Goal: Task Accomplishment & Management: Complete application form

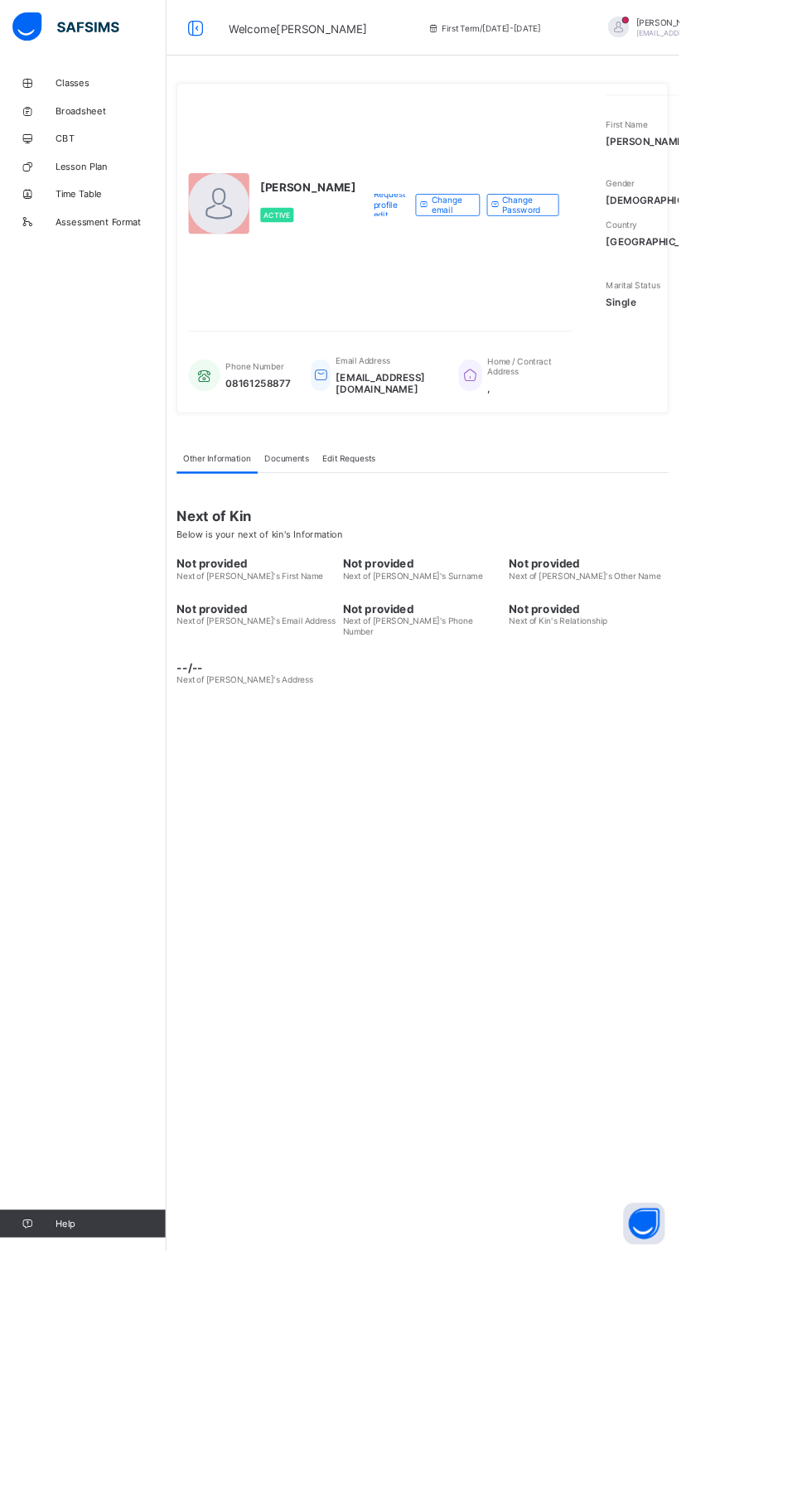
click at [475, 1128] on div "UWALAKA PATRICK Active Request profile edit Change email Change Password First …" at bounding box center [505, 748] width 613 height 1497
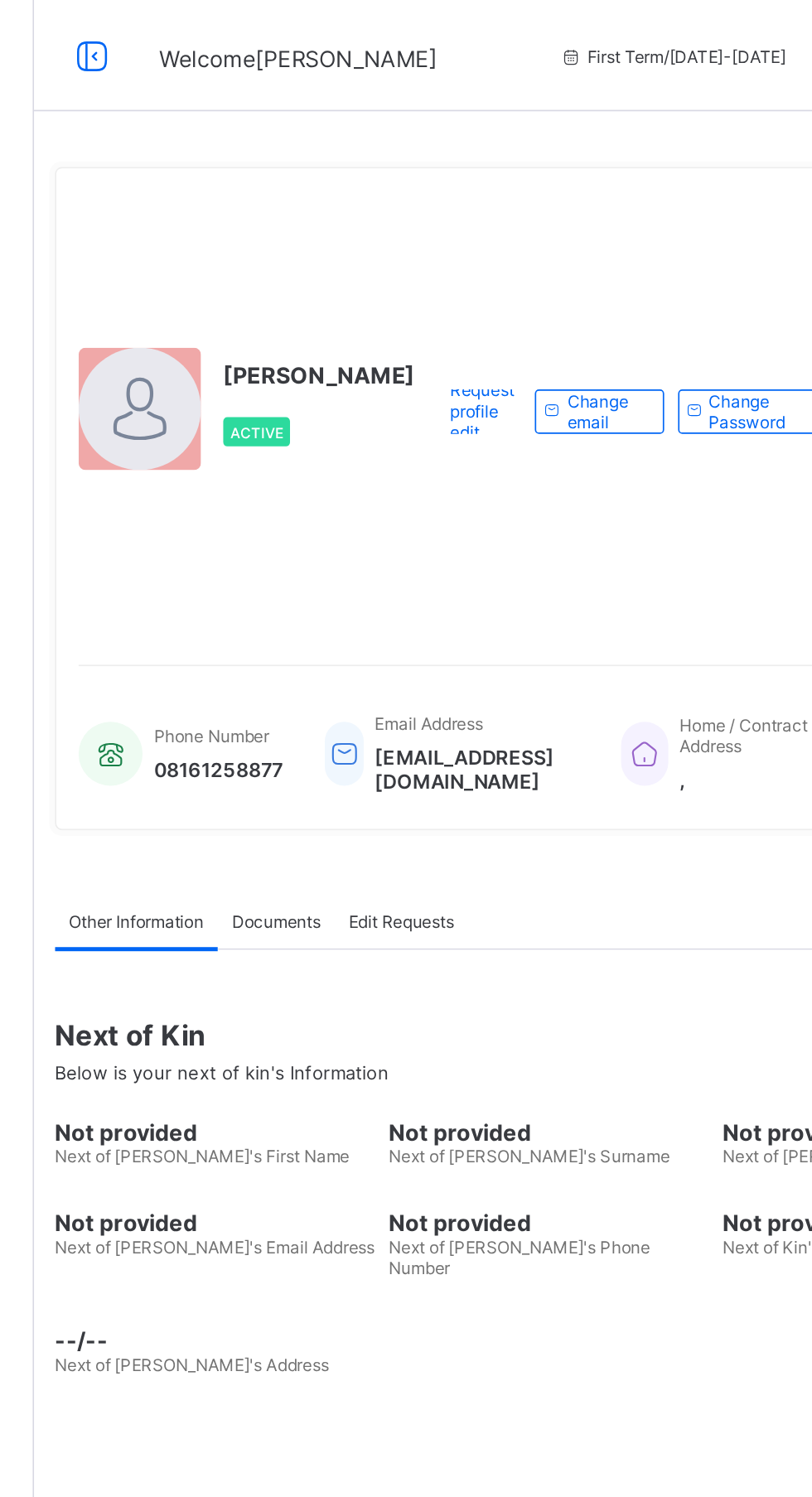
click at [526, 566] on div "Other Information Documents Edit Requests" at bounding box center [506, 548] width 589 height 34
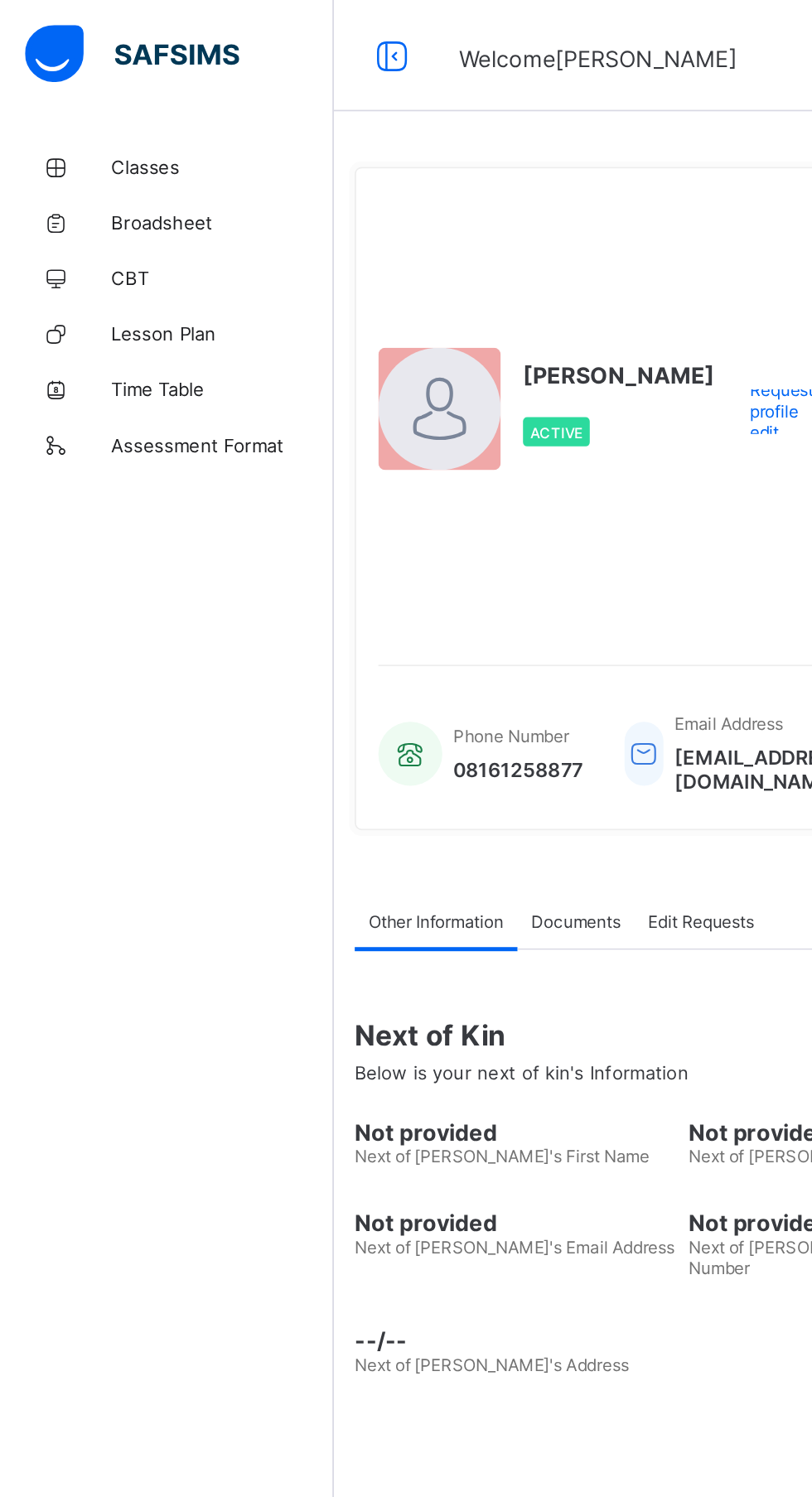
click at [92, 98] on span "Classes" at bounding box center [132, 98] width 133 height 13
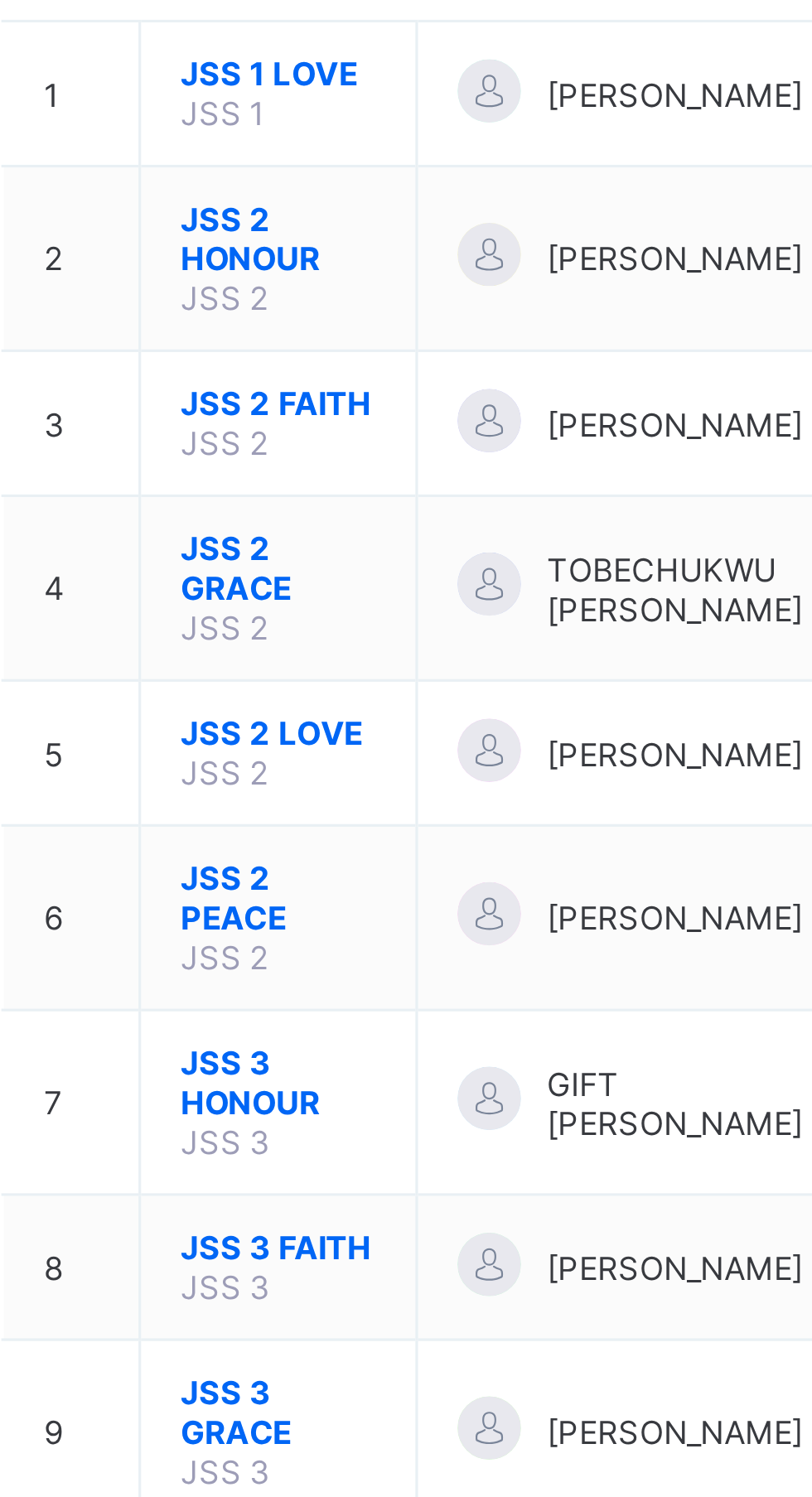
click at [305, 521] on span "JSS 2 PEACE" at bounding box center [316, 522] width 61 height 25
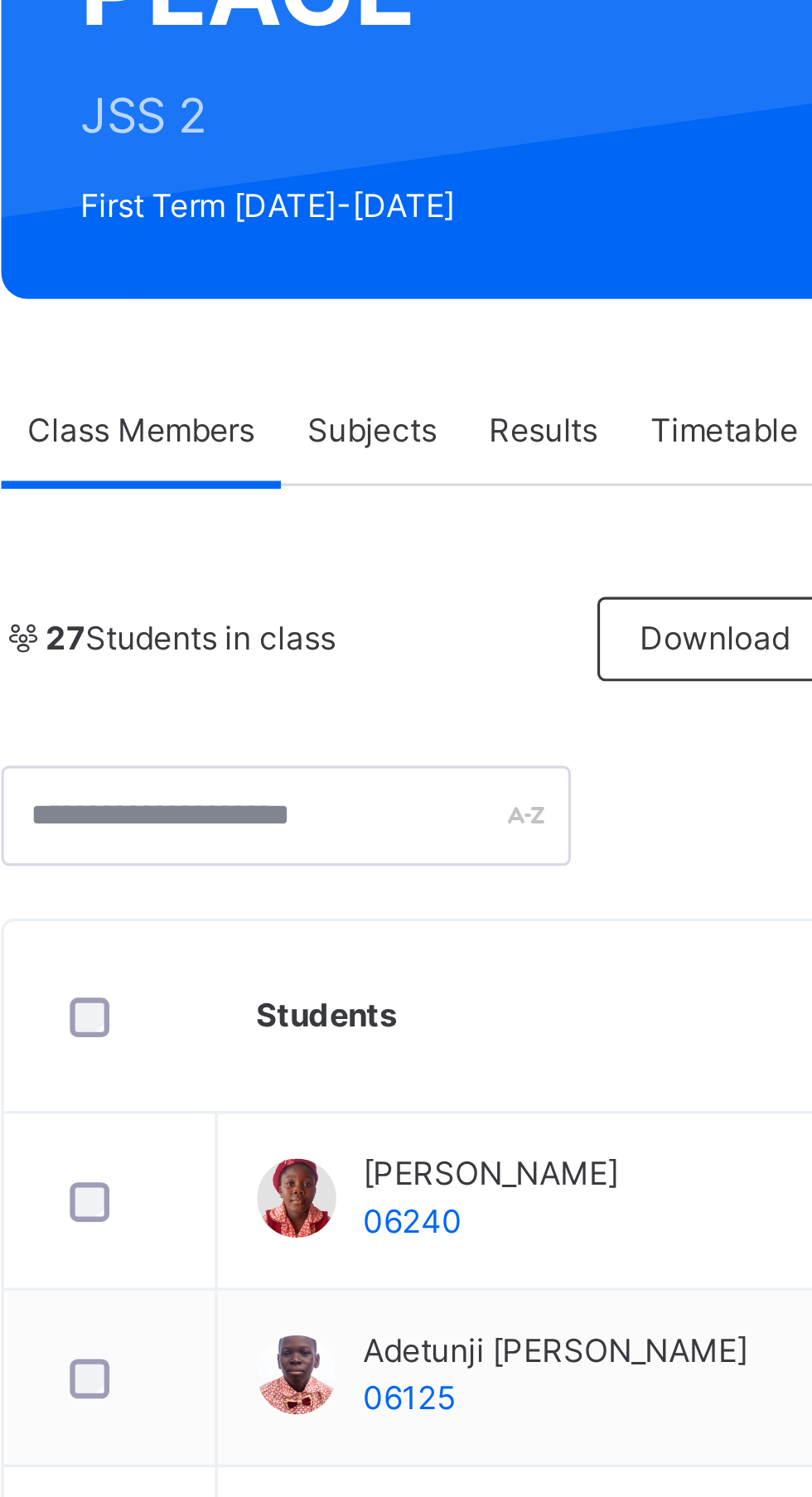
click at [347, 383] on div "Subjects" at bounding box center [344, 375] width 57 height 33
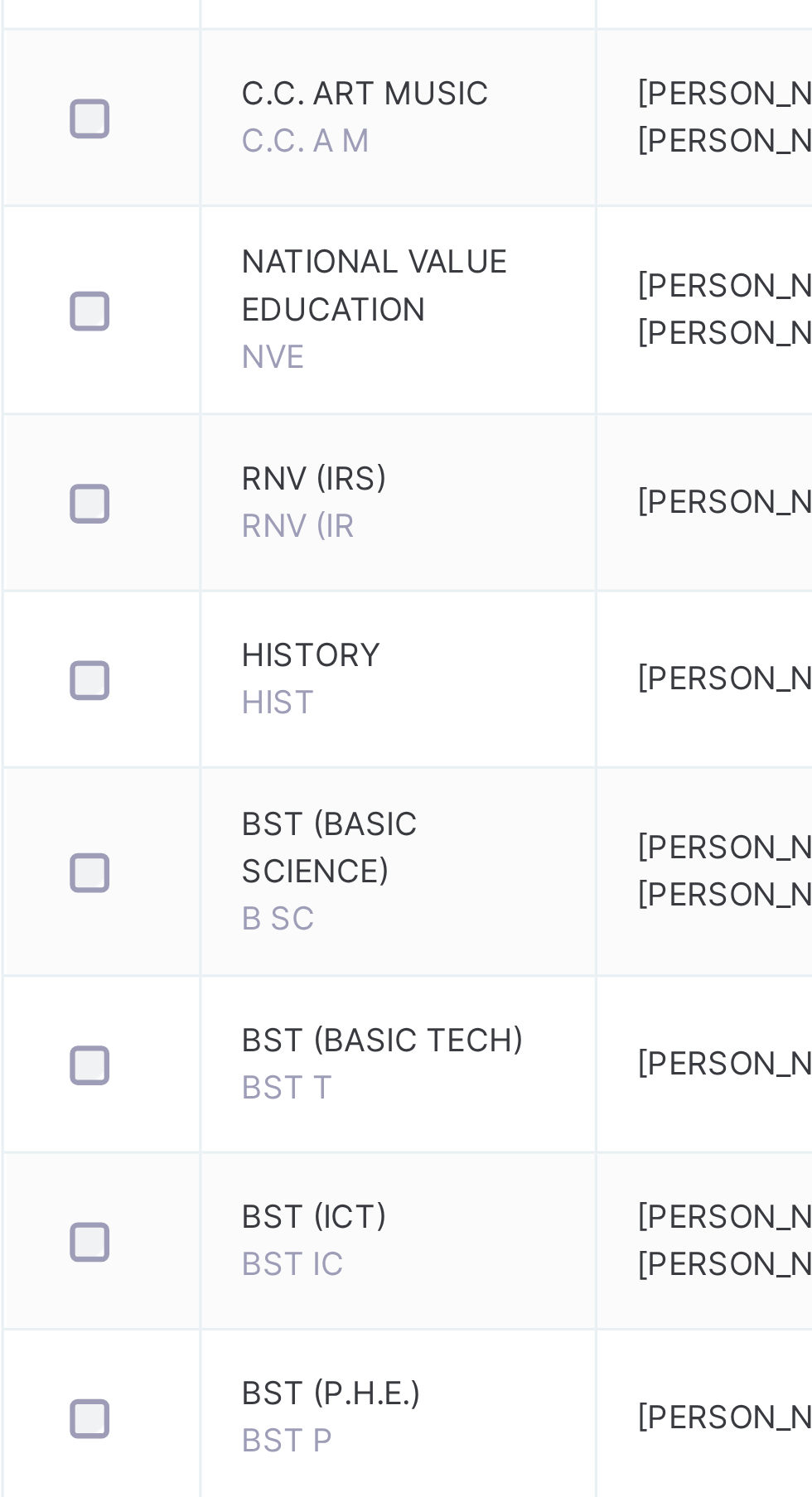
click at [324, 1370] on span "FRENCH" at bounding box center [324, 1374] width 40 height 13
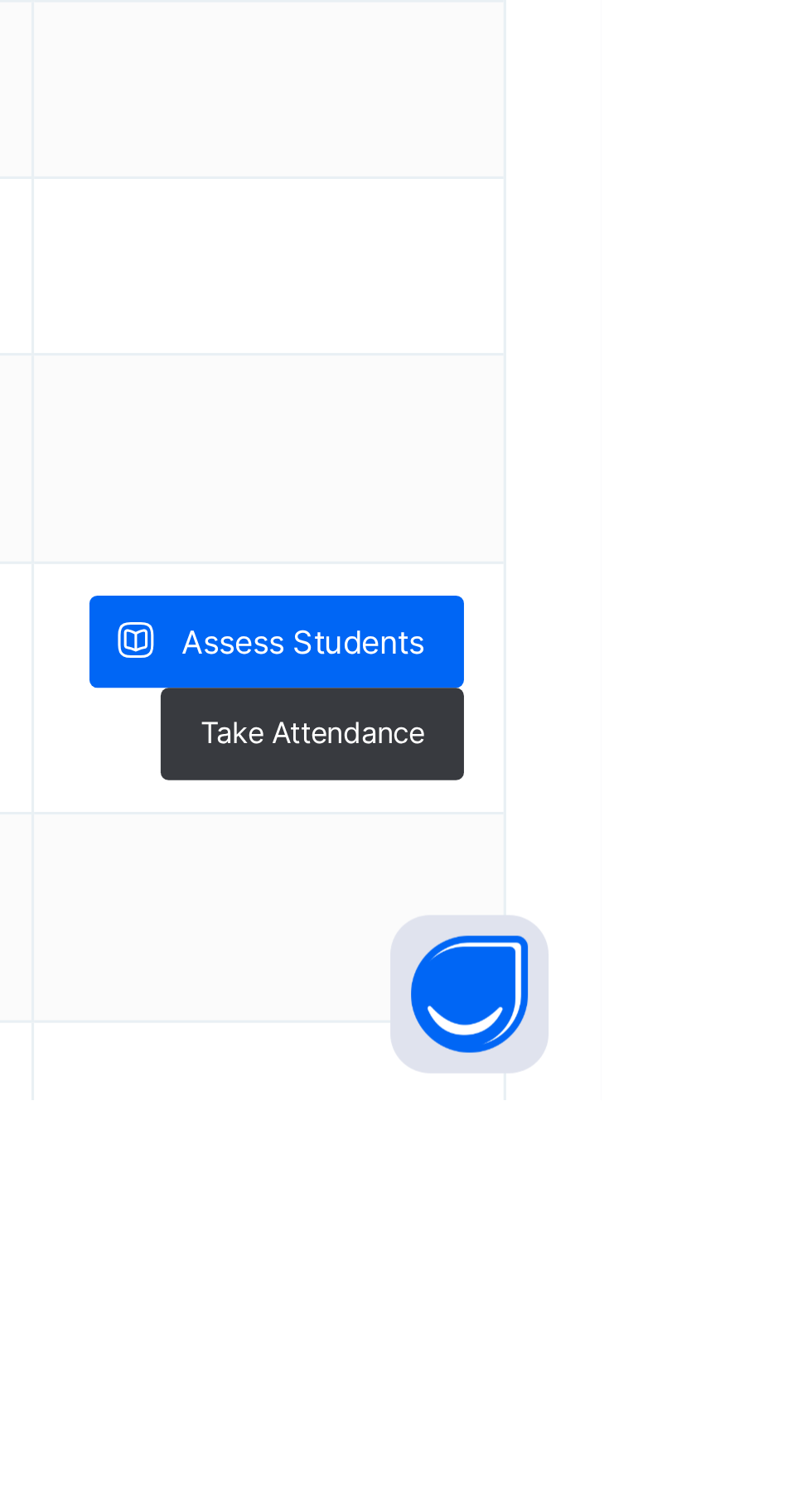
click at [743, 1349] on span "Assess Students" at bounding box center [718, 1353] width 76 height 15
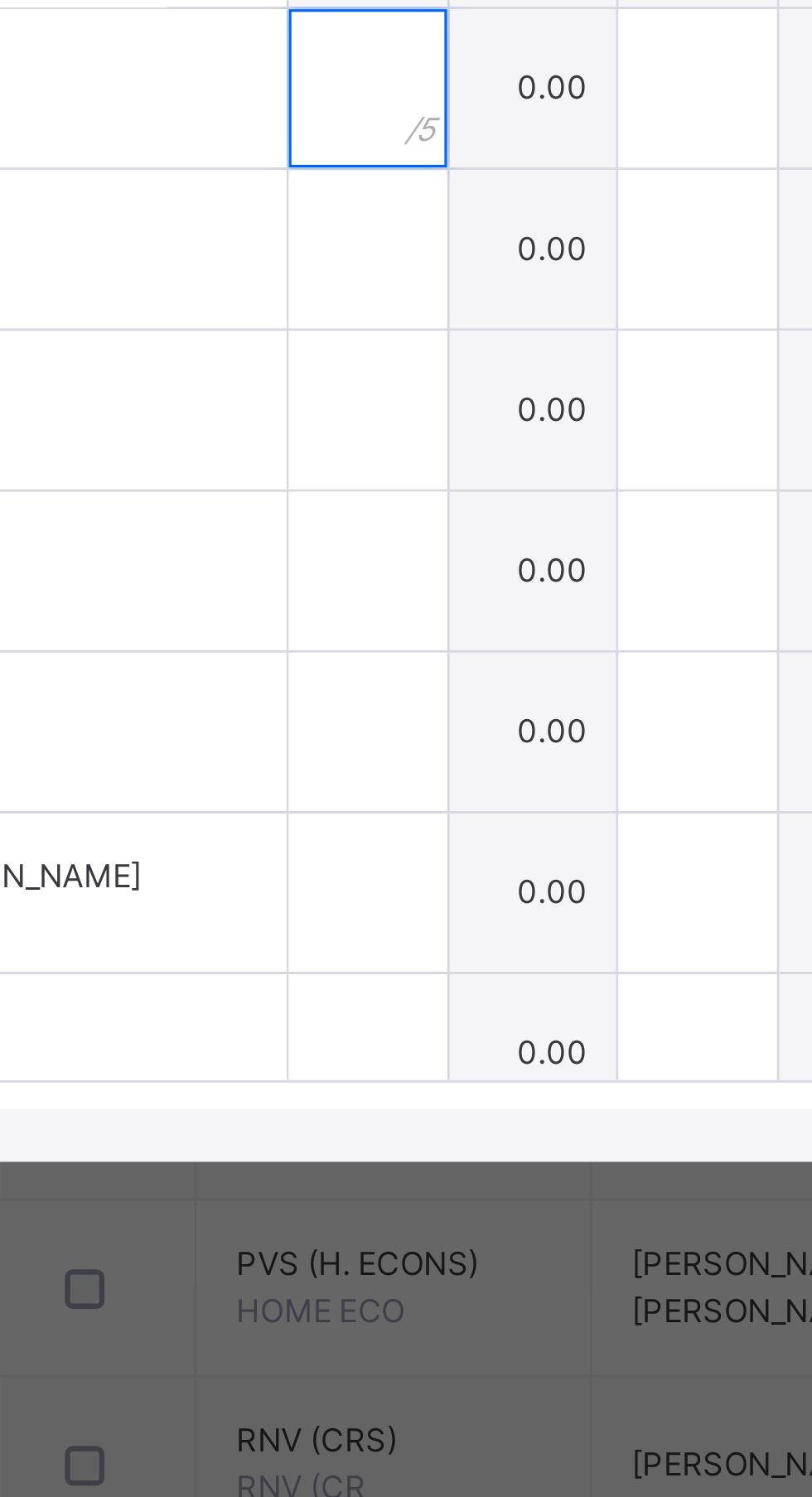
click at [370, 772] on input "text" at bounding box center [345, 747] width 49 height 49
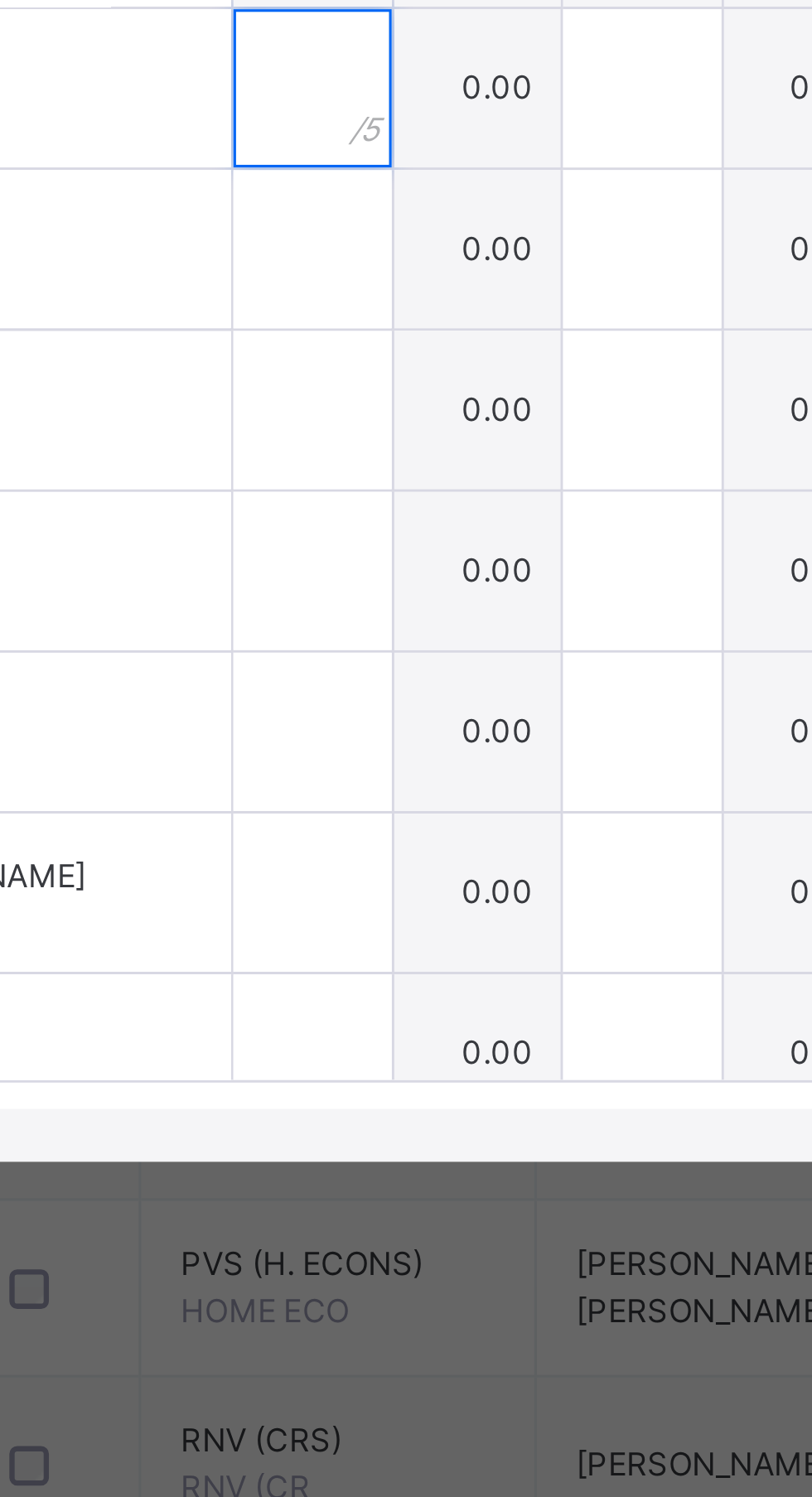
click at [370, 772] on input "text" at bounding box center [345, 747] width 49 height 49
type input "*"
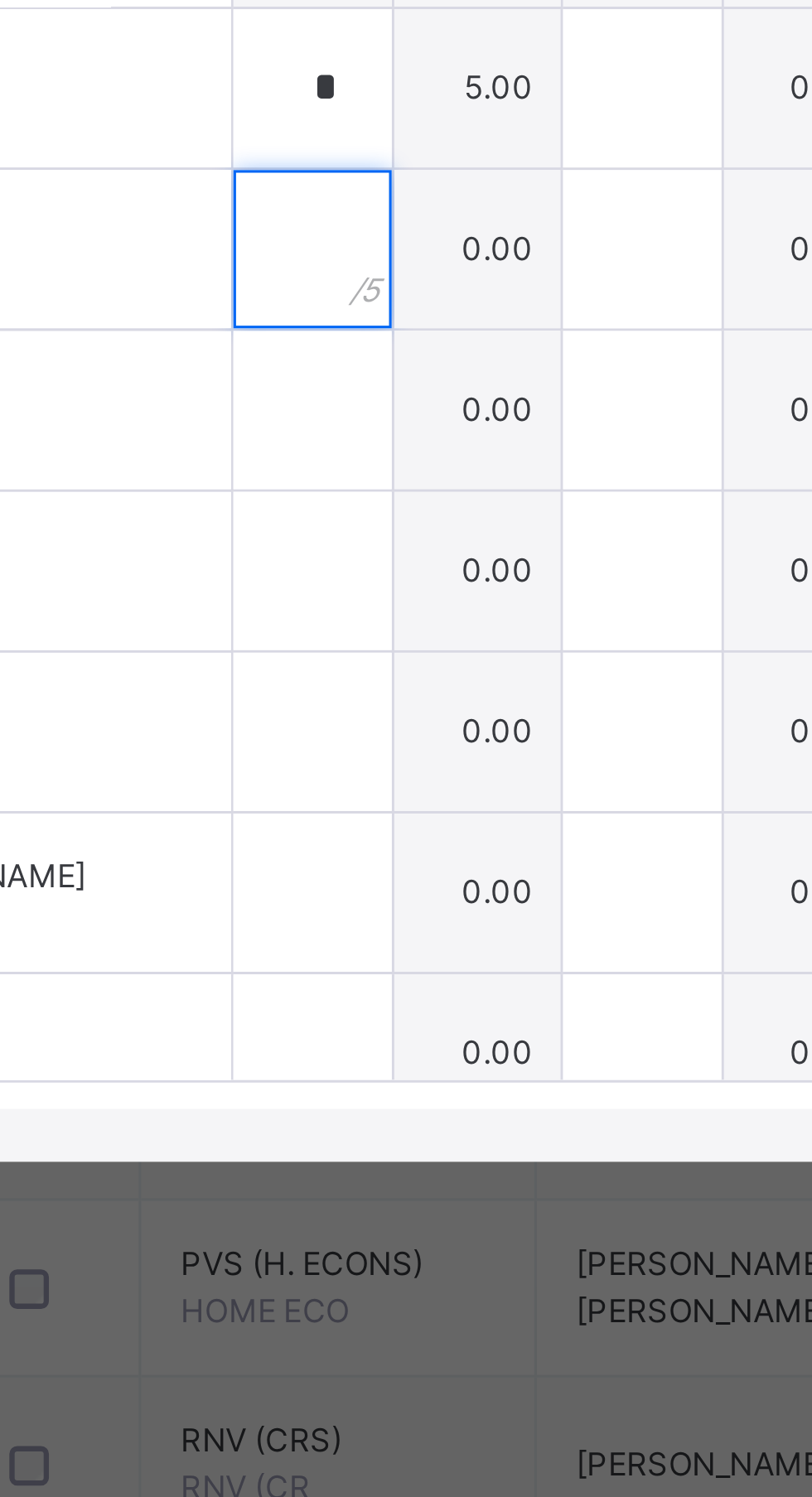
click at [370, 823] on input "text" at bounding box center [345, 797] width 49 height 49
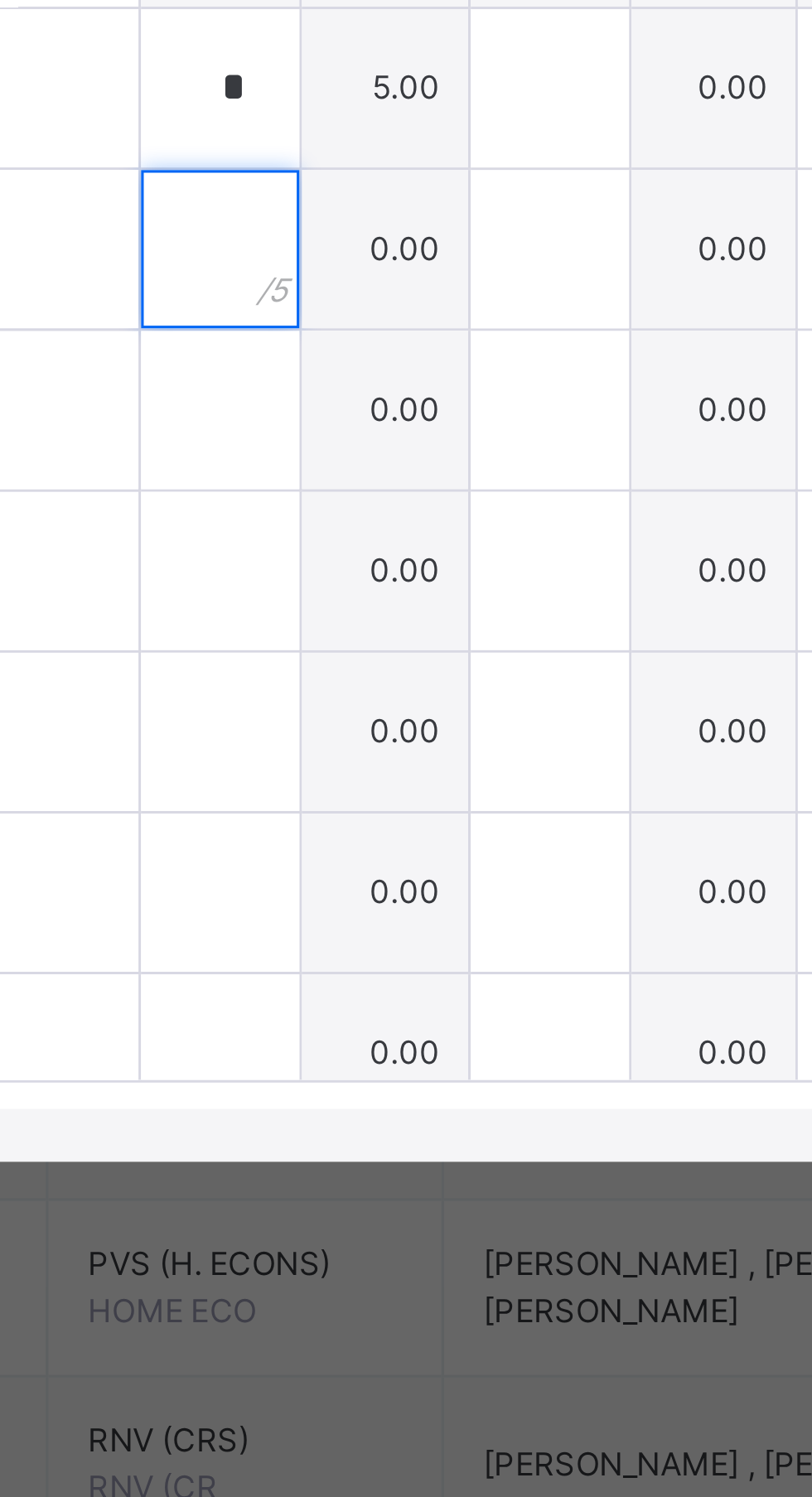
click at [370, 823] on input "text" at bounding box center [345, 797] width 49 height 49
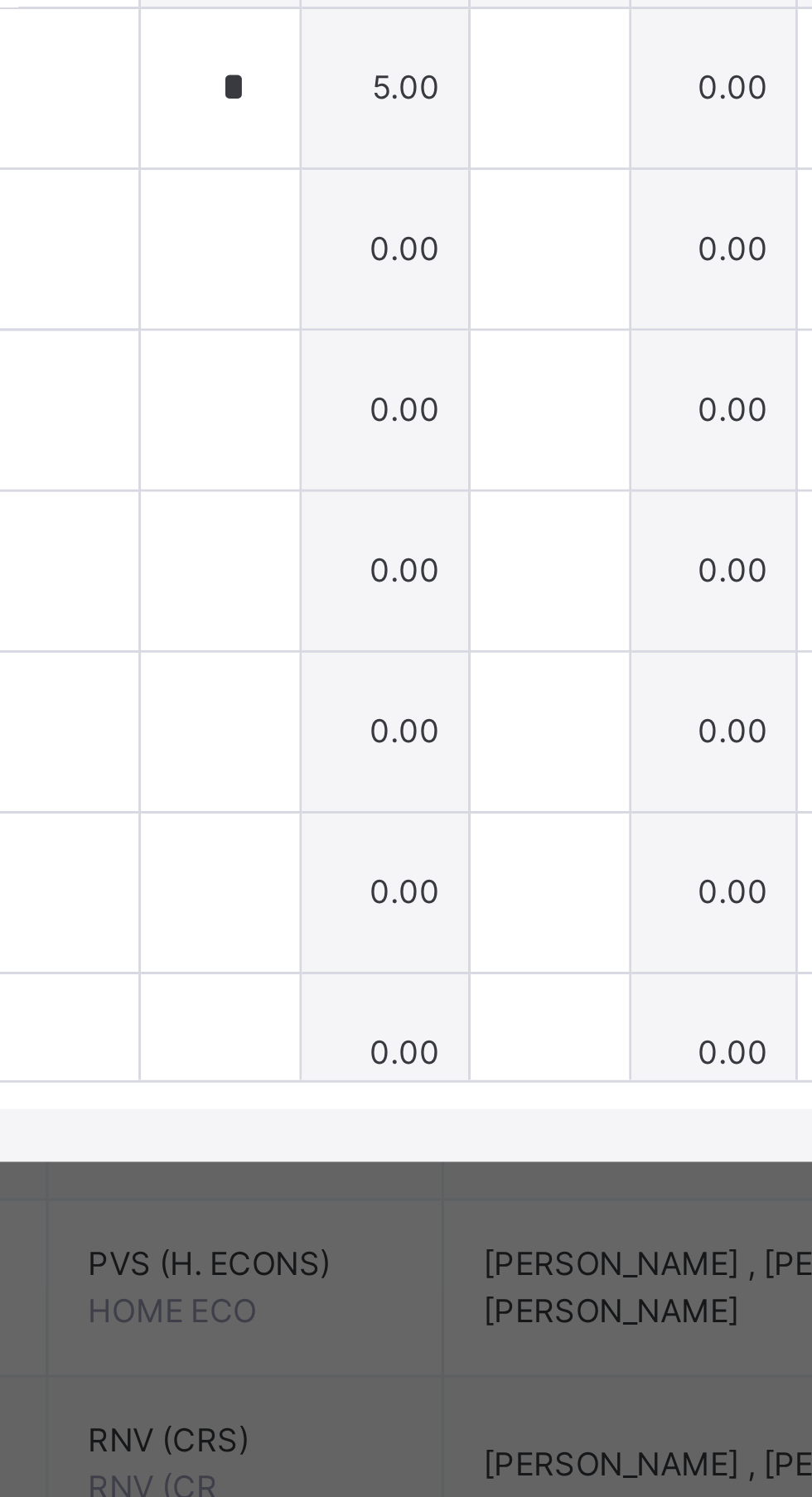
click at [370, 823] on div at bounding box center [345, 797] width 49 height 49
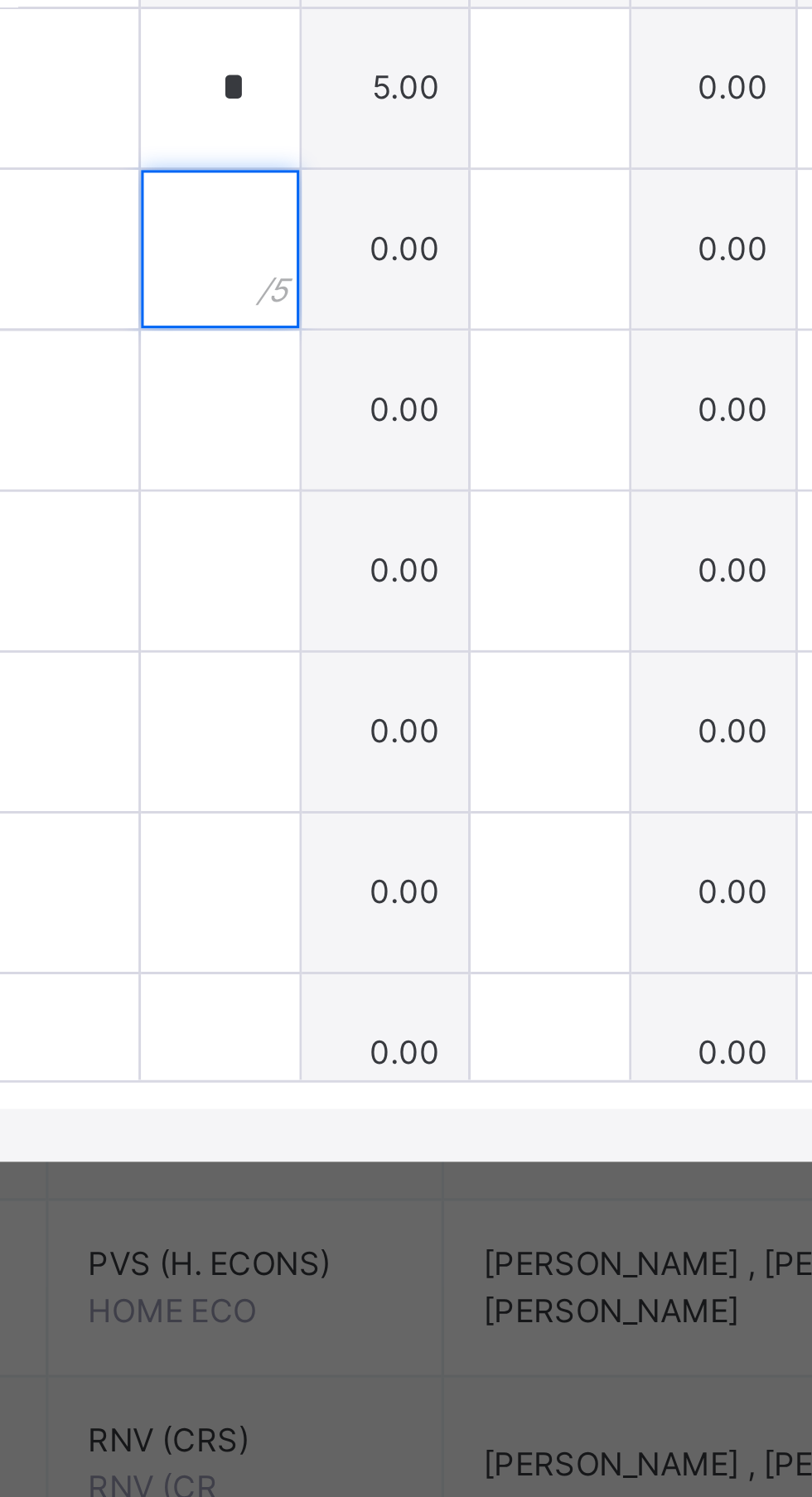
click at [370, 823] on input "text" at bounding box center [345, 797] width 49 height 49
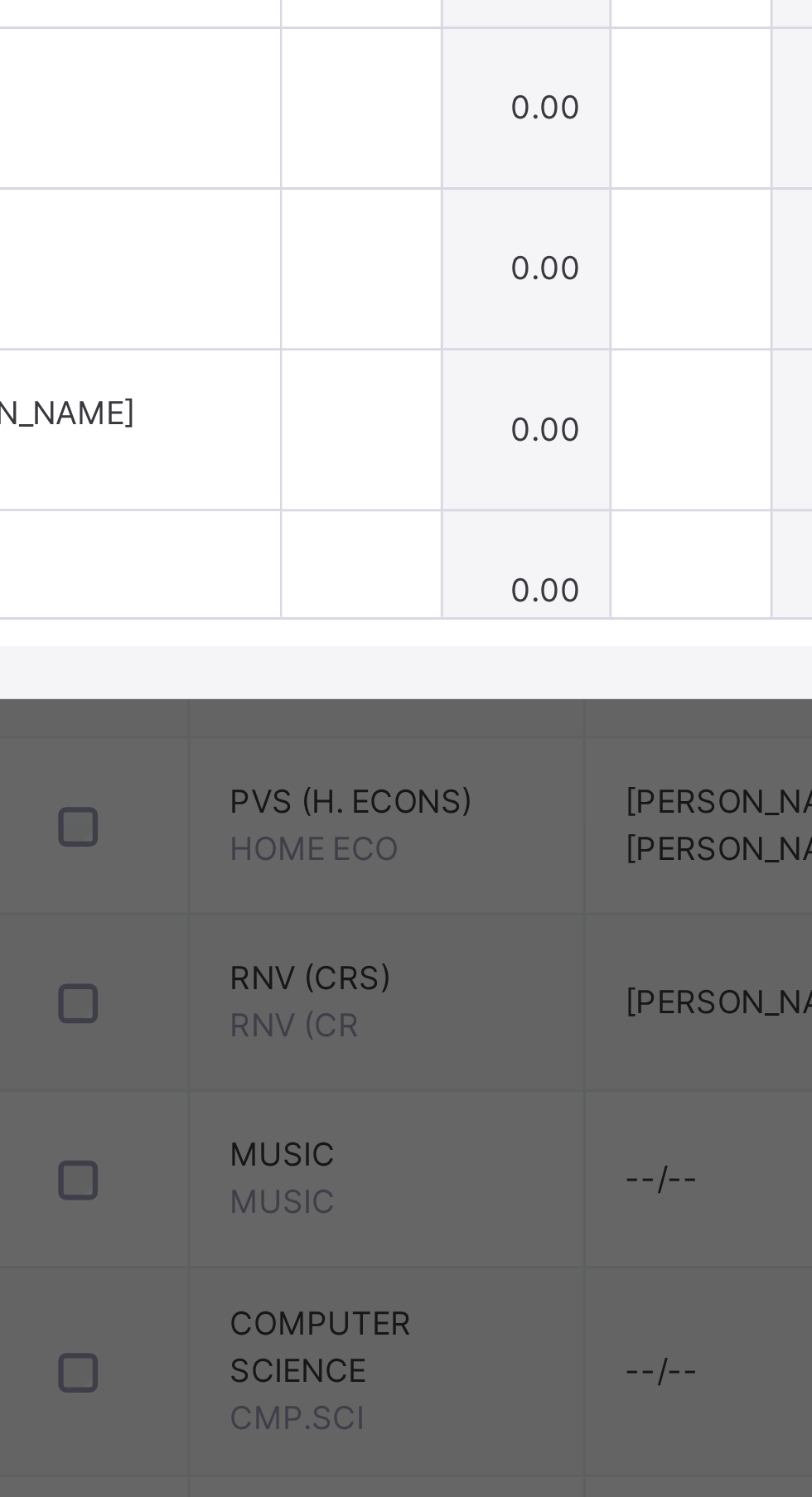
type input "*"
click at [370, 873] on input "text" at bounding box center [345, 848] width 49 height 49
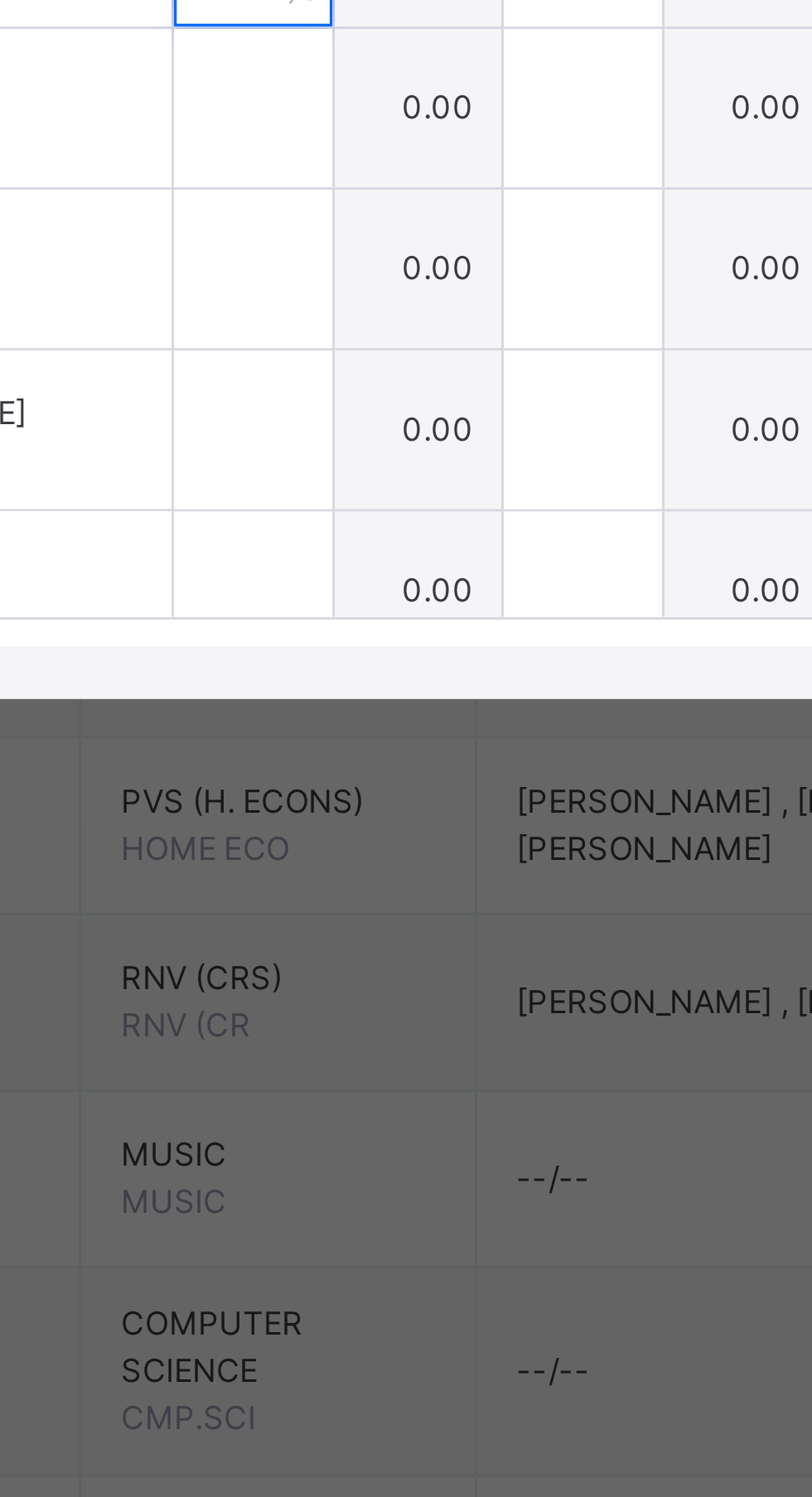
type input "*"
click at [370, 923] on input "text" at bounding box center [345, 899] width 49 height 49
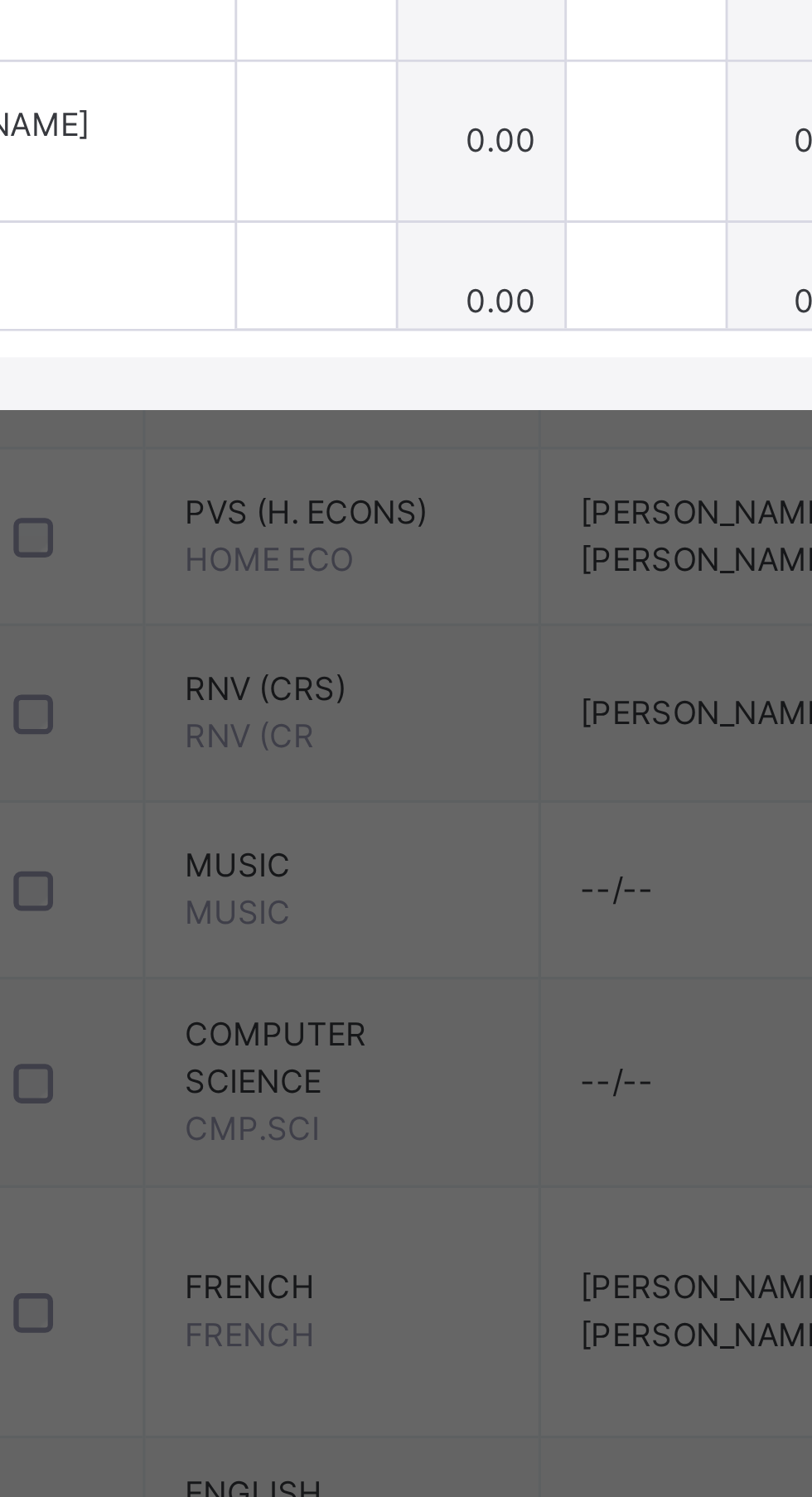
type input "*"
click at [370, 974] on input "text" at bounding box center [345, 949] width 49 height 49
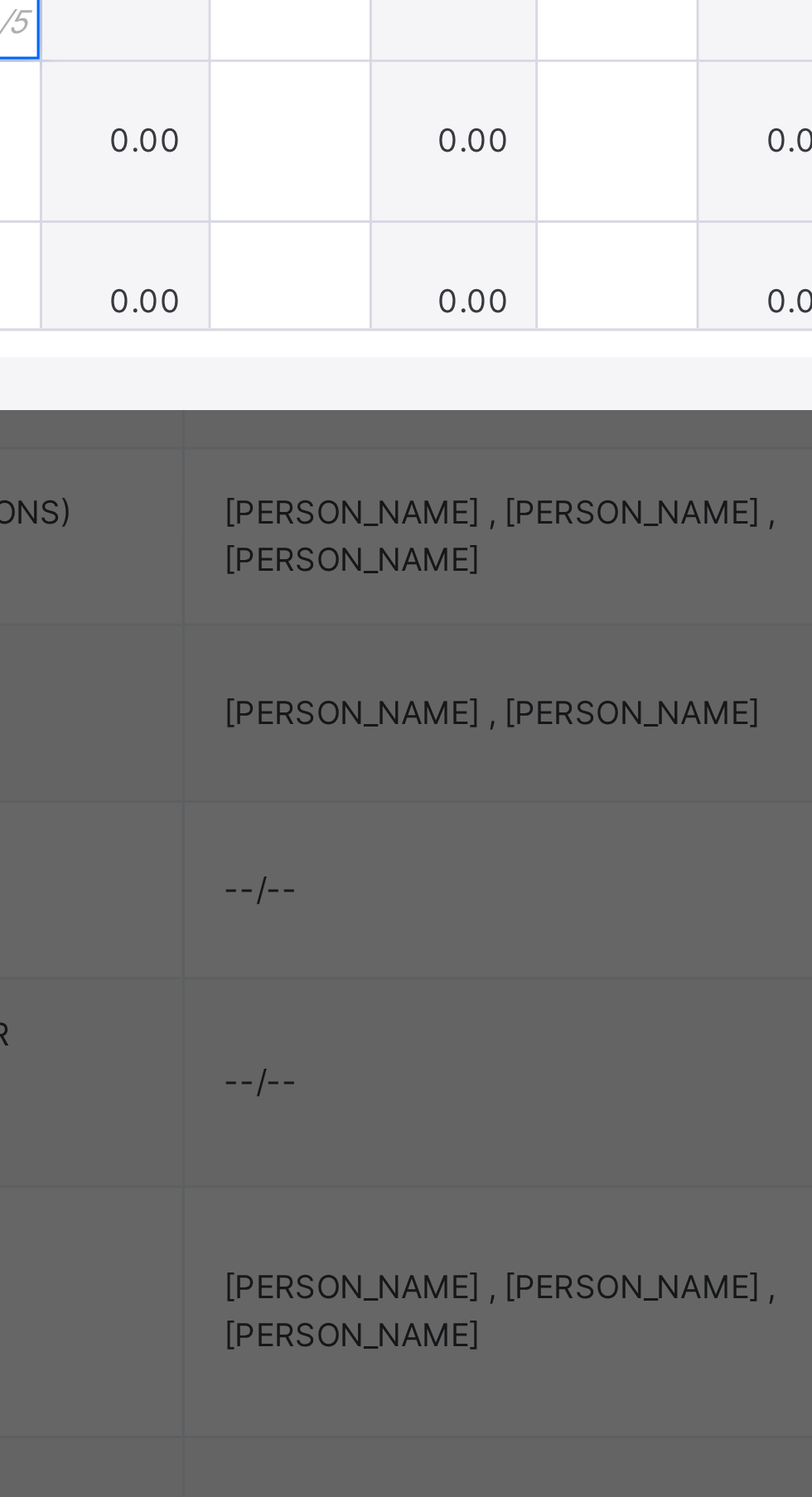
type input "*"
click at [370, 1025] on input "text" at bounding box center [345, 1000] width 49 height 49
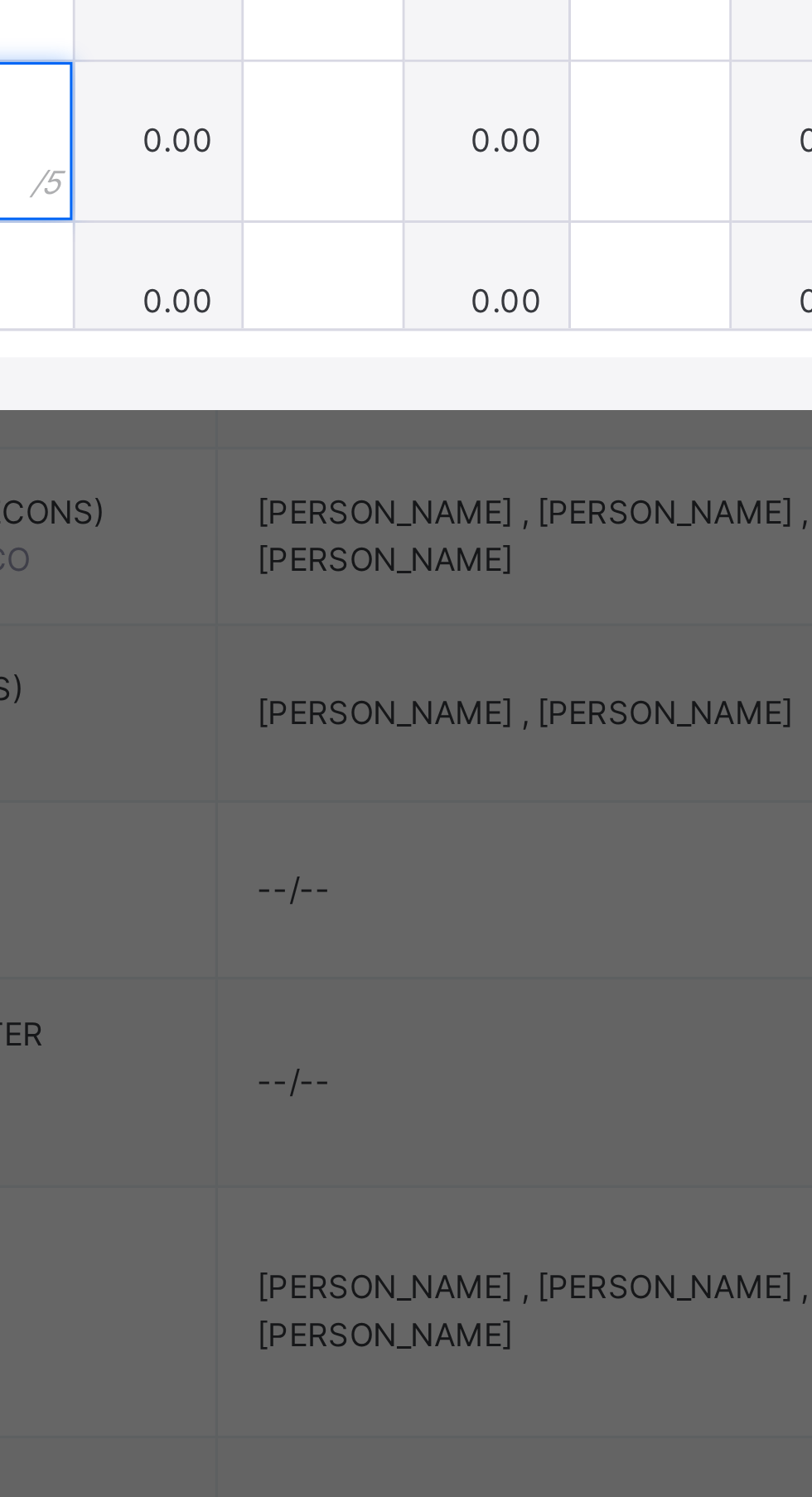
click at [370, 1025] on input "text" at bounding box center [345, 1000] width 49 height 49
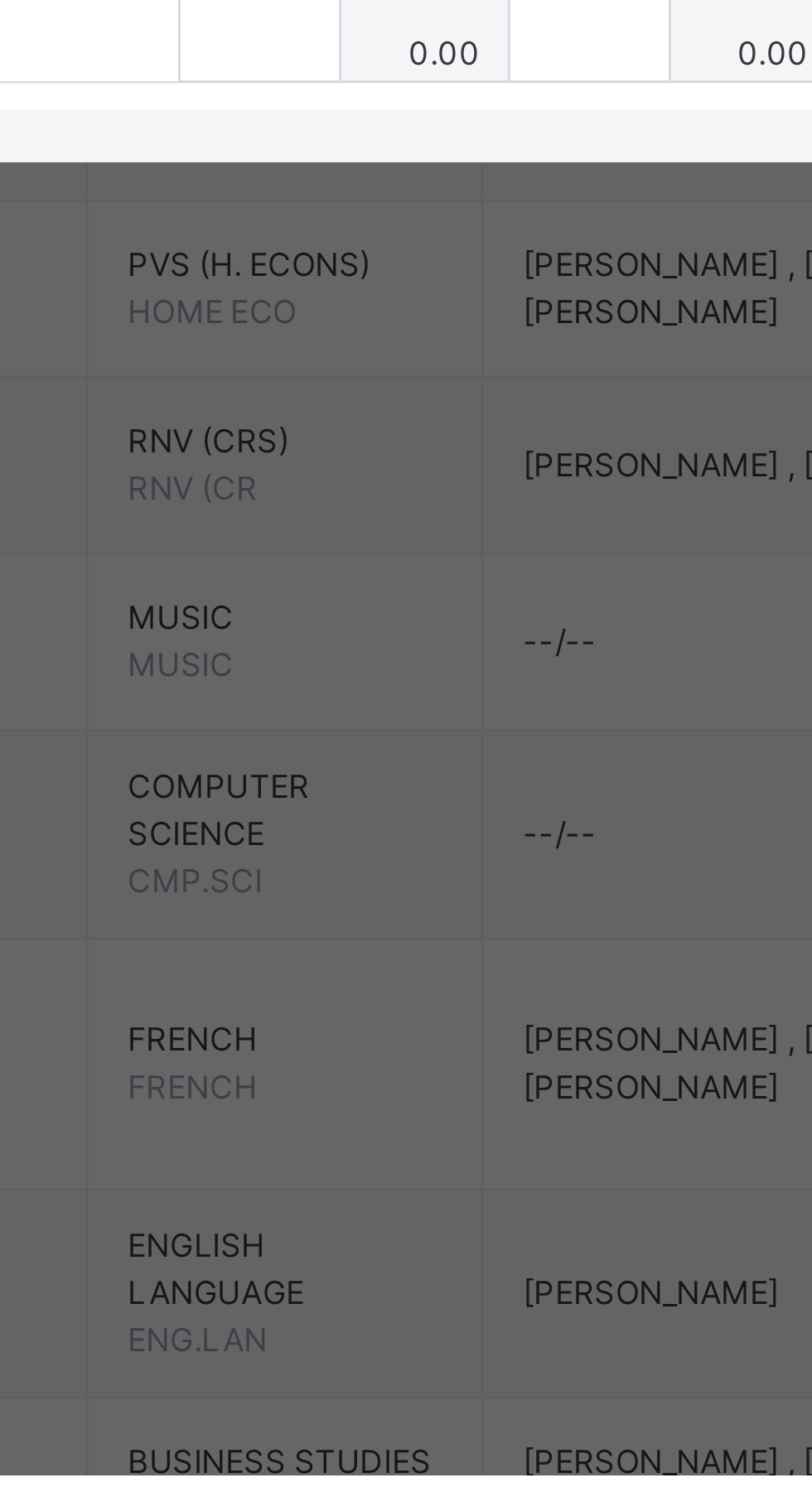
type input "*"
click at [370, 1075] on input "text" at bounding box center [345, 1050] width 49 height 49
type input "*"
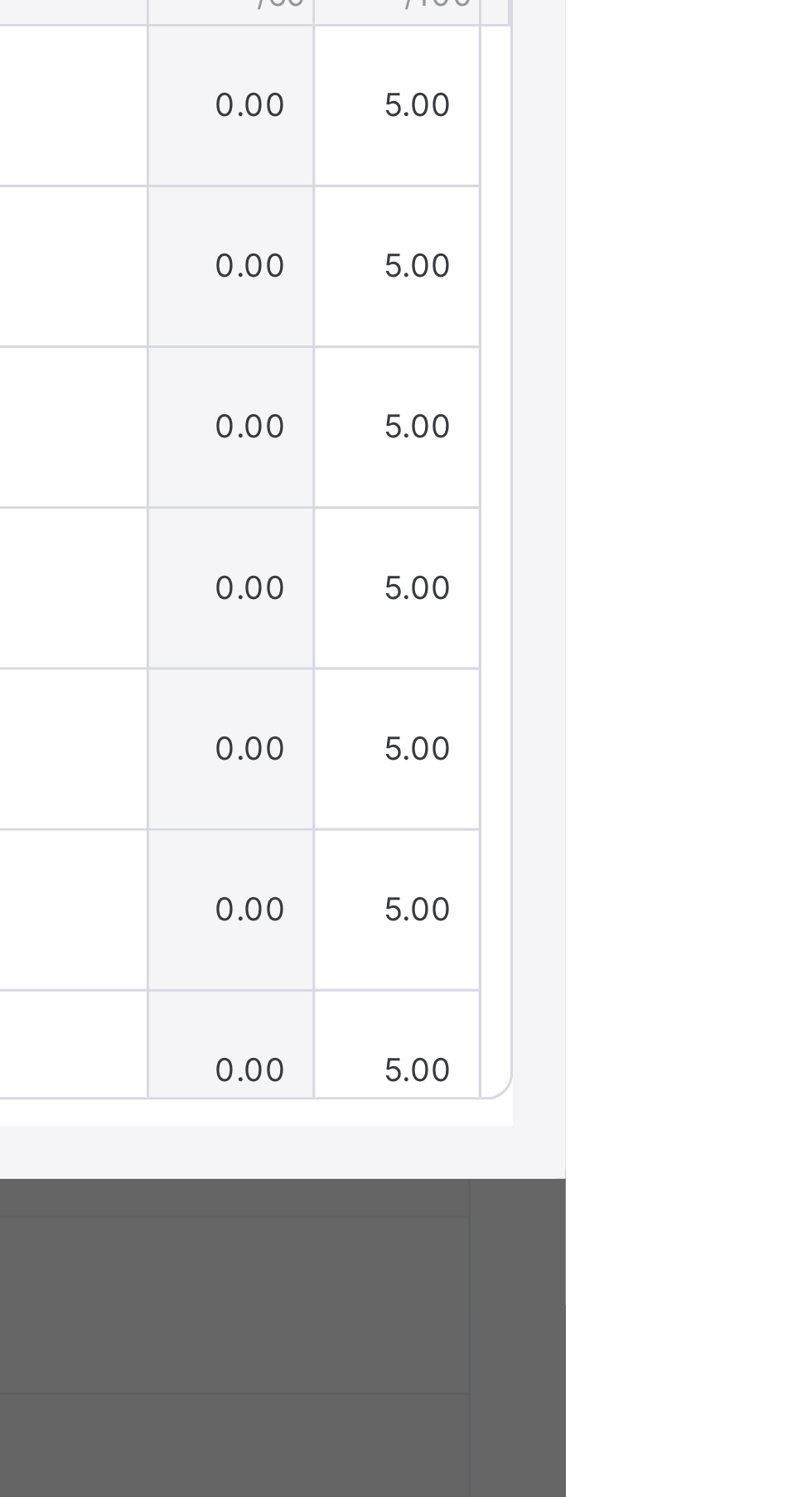
click at [766, 622] on span "Save Entries" at bounding box center [736, 614] width 58 height 15
type input "*"
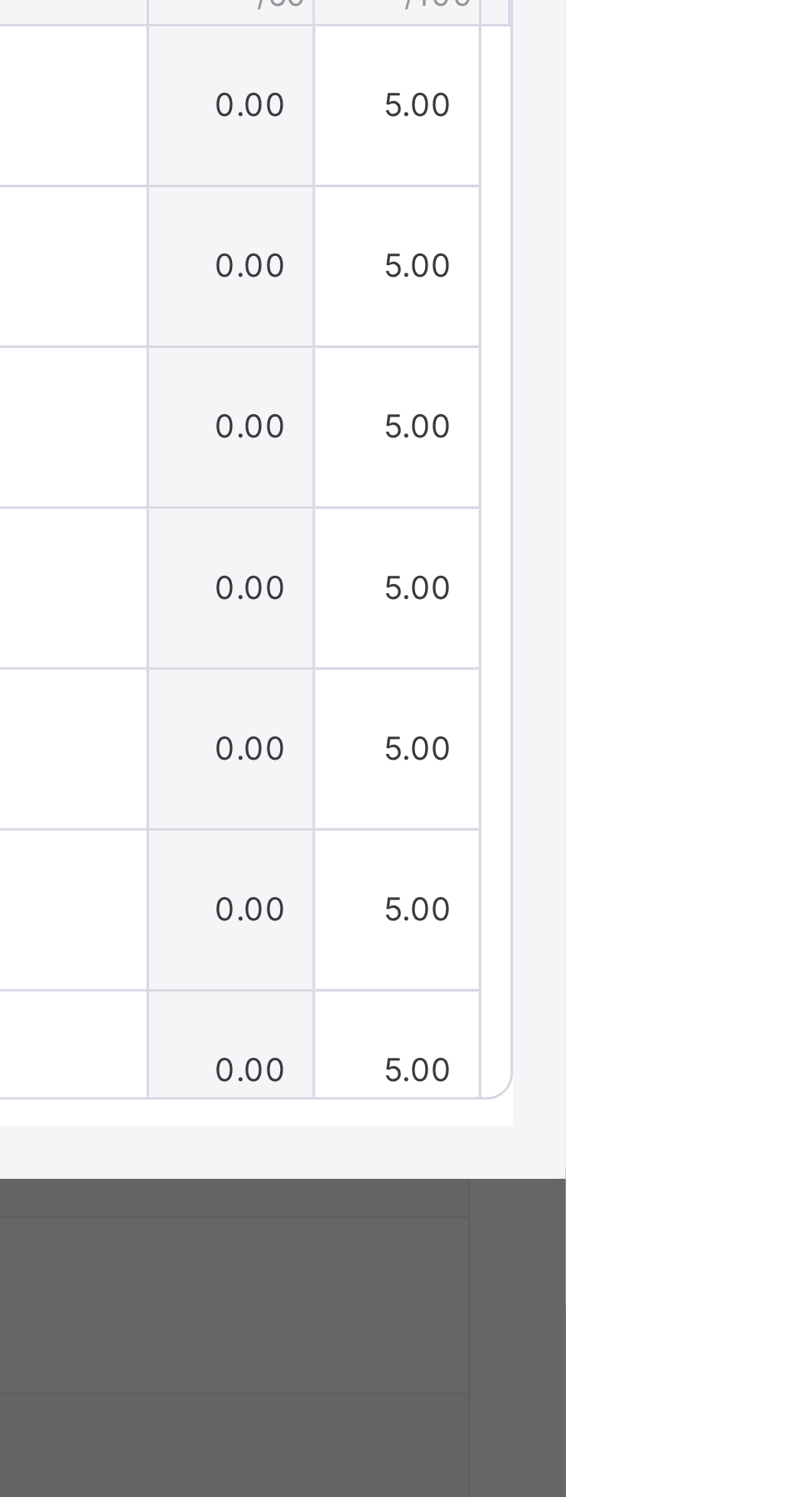
type input "*"
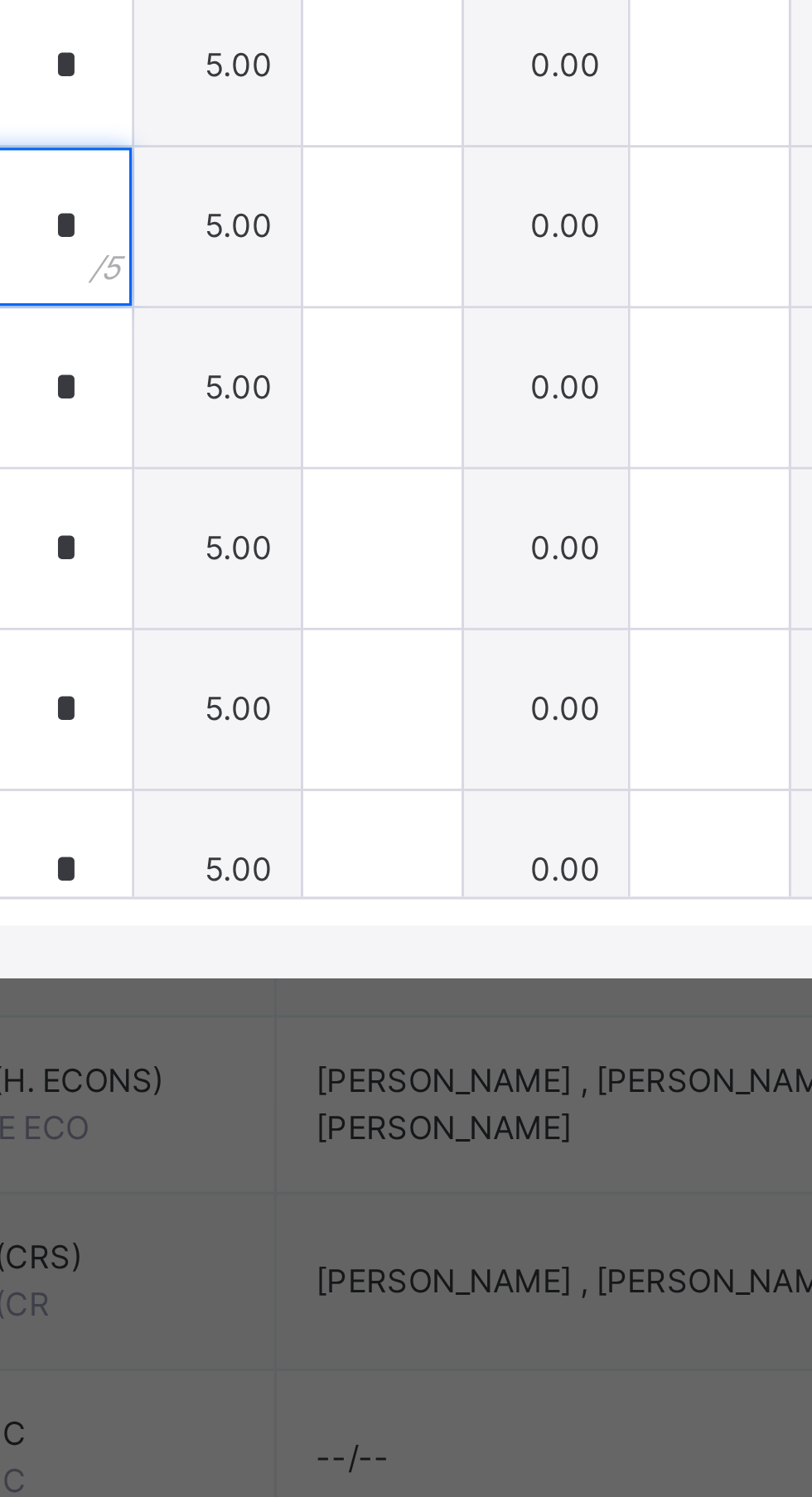
click at [370, 873] on div "*" at bounding box center [345, 848] width 49 height 49
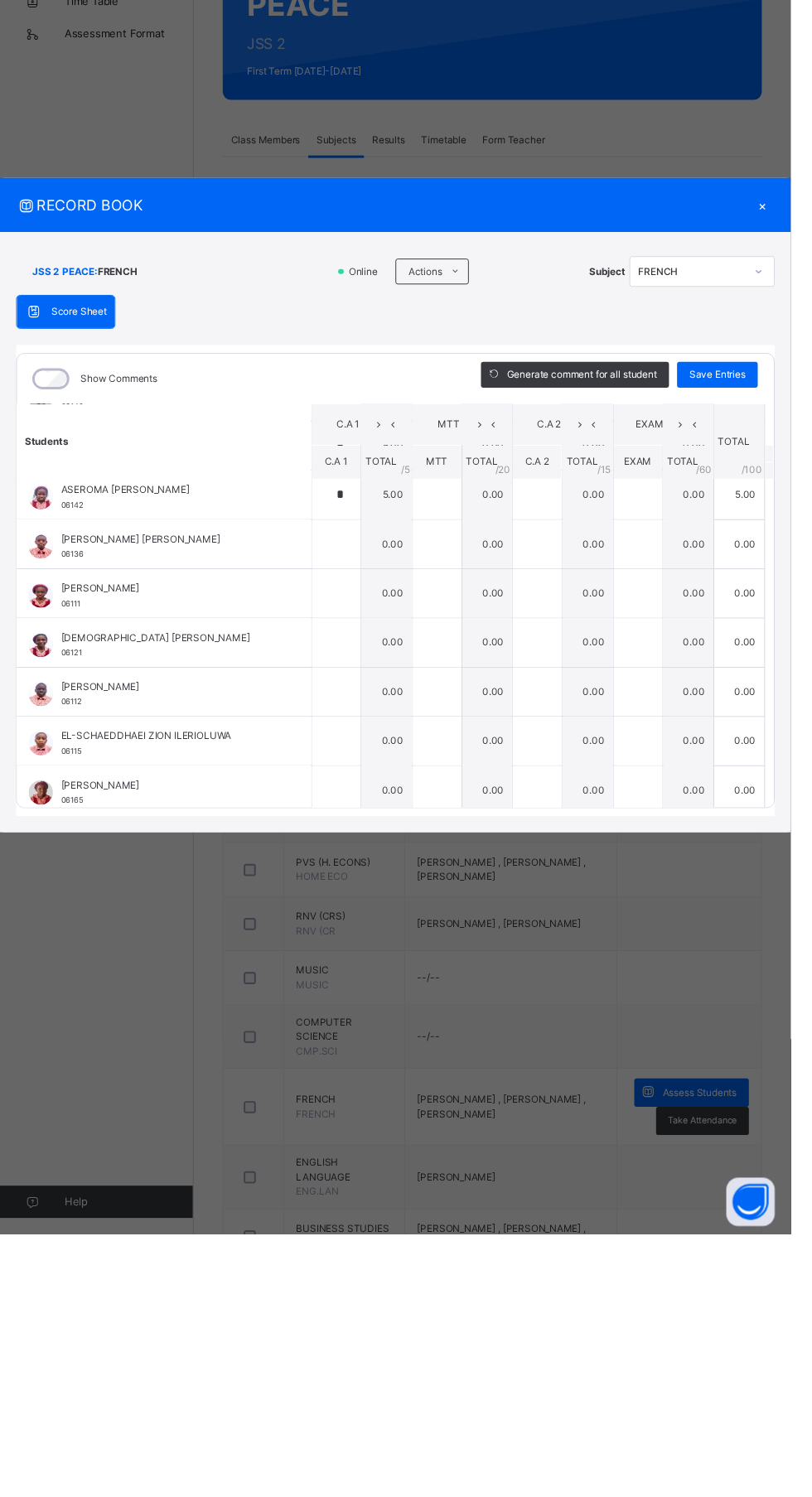
scroll to position [343, 0]
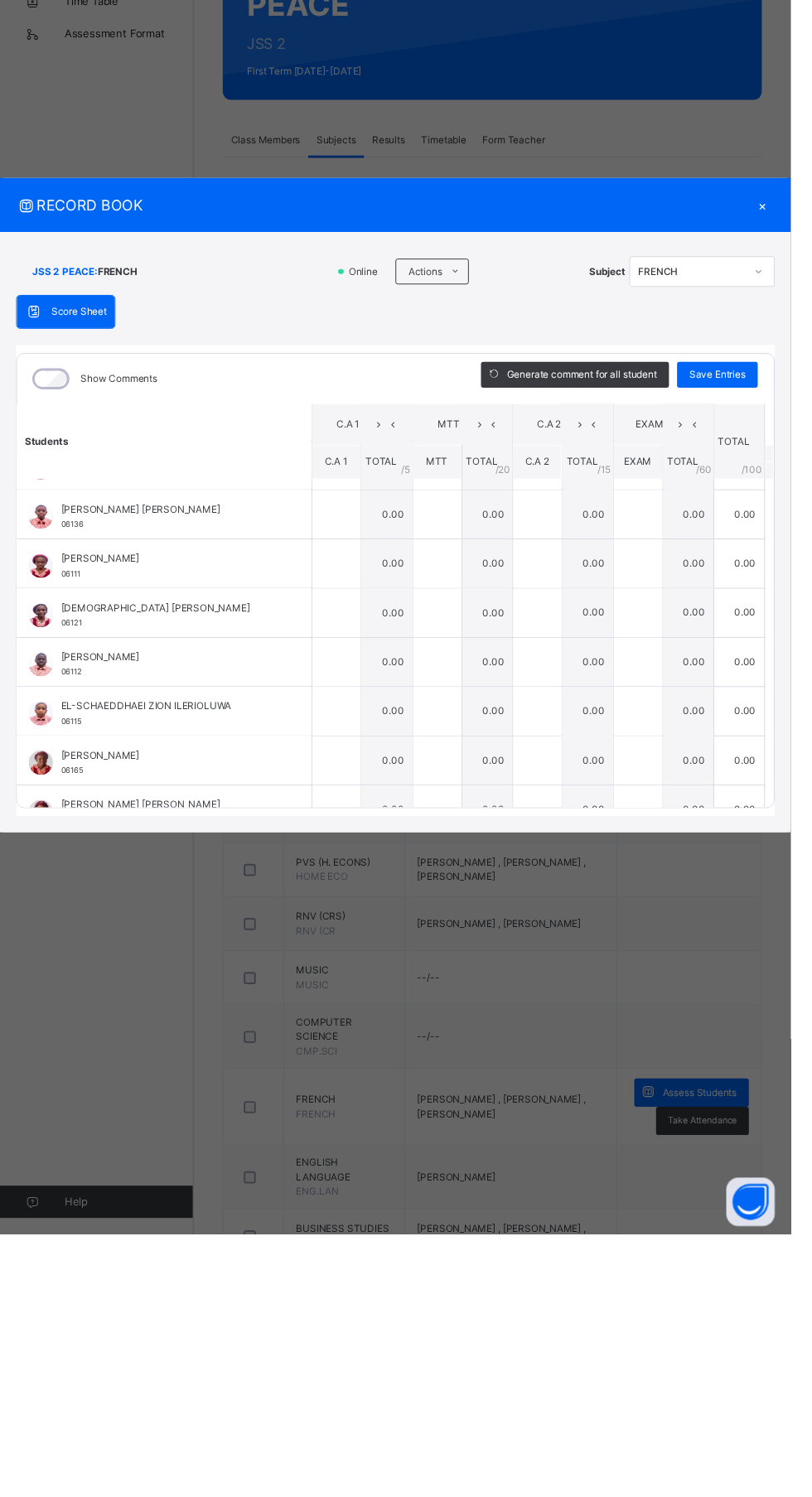
click at [358, 710] on span "C.A 1" at bounding box center [345, 704] width 24 height 13
click at [370, 782] on input "text" at bounding box center [345, 758] width 49 height 49
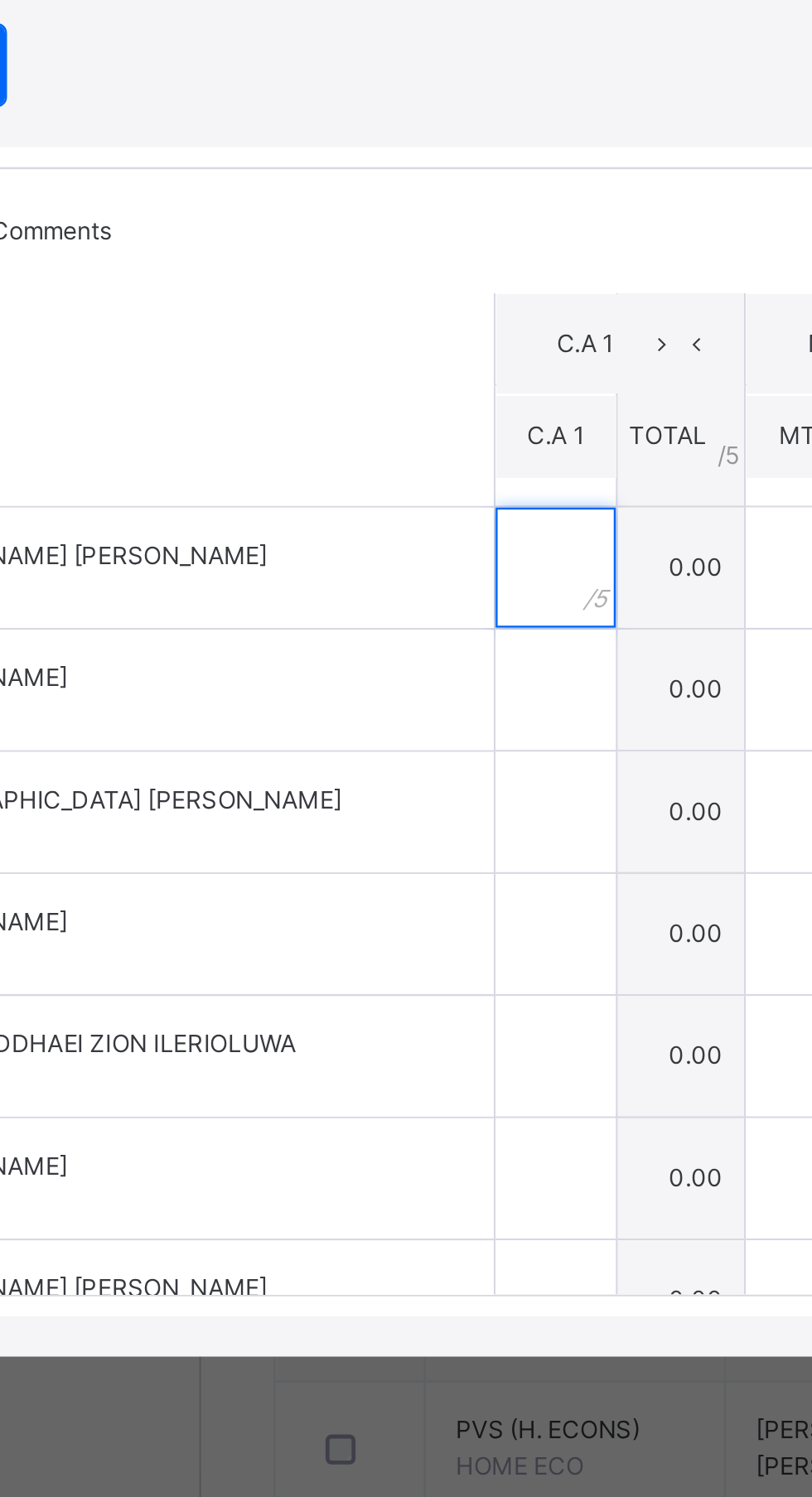
click at [370, 782] on input "text" at bounding box center [345, 758] width 49 height 49
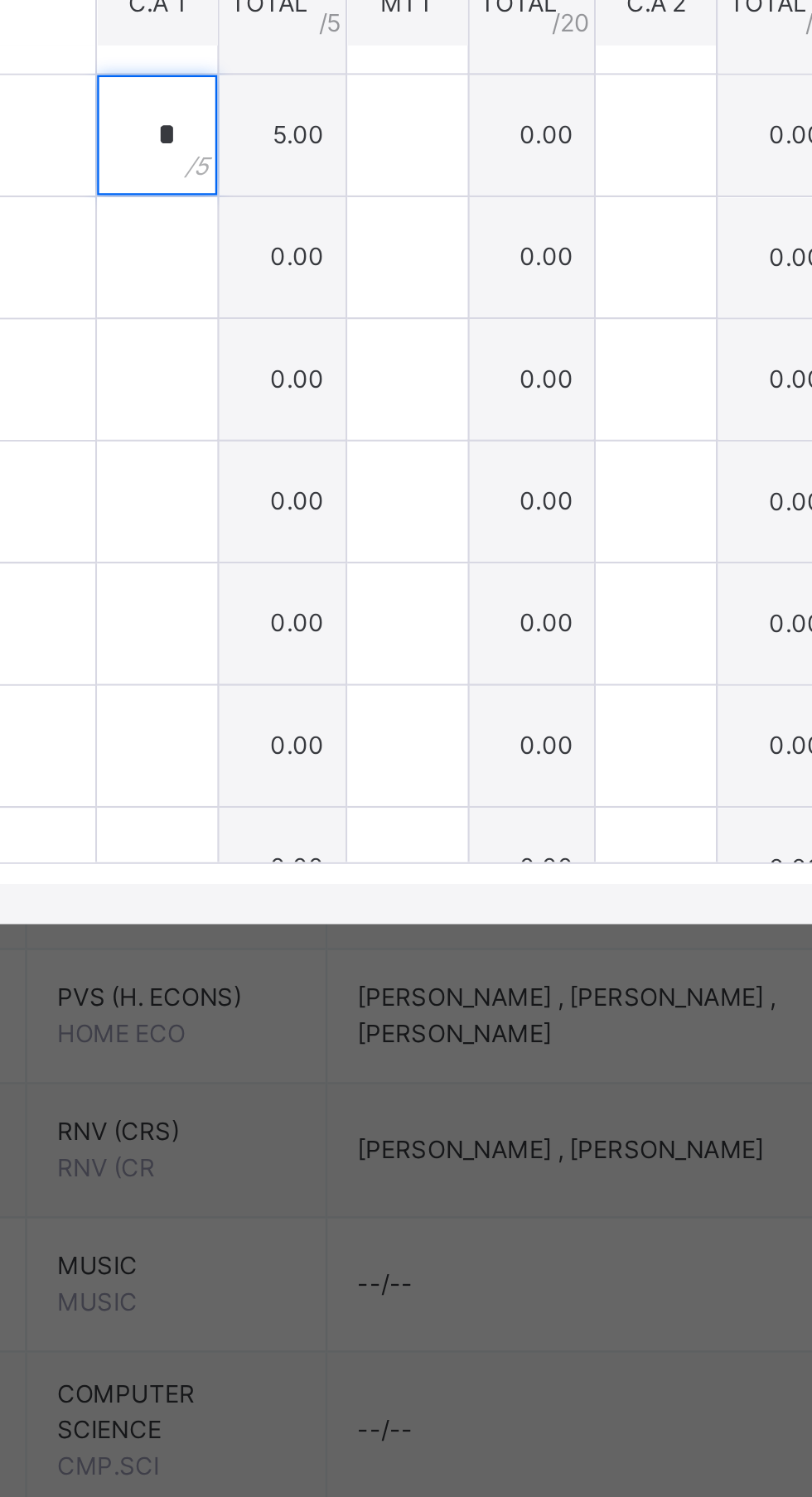
type input "*"
click at [370, 834] on input "text" at bounding box center [345, 808] width 49 height 49
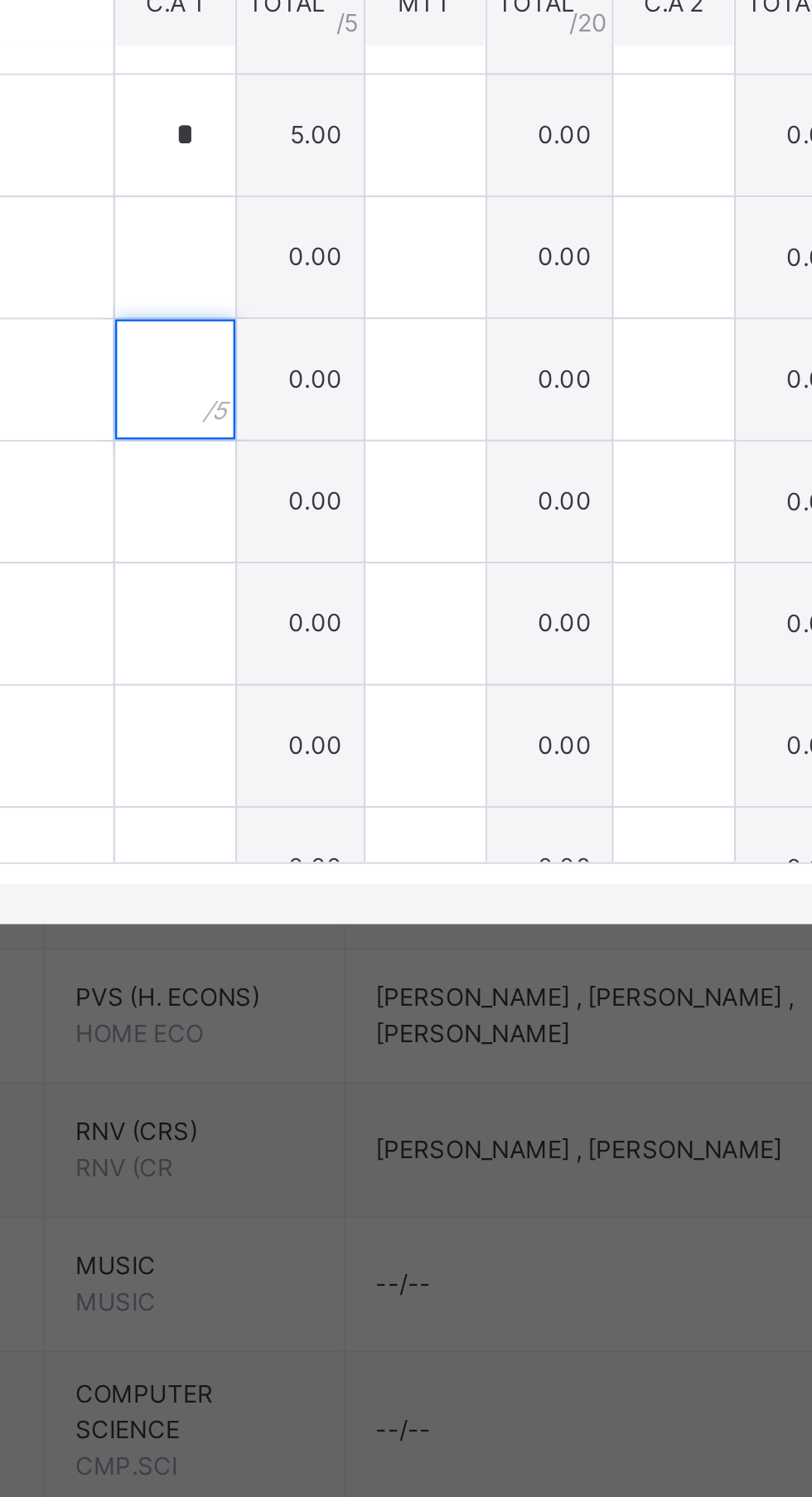
click at [370, 884] on input "text" at bounding box center [345, 858] width 49 height 49
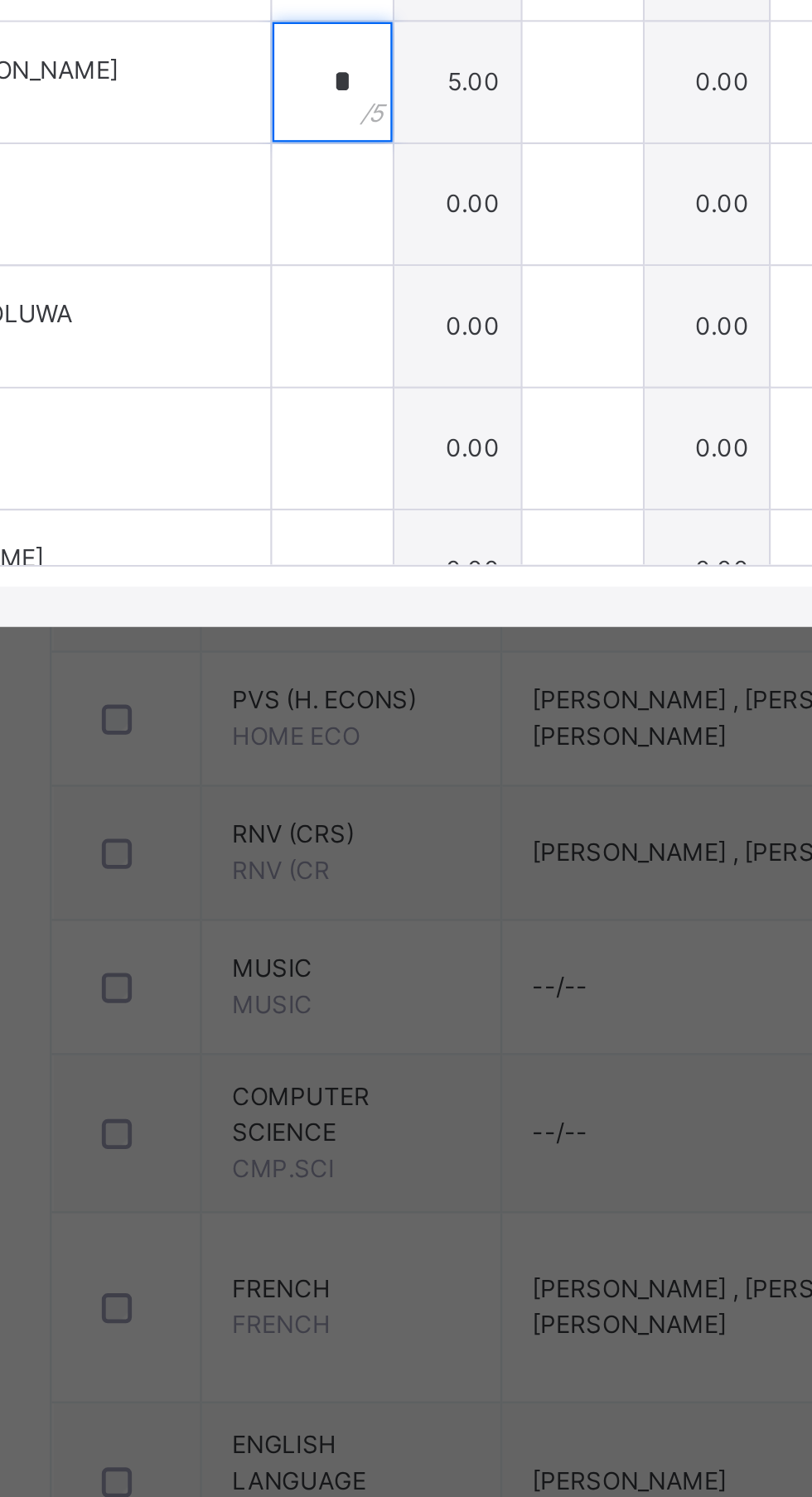
type input "*"
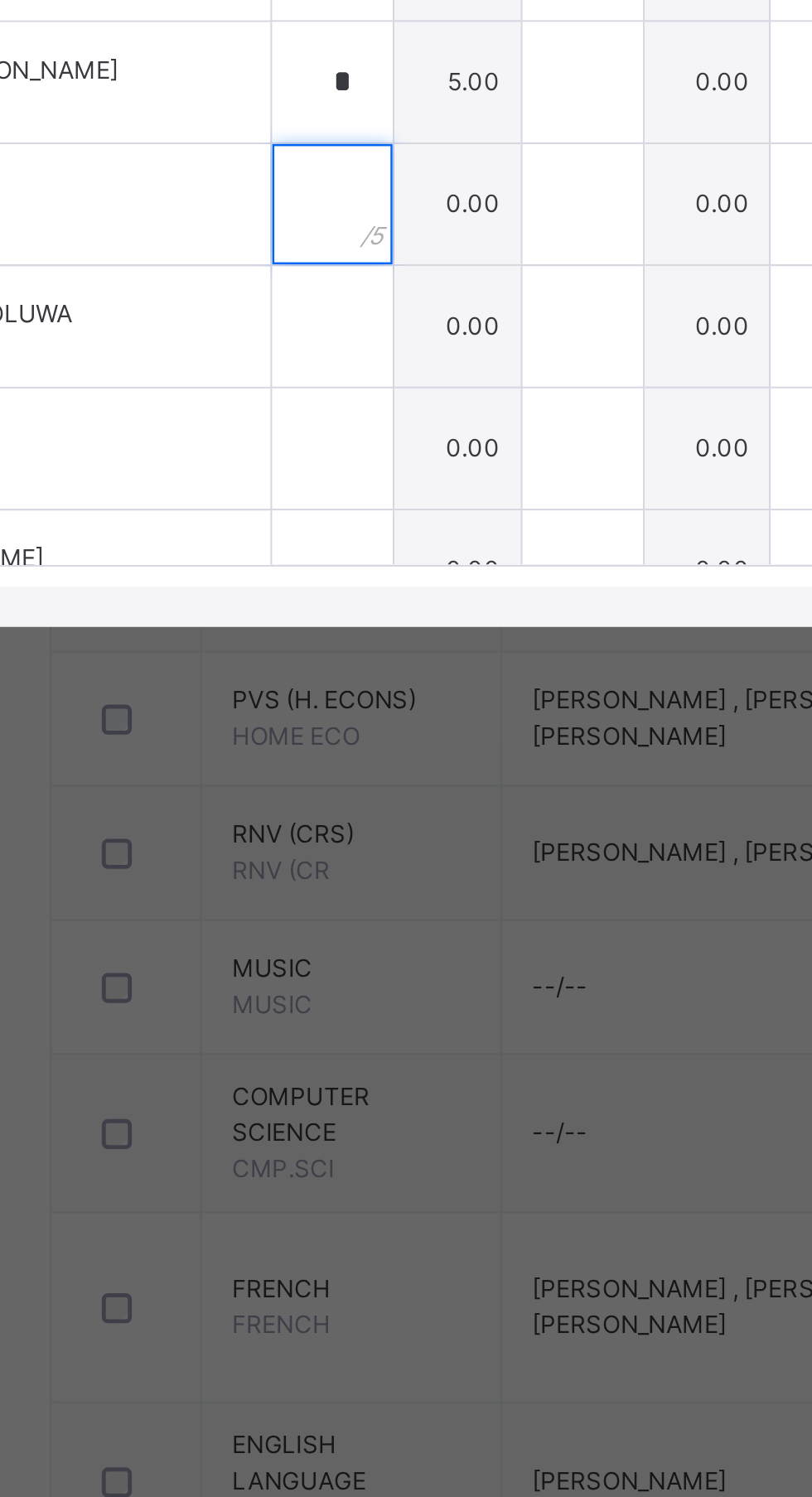
click at [370, 934] on div at bounding box center [345, 909] width 49 height 49
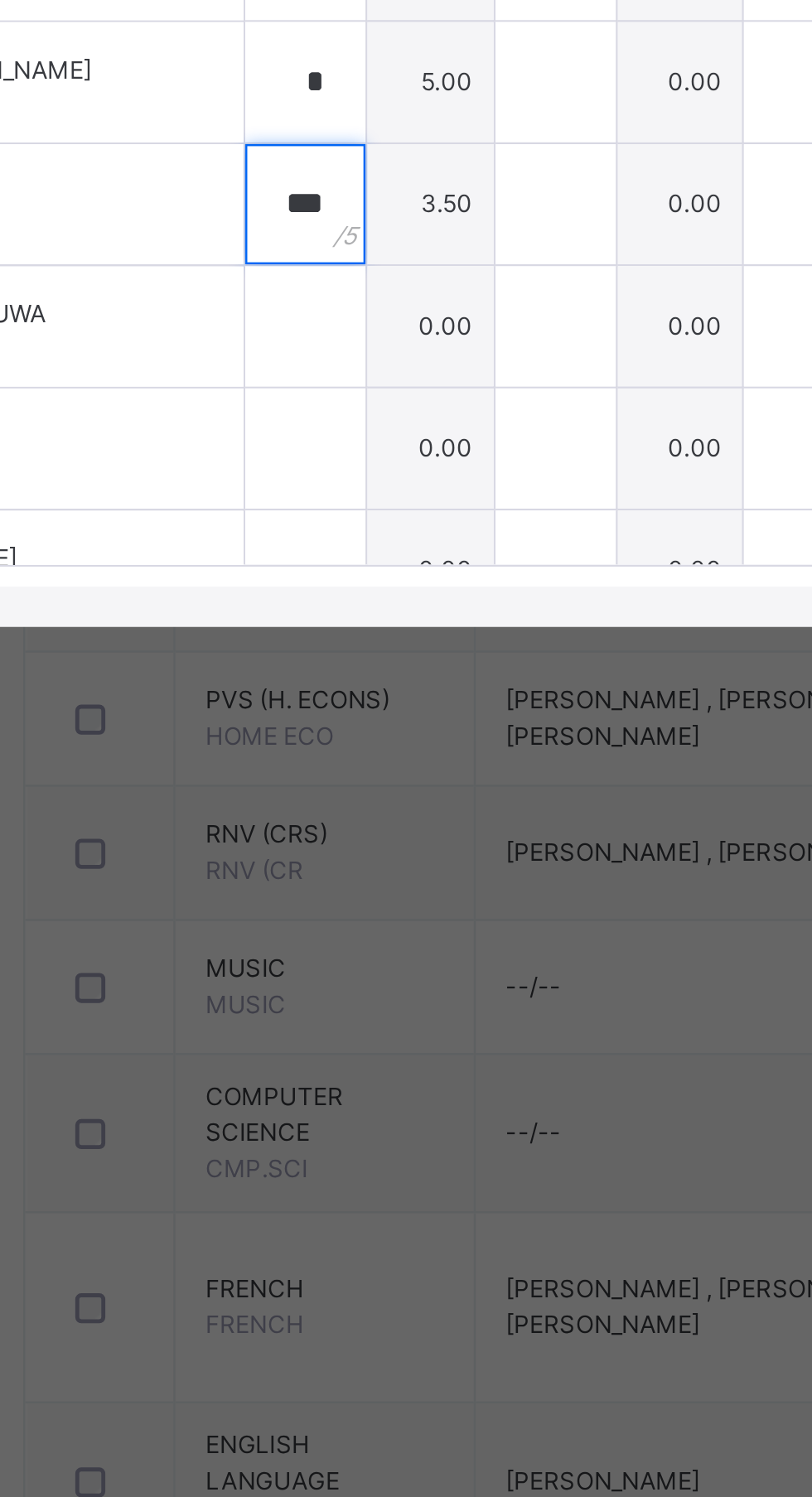
type input "***"
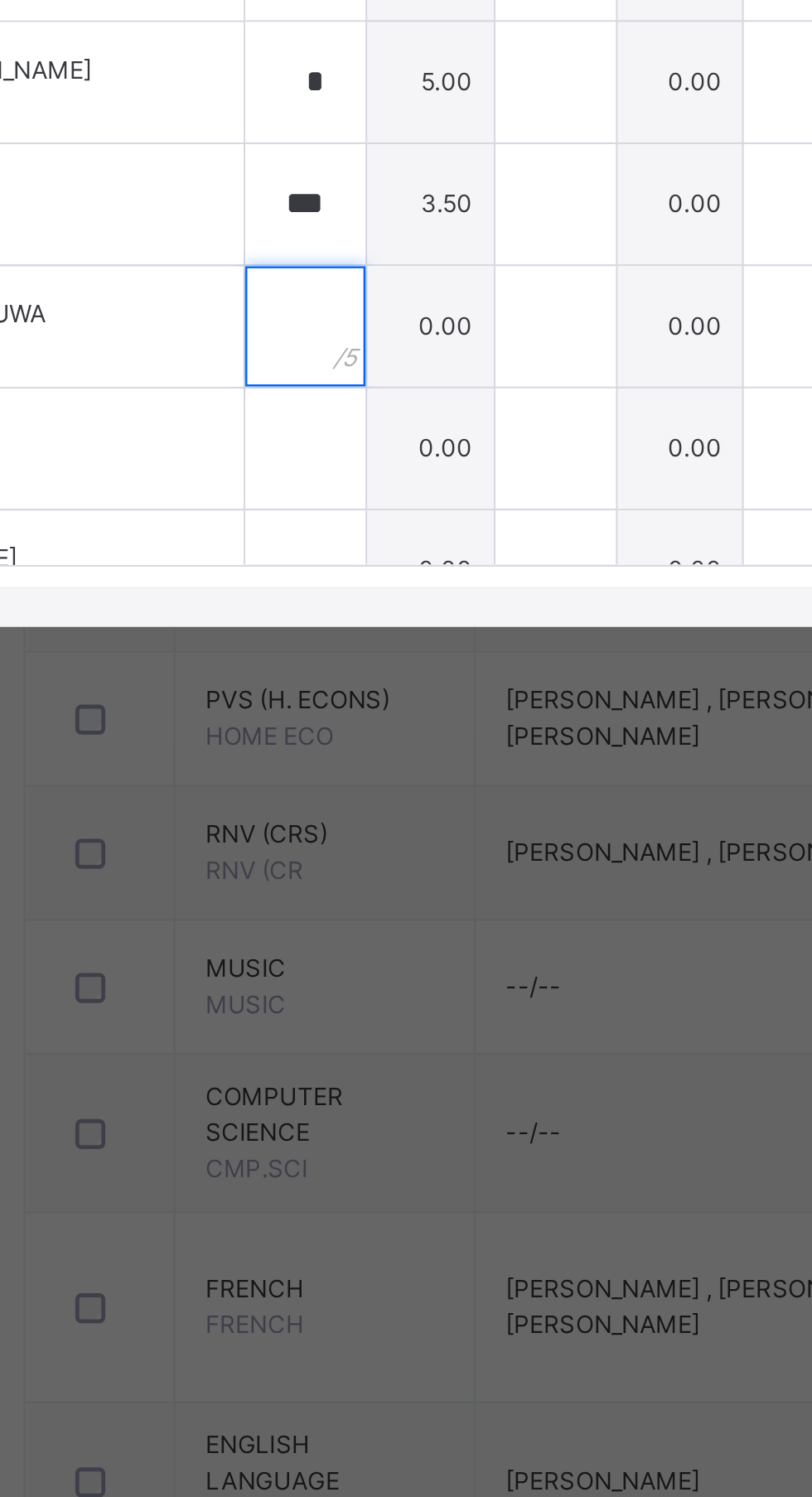
click at [370, 985] on div at bounding box center [345, 960] width 49 height 49
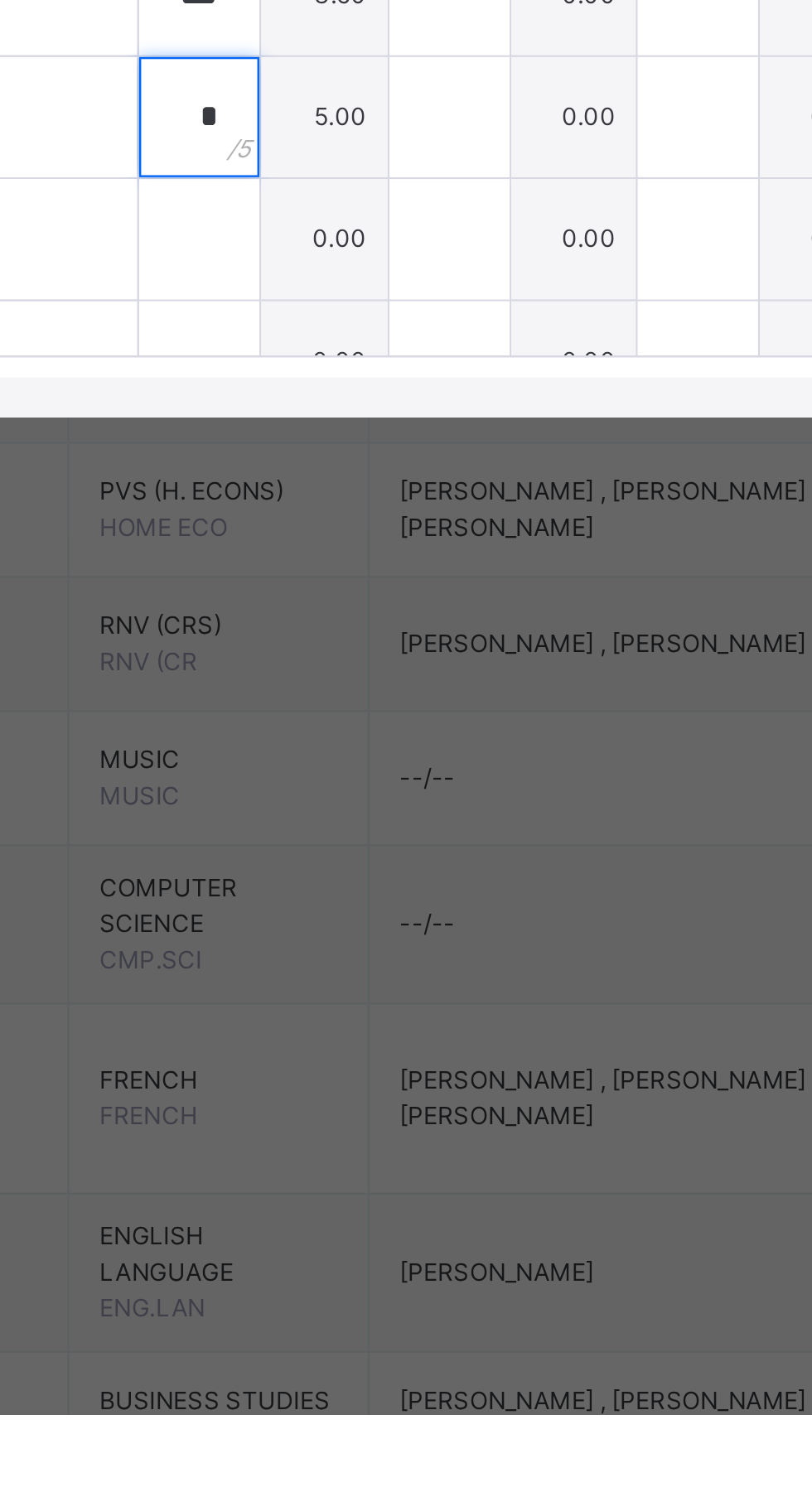
type input "*"
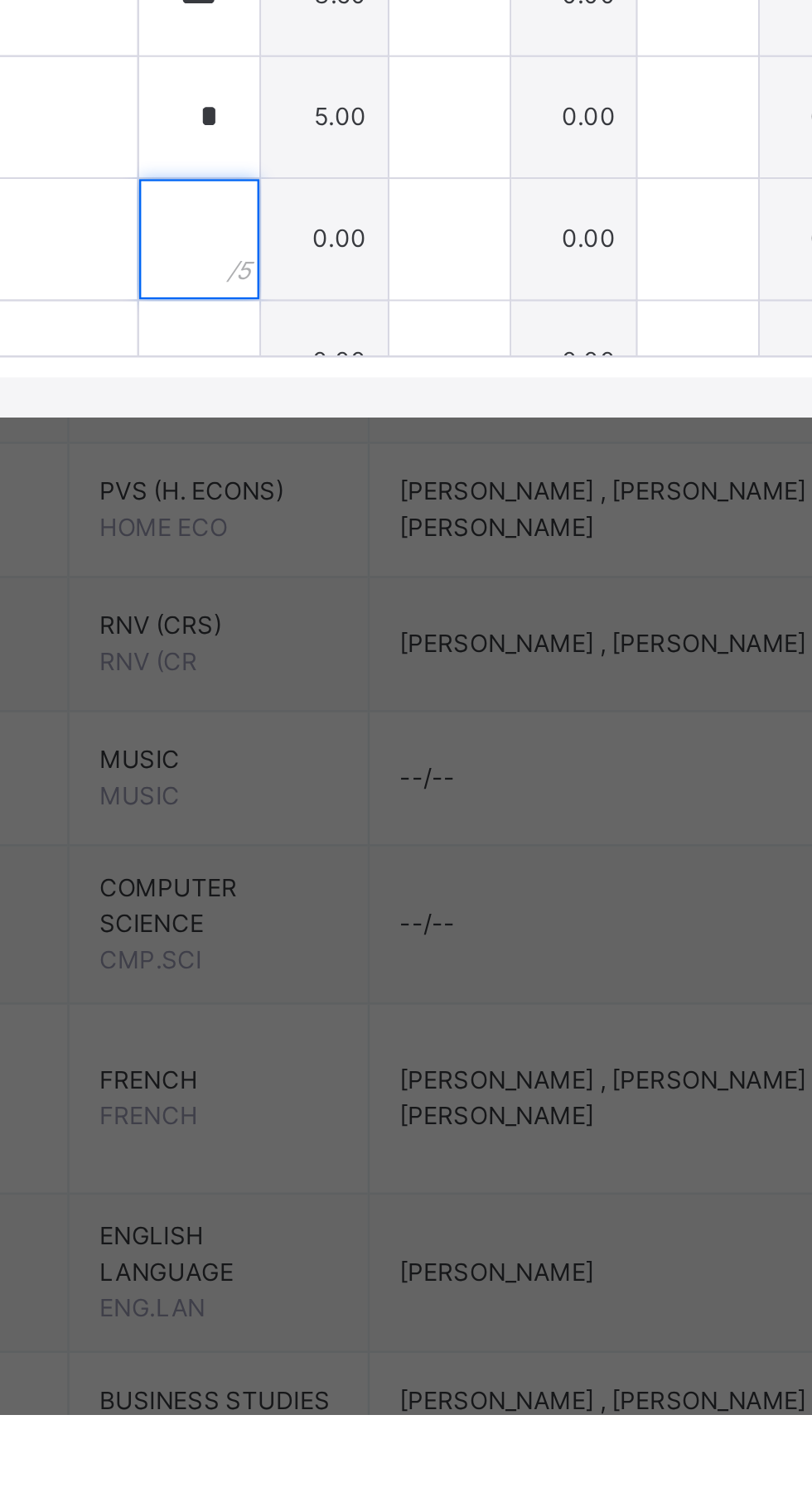
click at [370, 1035] on input "text" at bounding box center [345, 1010] width 49 height 49
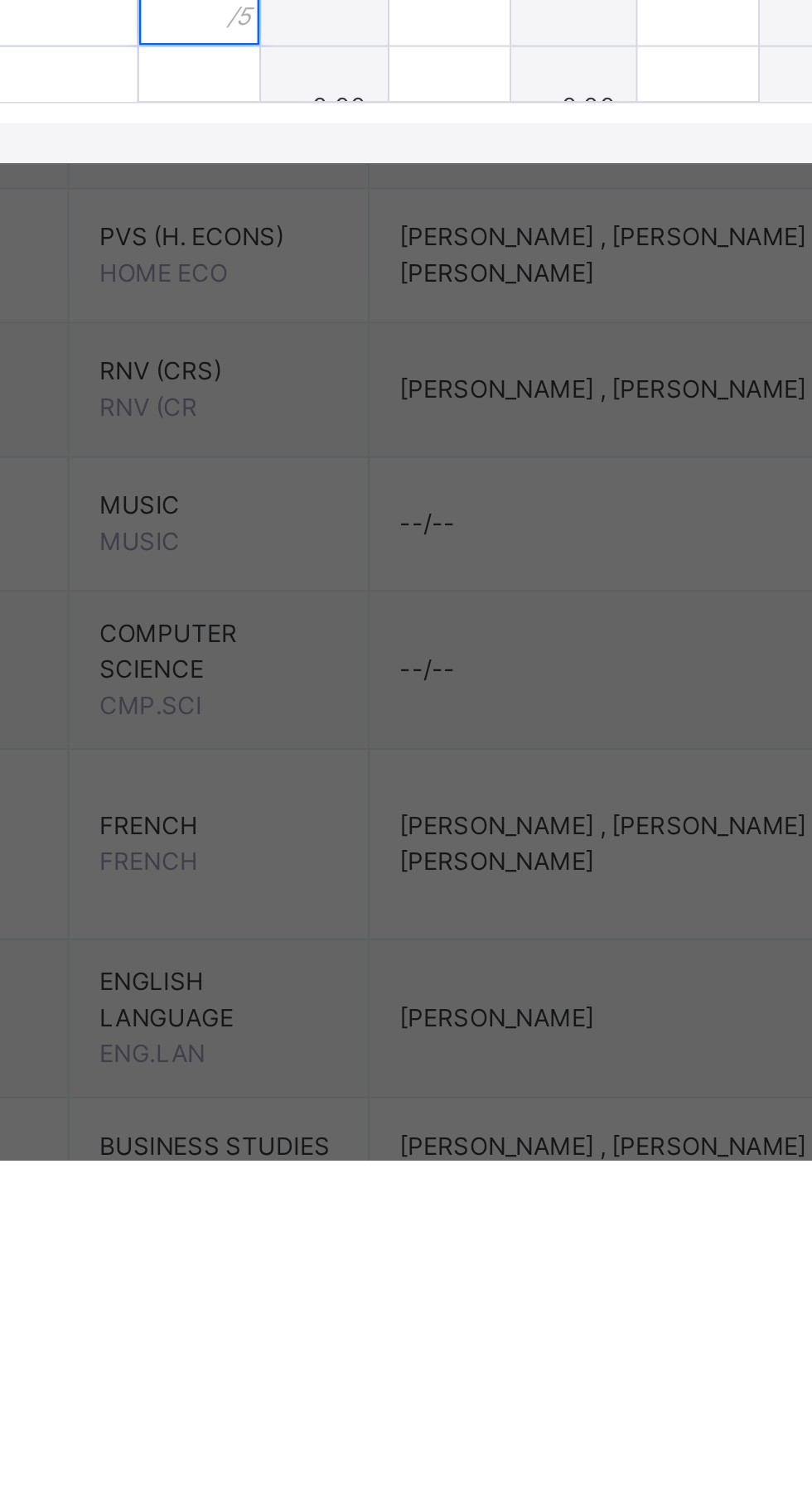
type input "*"
click at [370, 1086] on input "text" at bounding box center [345, 1061] width 49 height 49
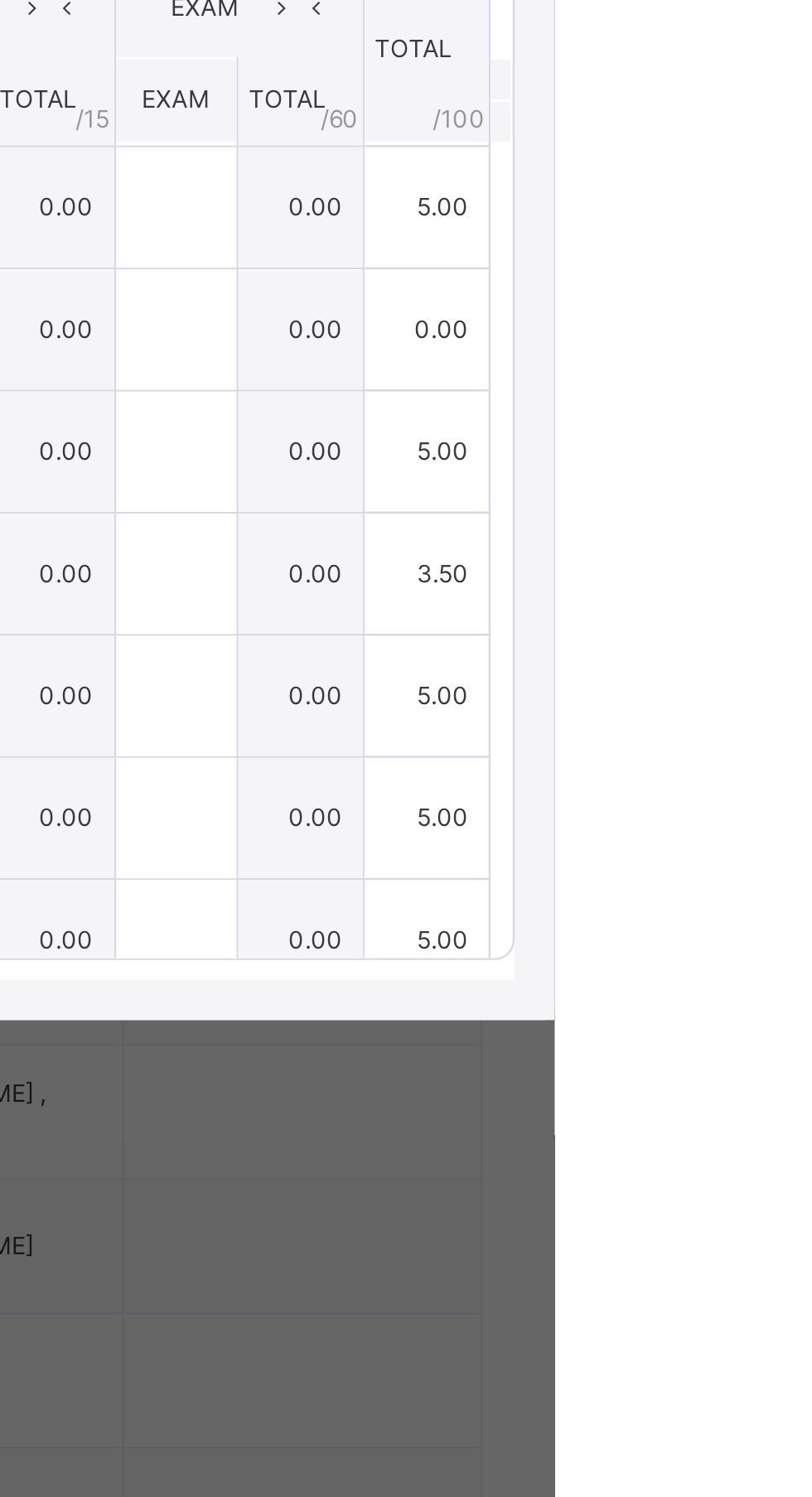
type input "*"
click at [778, 628] on div "Save Entries" at bounding box center [736, 614] width 83 height 27
type input "*"
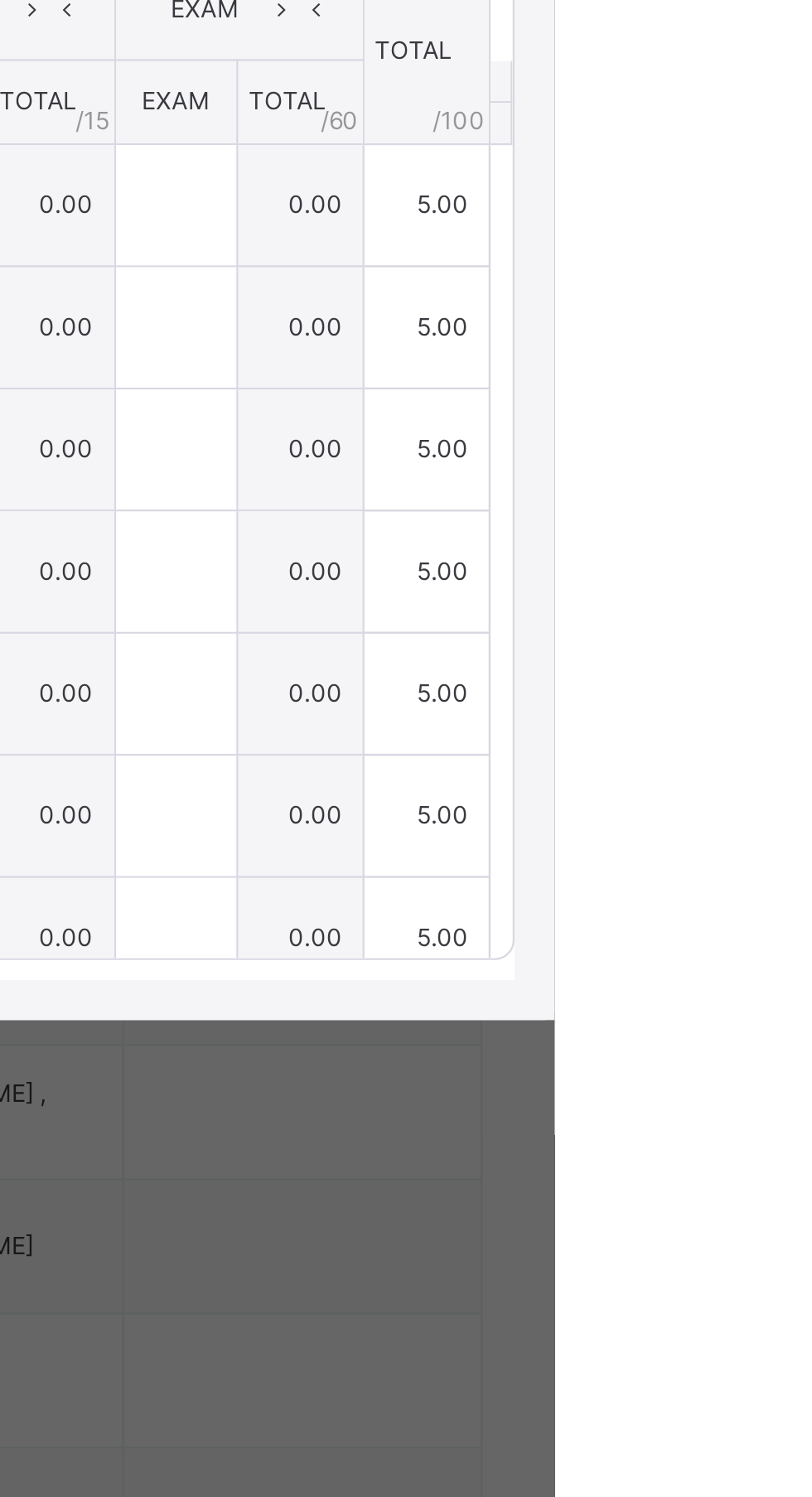
type input "*"
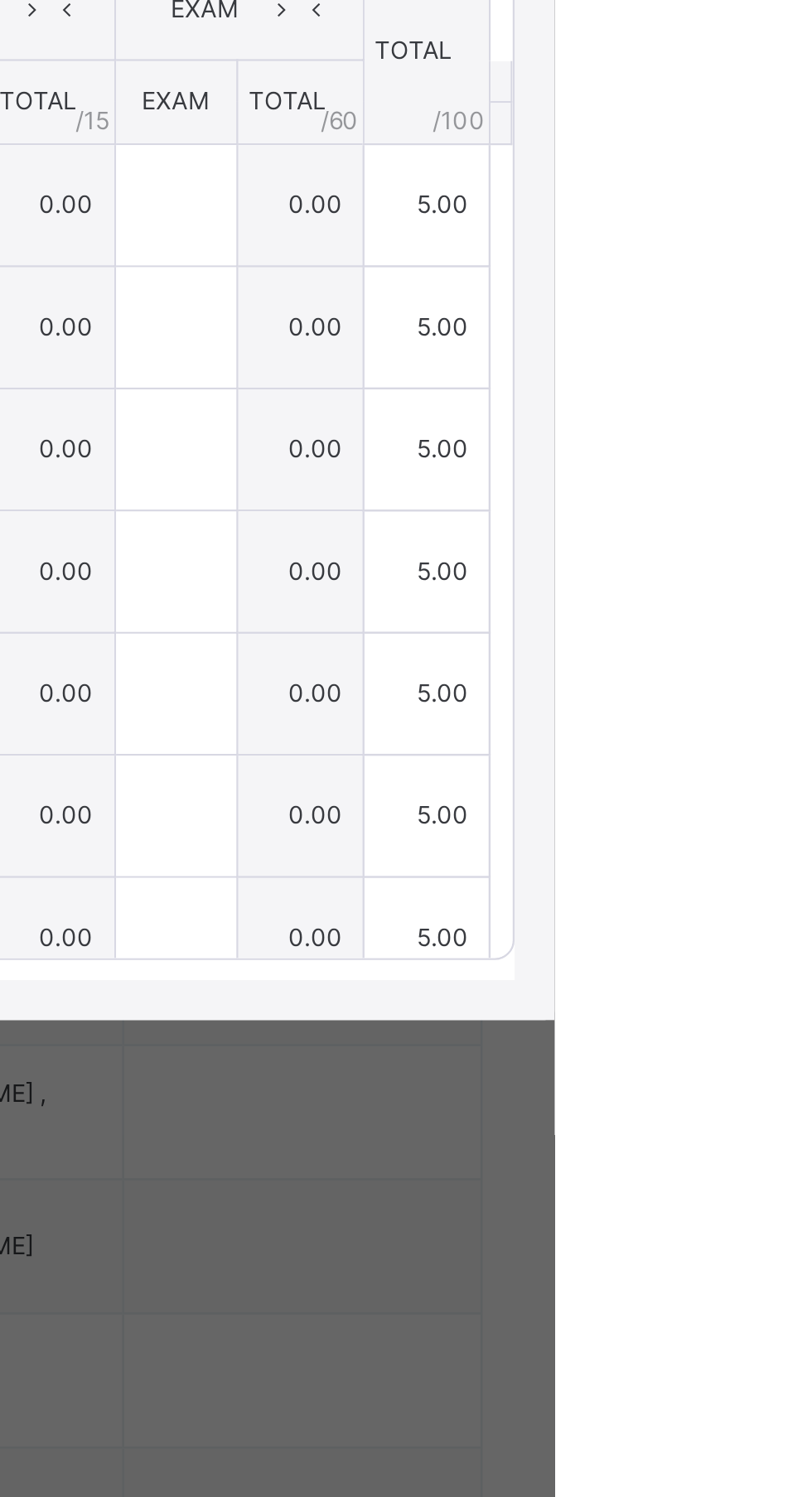
type input "*"
type input "***"
type input "*"
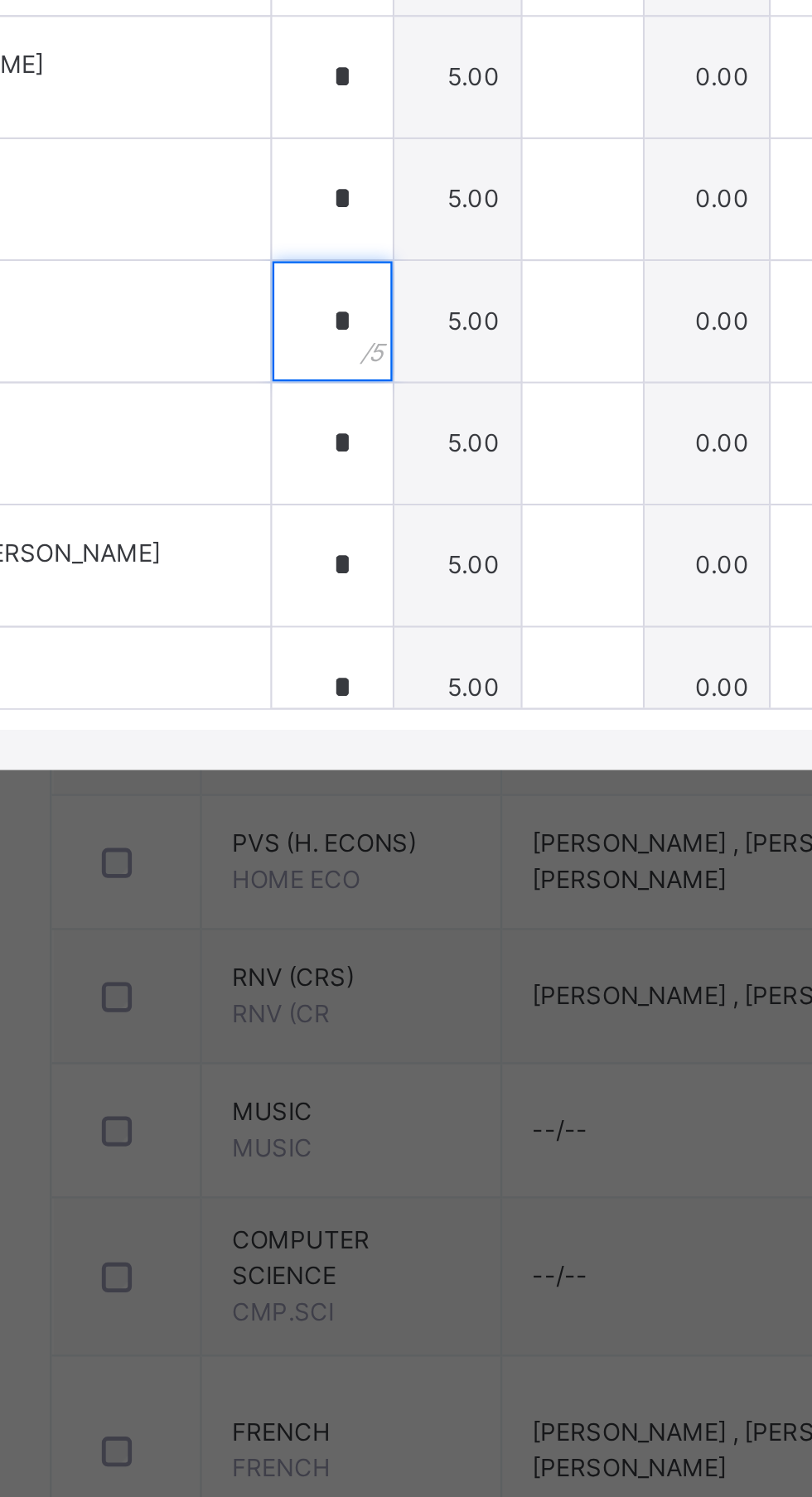
click at [370, 923] on input "*" at bounding box center [345, 899] width 49 height 49
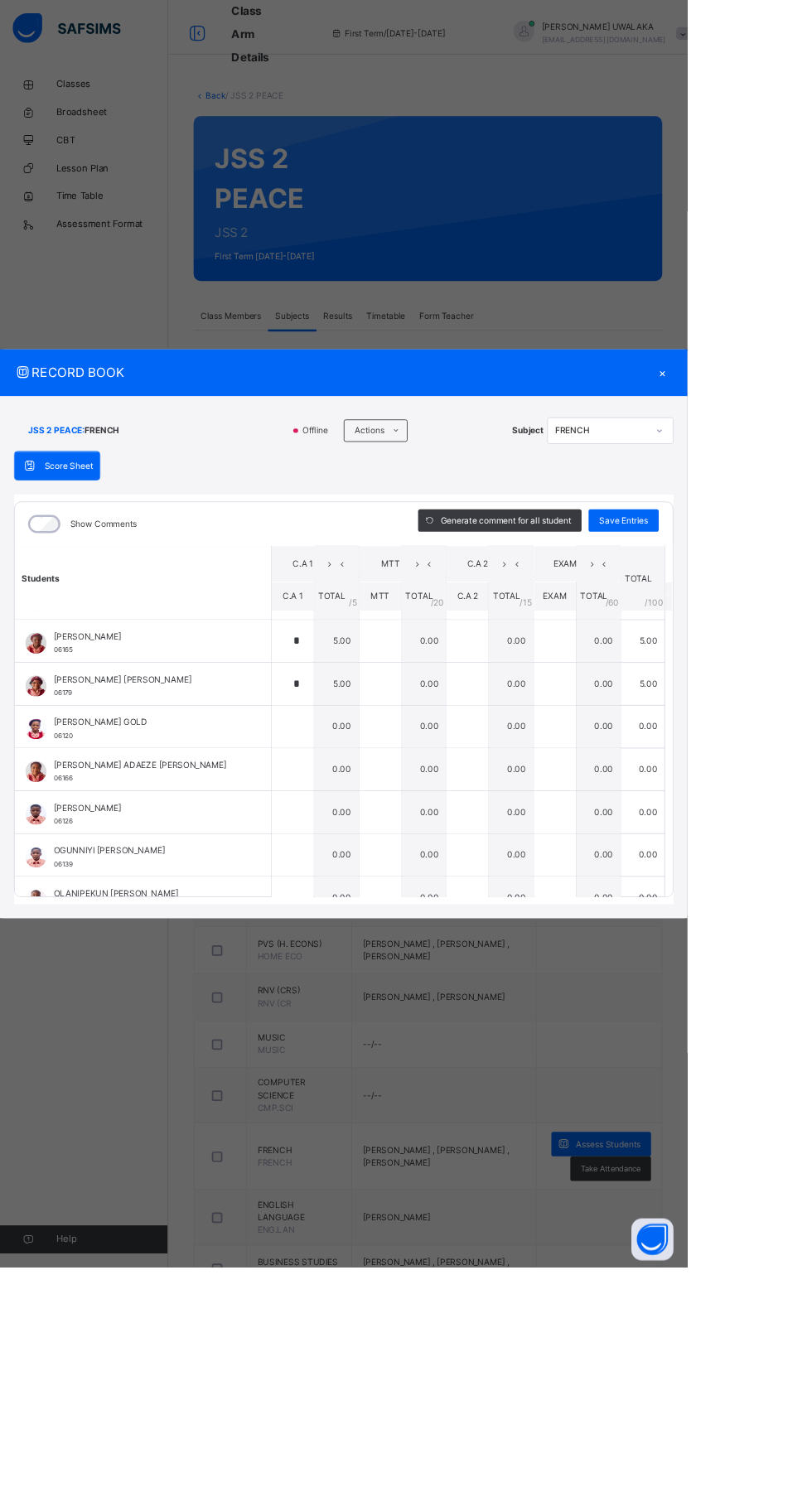
scroll to position [594, 0]
click at [370, 885] on input "text" at bounding box center [345, 859] width 49 height 49
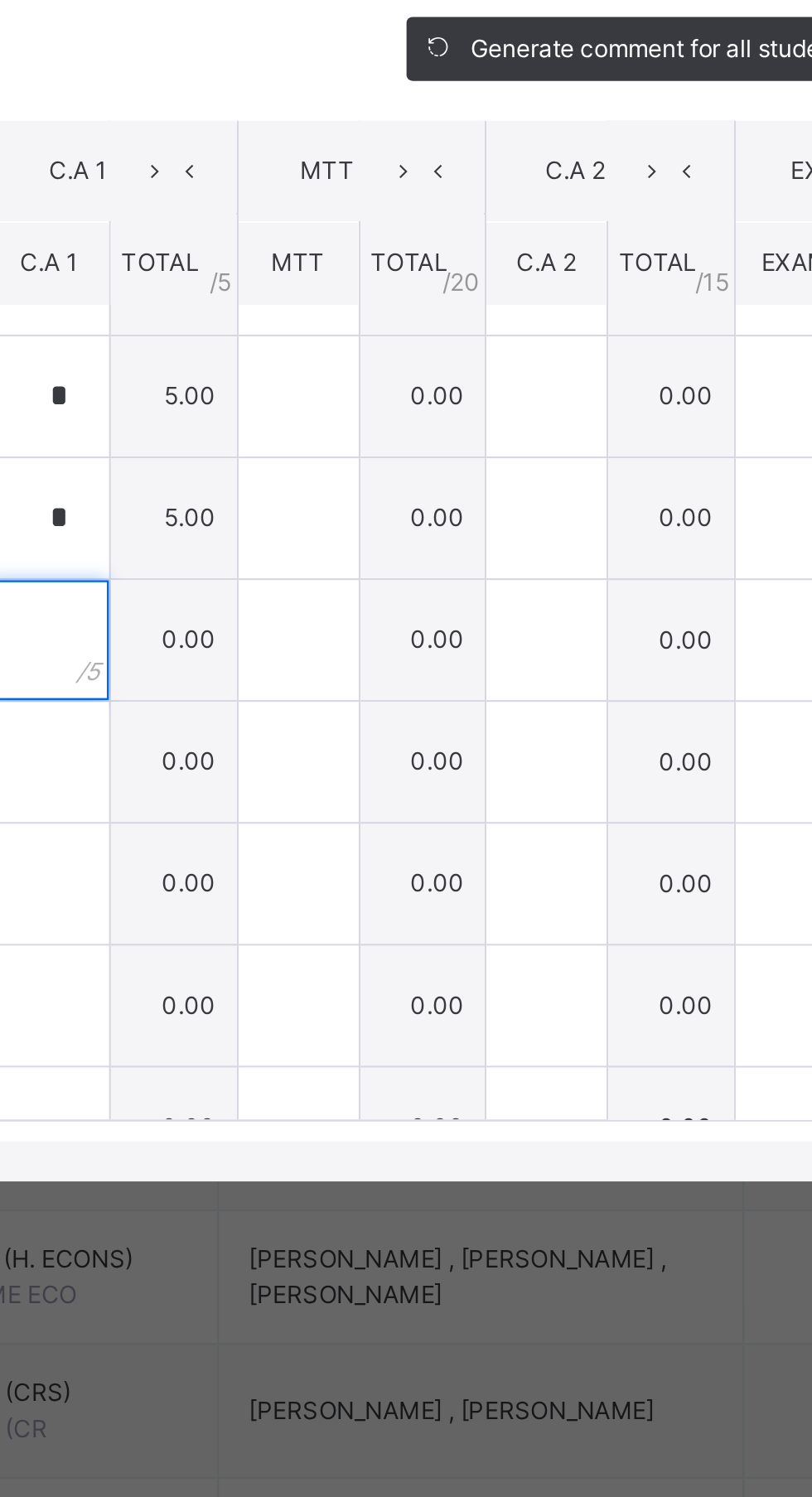
scroll to position [559, 0]
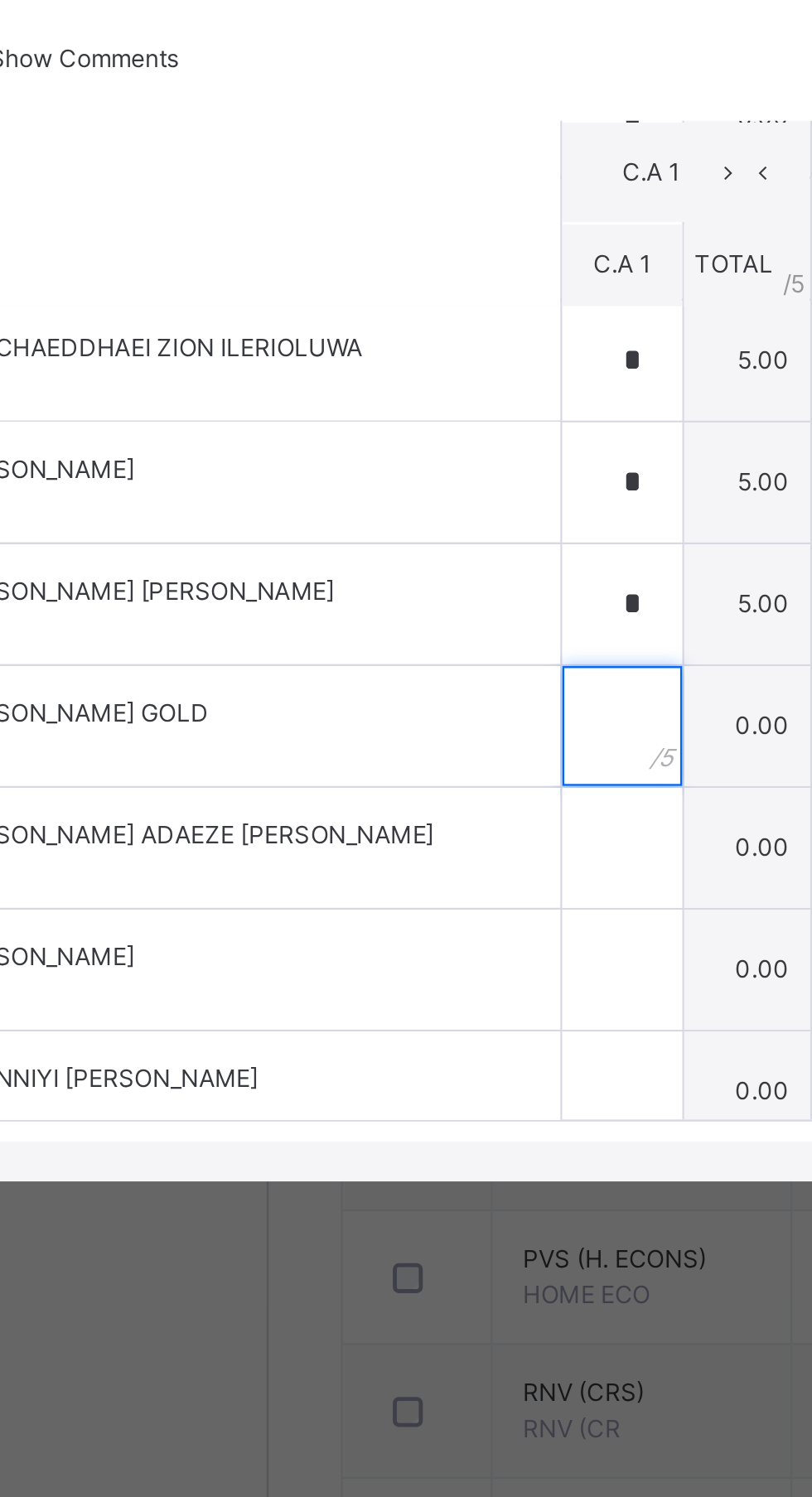
click at [370, 920] on input "text" at bounding box center [345, 895] width 49 height 49
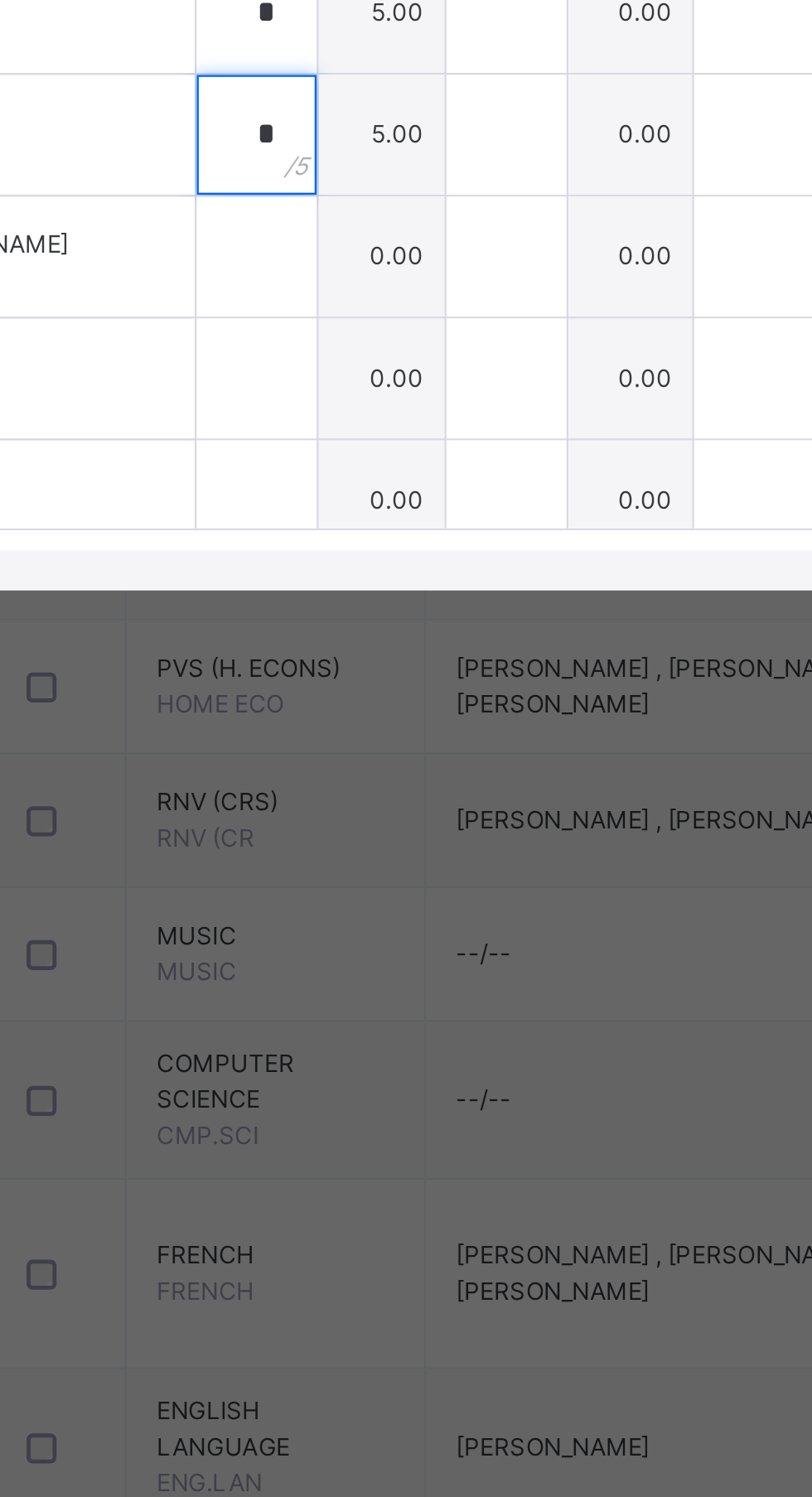
type input "*"
click at [370, 970] on input "text" at bounding box center [345, 946] width 49 height 49
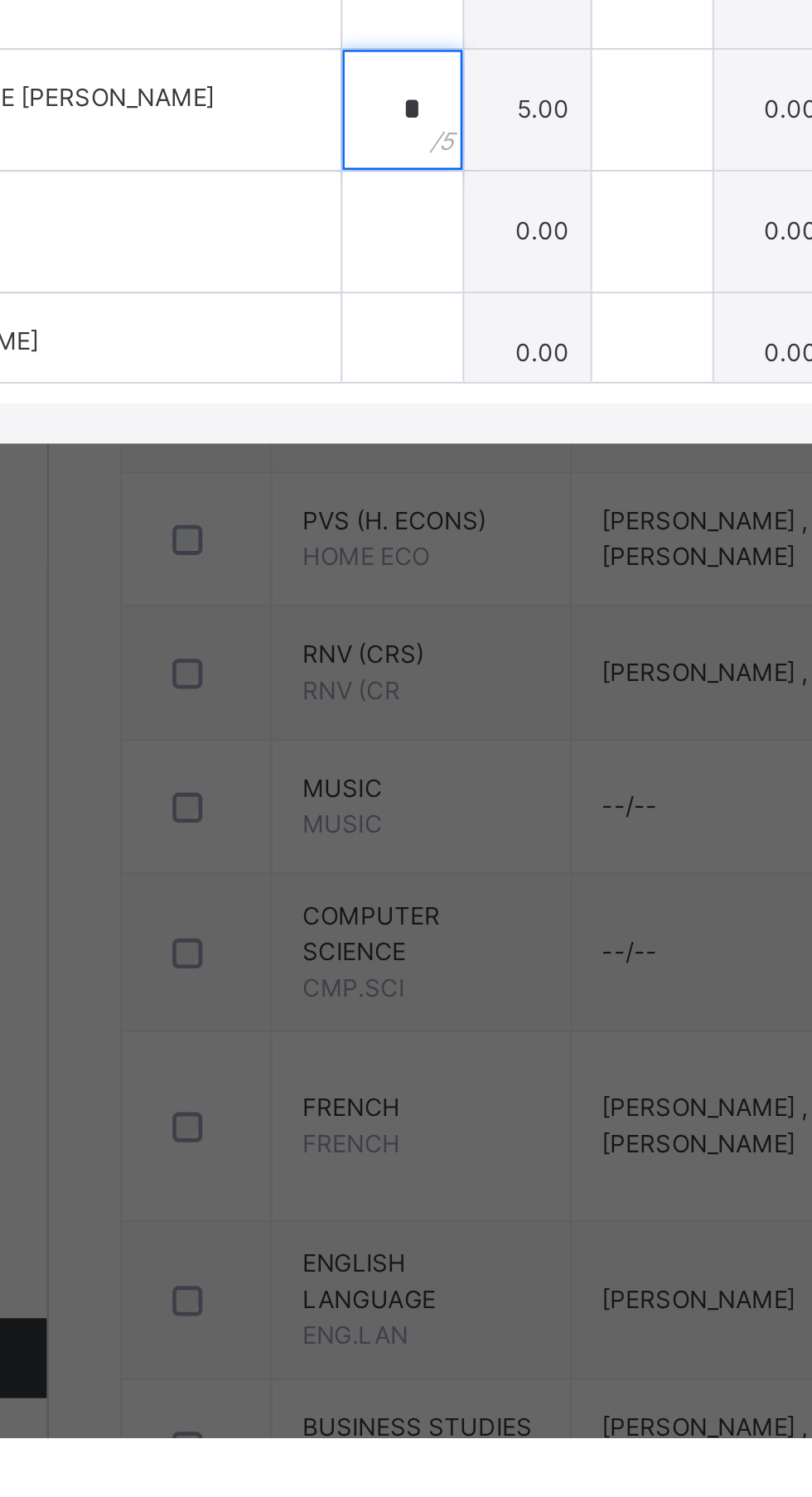
type input "*"
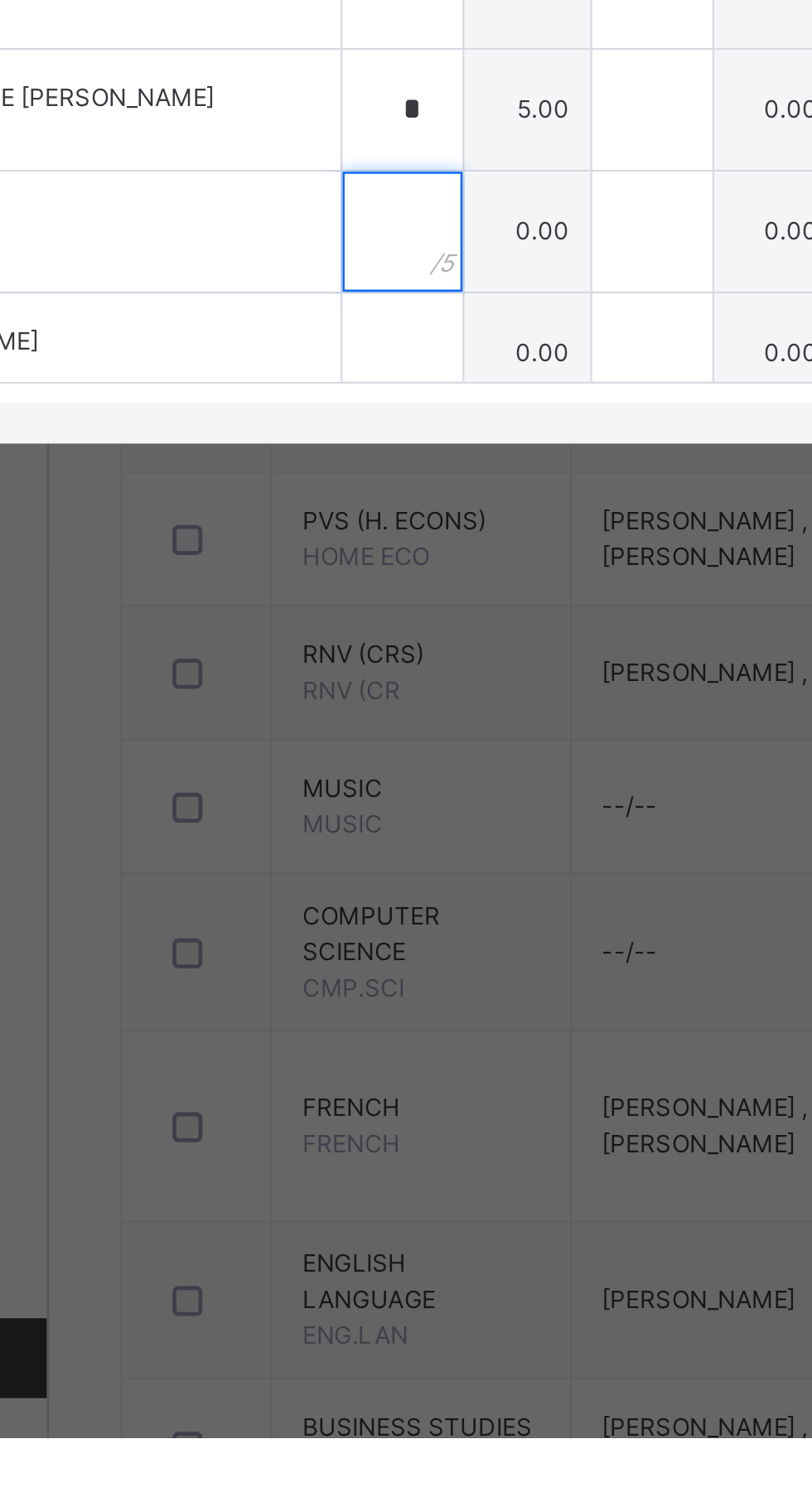
click at [370, 1022] on input "text" at bounding box center [345, 996] width 49 height 49
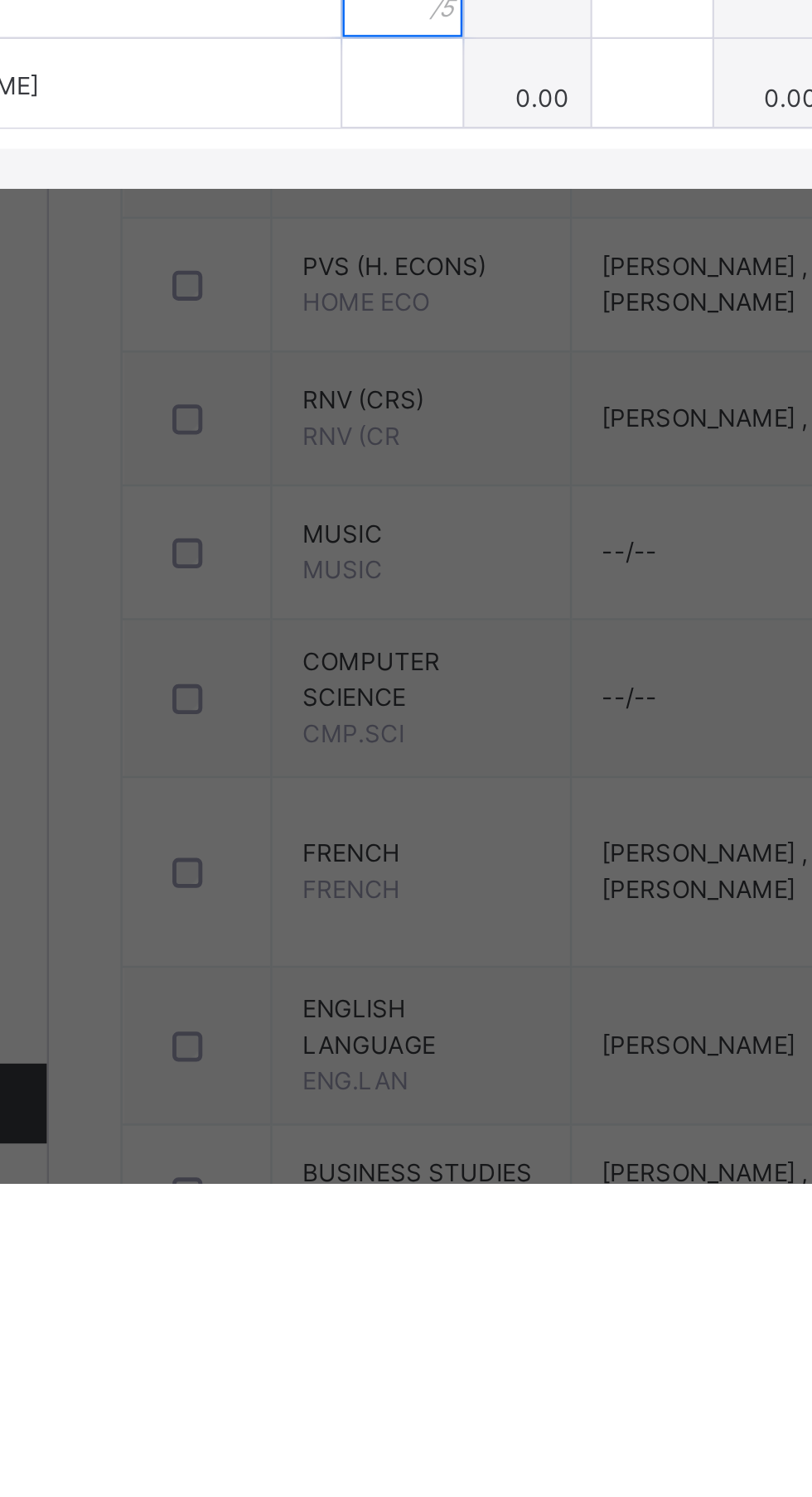
type input "*"
click at [370, 1072] on input "text" at bounding box center [345, 1046] width 49 height 49
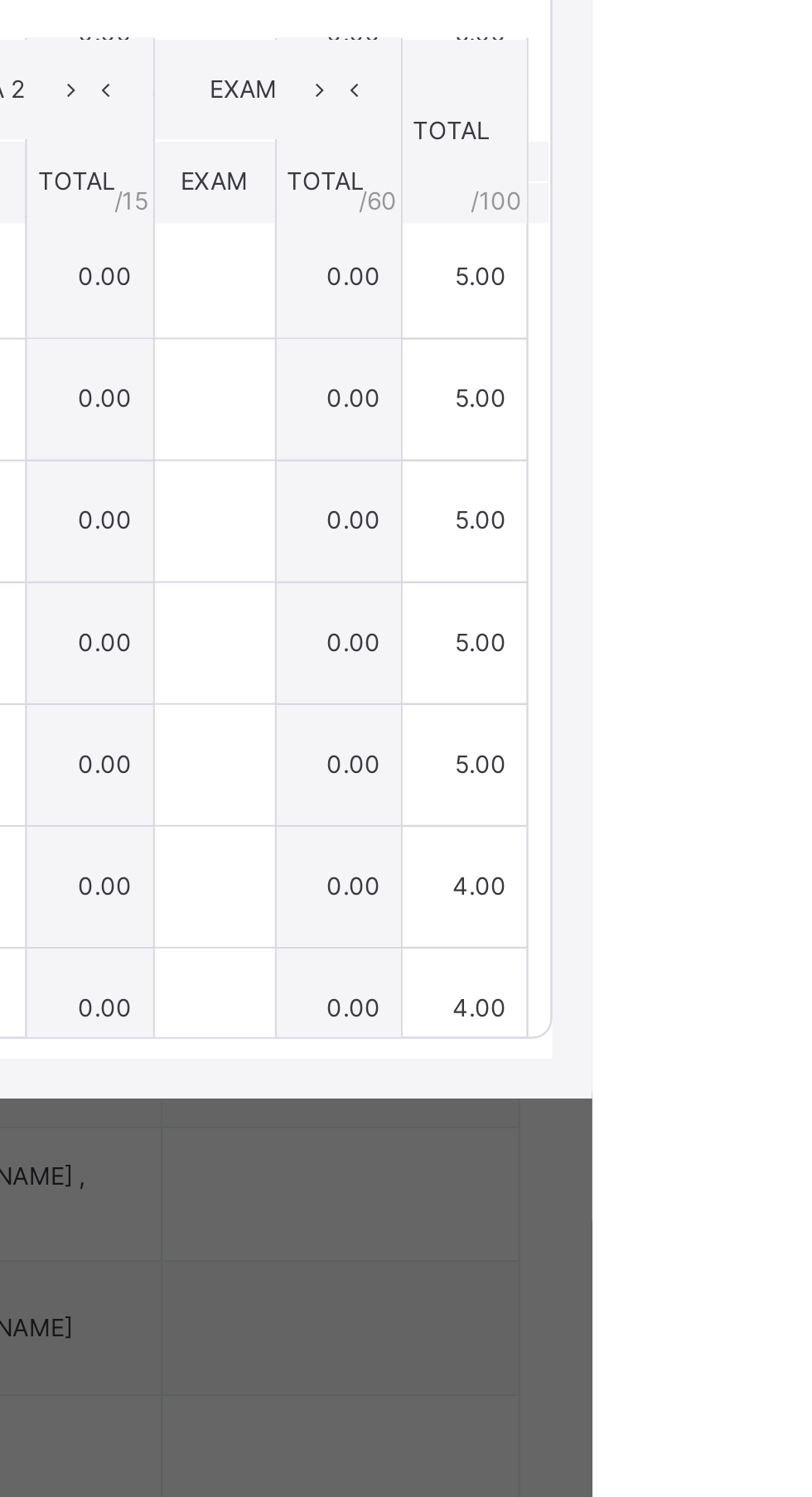
type input "*"
click at [766, 622] on span "Save Entries" at bounding box center [736, 614] width 58 height 15
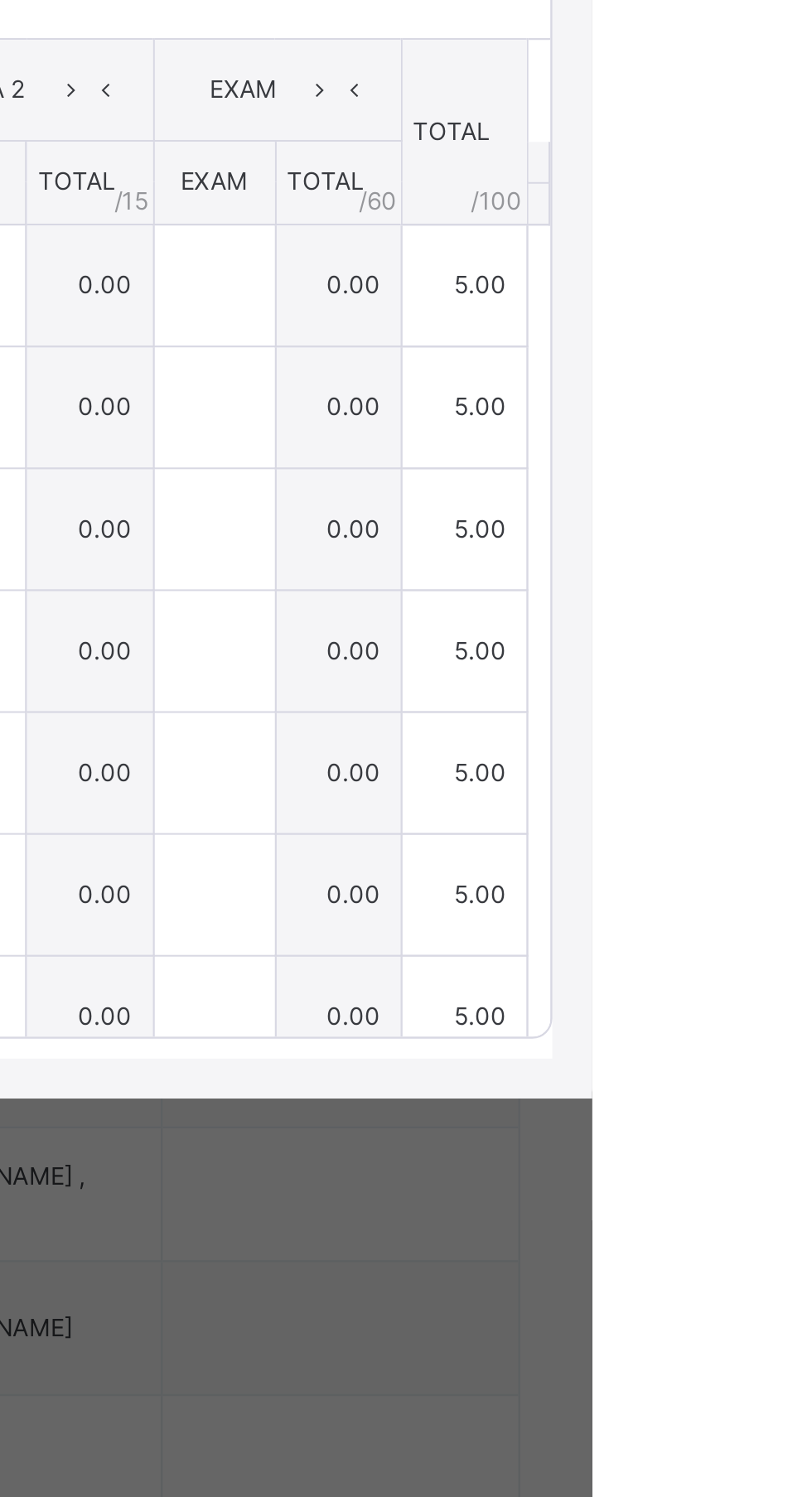
type input "*"
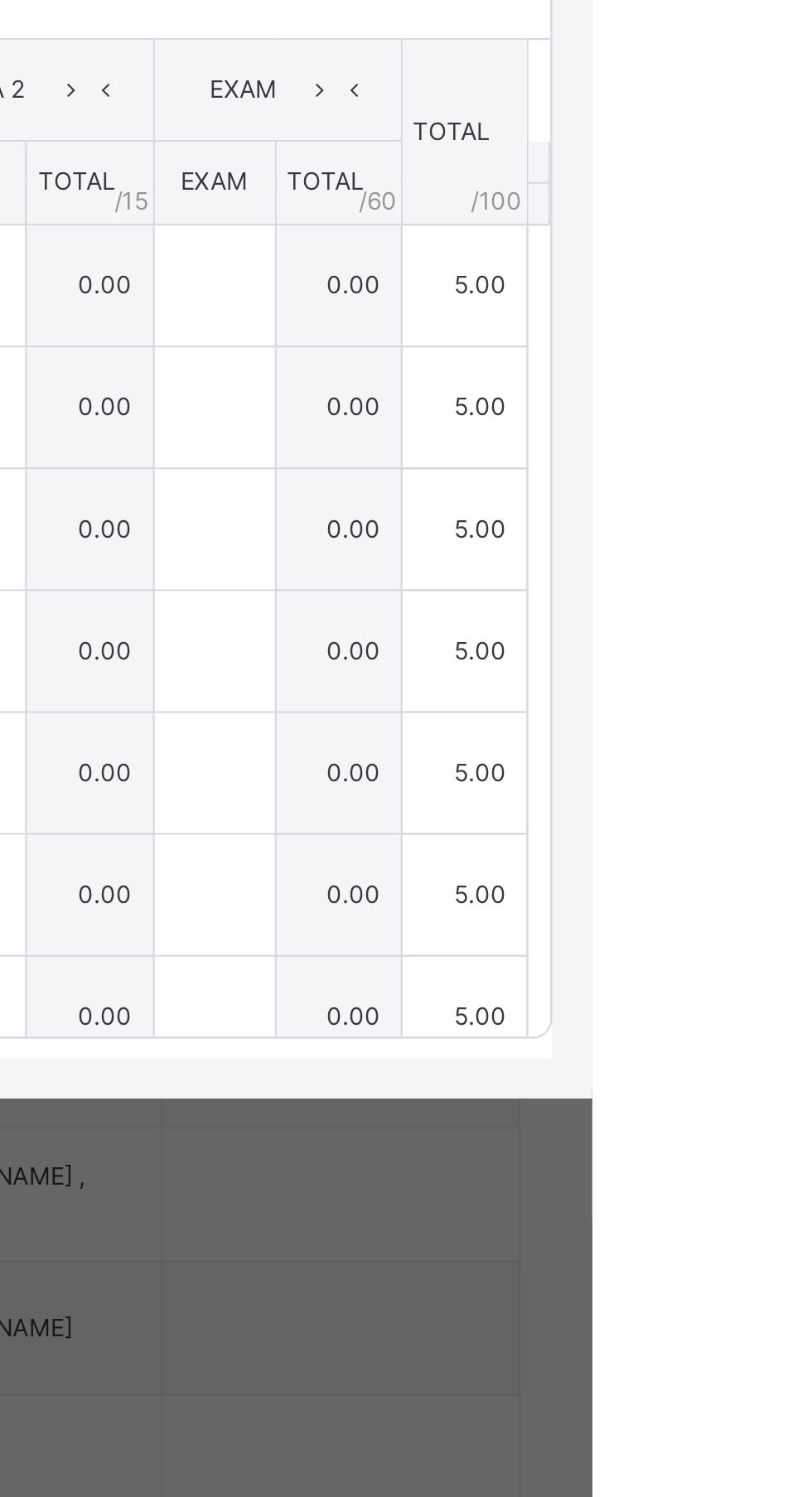
type input "*"
type input "***"
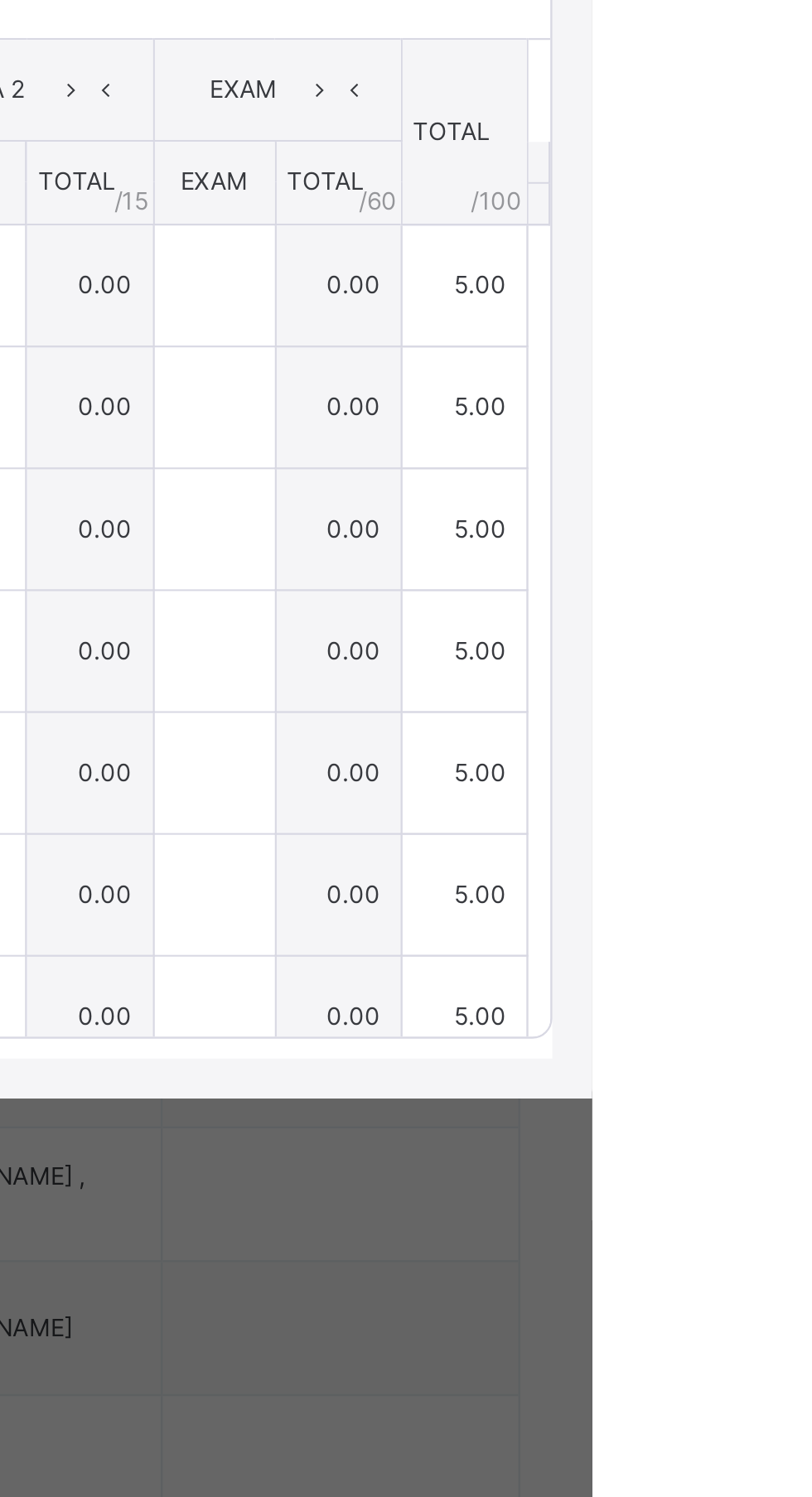
type input "*"
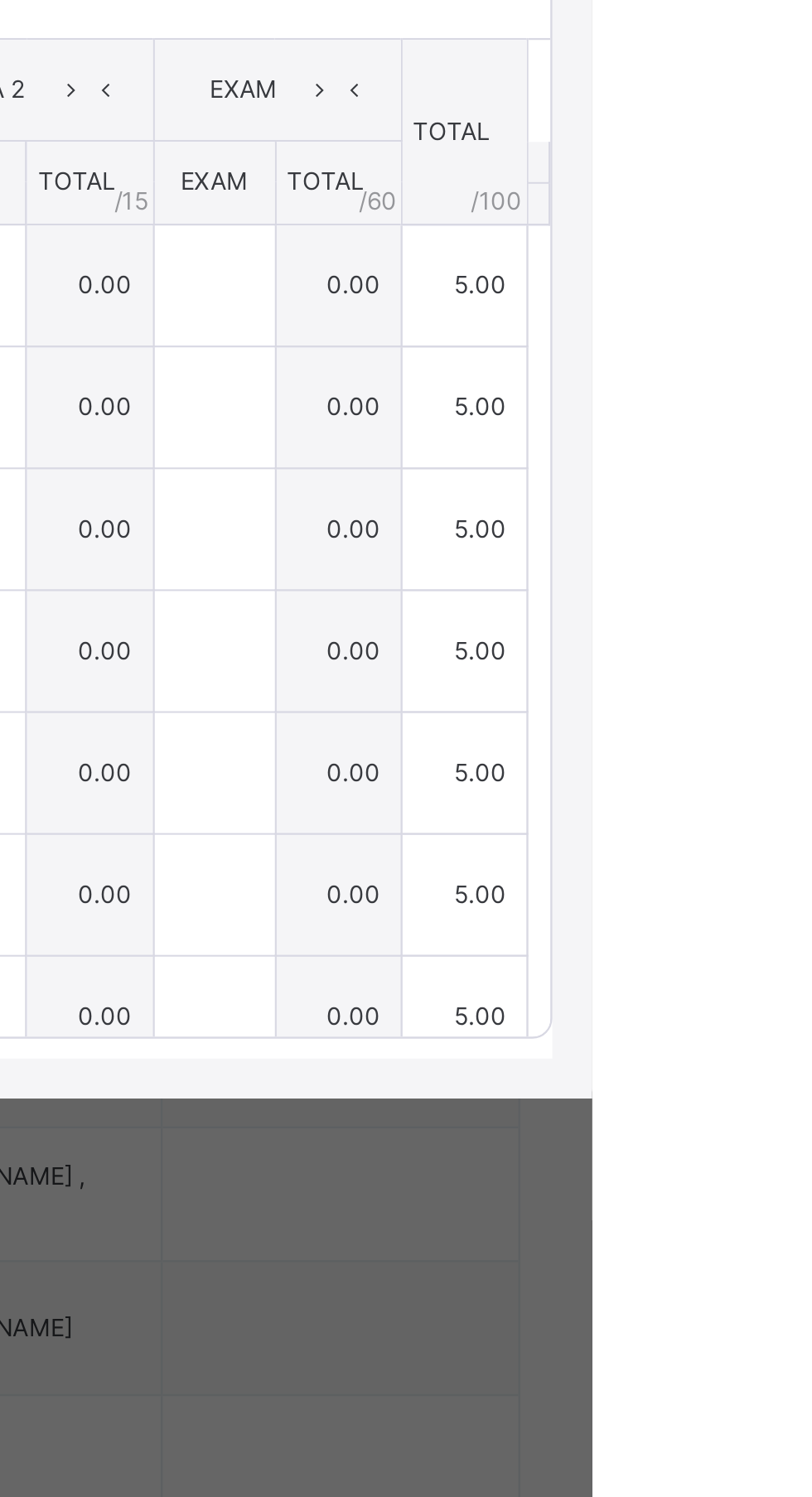
type input "*"
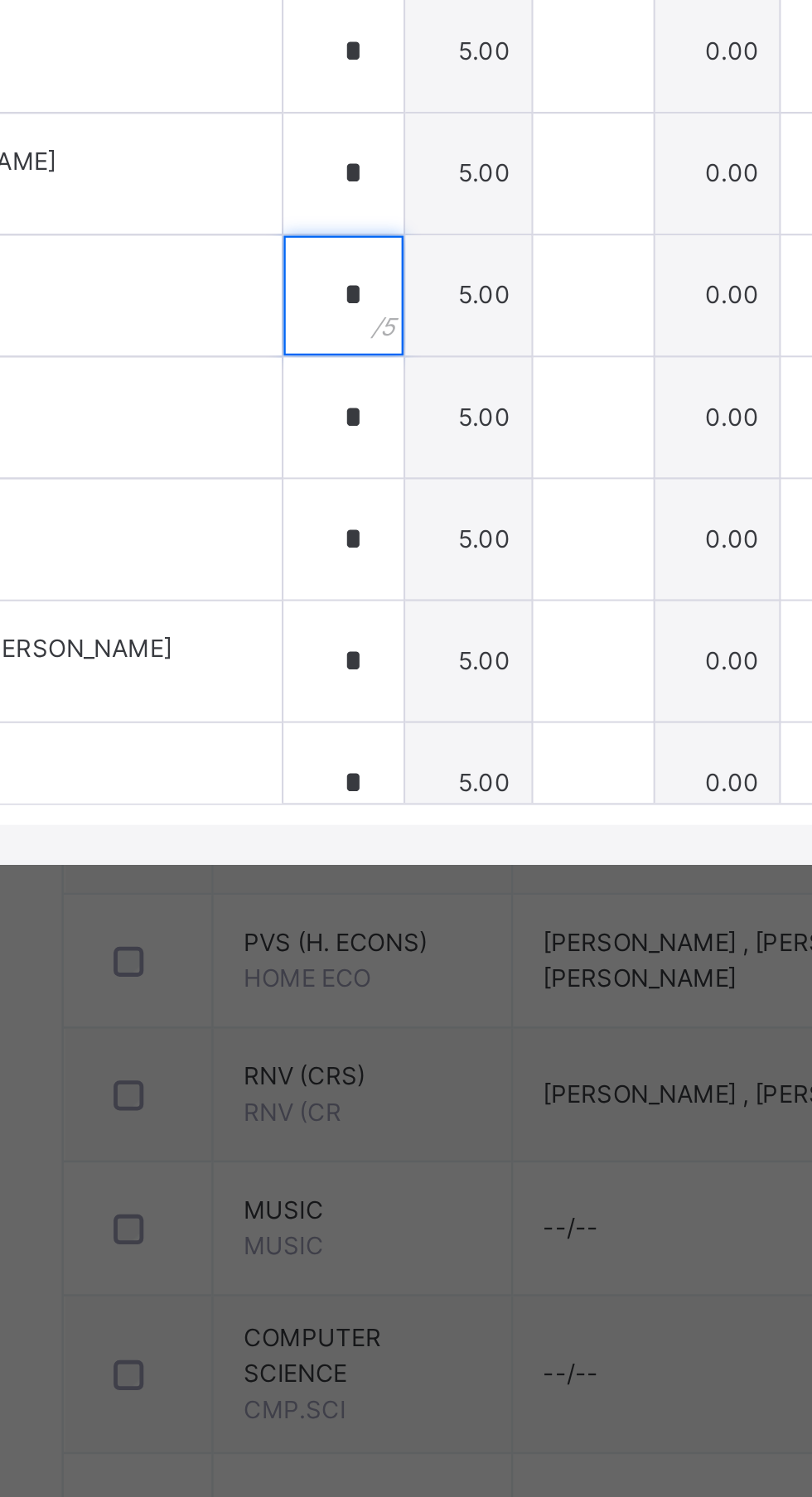
click at [370, 873] on input "*" at bounding box center [345, 848] width 49 height 49
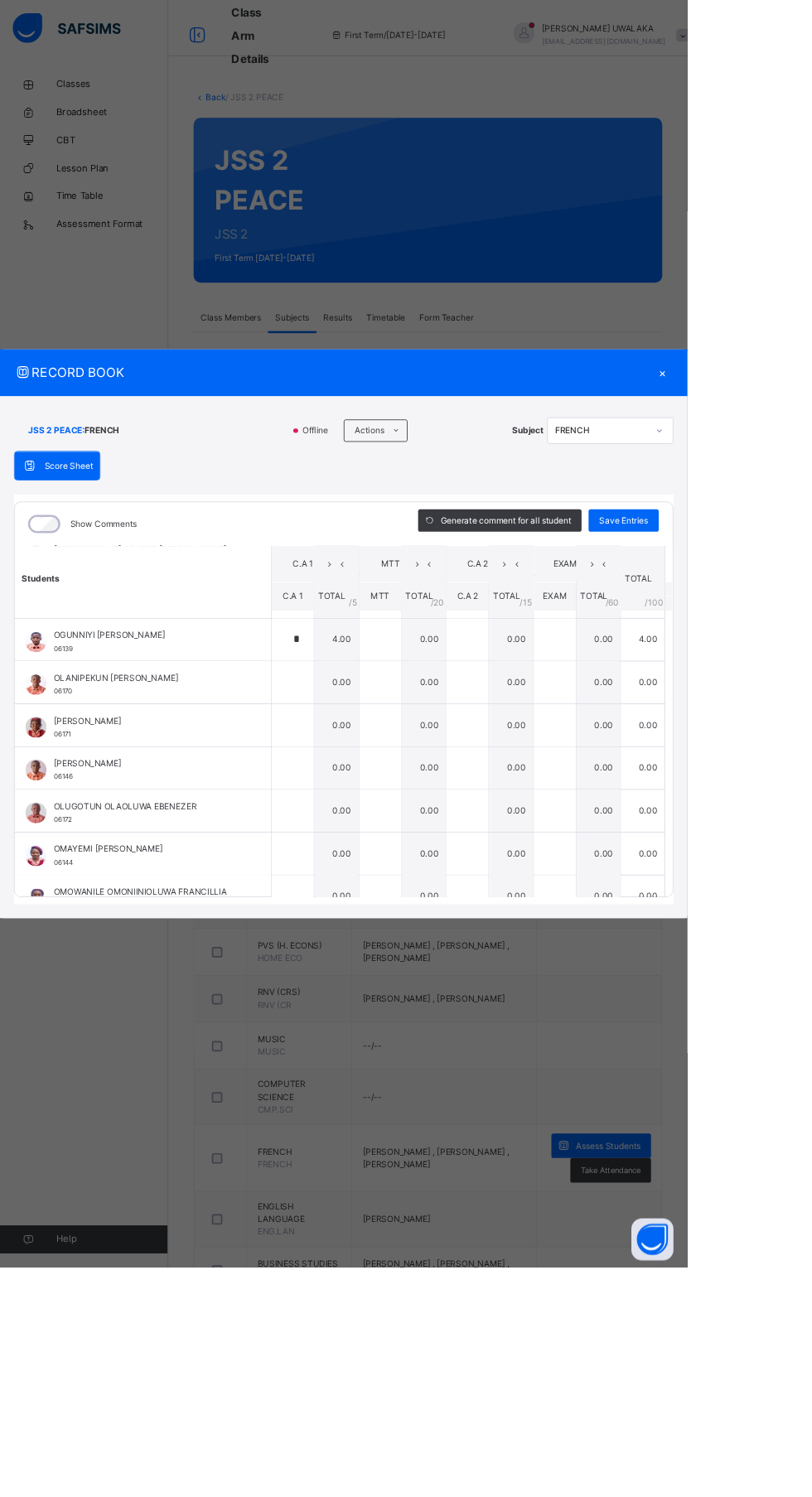
scroll to position [859, 0]
click at [370, 823] on input "text" at bounding box center [345, 797] width 49 height 49
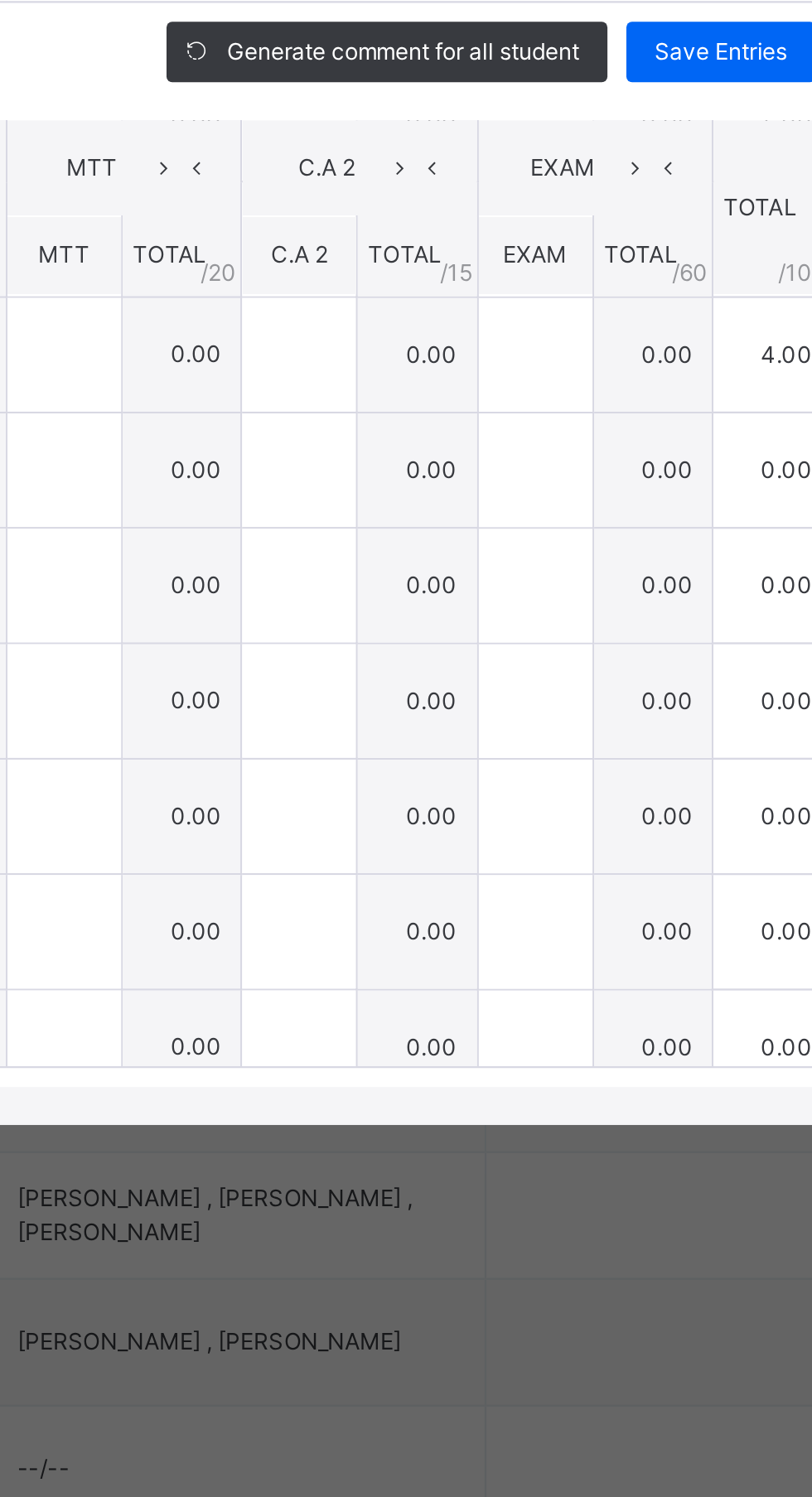
scroll to position [837, 0]
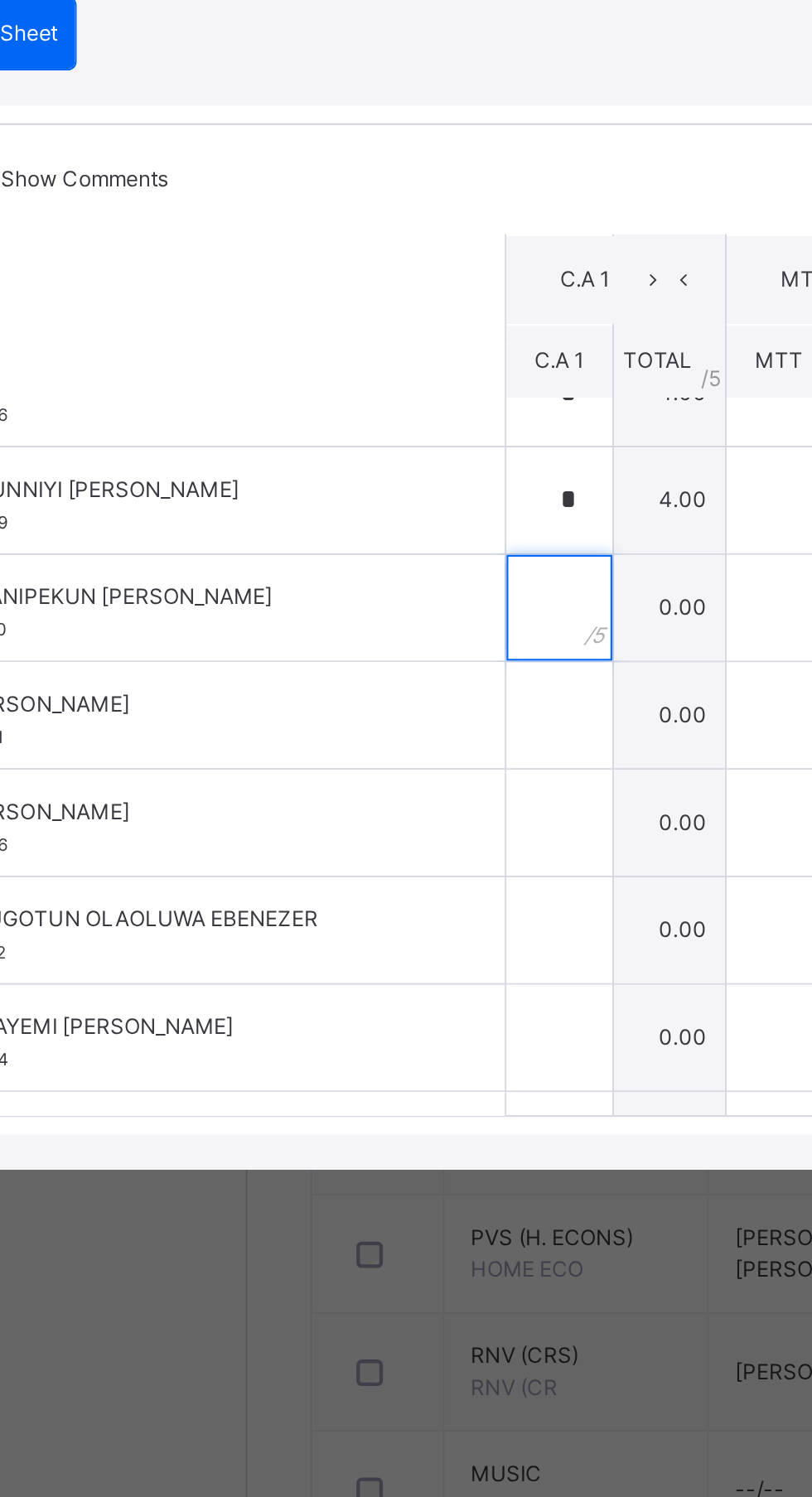
click at [370, 844] on input "text" at bounding box center [345, 820] width 49 height 49
type input "*"
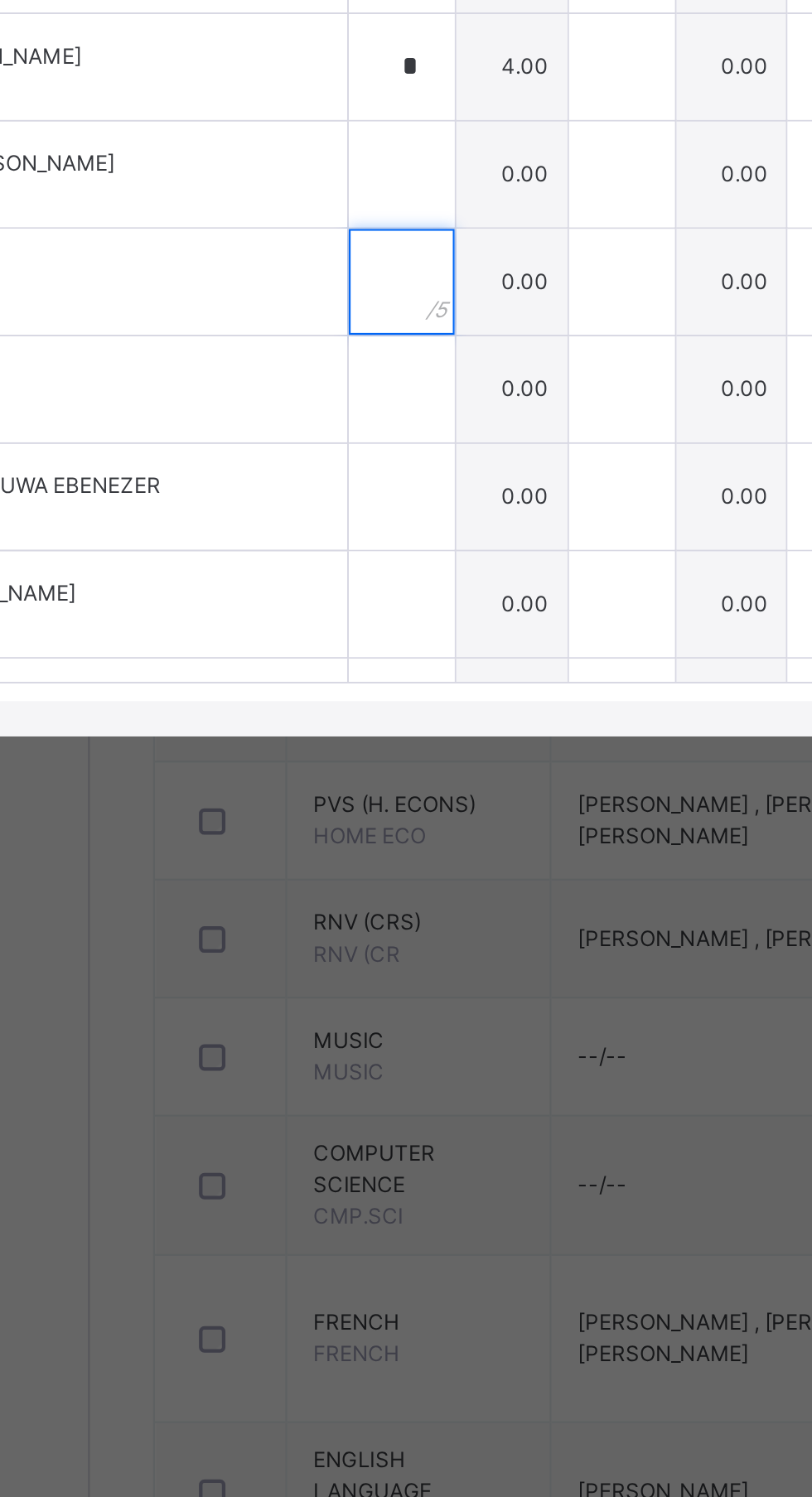
click at [370, 896] on input "text" at bounding box center [345, 870] width 49 height 49
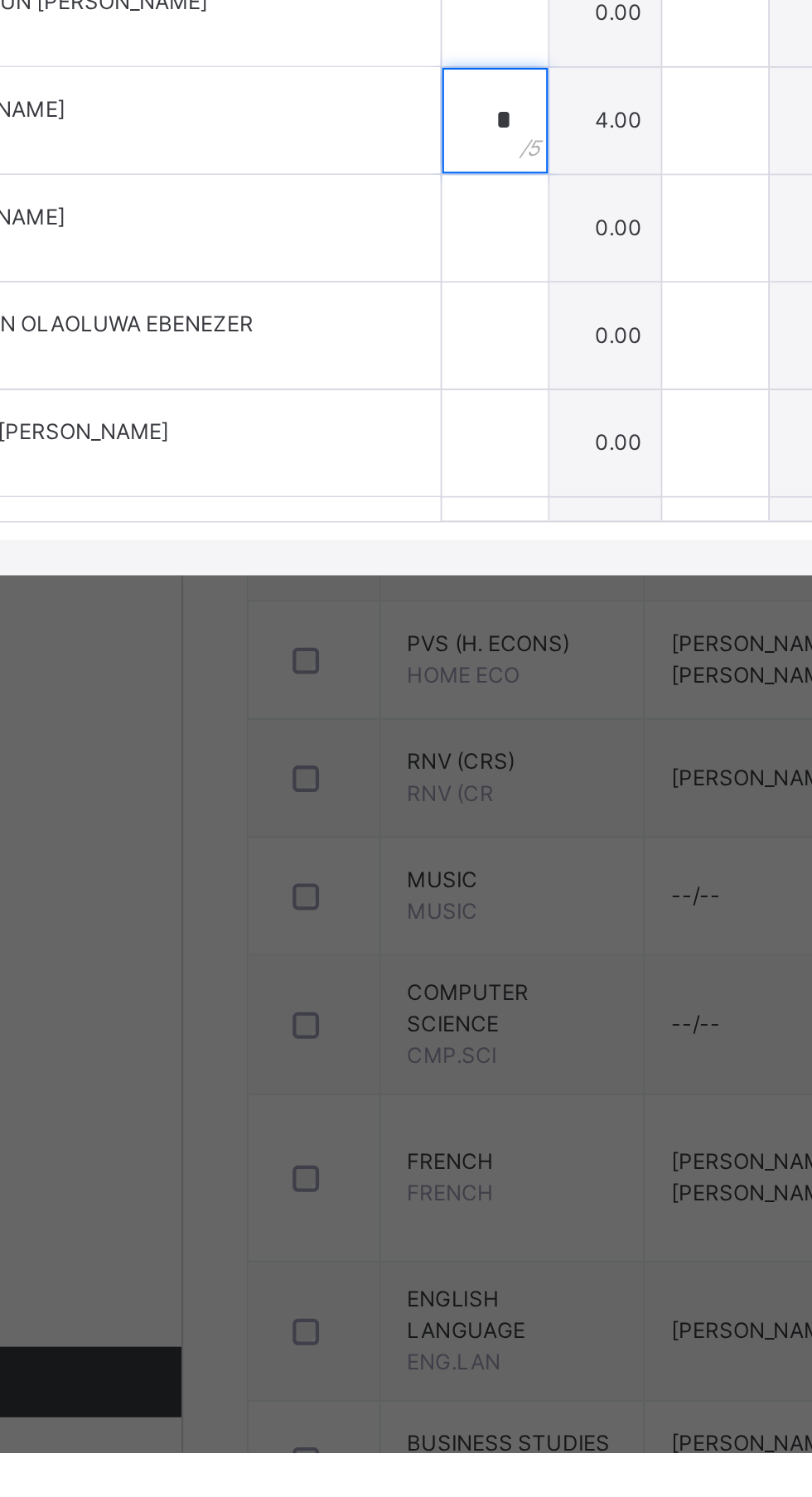
type input "*"
click at [370, 946] on input "text" at bounding box center [345, 921] width 49 height 49
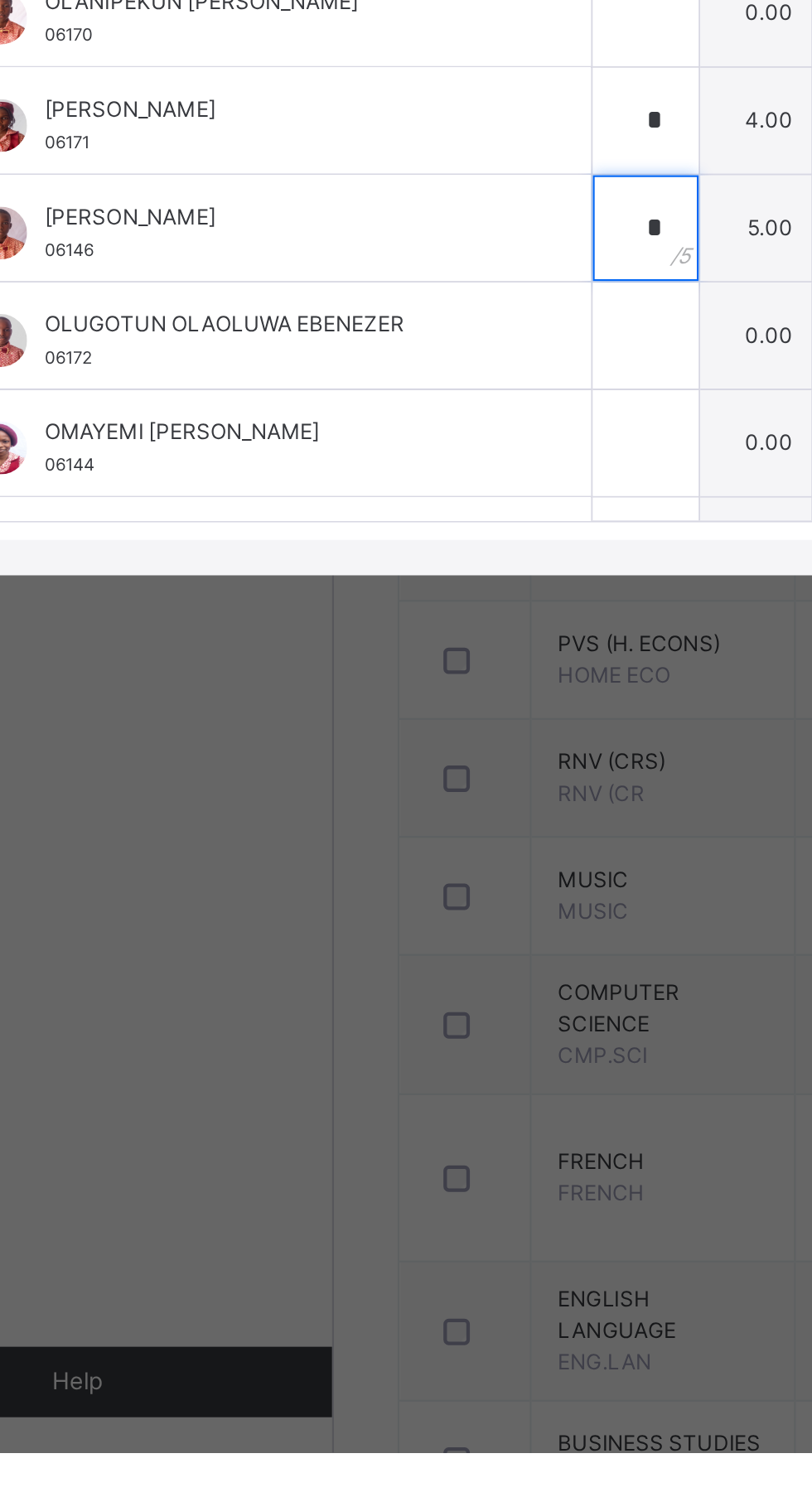
type input "*"
click at [370, 996] on input "text" at bounding box center [345, 971] width 49 height 49
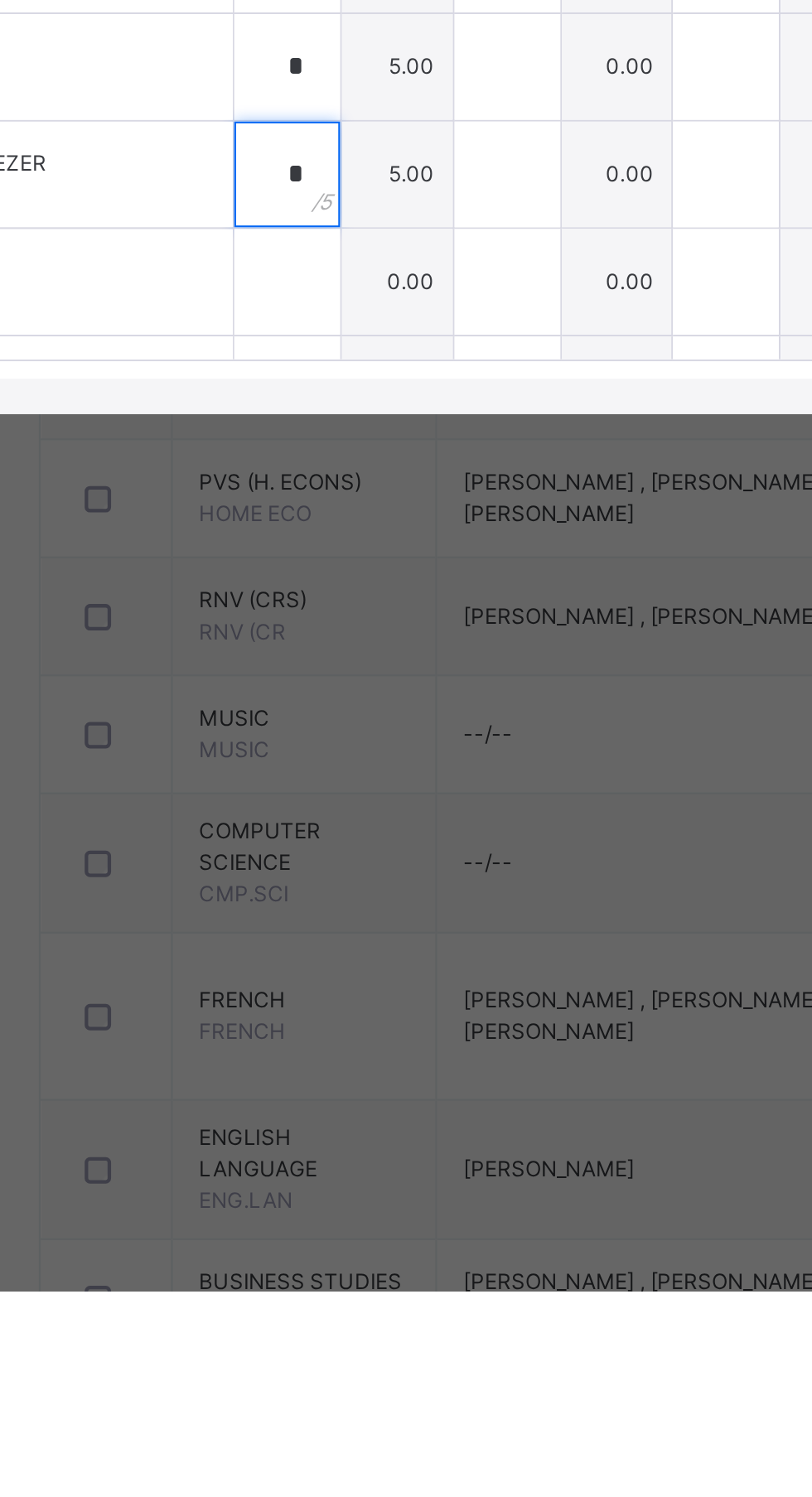
type input "*"
click at [370, 1047] on input "text" at bounding box center [345, 1022] width 49 height 49
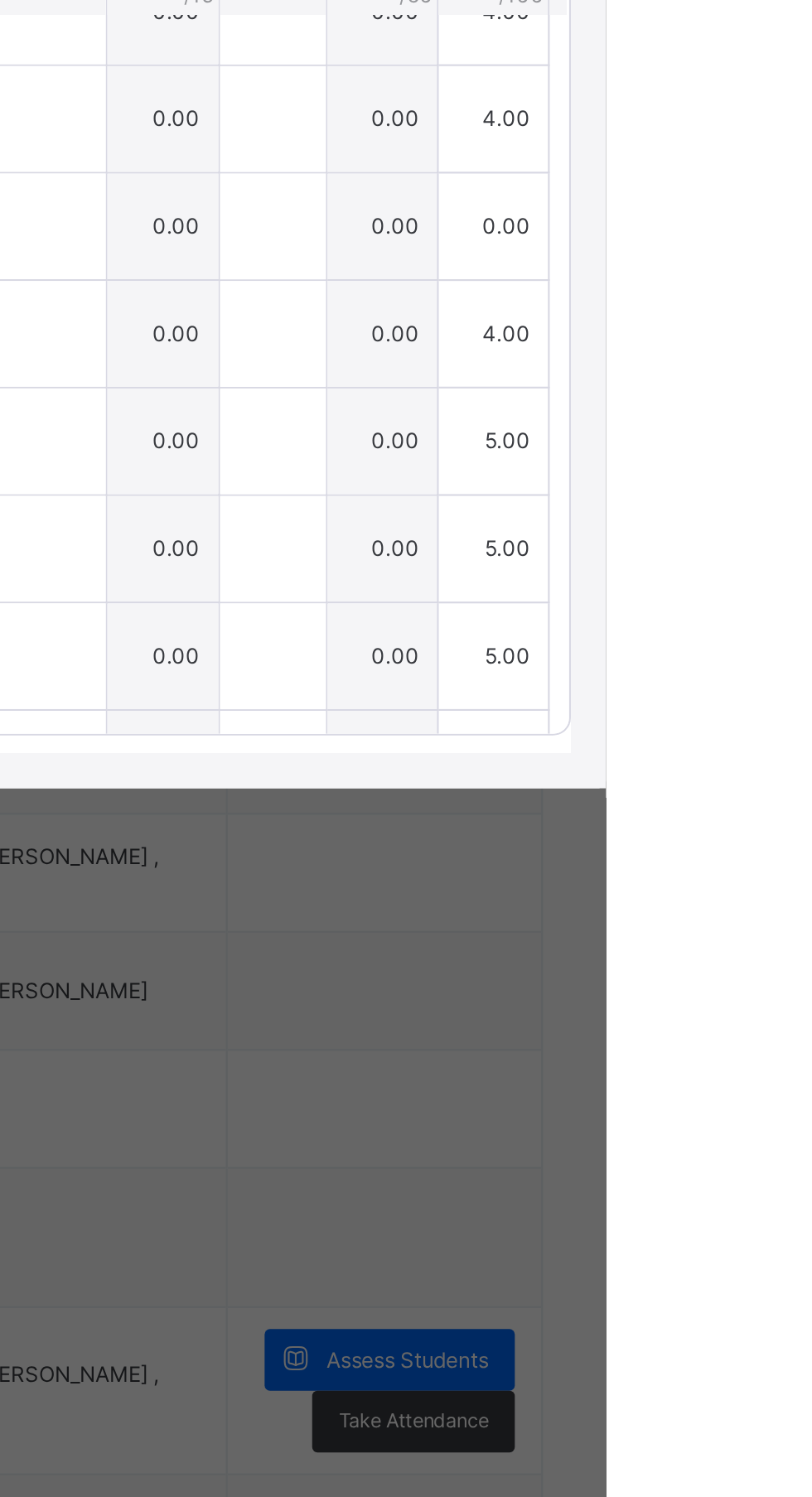
type input "*"
click at [766, 622] on span "Save Entries" at bounding box center [736, 614] width 58 height 15
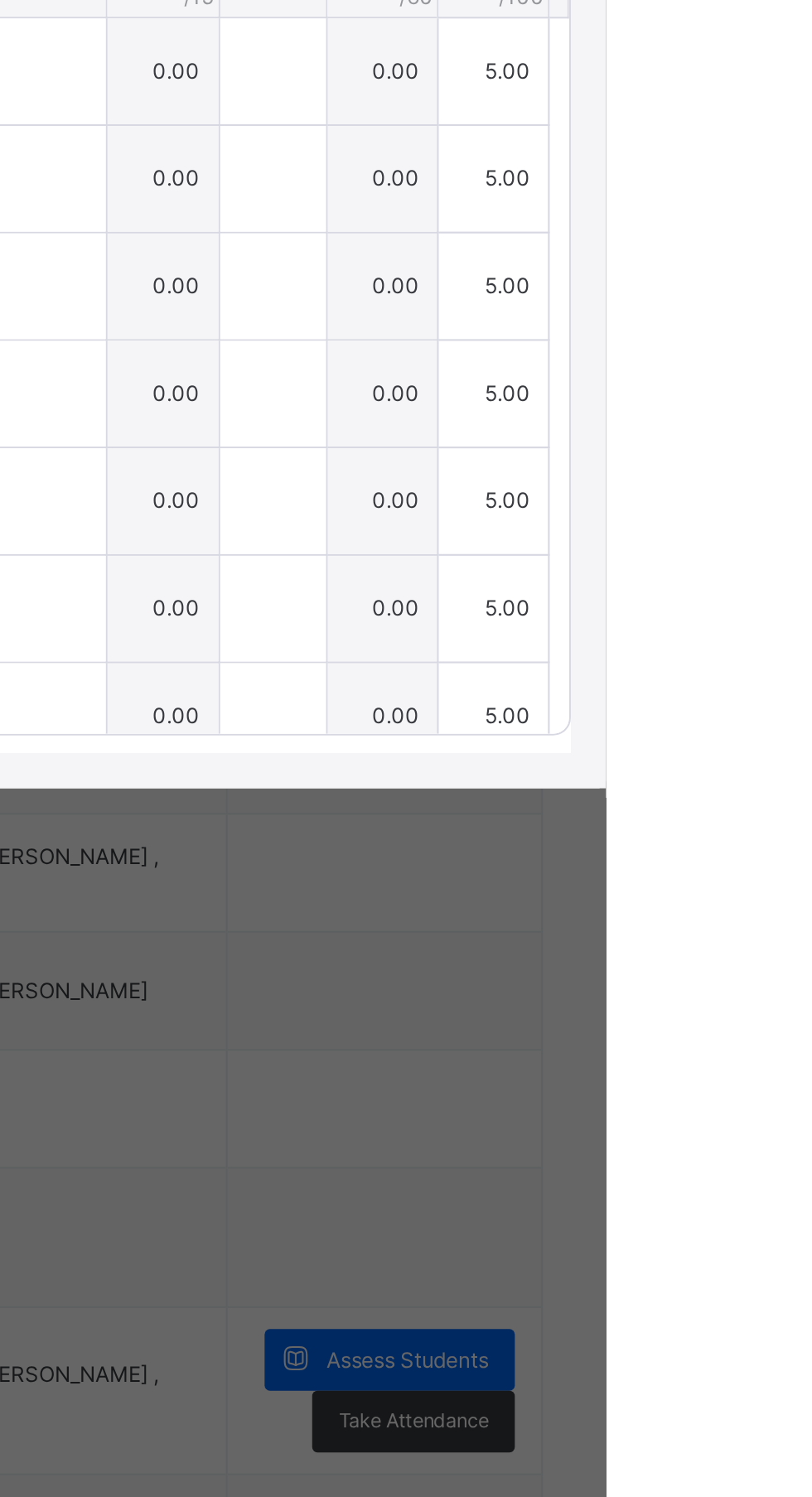
type input "*"
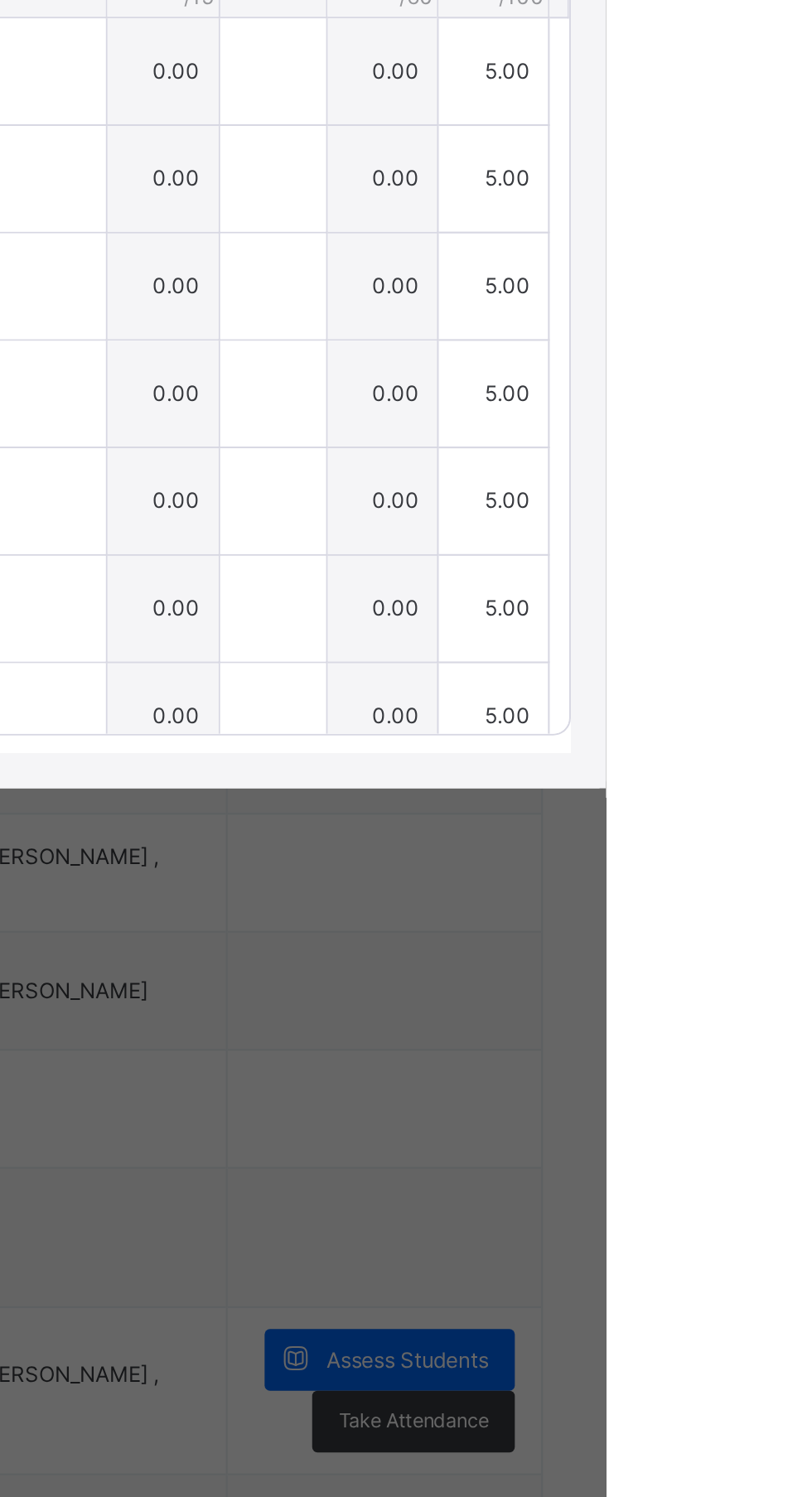
type input "*"
type input "***"
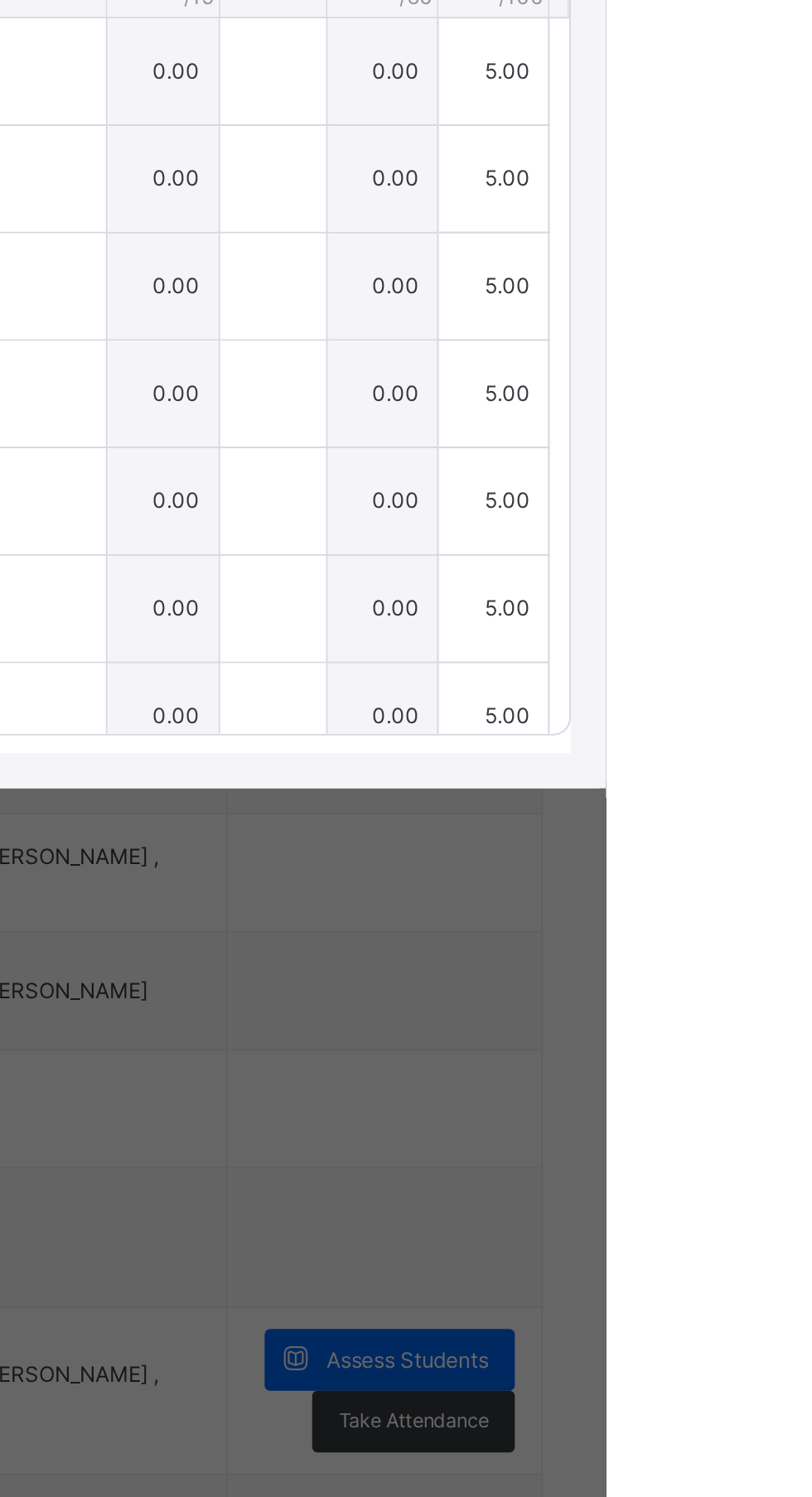
type input "*"
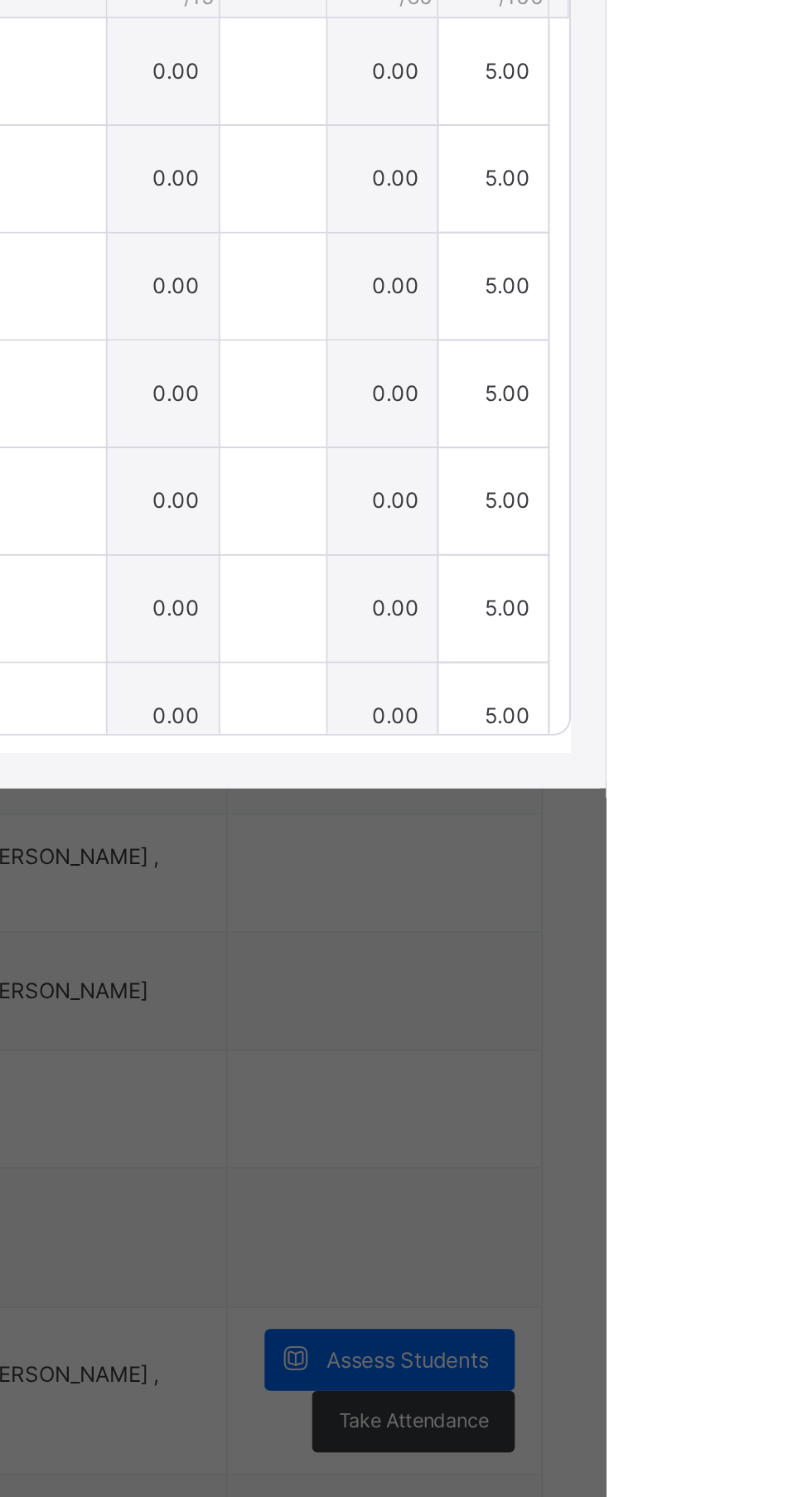
type input "*"
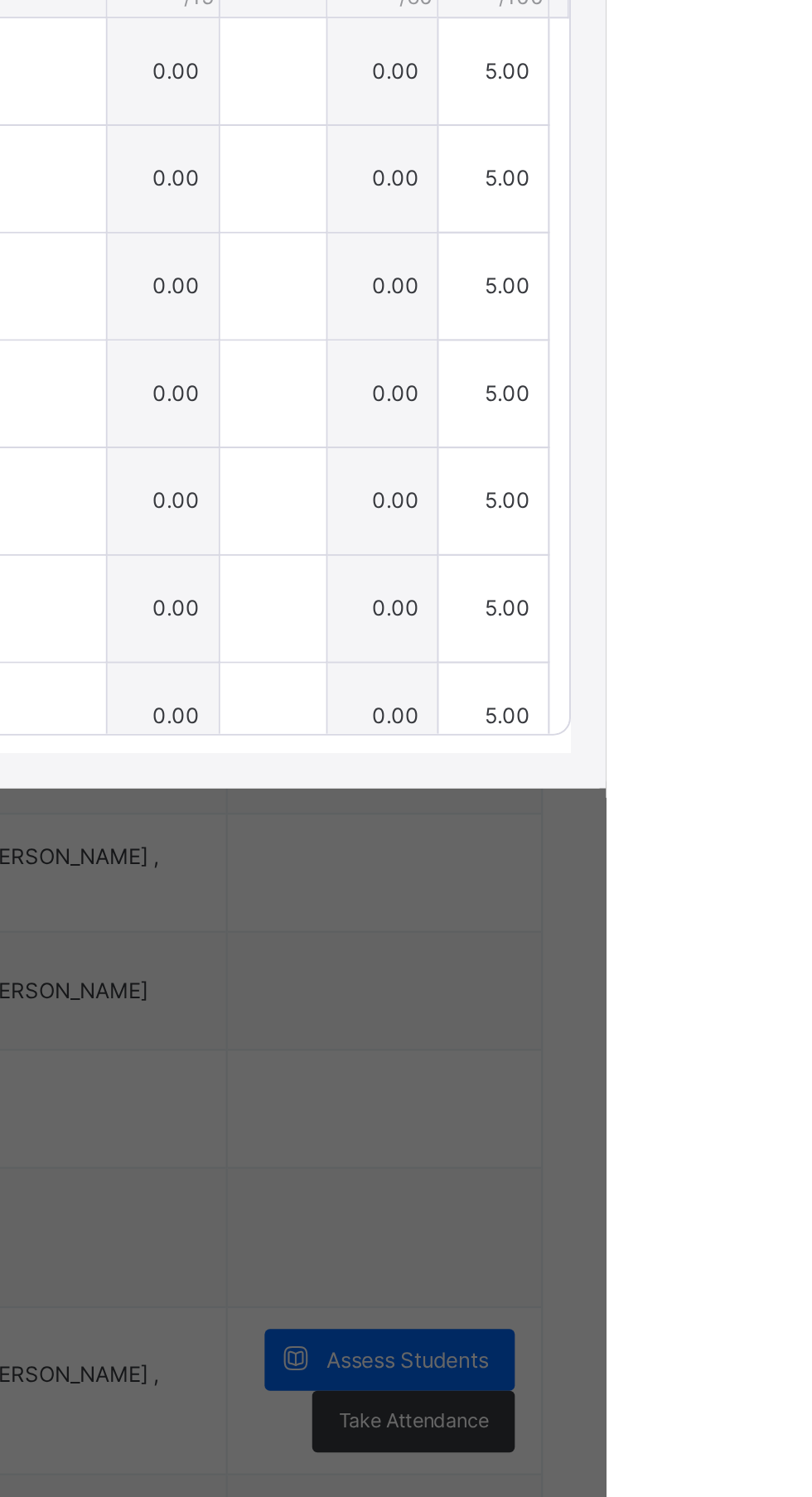
type input "*"
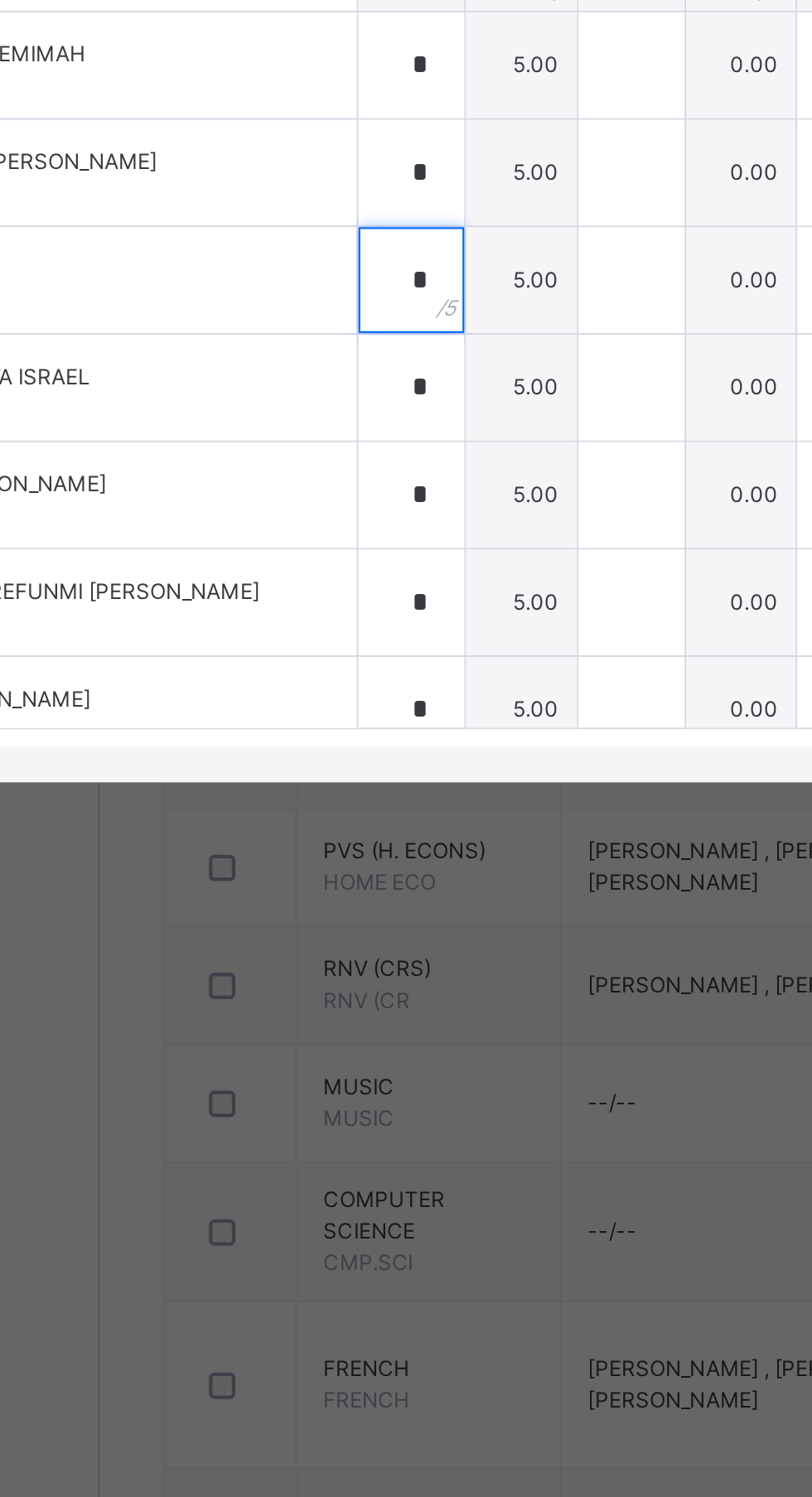
click at [370, 873] on input "*" at bounding box center [345, 848] width 49 height 49
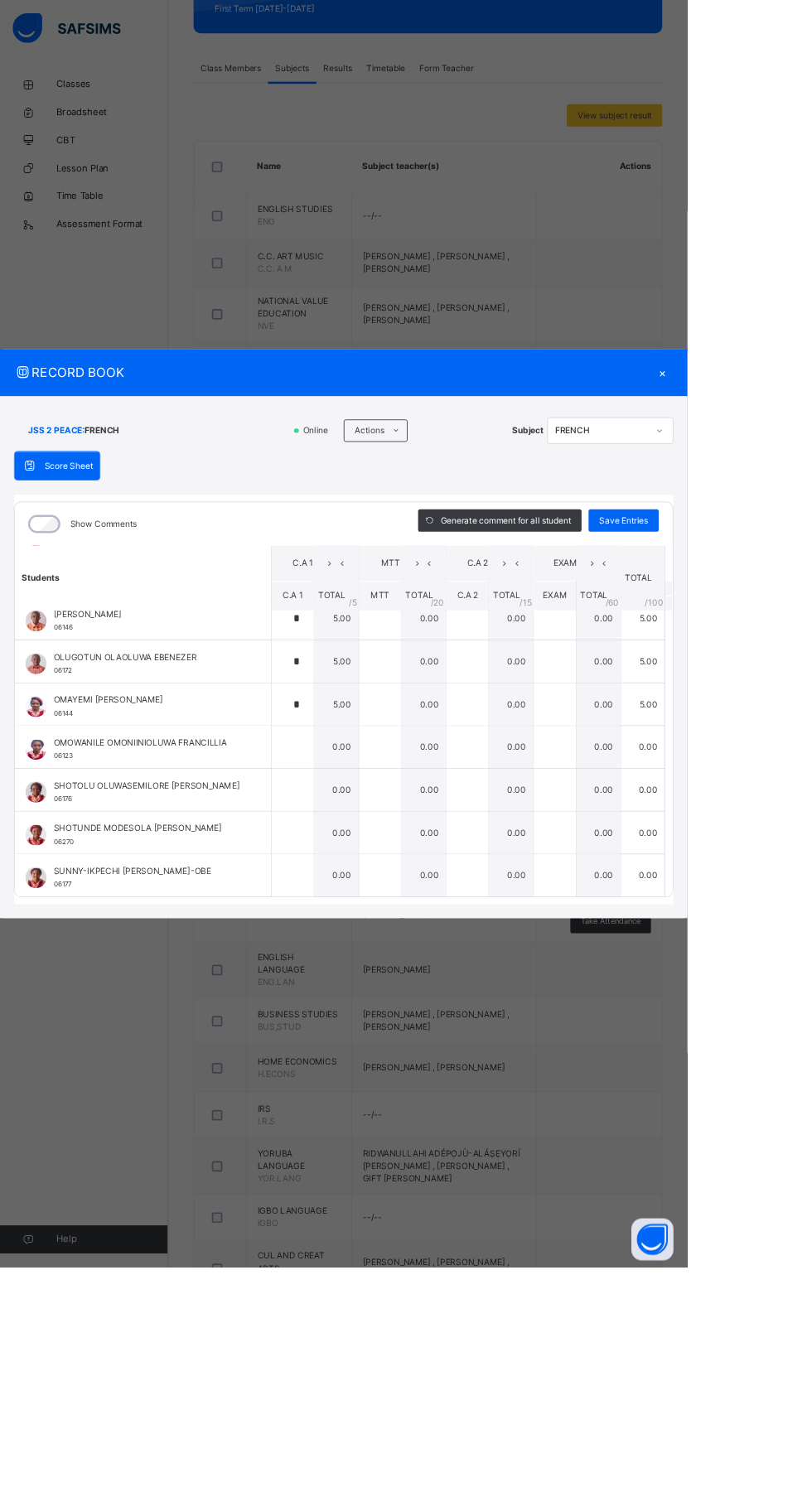
scroll to position [290, 0]
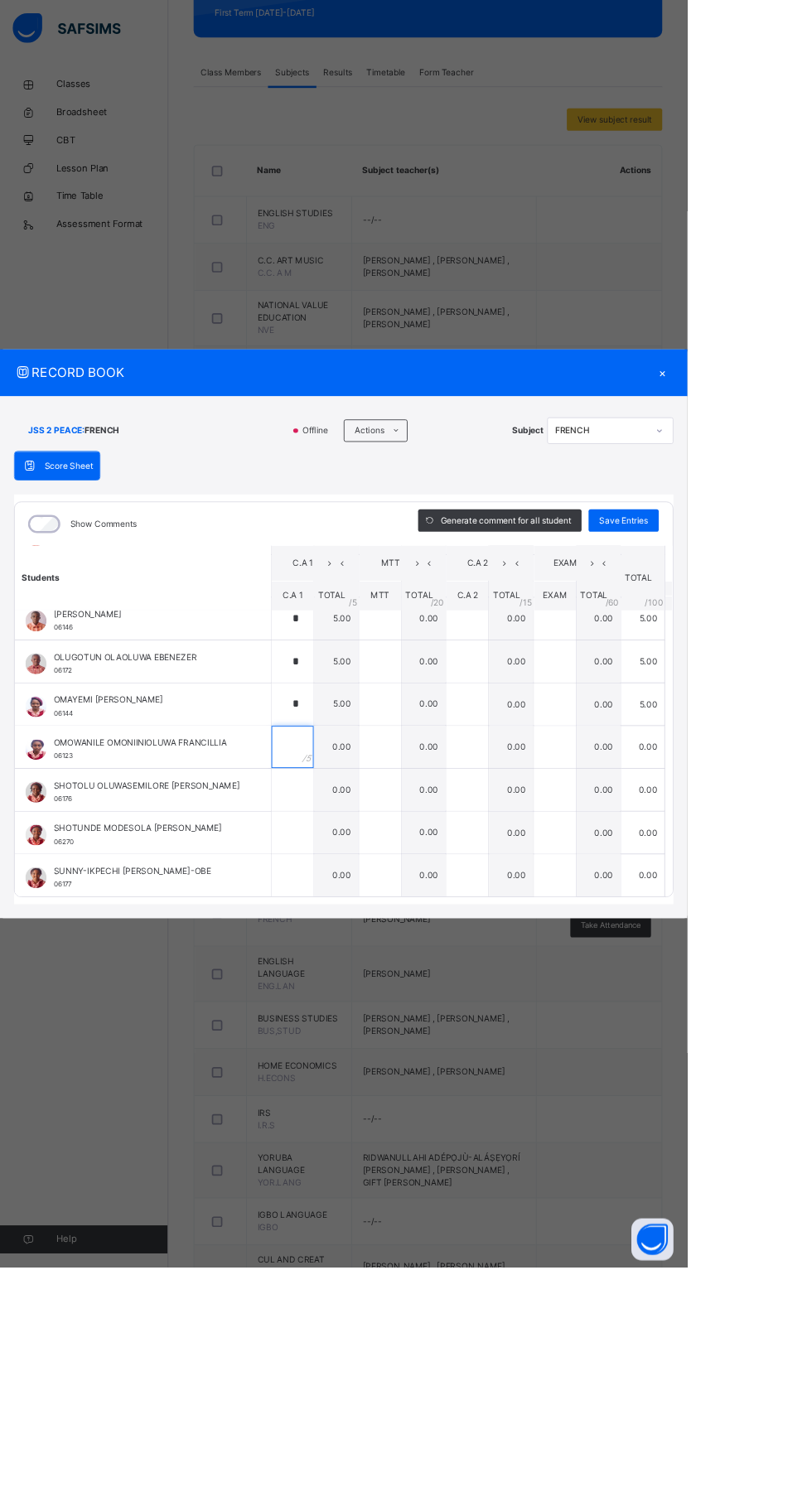
click at [370, 907] on input "text" at bounding box center [345, 882] width 49 height 49
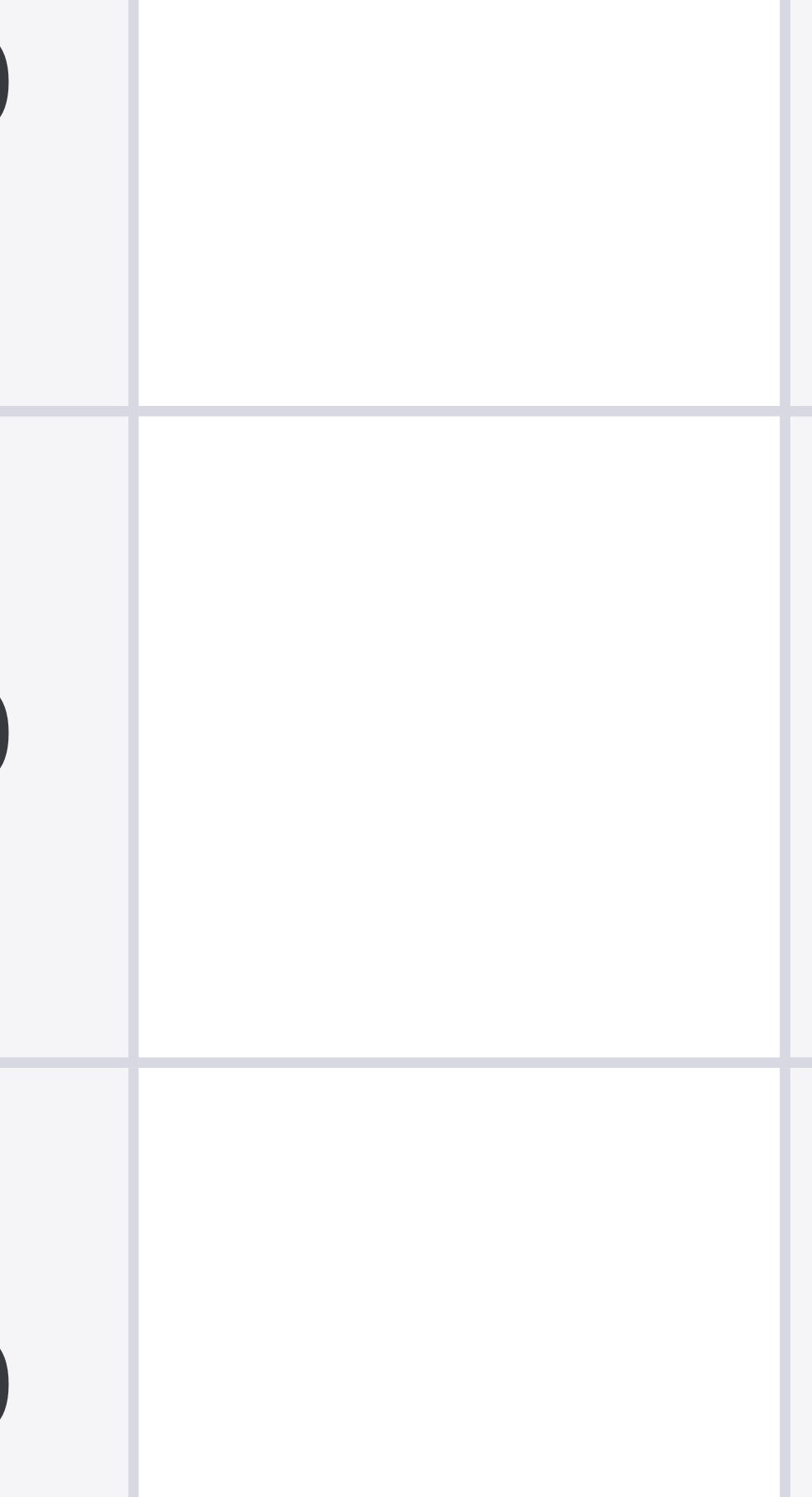
scroll to position [1009, 0]
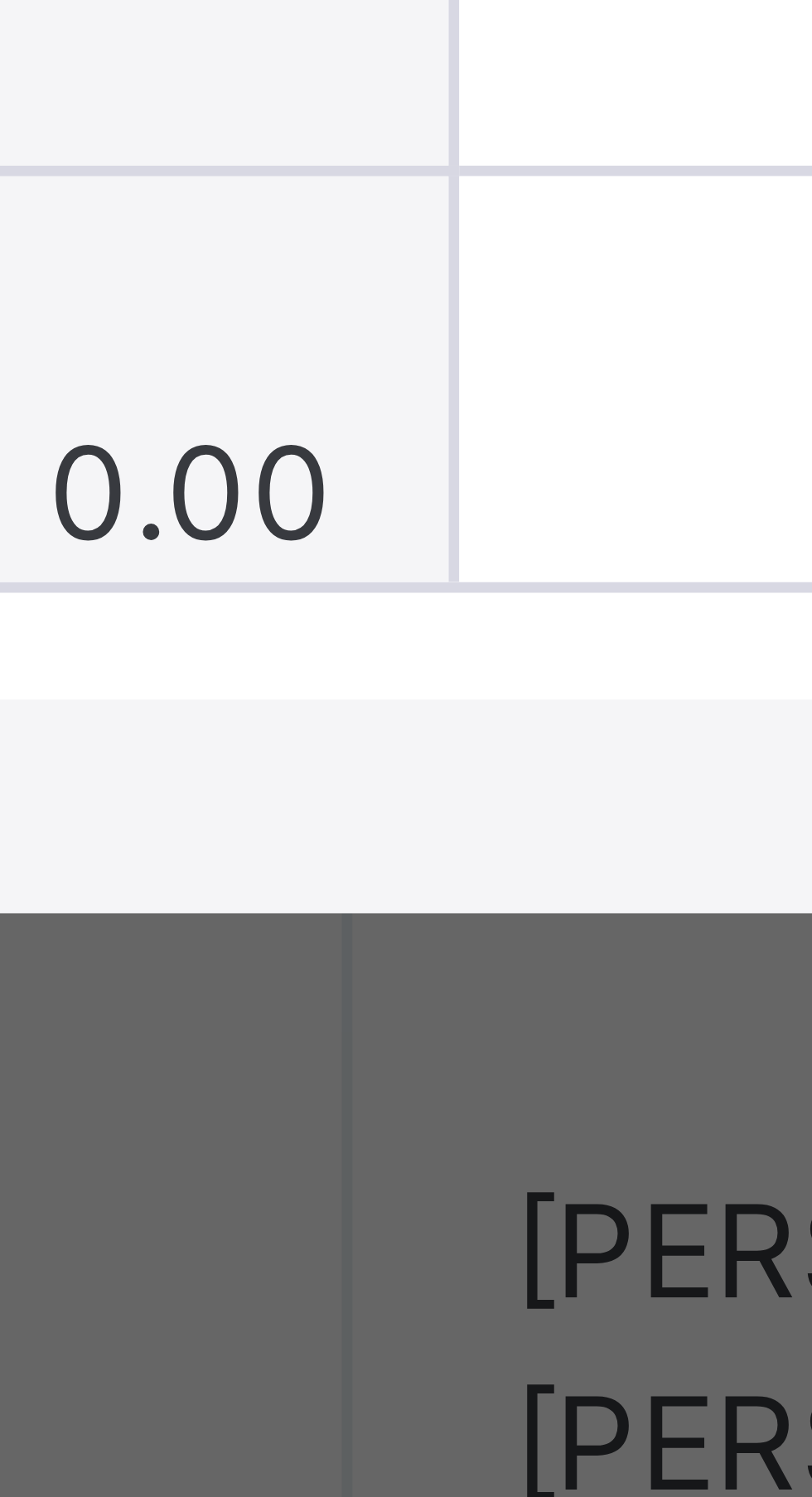
click at [370, 975] on input "text" at bounding box center [345, 951] width 49 height 49
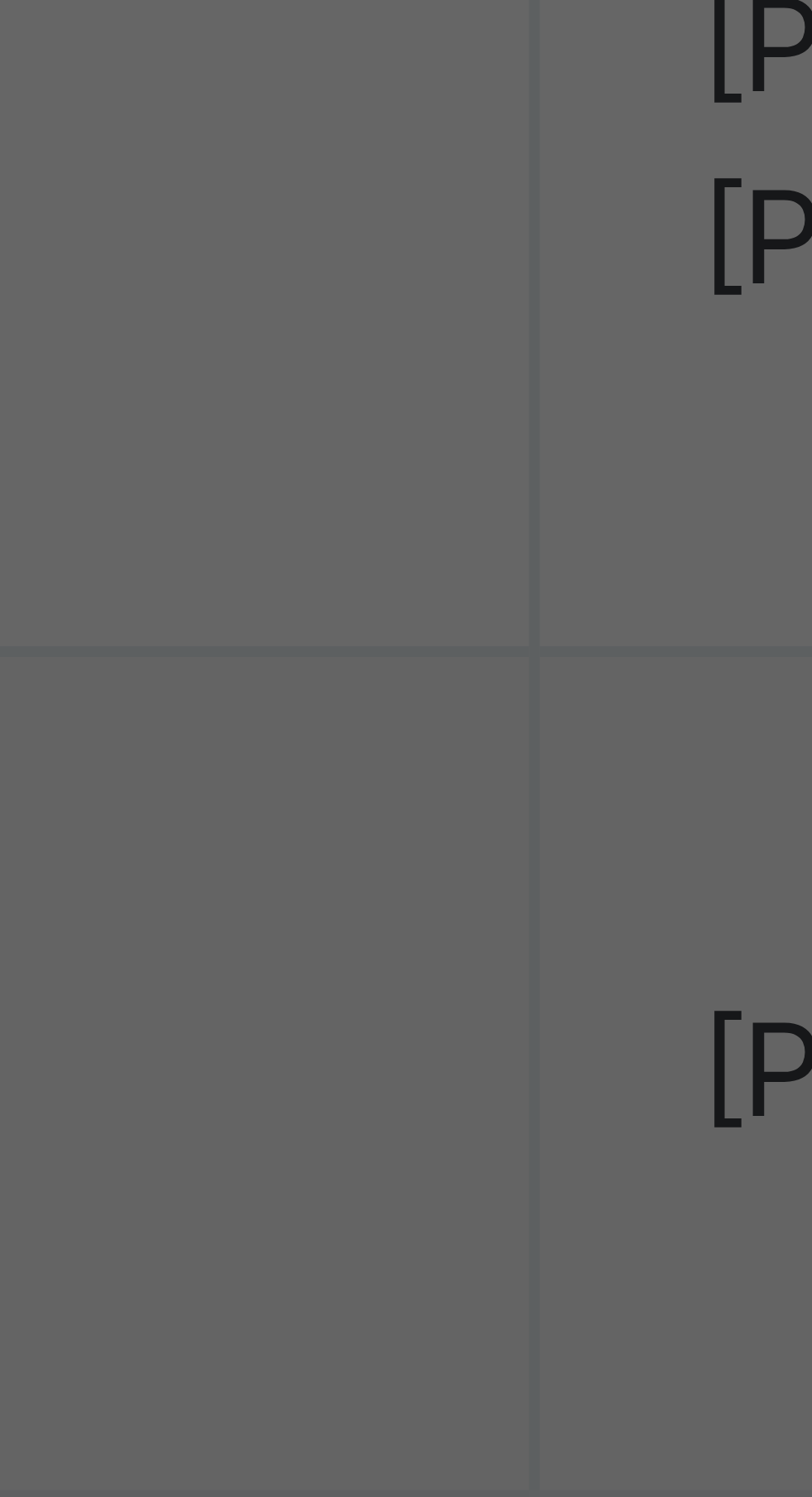
type input "*"
click at [370, 1027] on div at bounding box center [345, 1001] width 49 height 49
click at [370, 1027] on input "text" at bounding box center [345, 1001] width 49 height 49
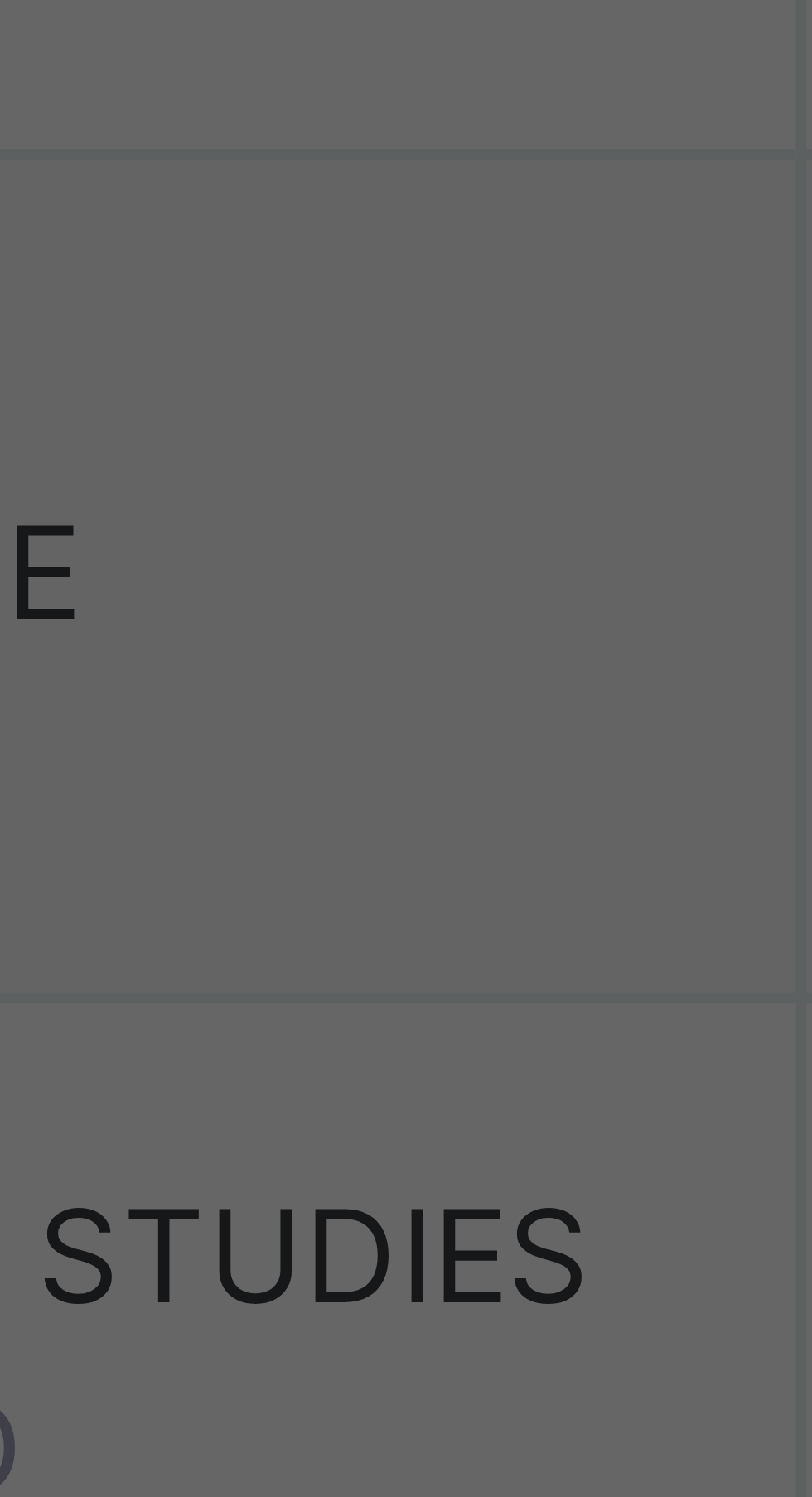
type input "***"
click at [370, 1077] on input "text" at bounding box center [345, 1052] width 49 height 49
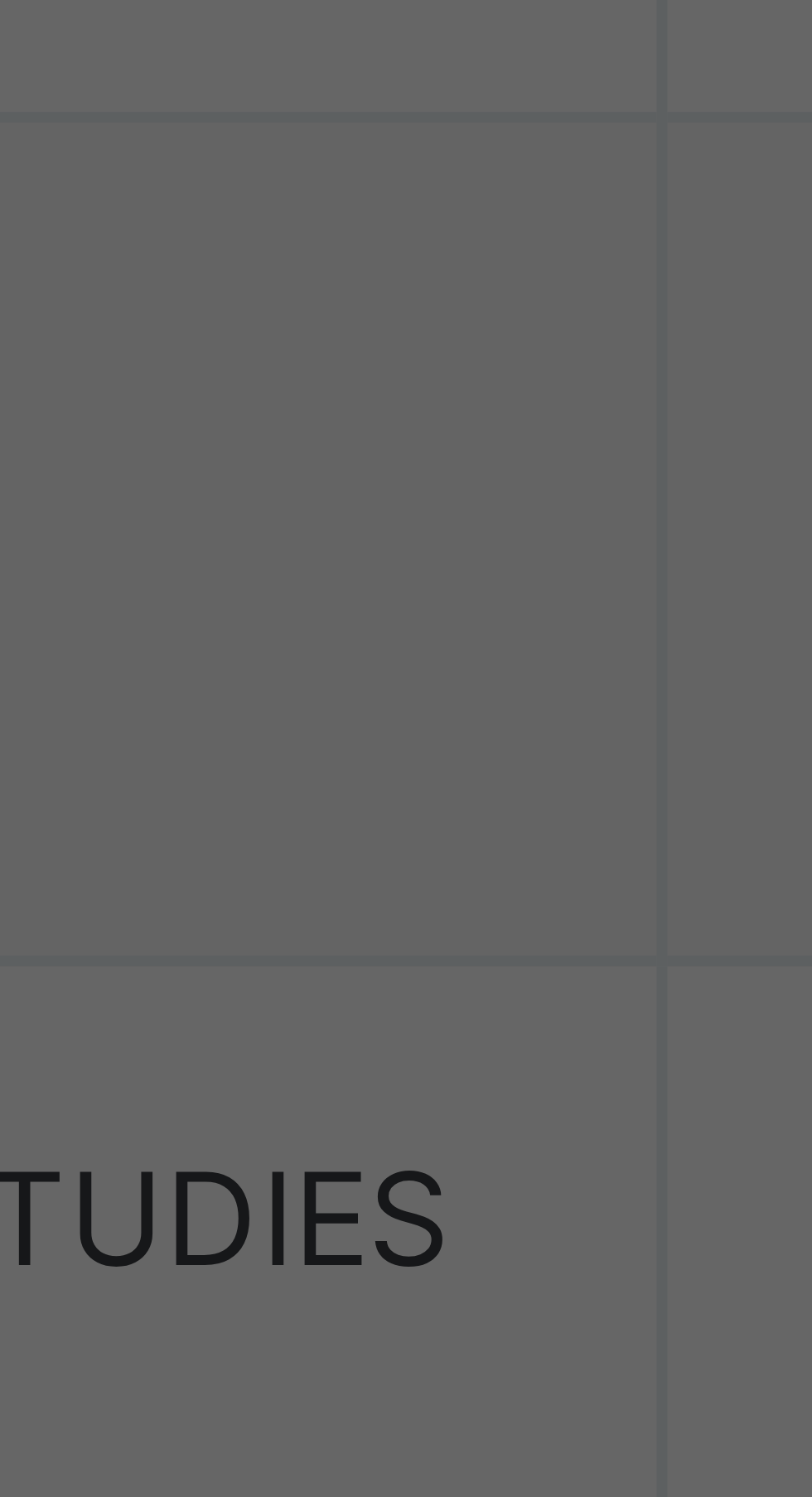
scroll to position [1010, 0]
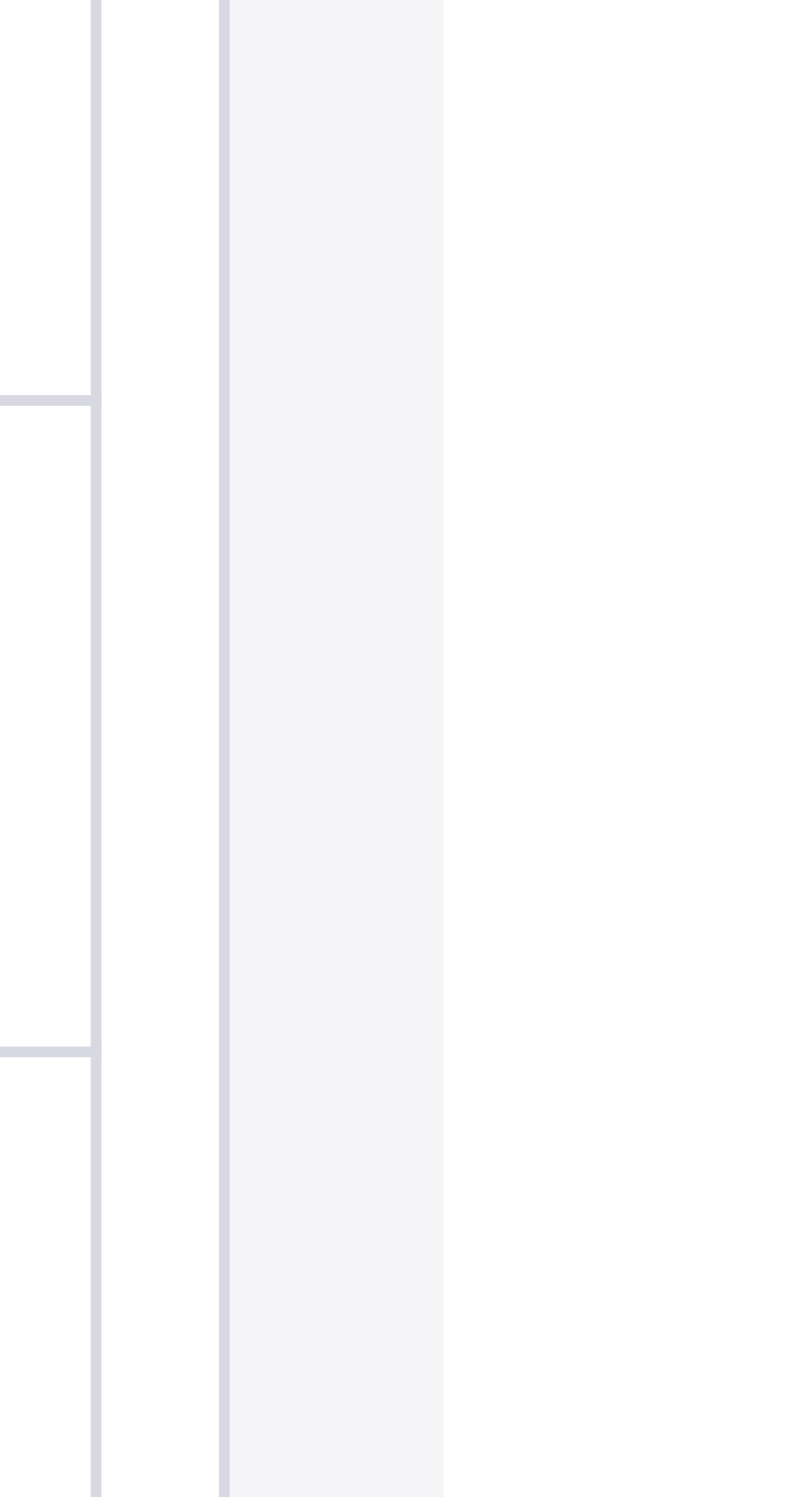
type input "*"
click at [766, 622] on span "Save Entries" at bounding box center [736, 614] width 58 height 15
type input "*"
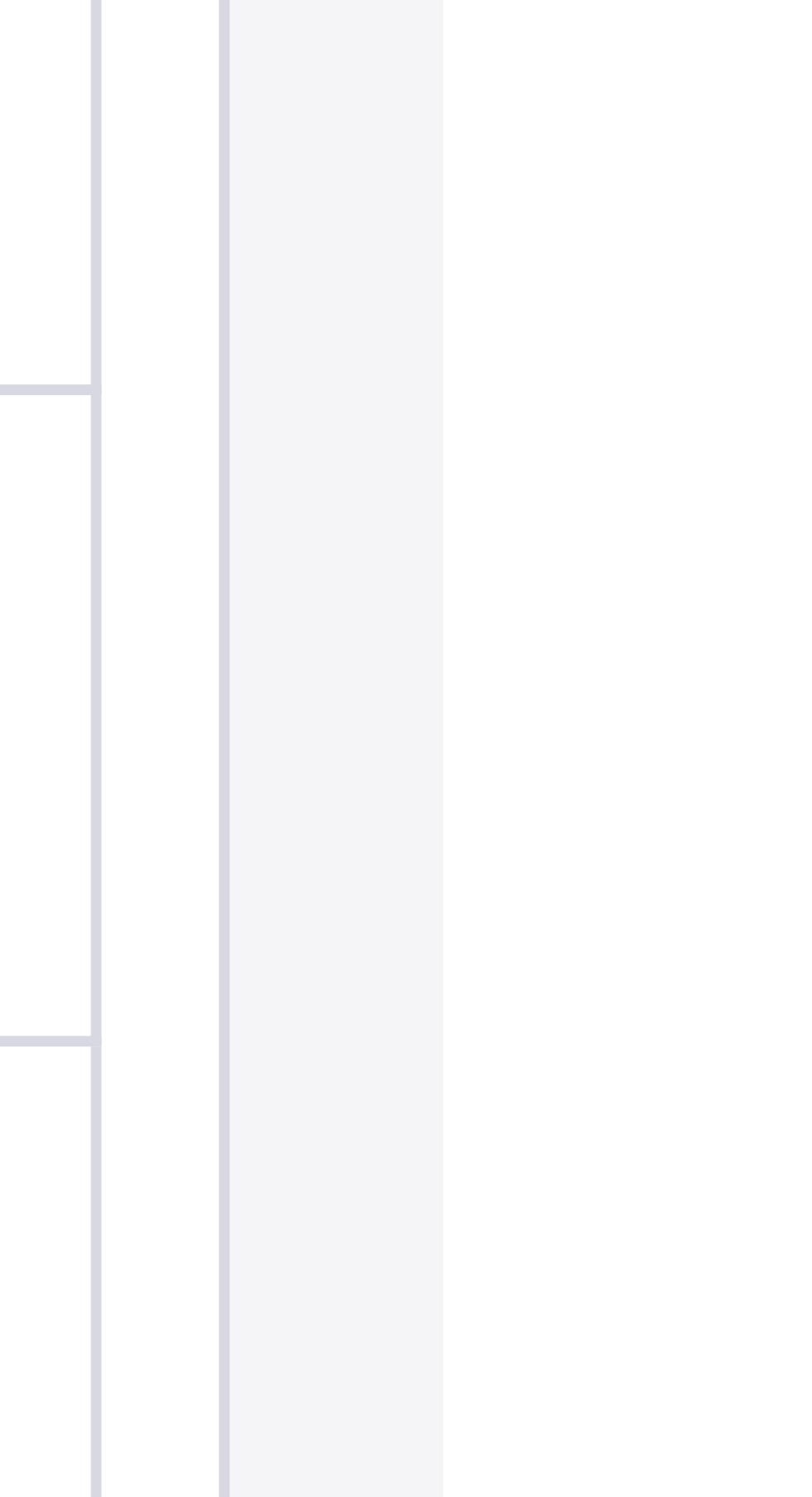
type input "*"
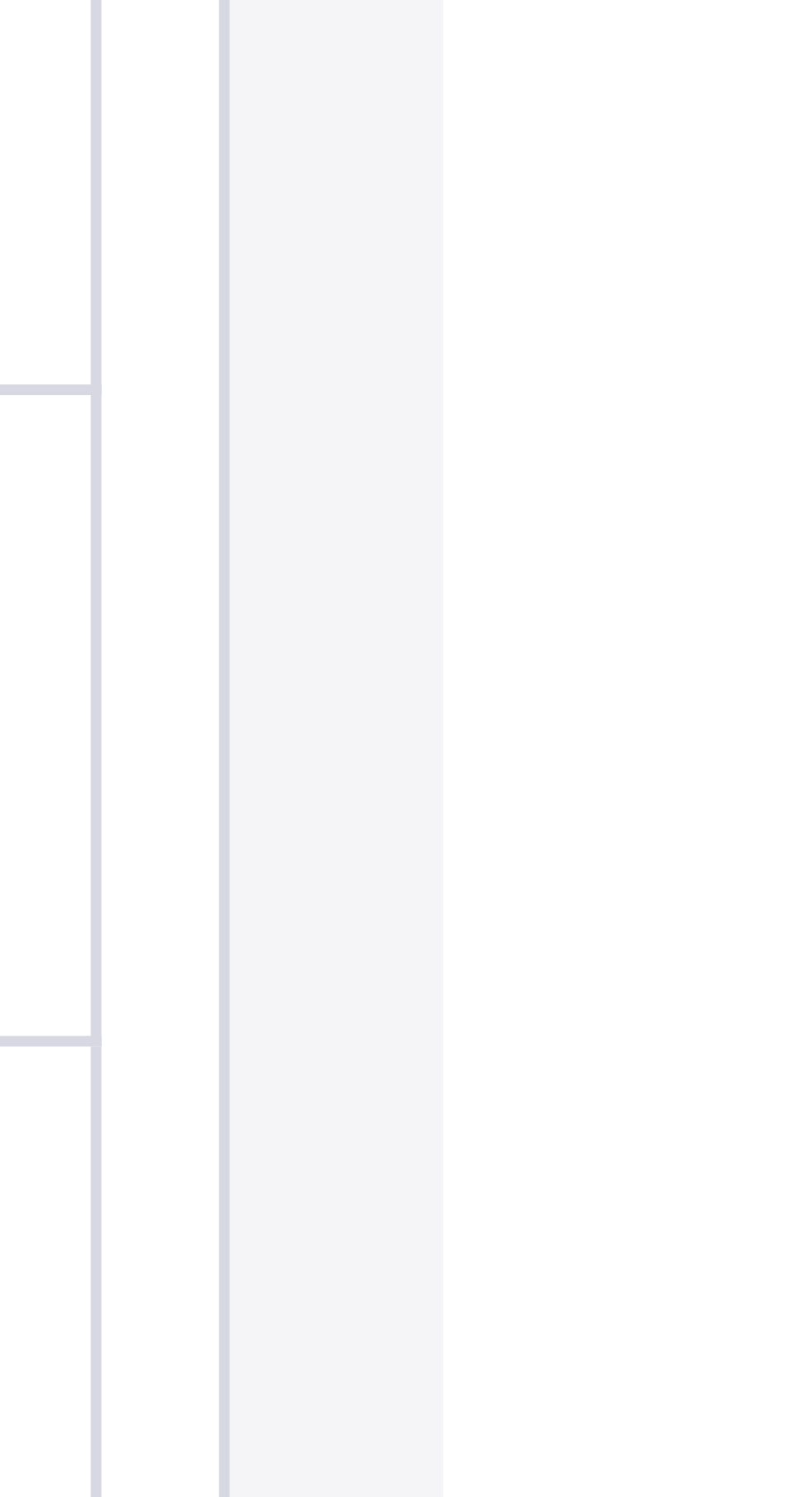
type input "*"
type input "***"
type input "*"
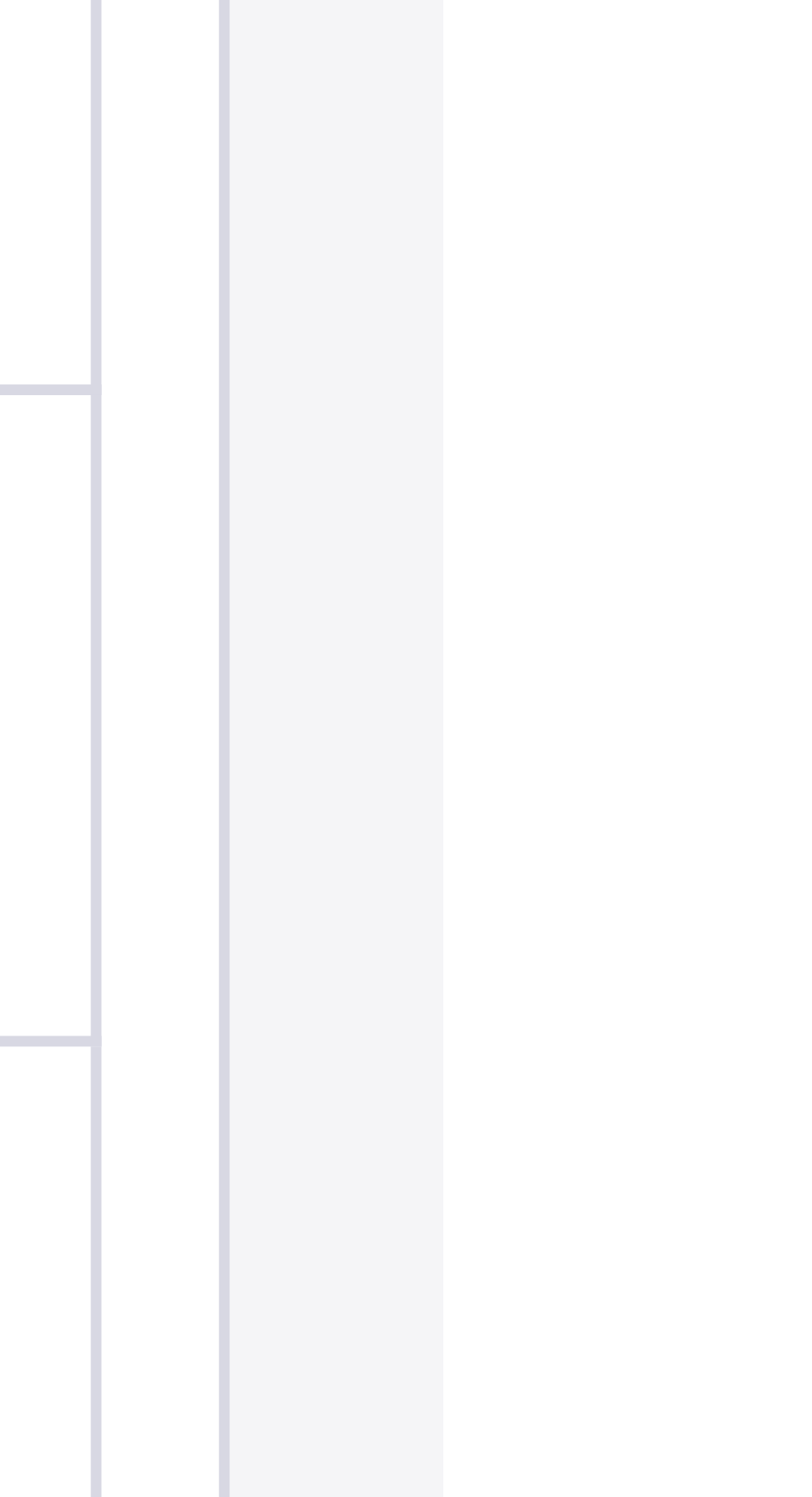
type input "*"
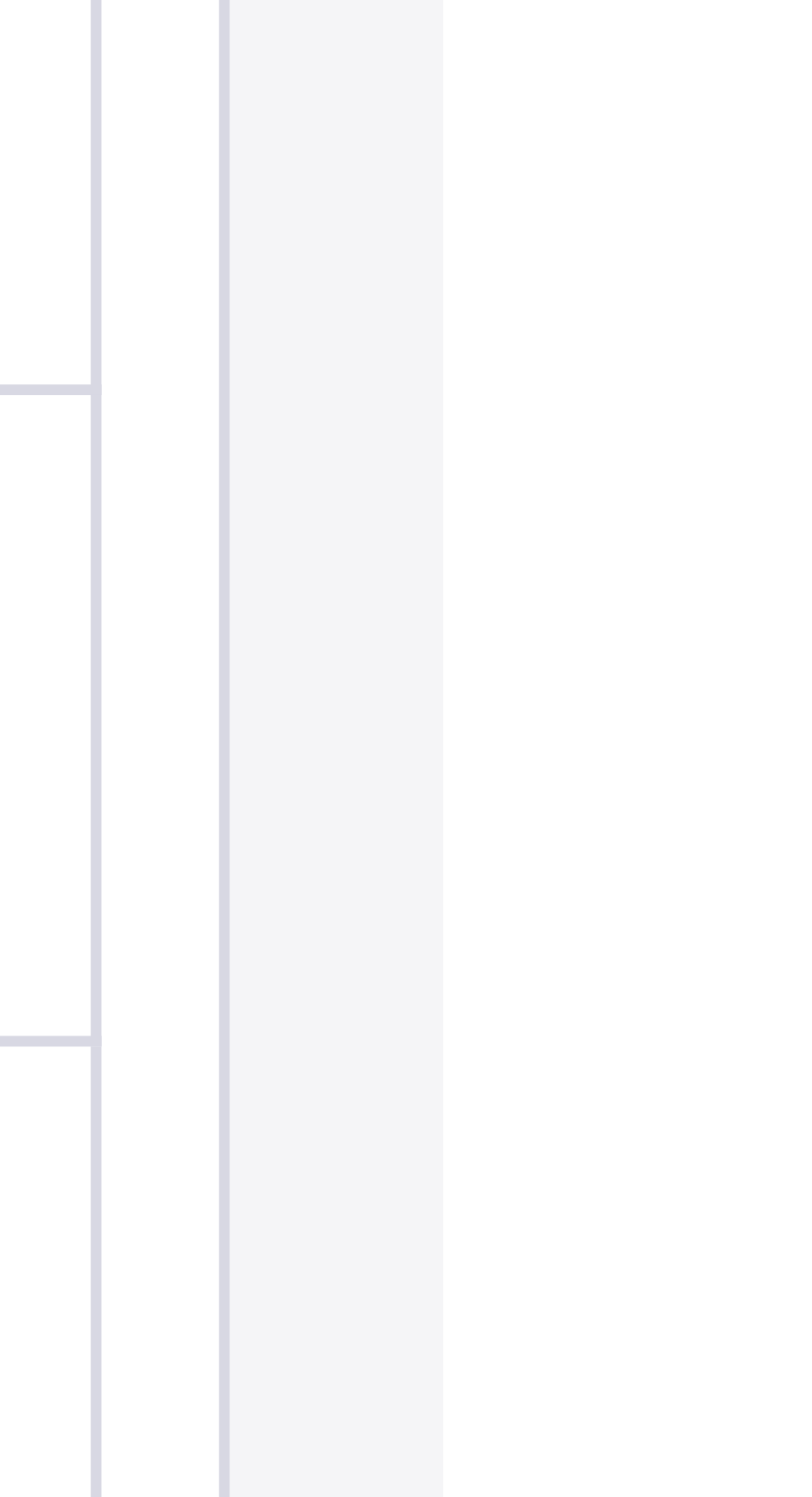
type input "*"
type input "***"
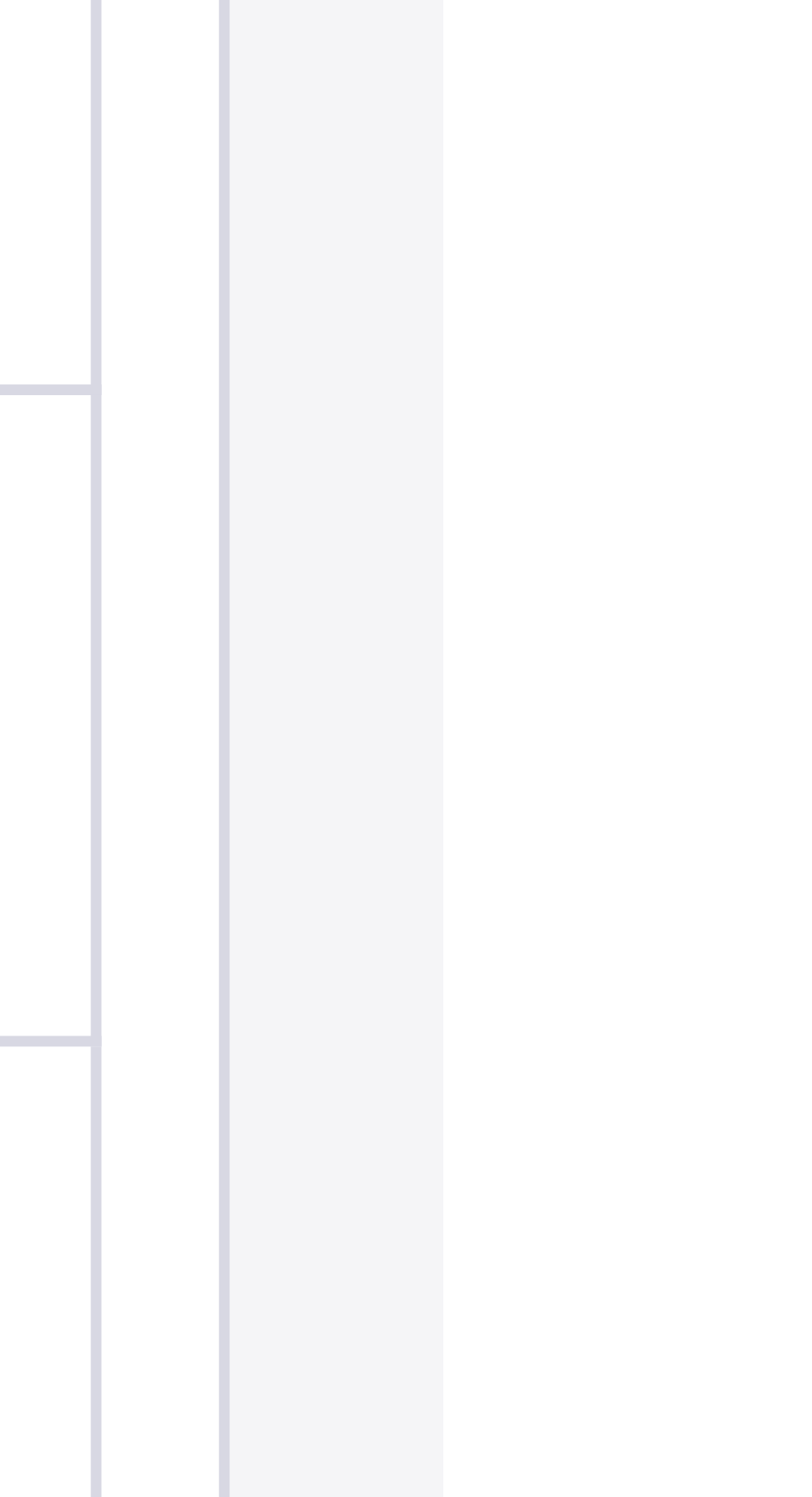
type input "*"
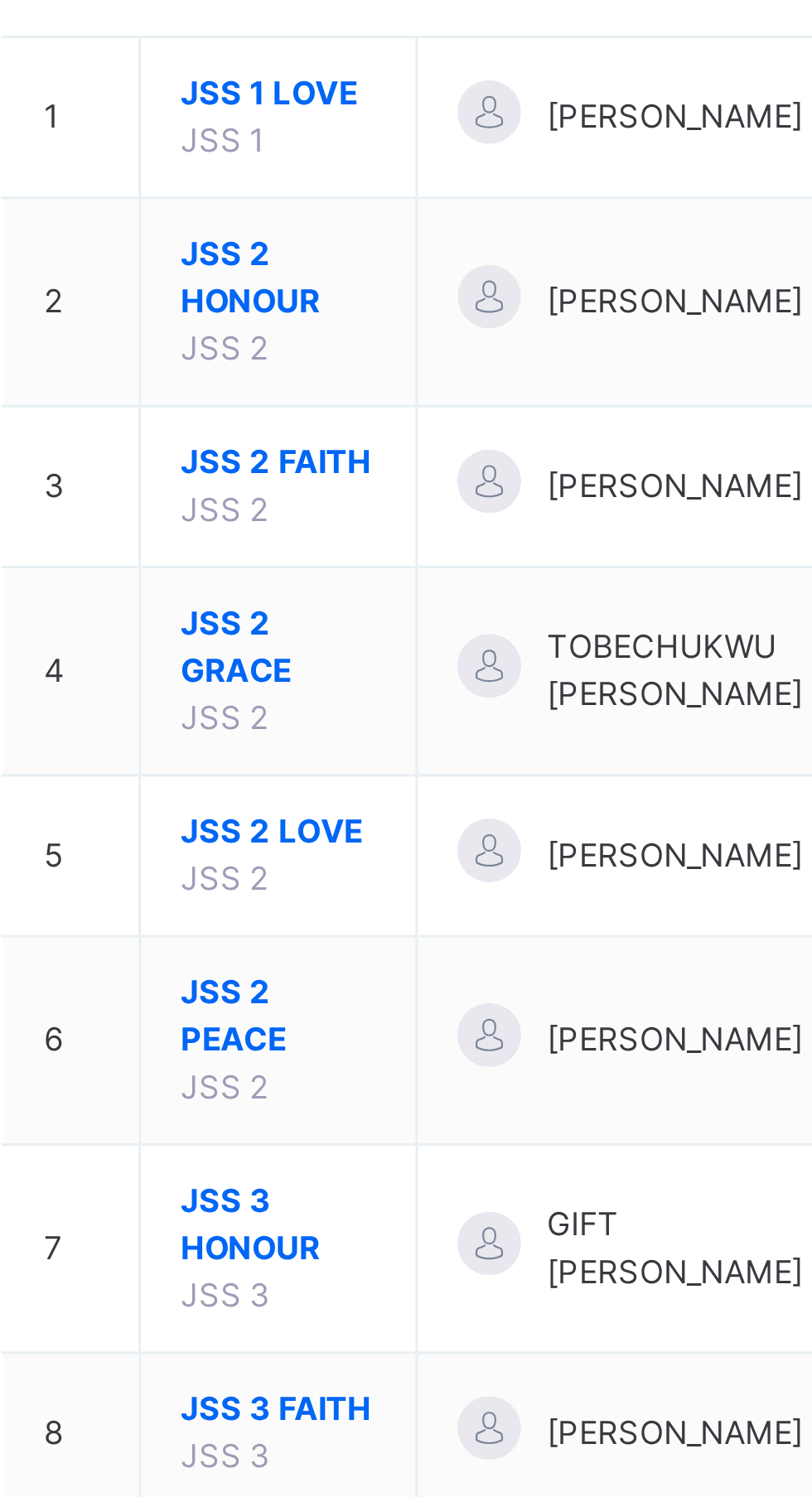
click at [248, 375] on td "3" at bounding box center [251, 393] width 43 height 50
click at [316, 390] on span "JSS 2 FAITH" at bounding box center [316, 385] width 61 height 15
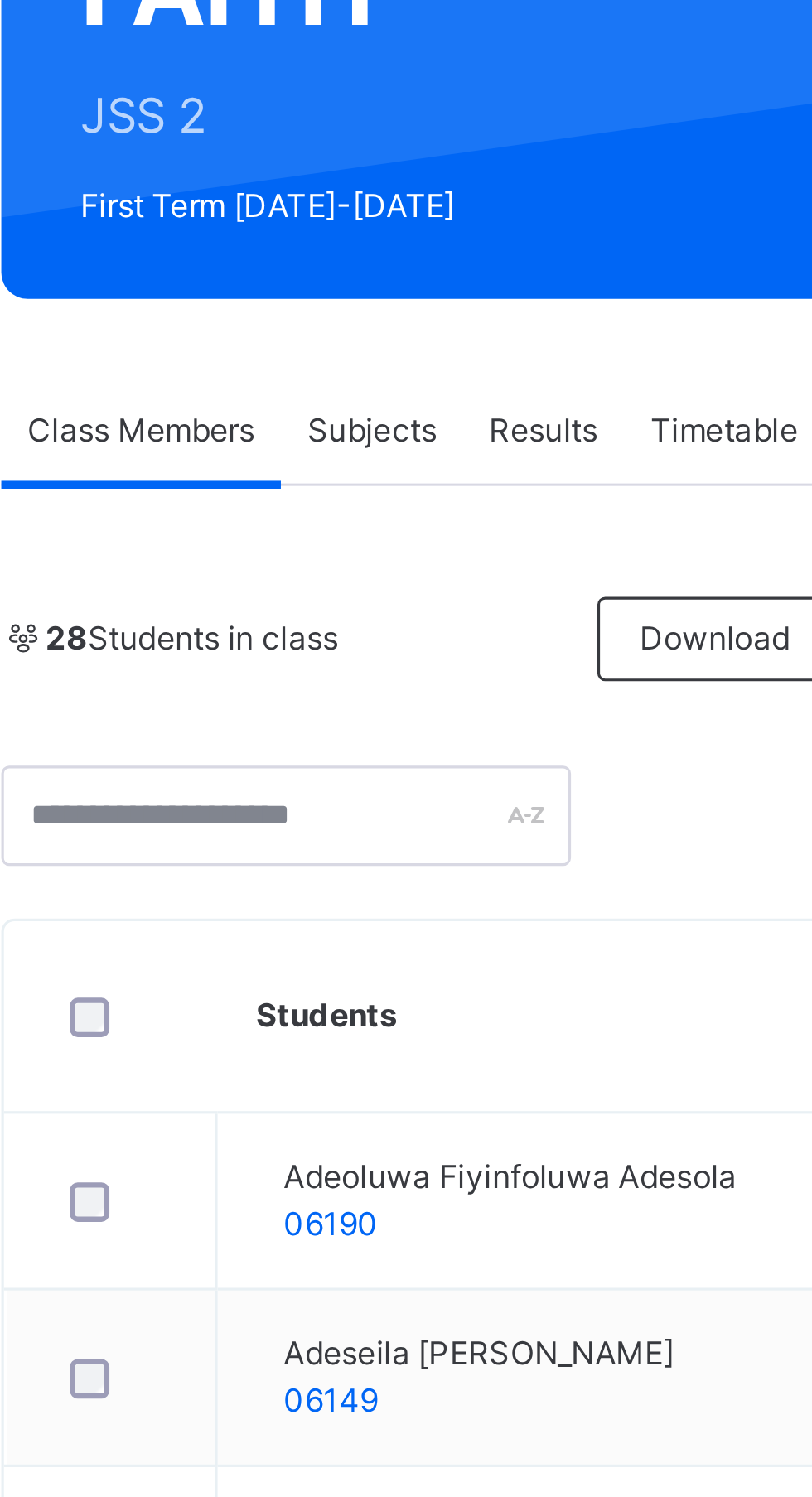
click at [355, 369] on span "Subjects" at bounding box center [344, 375] width 40 height 15
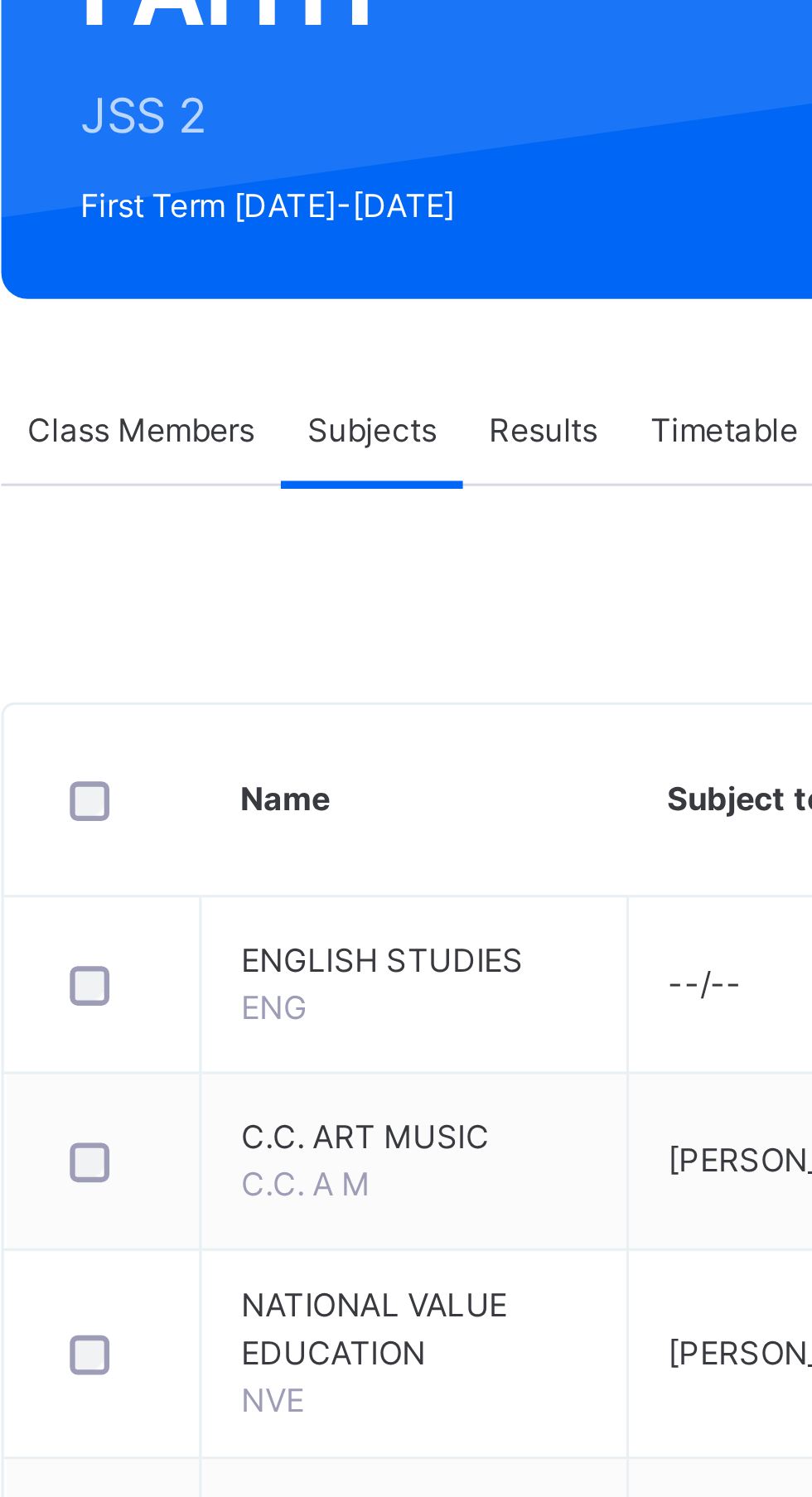
click at [332, 1351] on span "FRENCH" at bounding box center [324, 1354] width 40 height 13
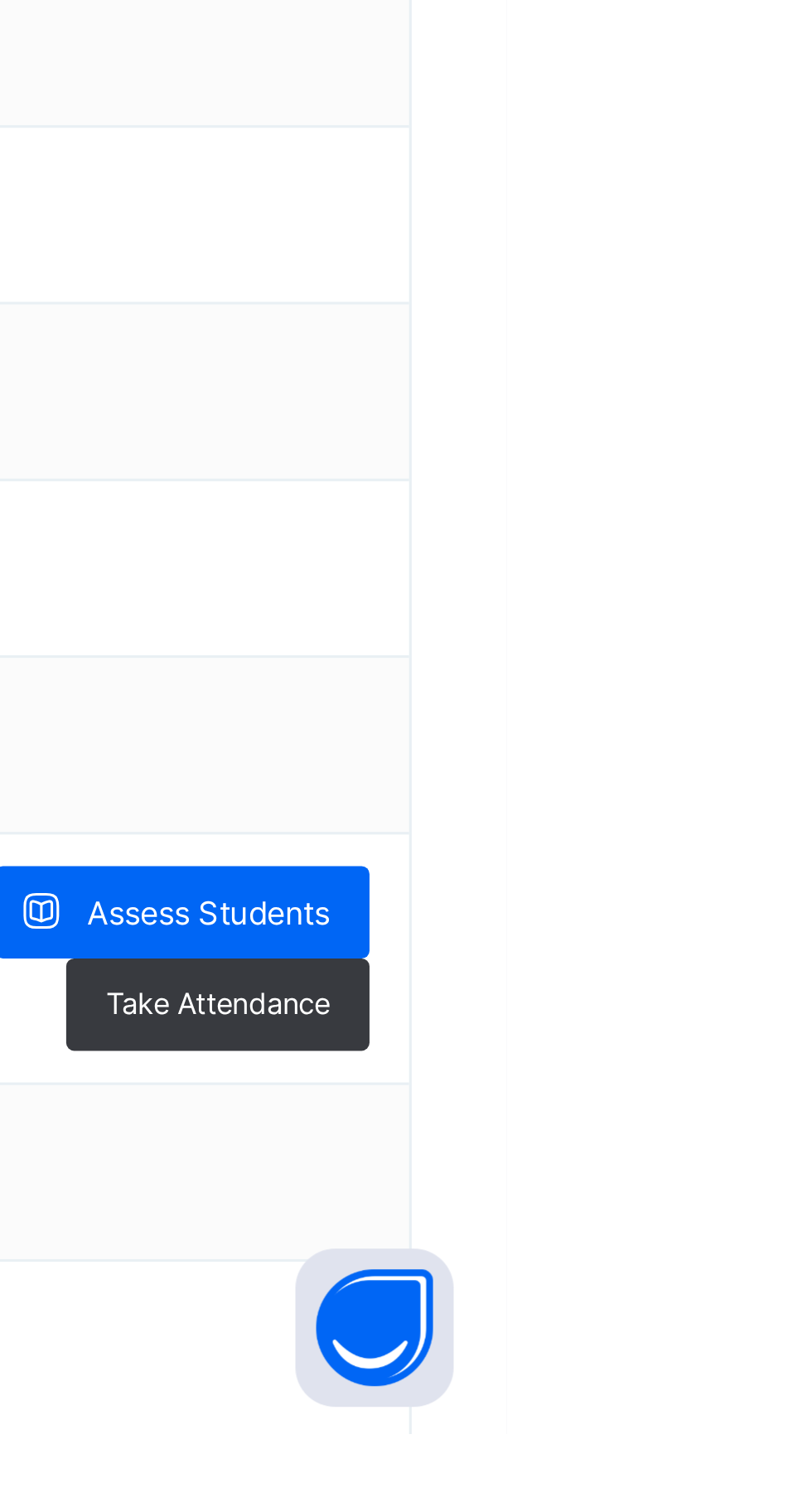
click at [756, 1331] on span "Assess Students" at bounding box center [718, 1333] width 76 height 15
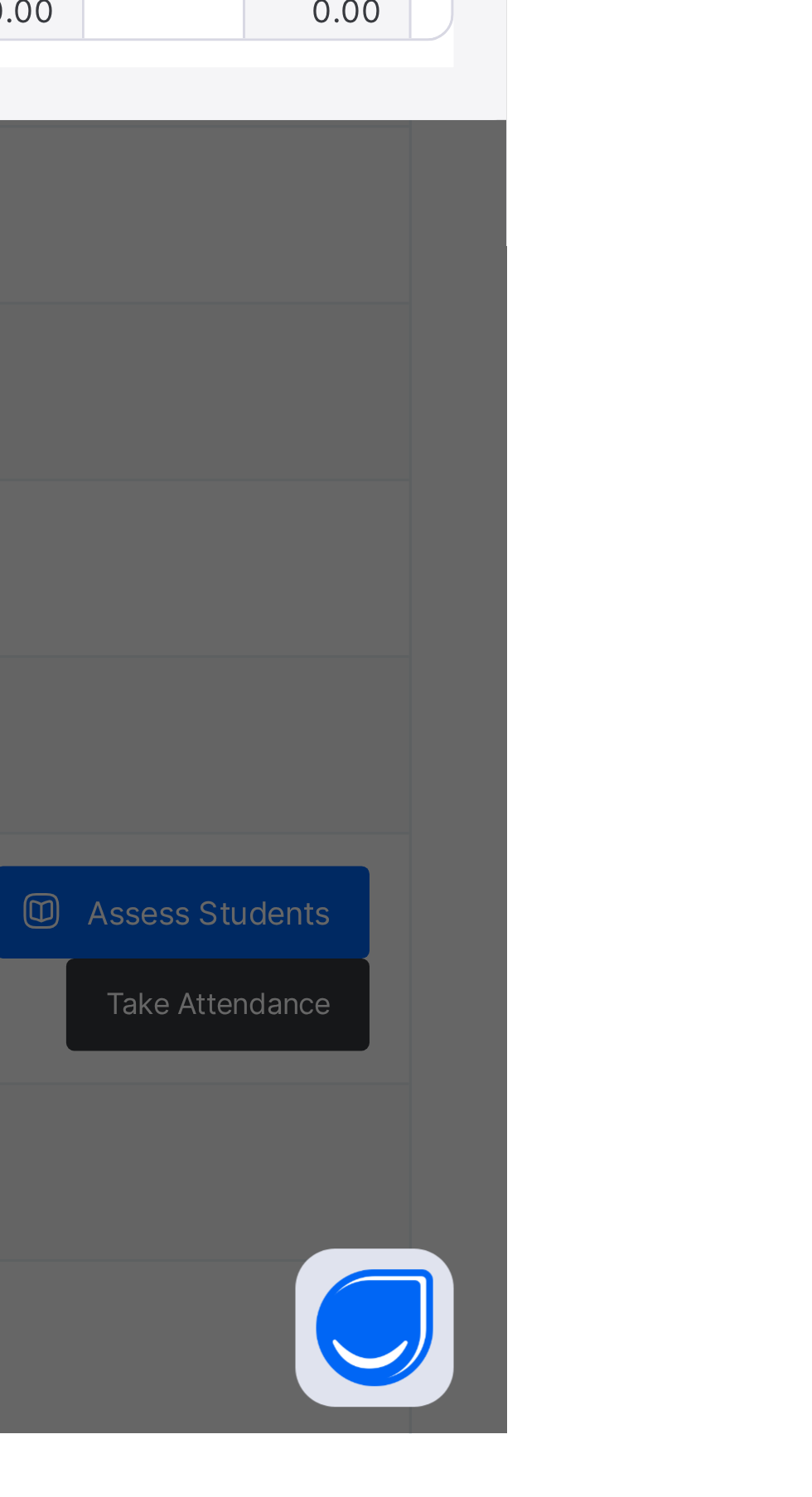
type input "*"
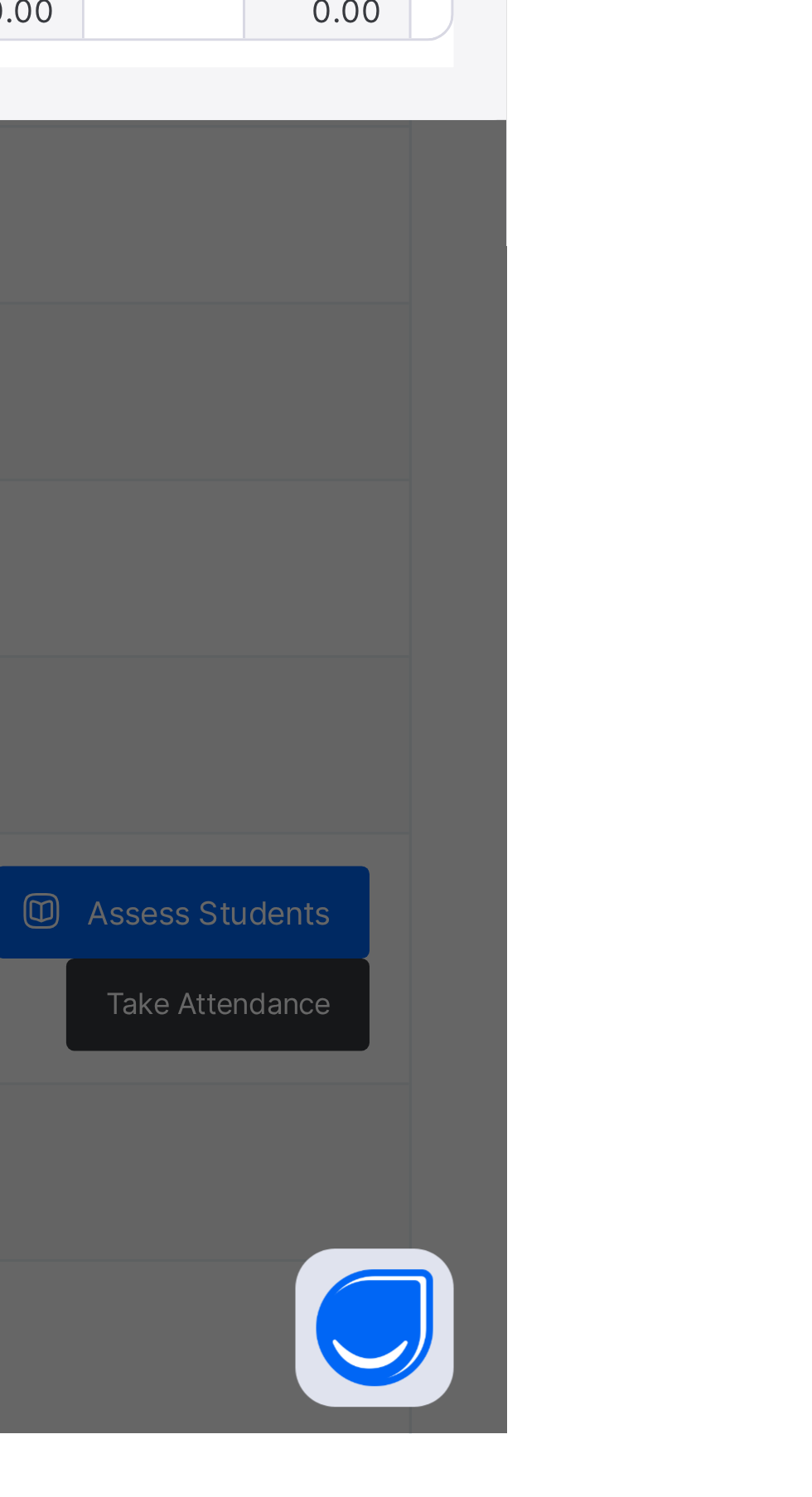
type input "*"
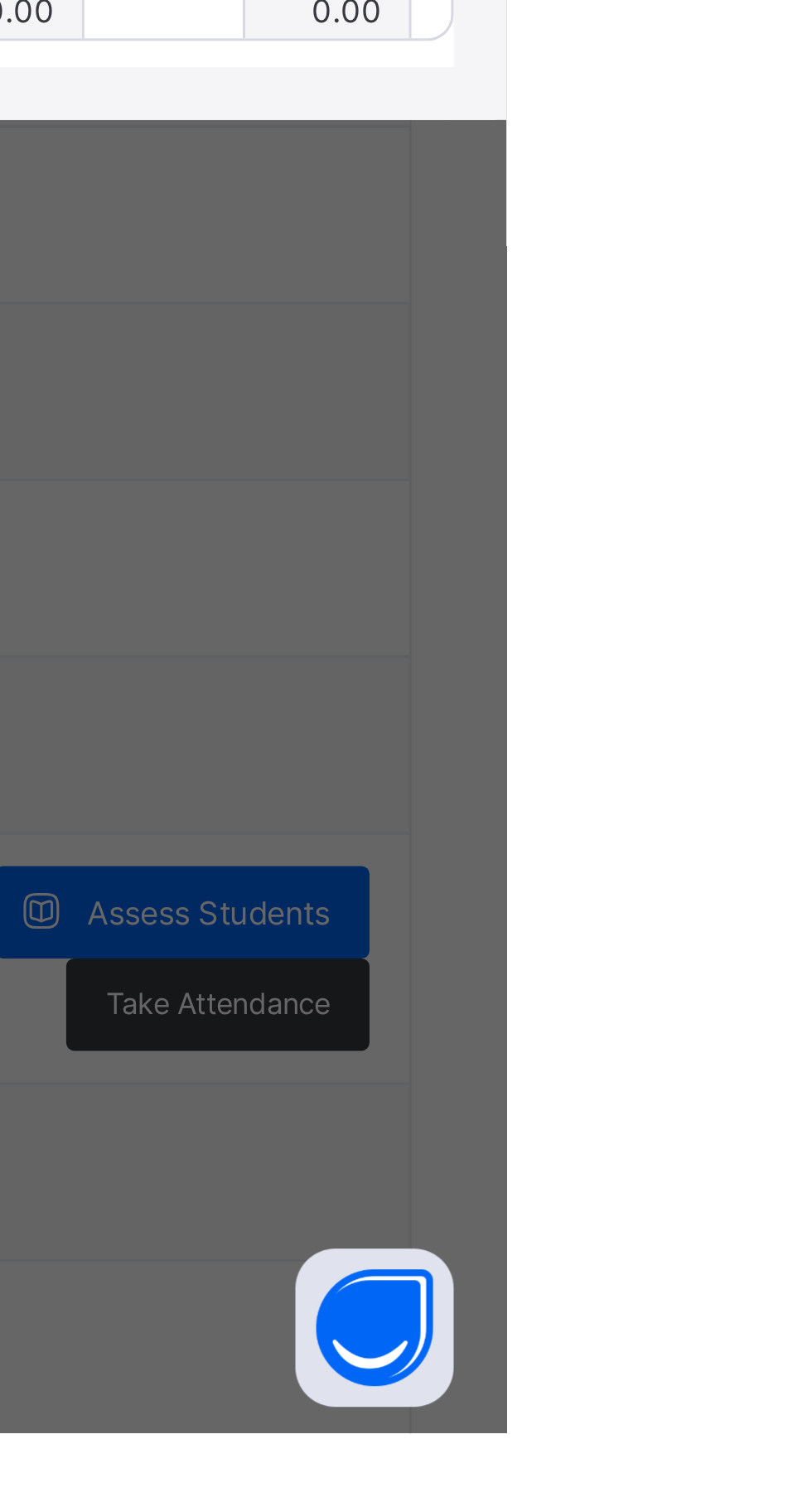
type input "***"
type input "*"
type input "***"
type input "*"
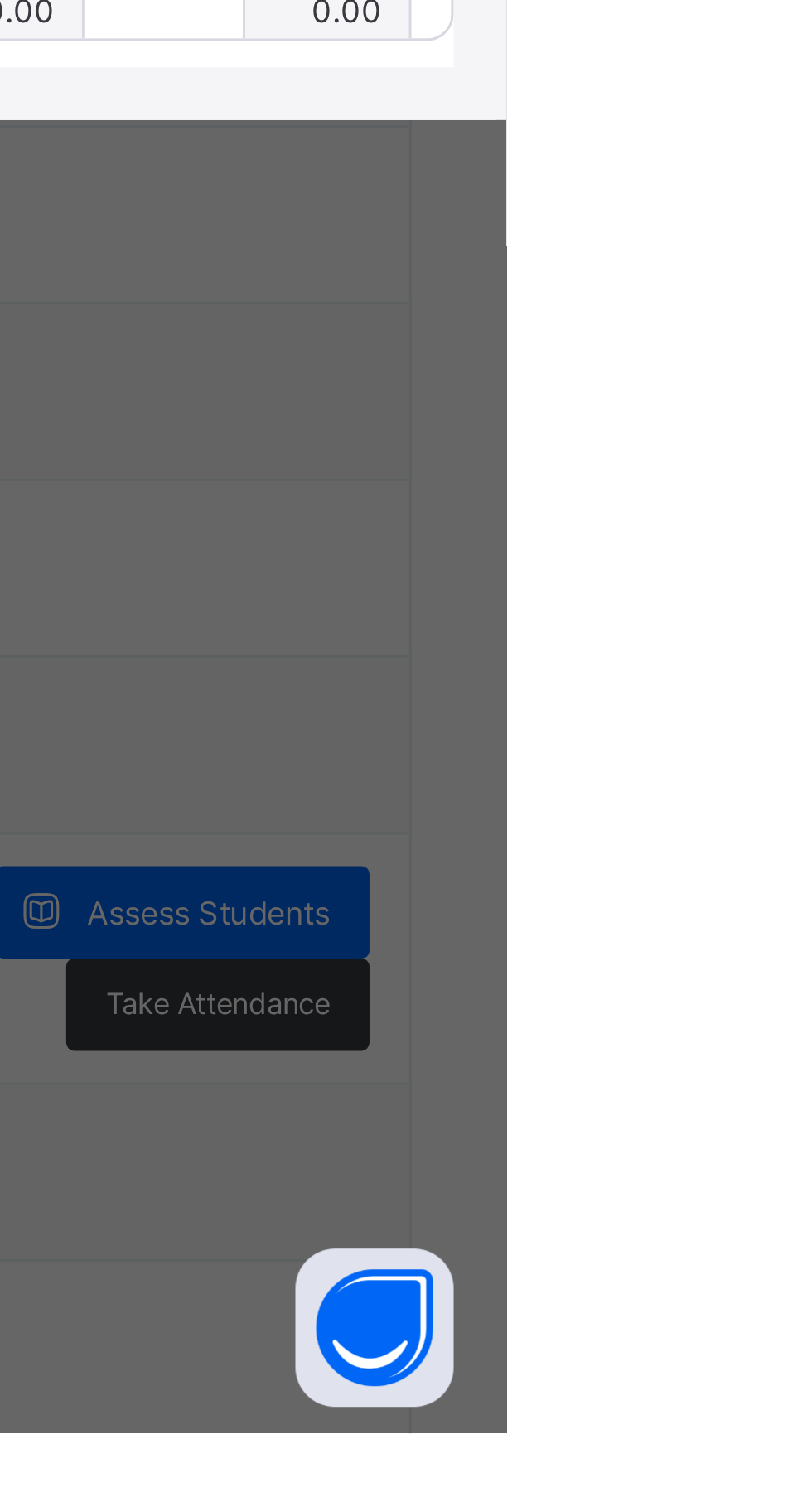
type input "*"
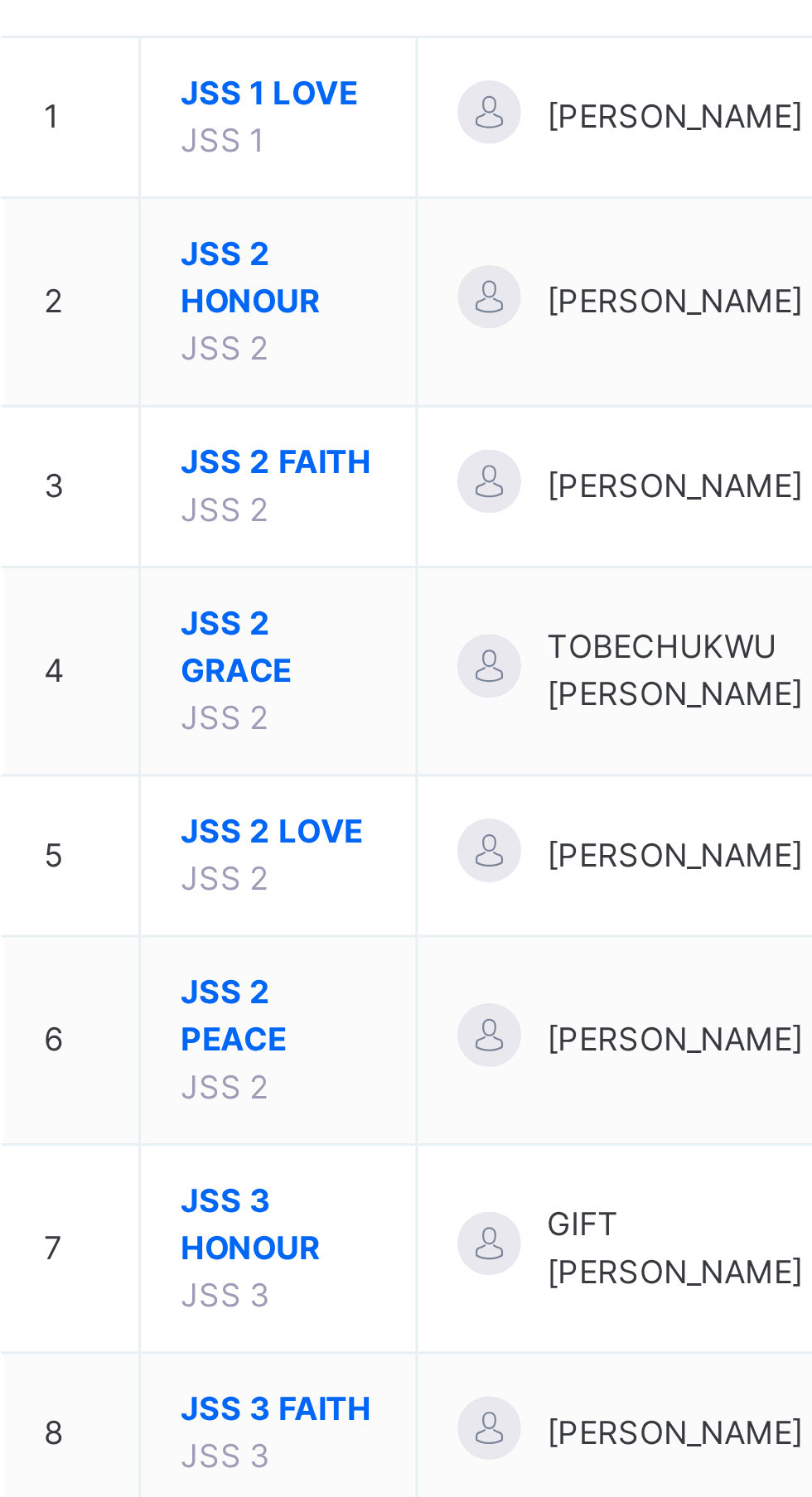
click at [321, 332] on span "JSS 2 HONOUR" at bounding box center [316, 327] width 61 height 30
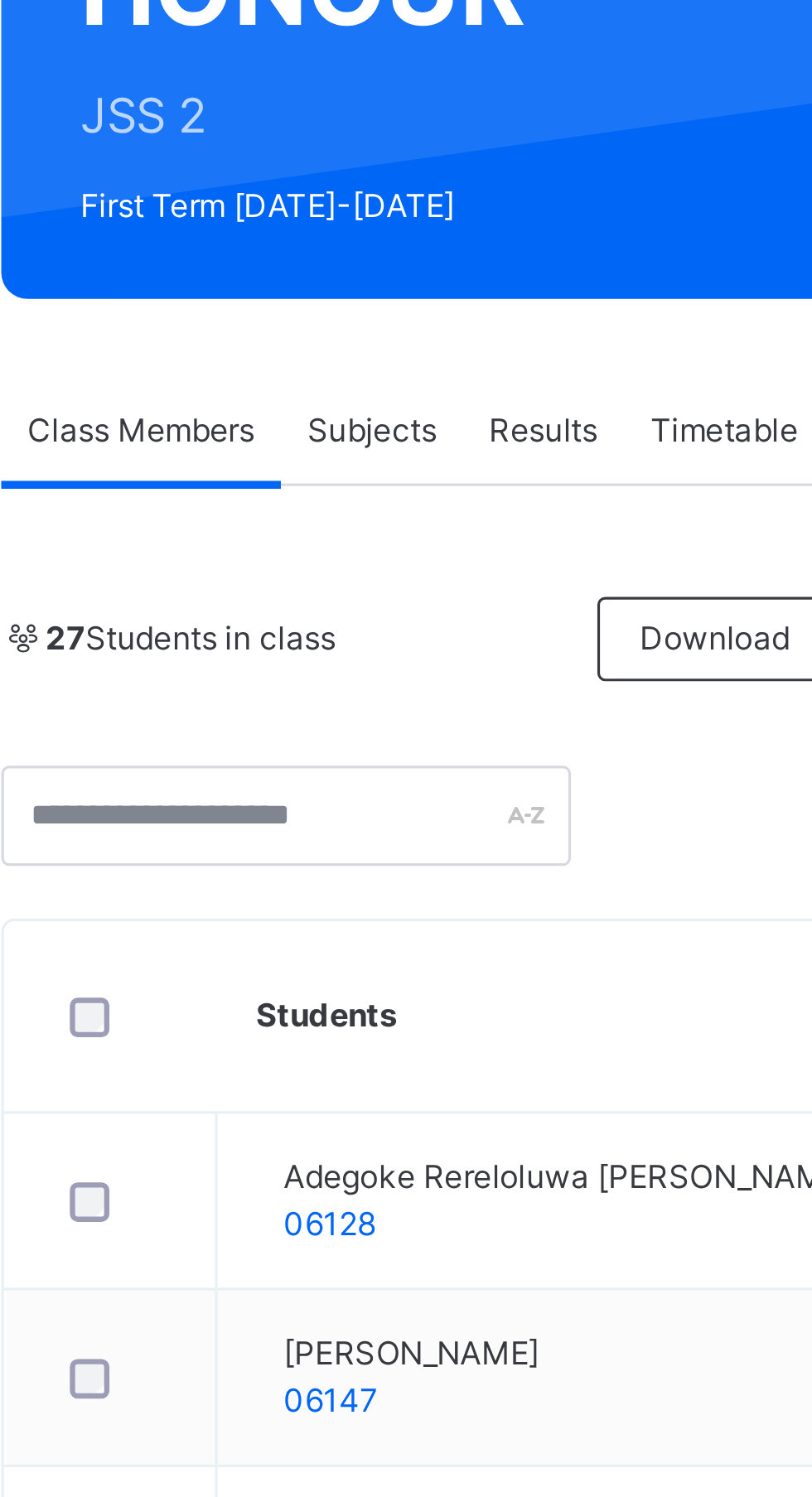
click at [348, 374] on span "Subjects" at bounding box center [344, 375] width 40 height 15
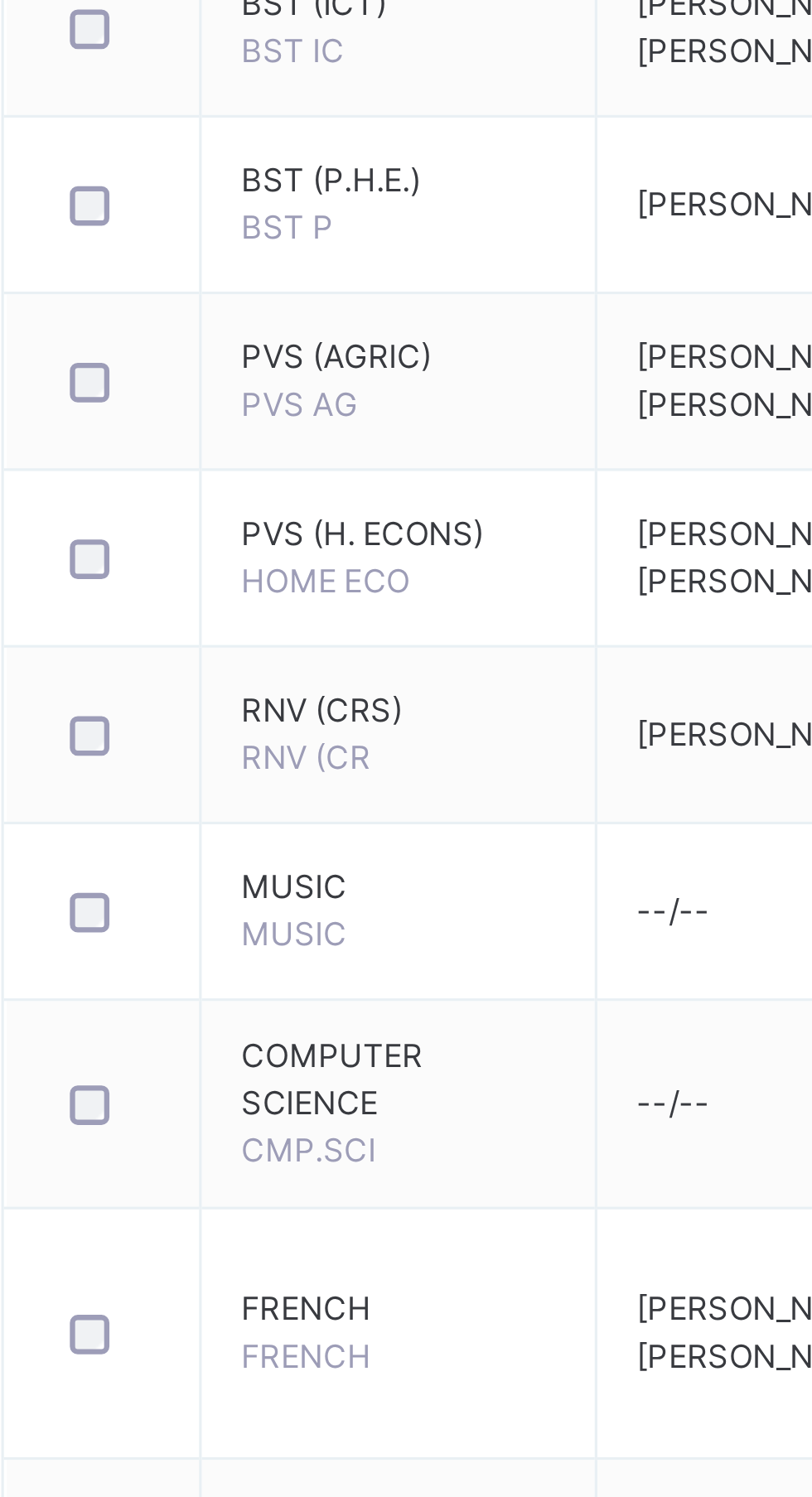
click at [336, 1367] on span "FRENCH" at bounding box center [353, 1359] width 98 height 15
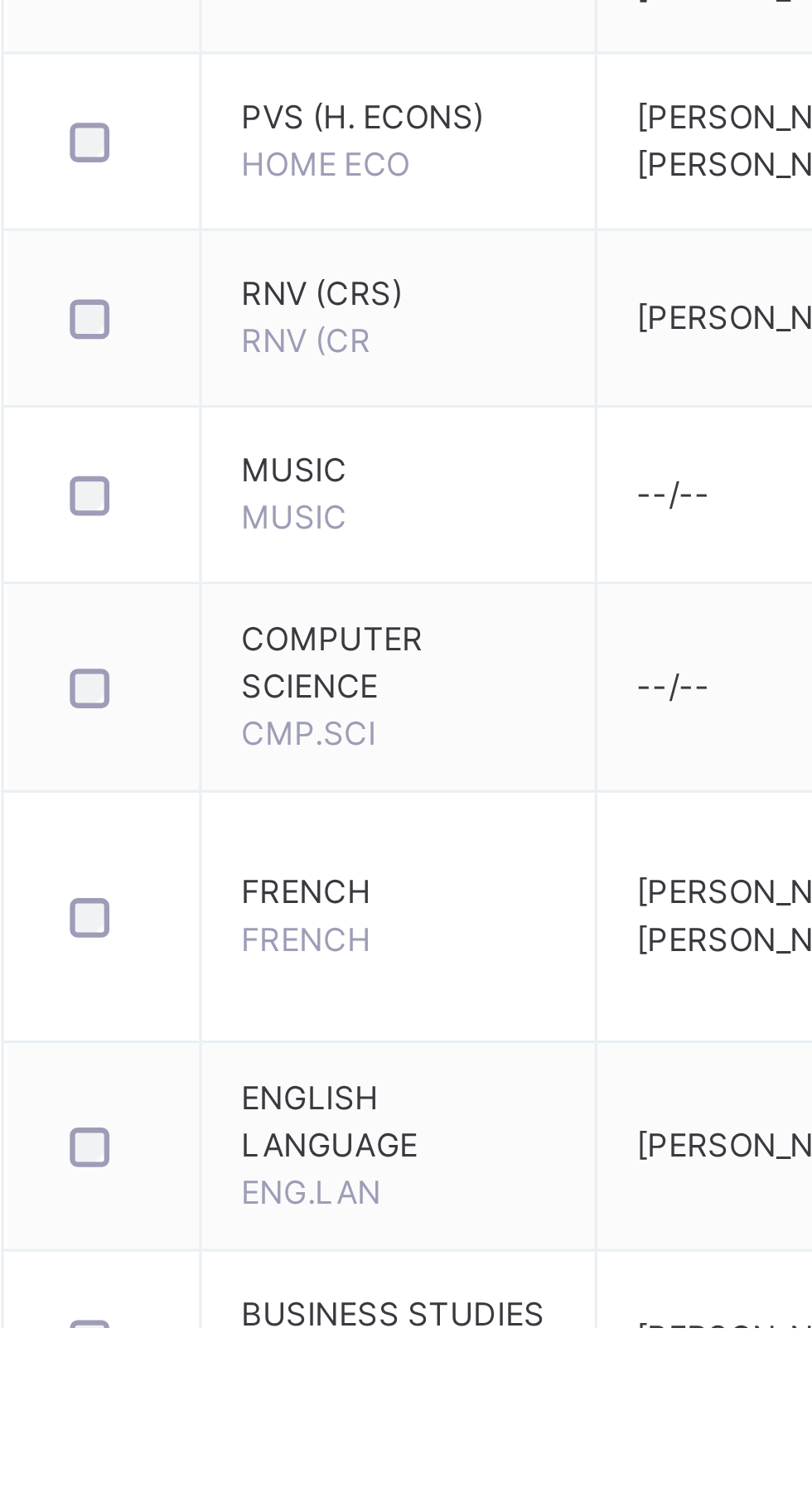
click at [330, 1379] on span "FRENCH" at bounding box center [324, 1374] width 40 height 13
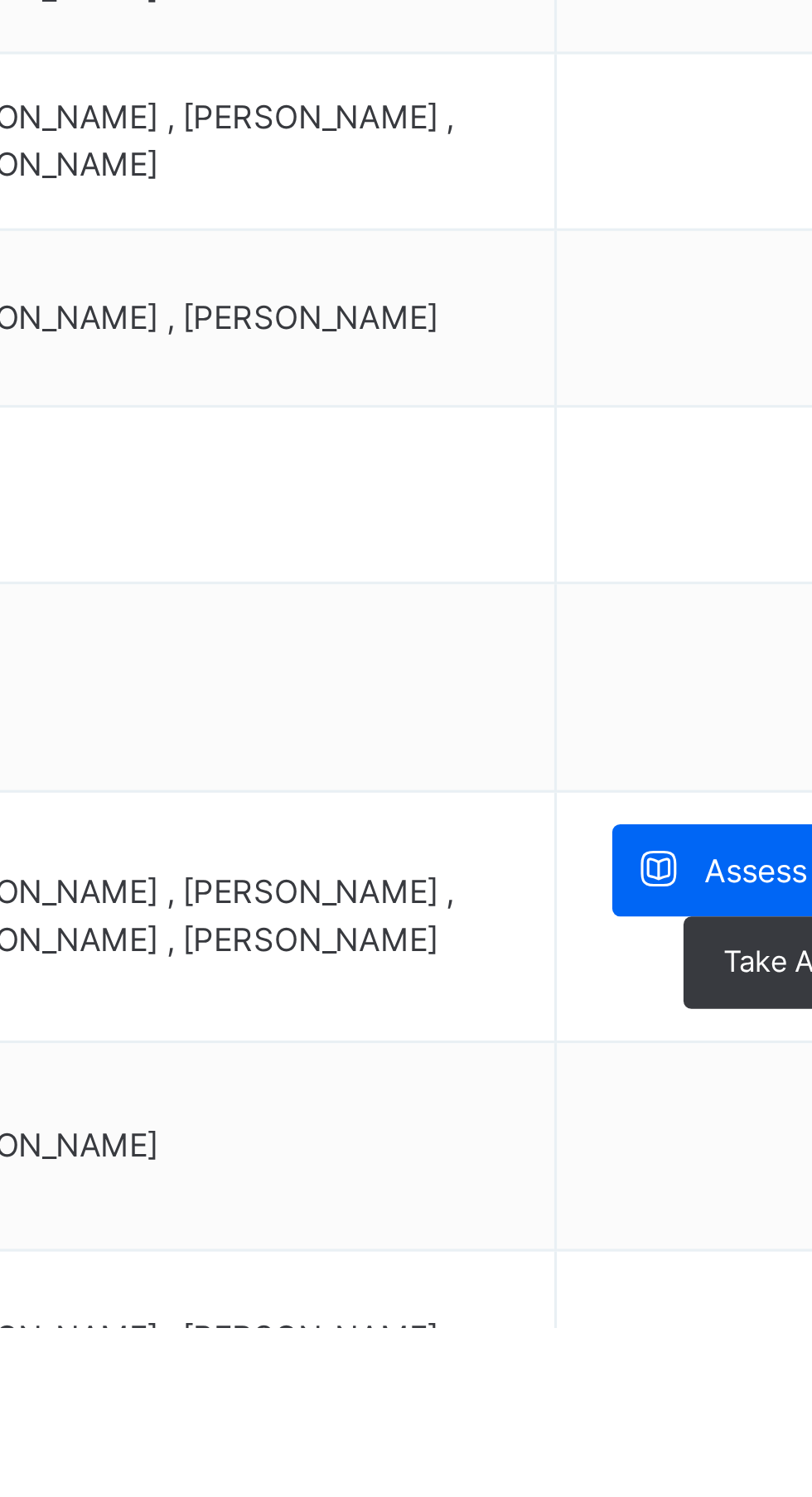
click at [682, 1359] on span "Assess Students" at bounding box center [718, 1353] width 76 height 15
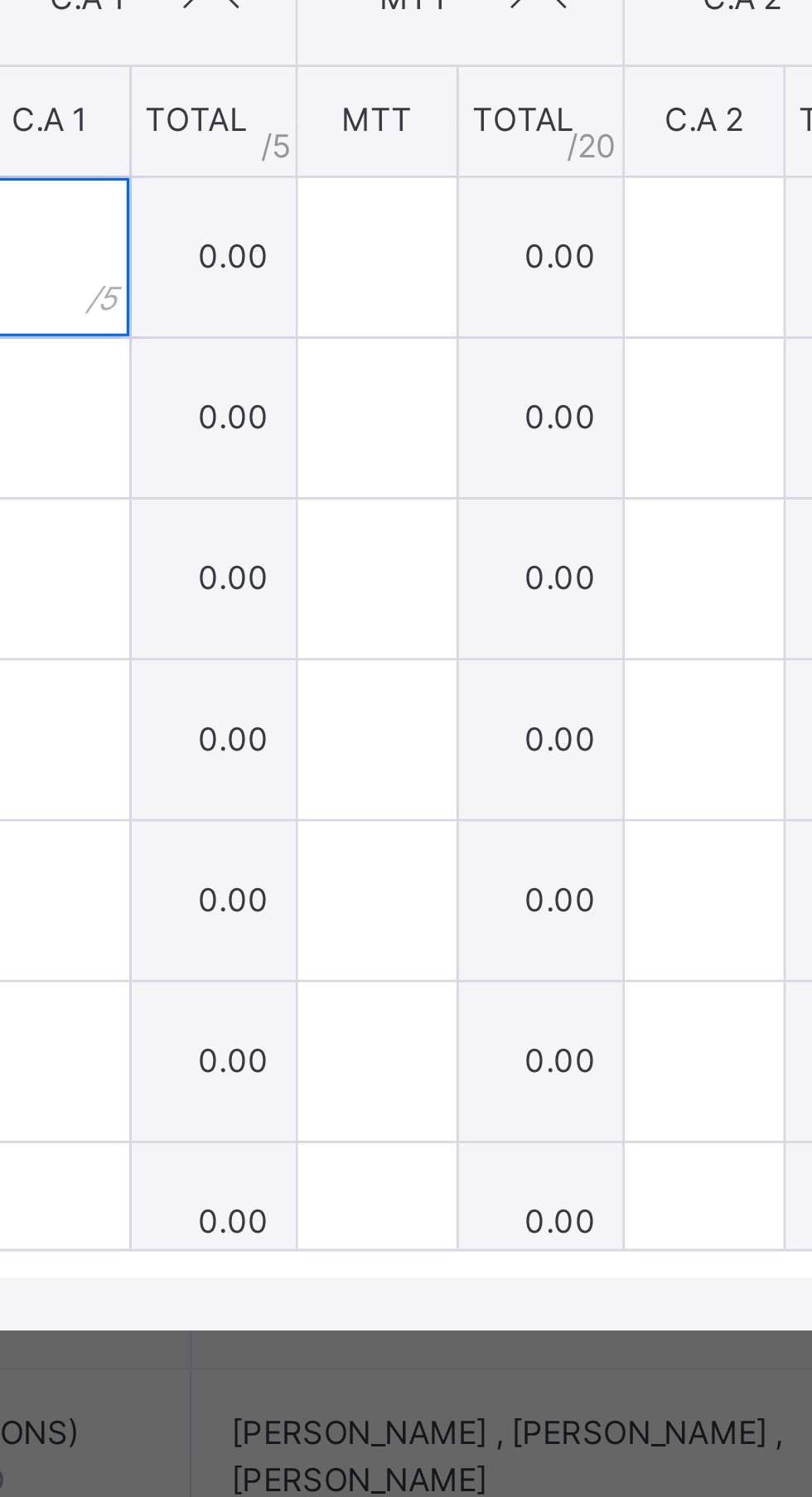
click at [396, 772] on input "text" at bounding box center [371, 747] width 49 height 49
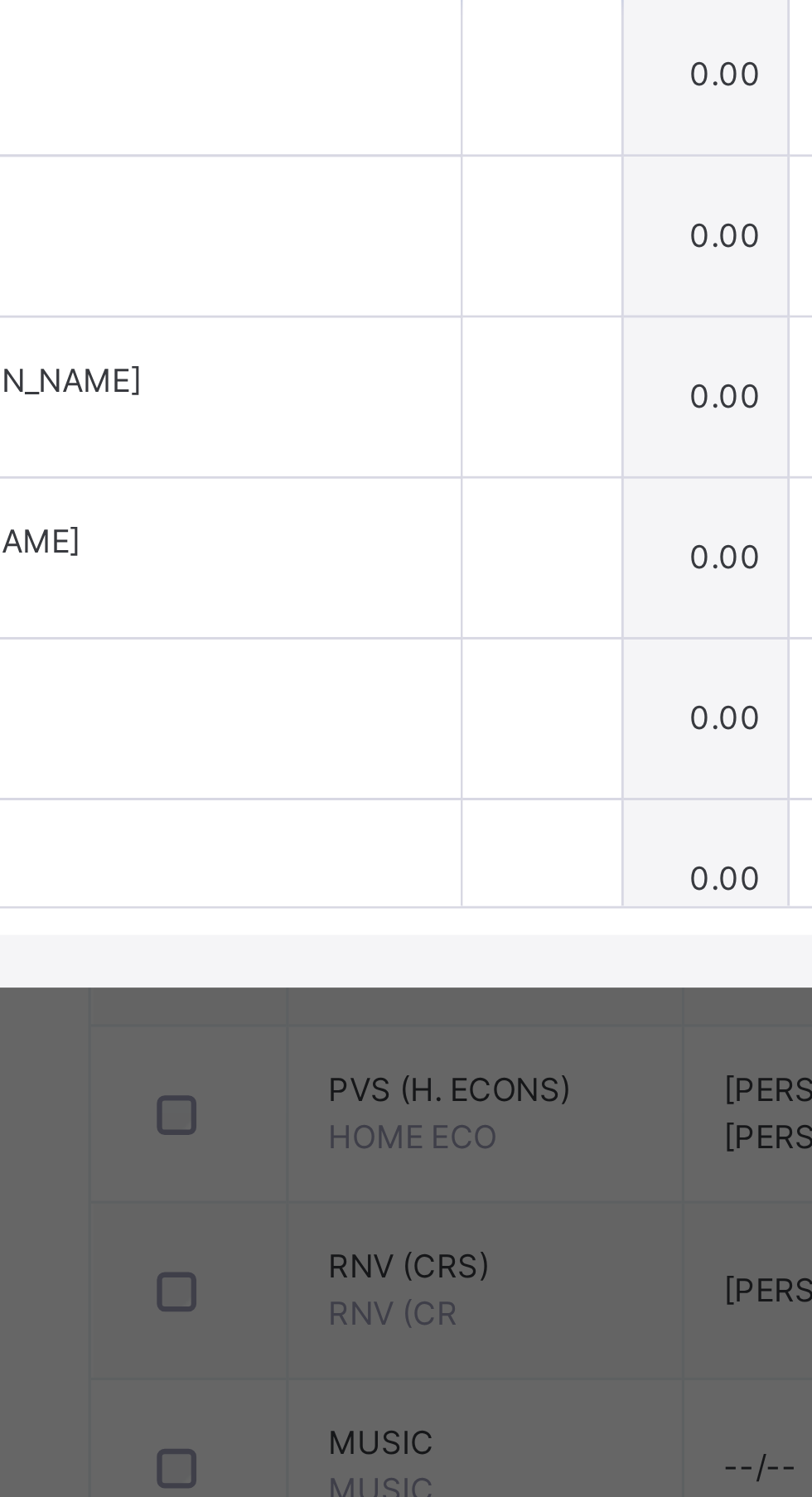
type input "***"
click at [396, 823] on input "text" at bounding box center [371, 797] width 49 height 49
type input "*"
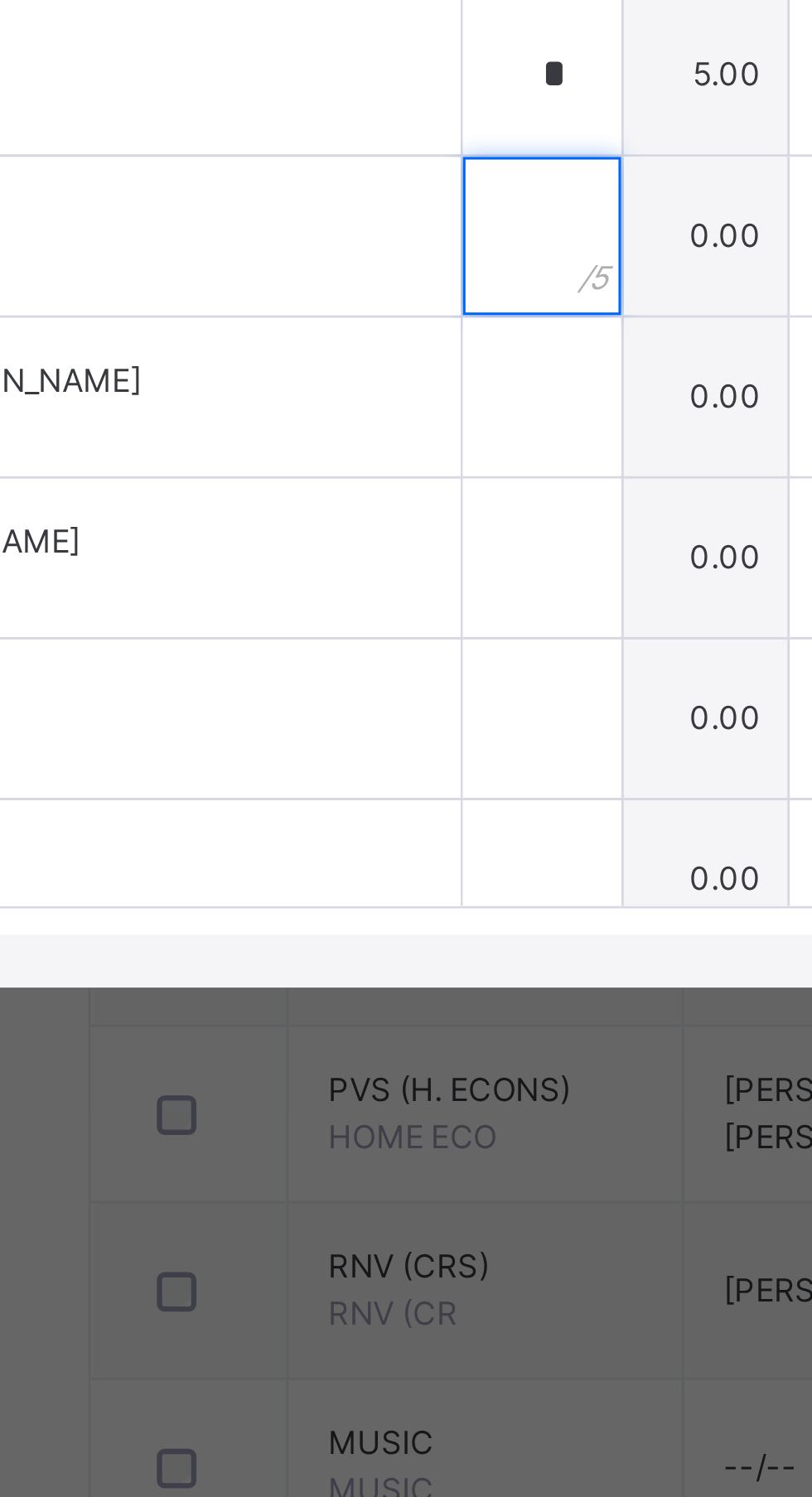
click at [396, 873] on div at bounding box center [371, 848] width 49 height 49
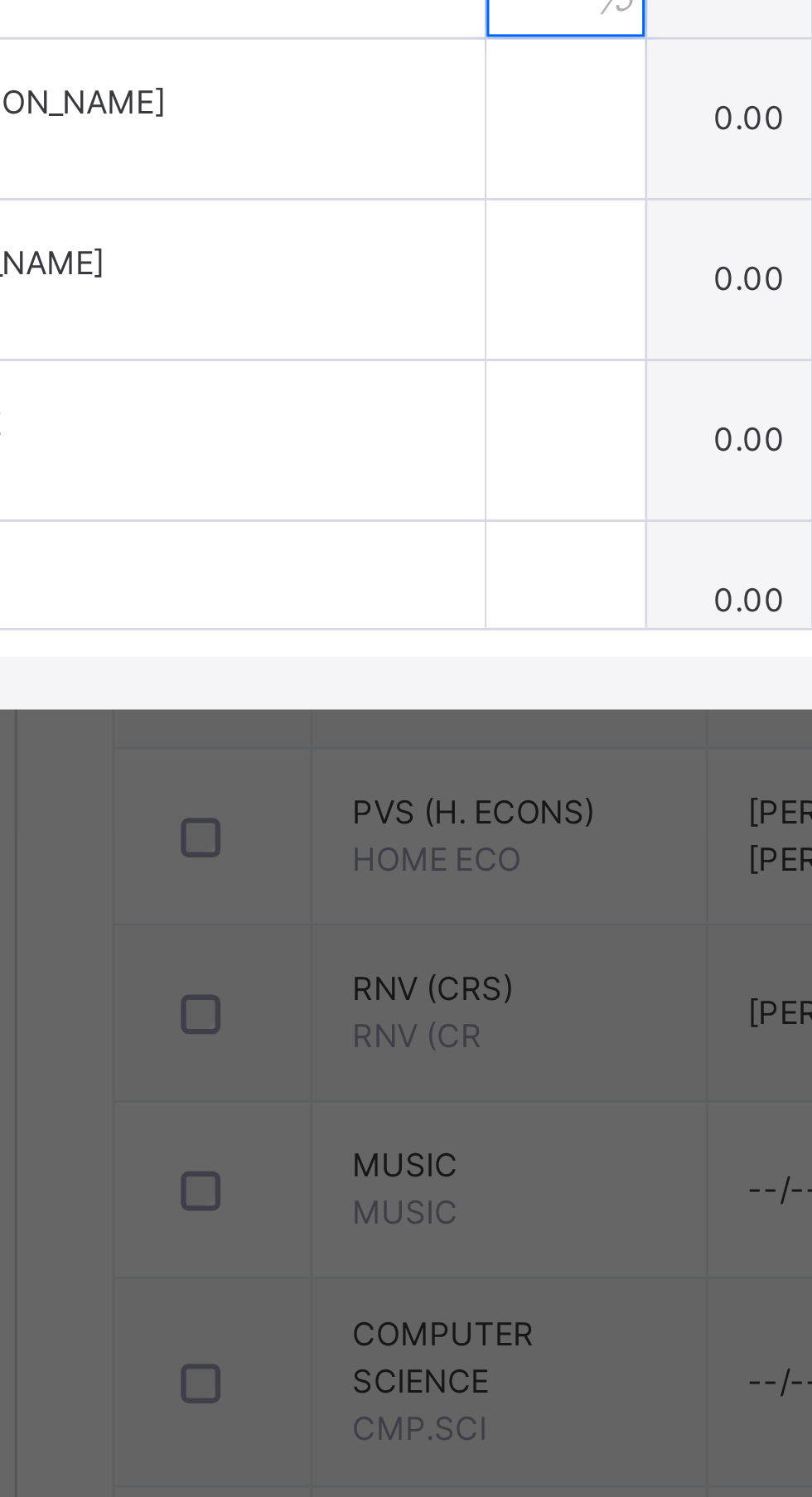
type input "*"
click at [396, 923] on input "text" at bounding box center [371, 899] width 49 height 49
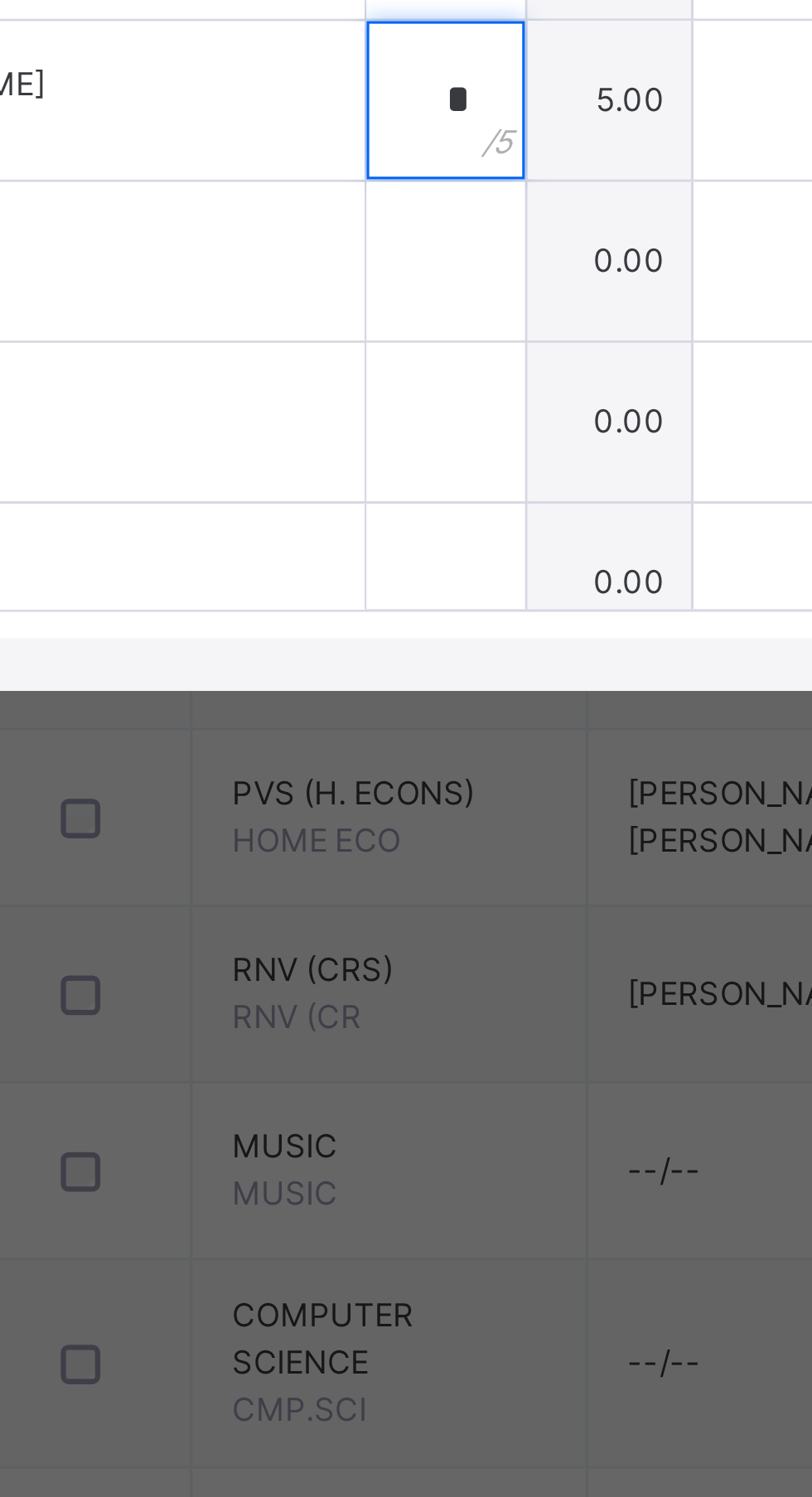
type input "*"
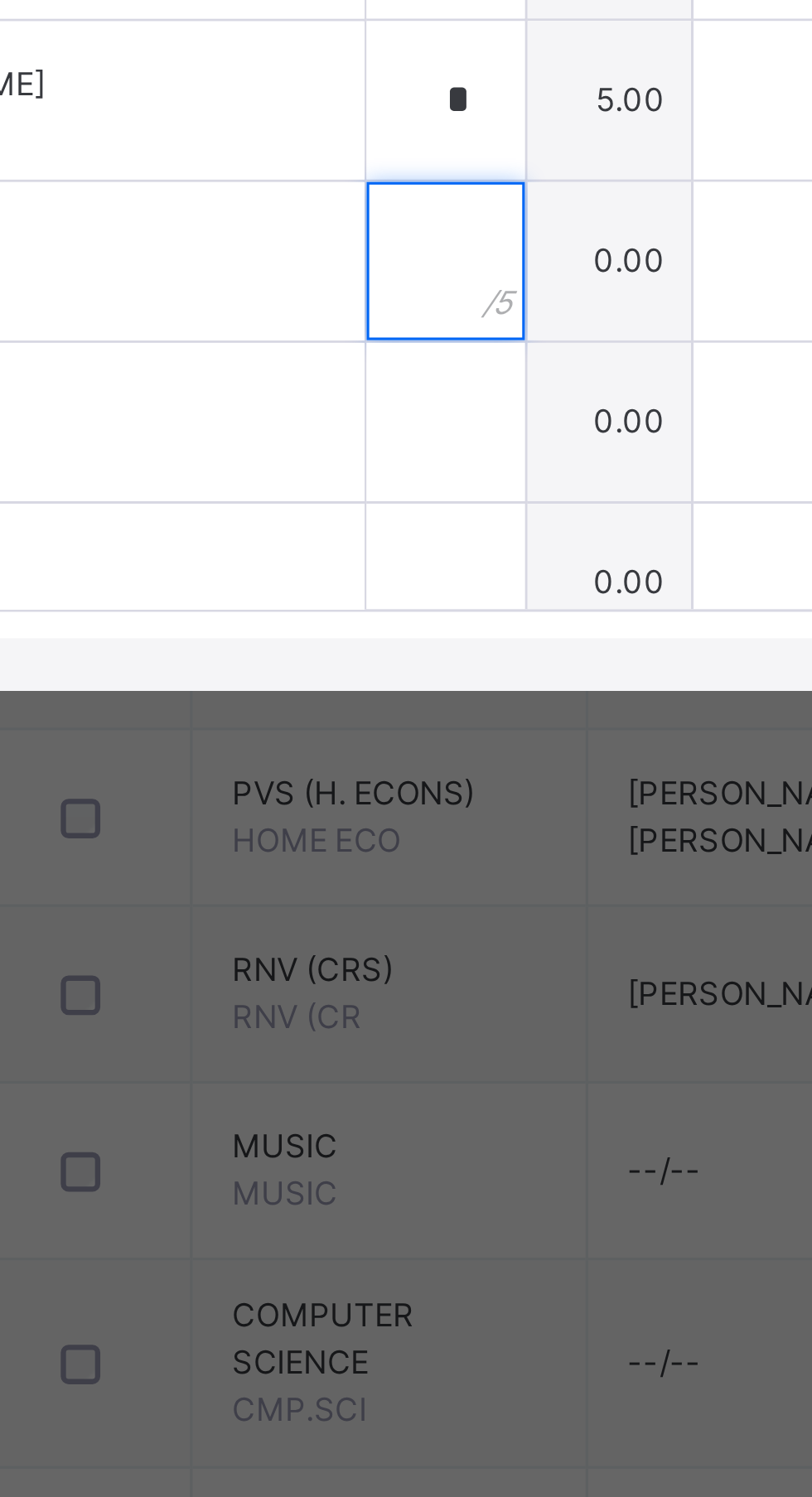
click at [396, 974] on input "text" at bounding box center [371, 949] width 49 height 49
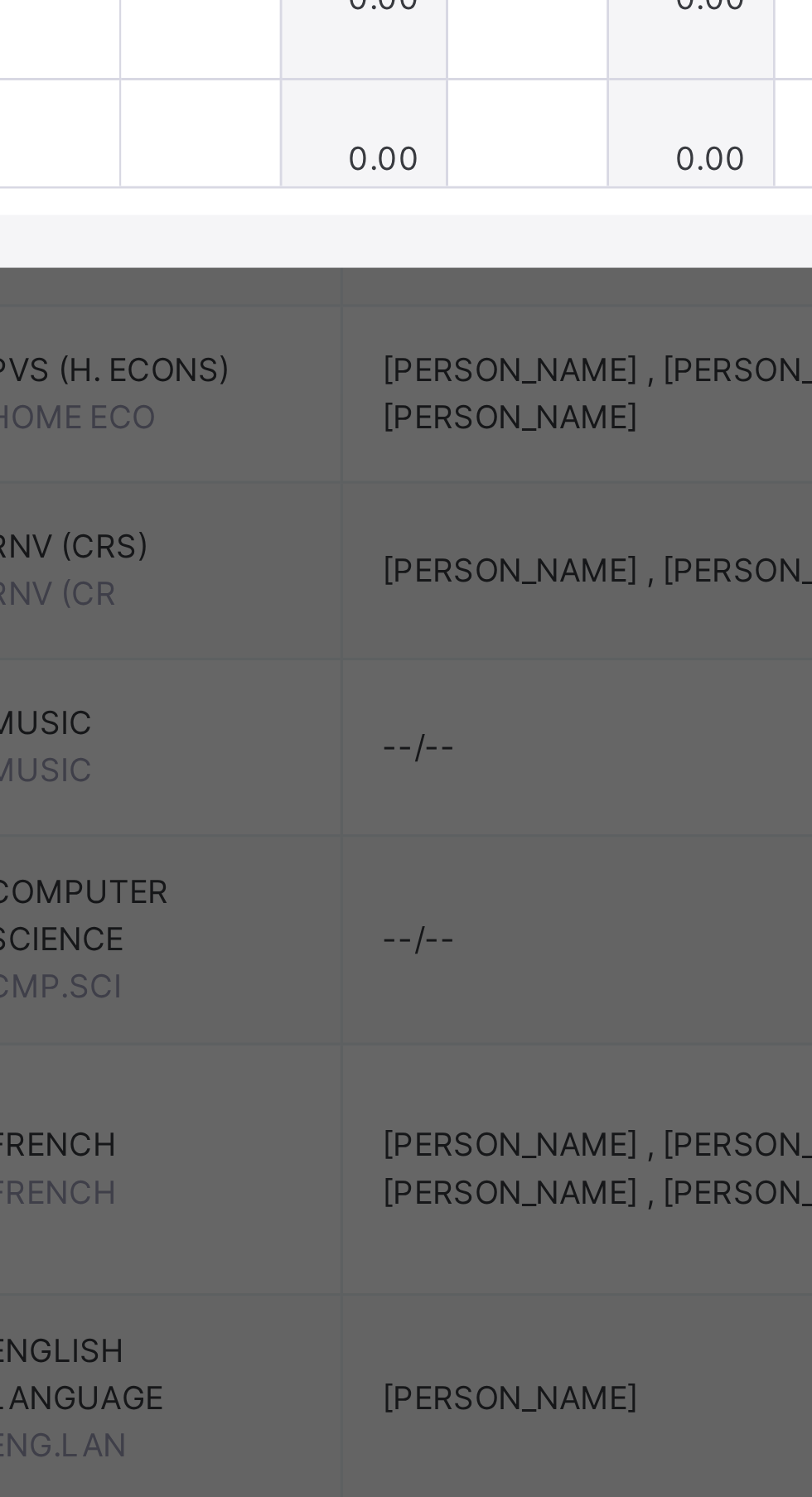
type input "*"
click at [396, 1025] on input "text" at bounding box center [371, 1000] width 49 height 49
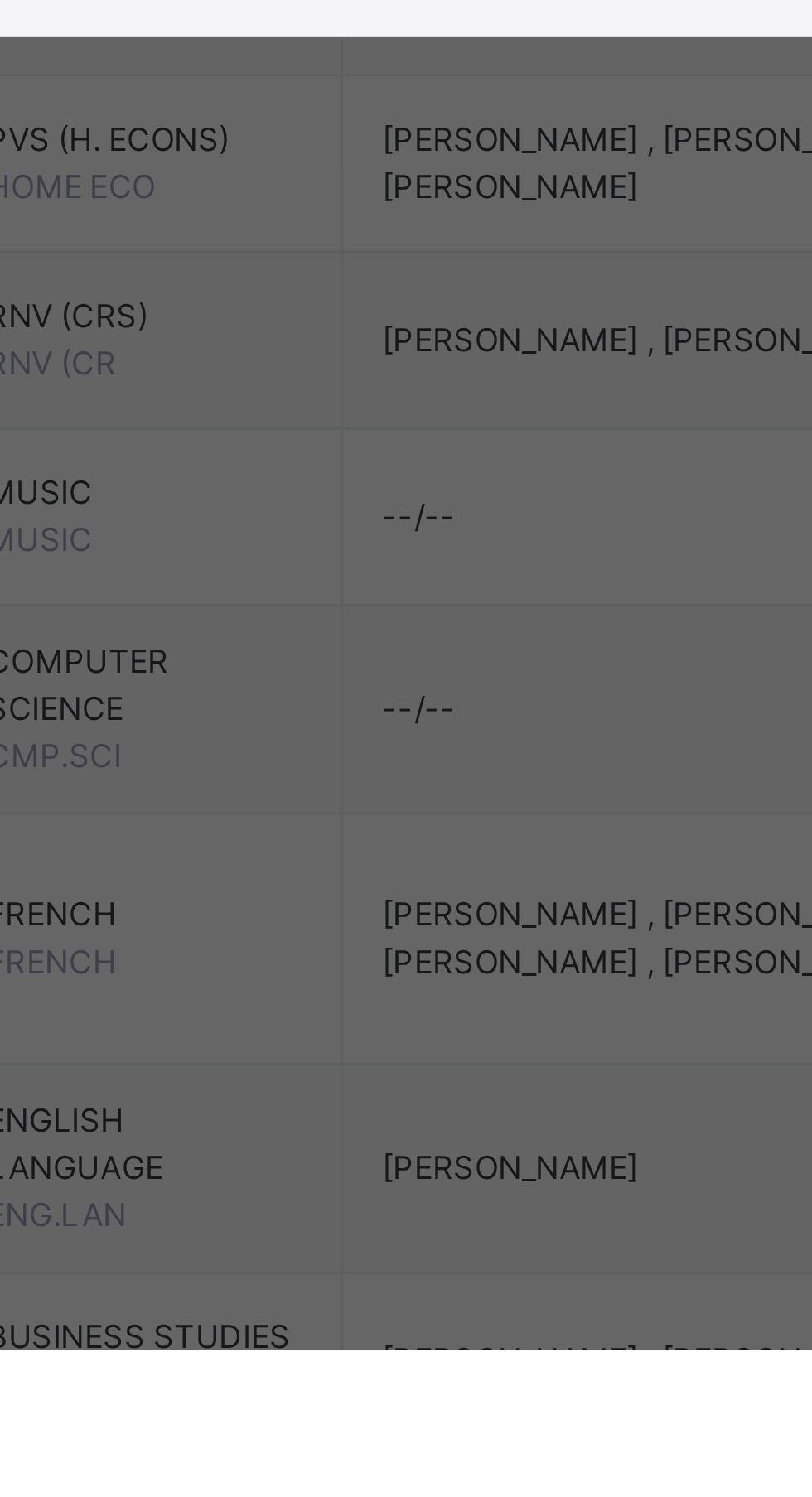
type input "*"
click at [396, 1075] on input "text" at bounding box center [371, 1050] width 49 height 49
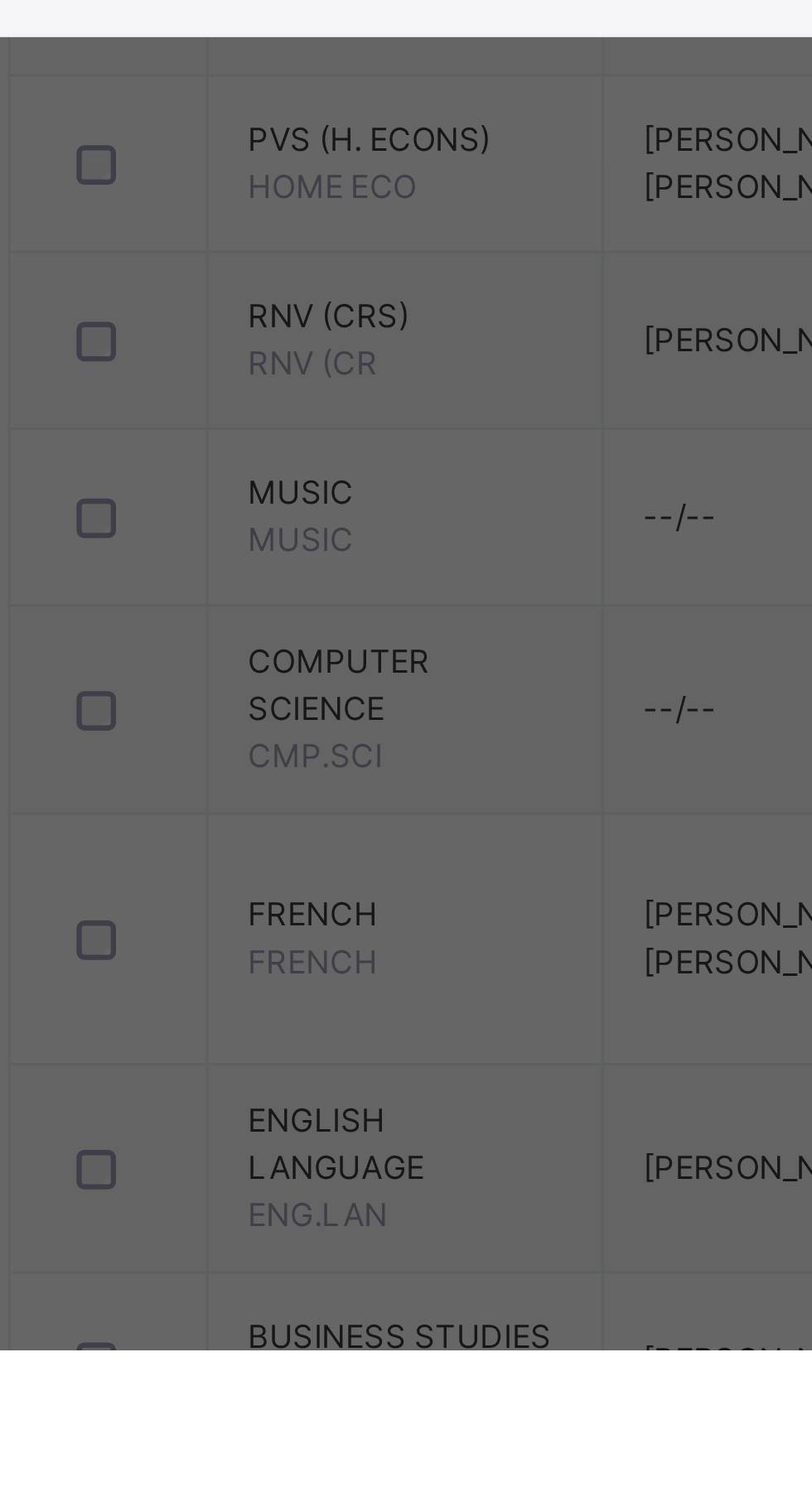
click at [396, 1075] on input "text" at bounding box center [371, 1050] width 49 height 49
click at [396, 1075] on div at bounding box center [371, 1050] width 49 height 49
click at [396, 1075] on input "text" at bounding box center [371, 1050] width 49 height 49
click at [396, 1075] on div at bounding box center [371, 1050] width 49 height 49
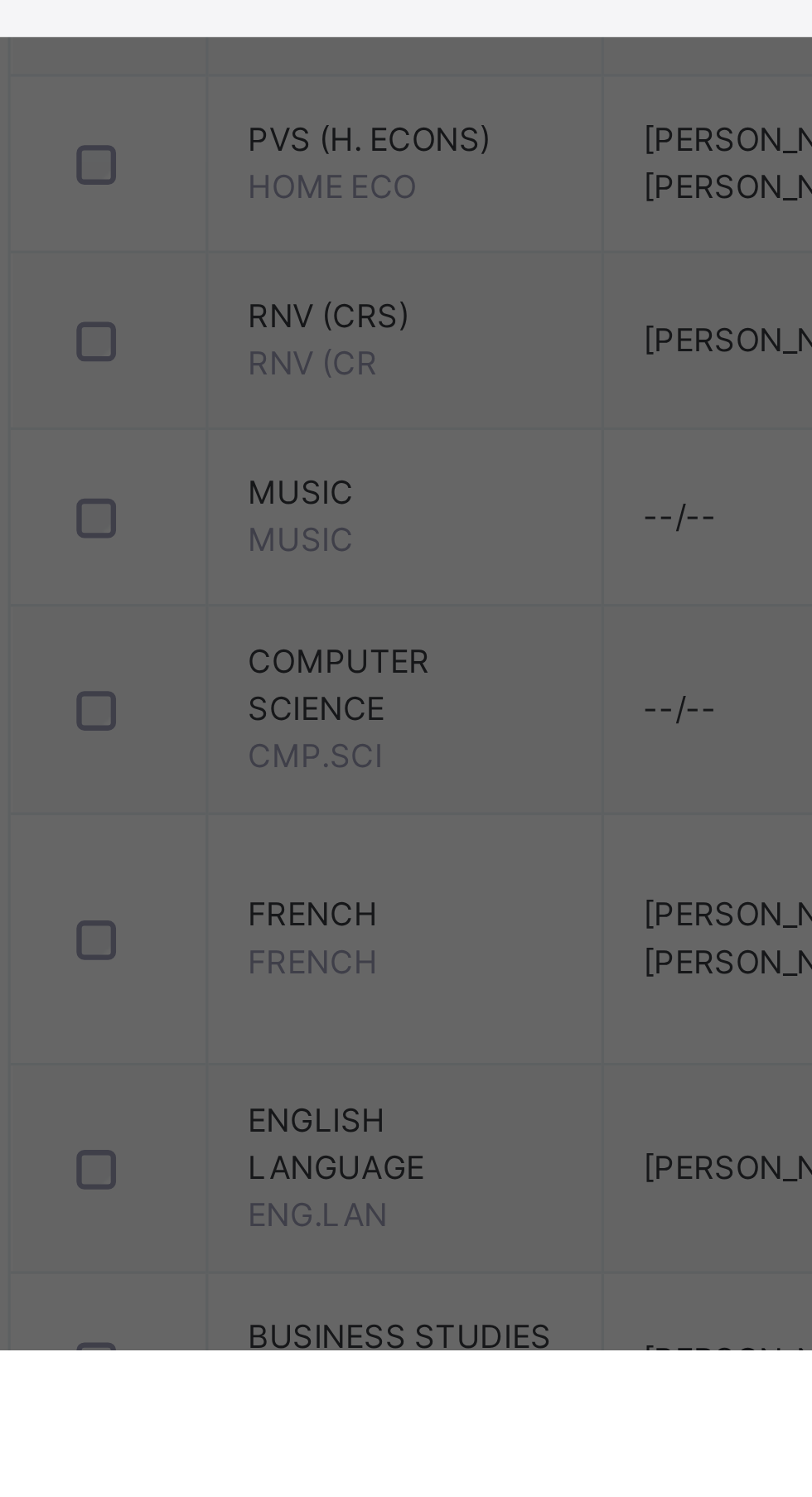
click at [396, 1075] on div at bounding box center [371, 1050] width 49 height 49
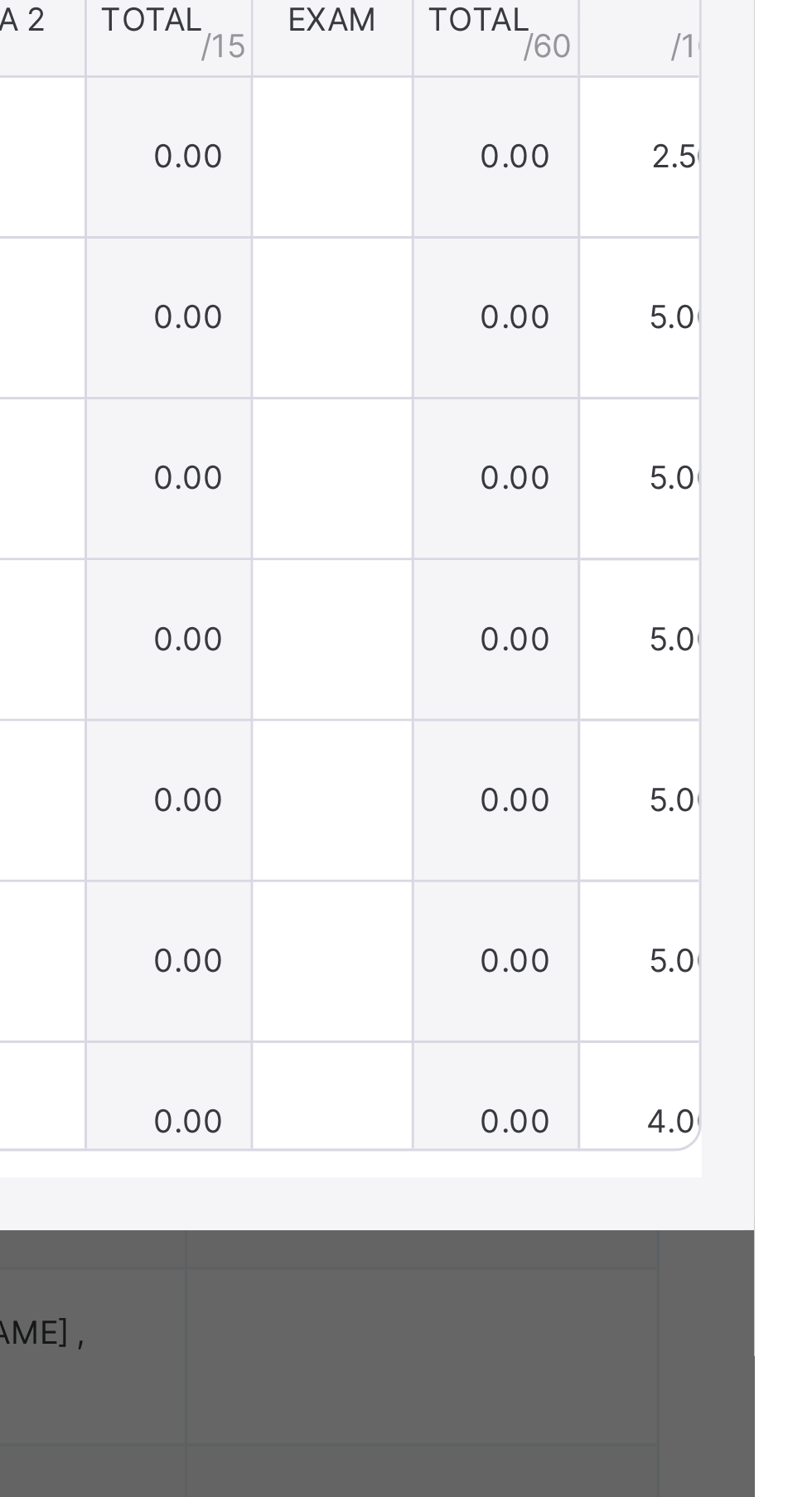
type input "*"
click at [766, 622] on span "Save Entries" at bounding box center [736, 614] width 58 height 15
type input "***"
type input "*"
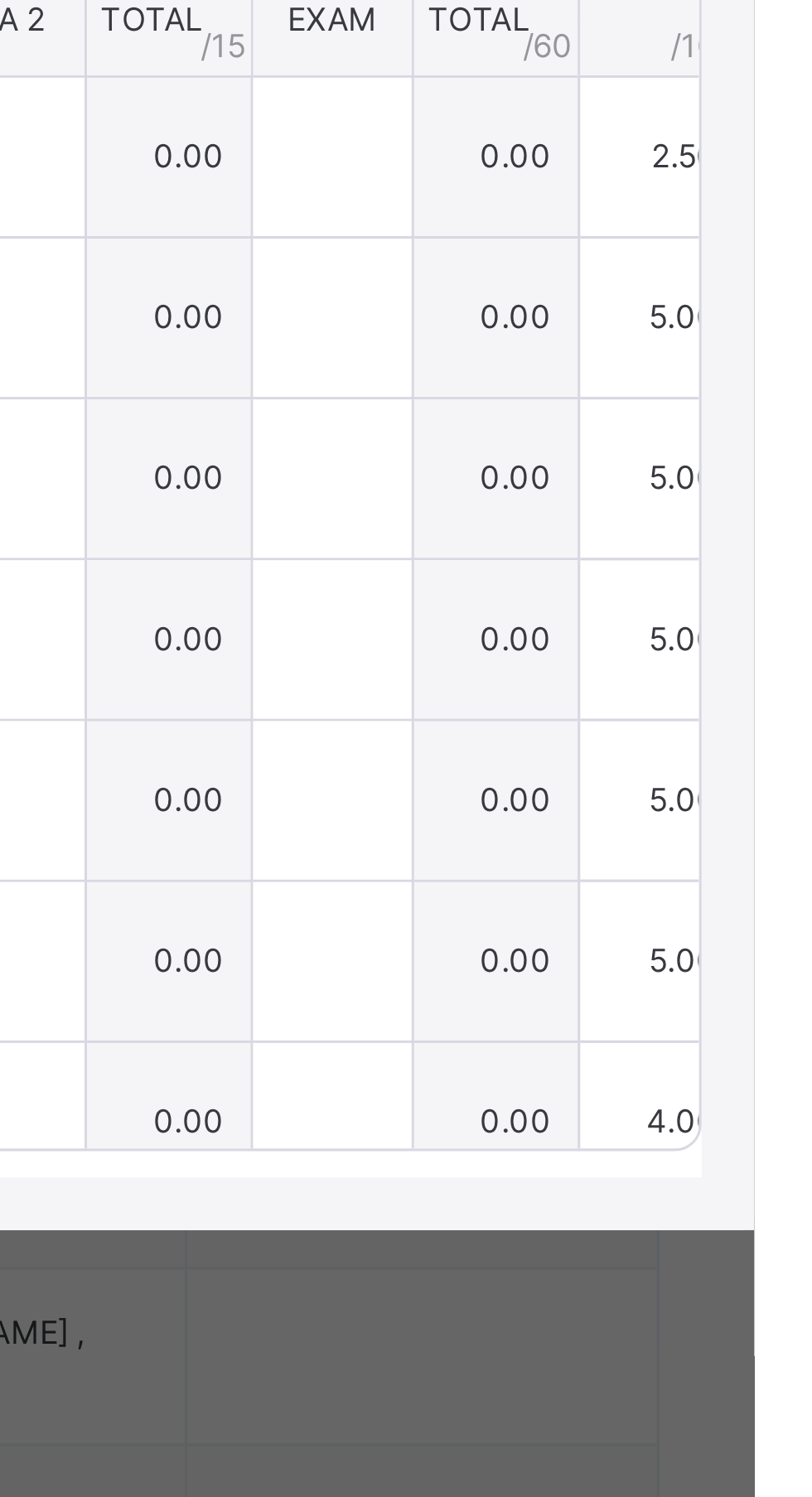
type input "*"
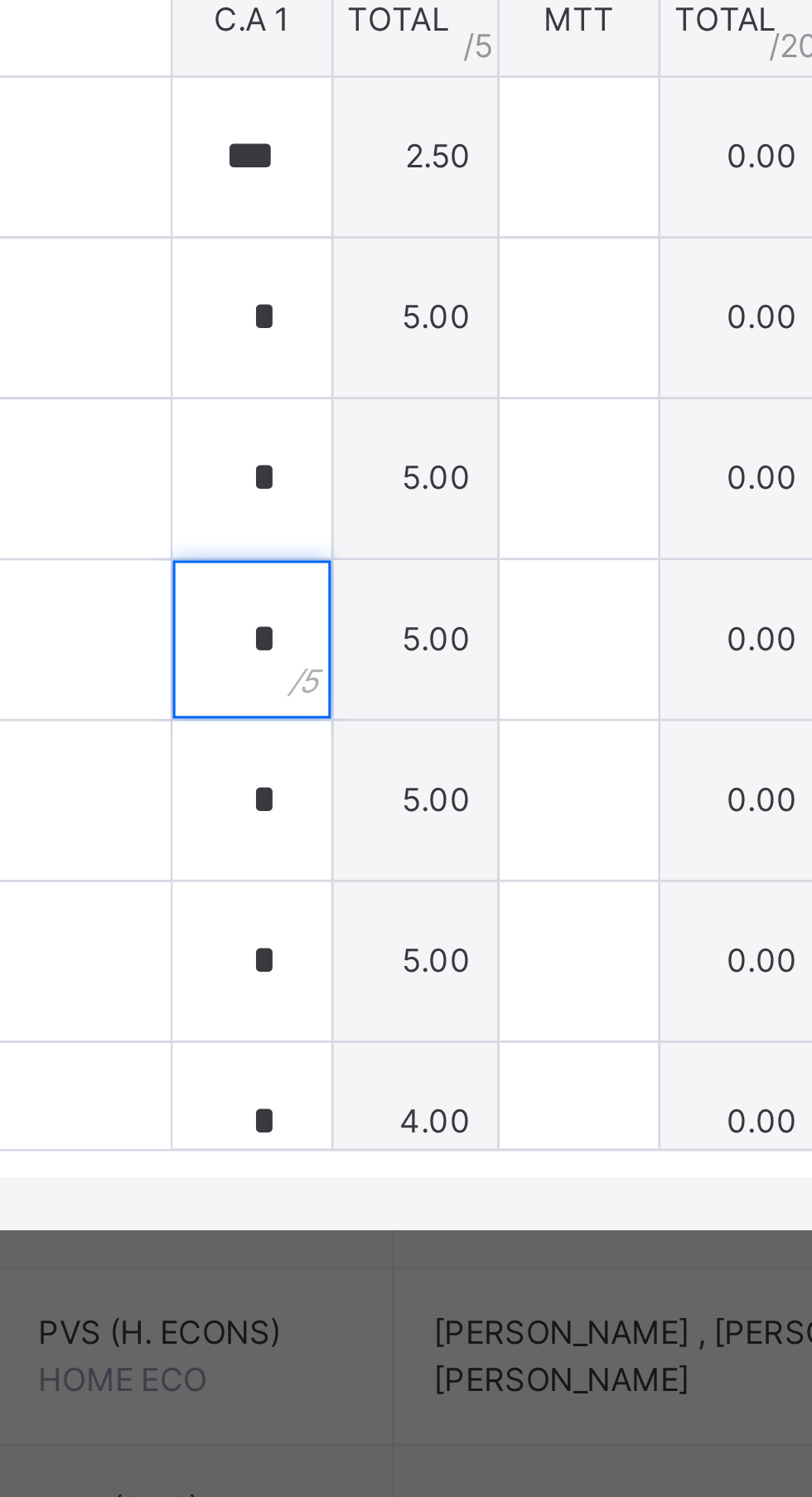
click at [396, 923] on input "*" at bounding box center [371, 899] width 49 height 49
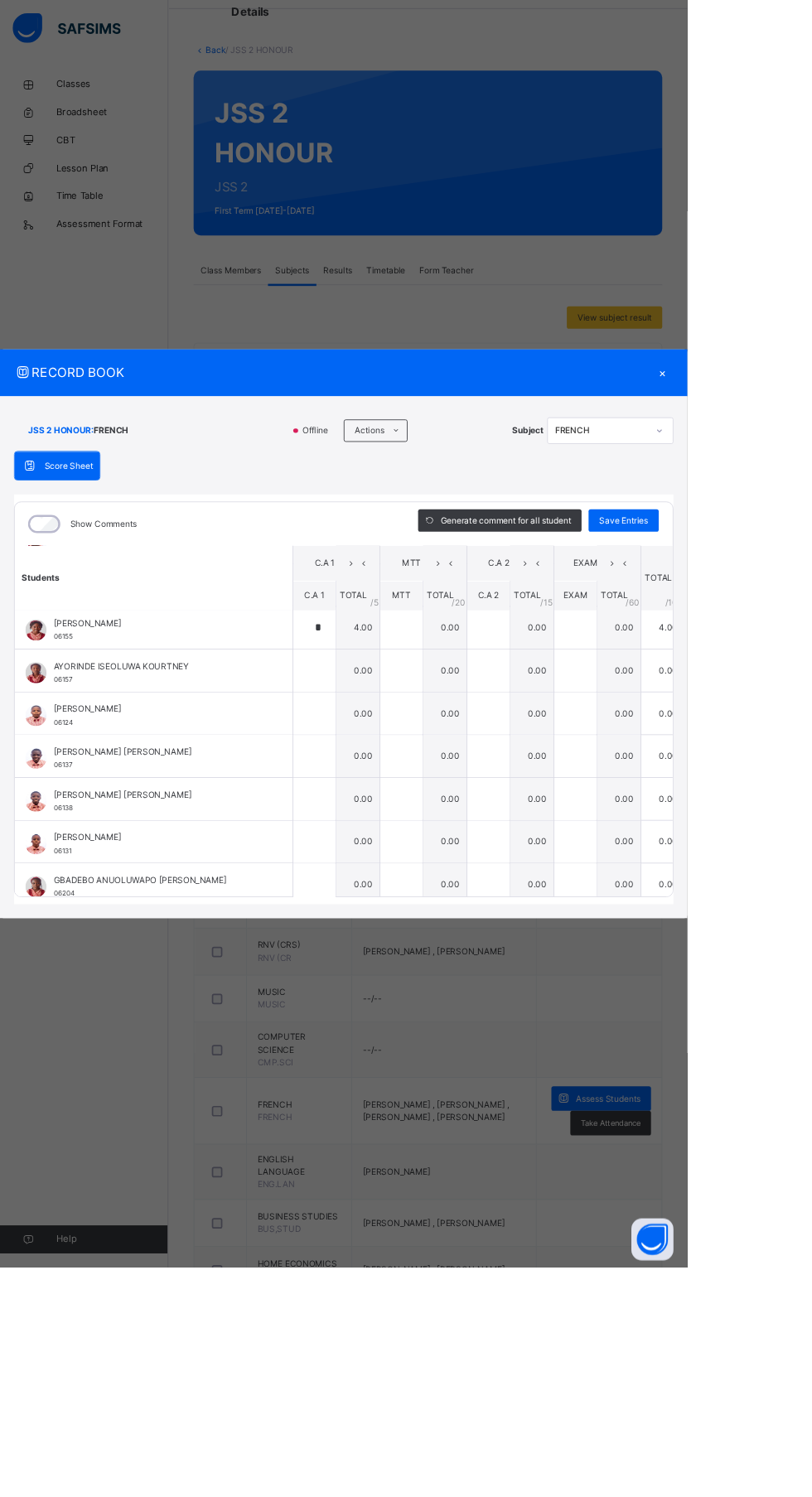
scroll to position [307, 0]
click at [396, 768] on input "*" at bounding box center [371, 743] width 49 height 49
click at [396, 818] on input "text" at bounding box center [371, 793] width 49 height 49
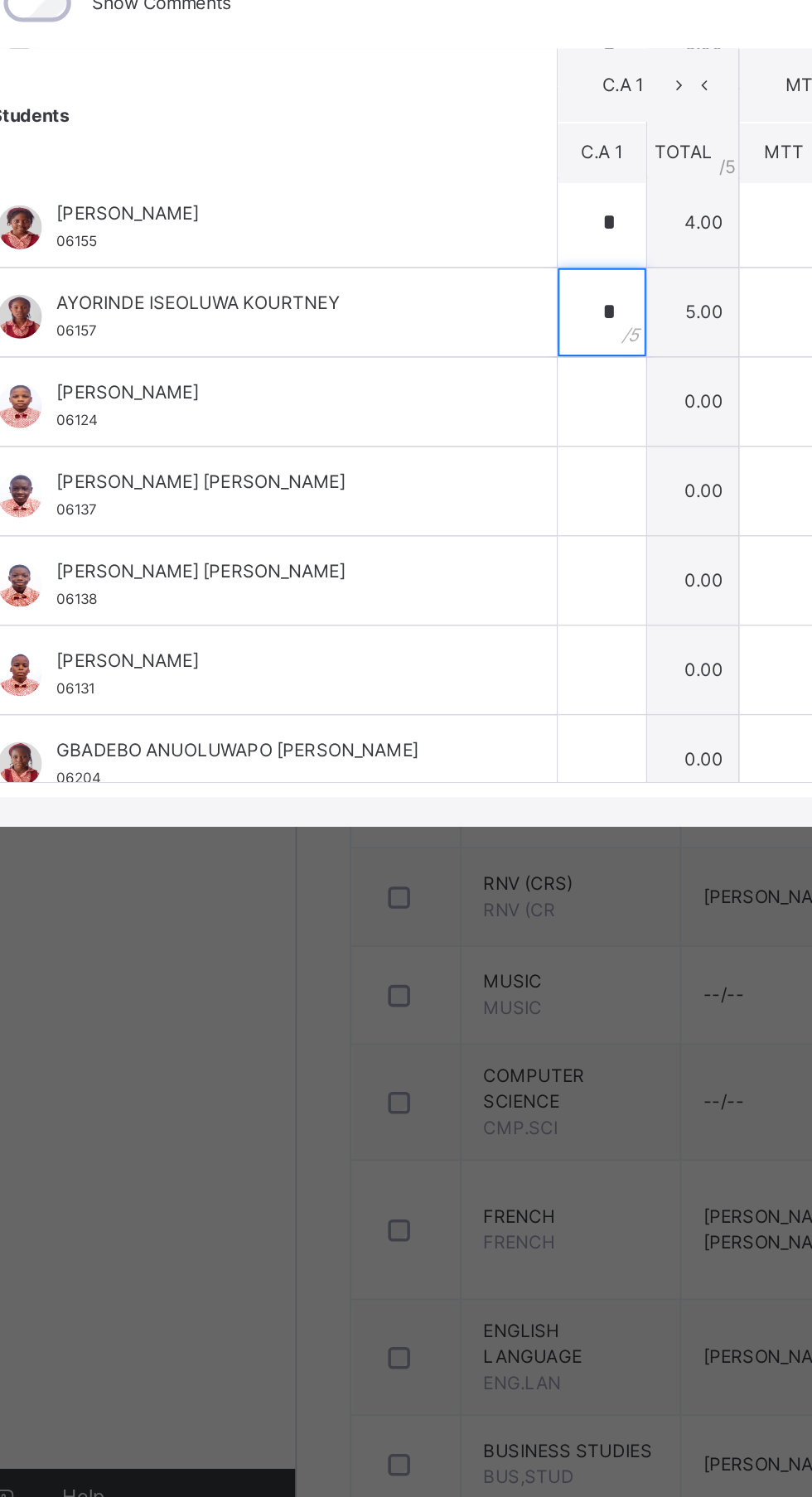
type input "*"
click at [396, 869] on input "text" at bounding box center [371, 843] width 49 height 49
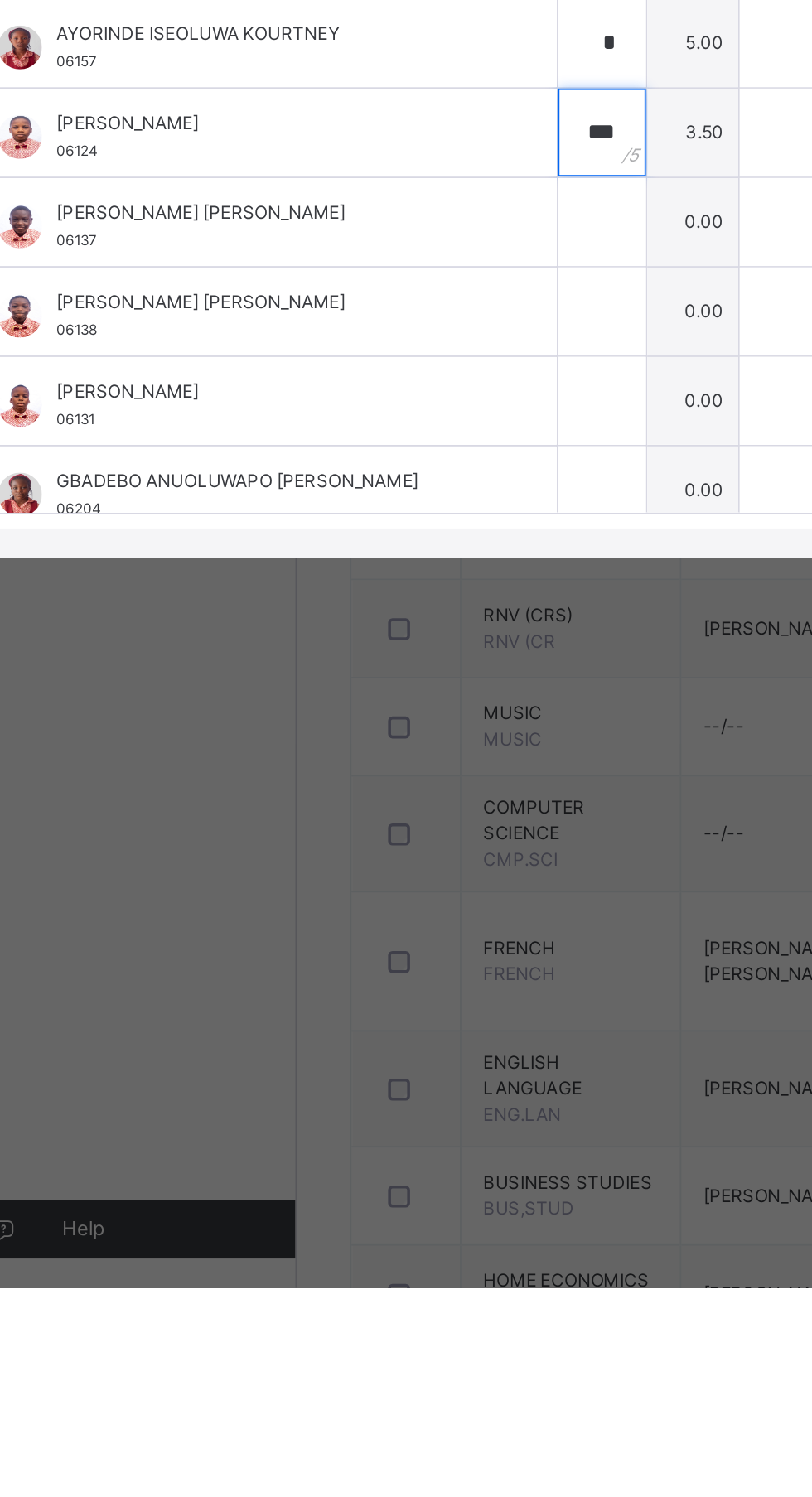
type input "***"
click at [396, 919] on input "text" at bounding box center [371, 895] width 49 height 49
type input "*"
click at [396, 969] on input "text" at bounding box center [371, 945] width 49 height 49
type input "*"
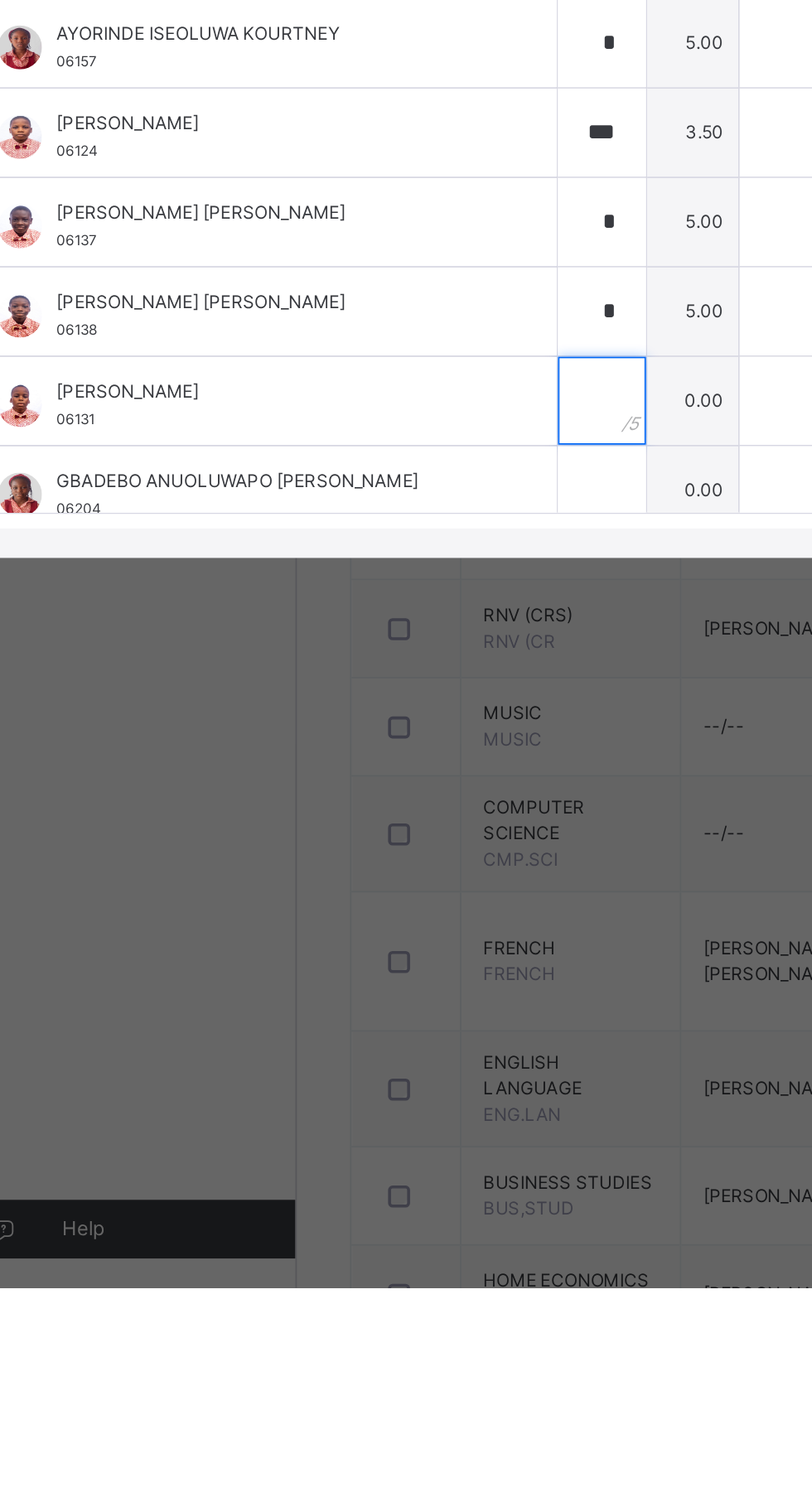
click at [396, 1021] on input "text" at bounding box center [371, 995] width 49 height 49
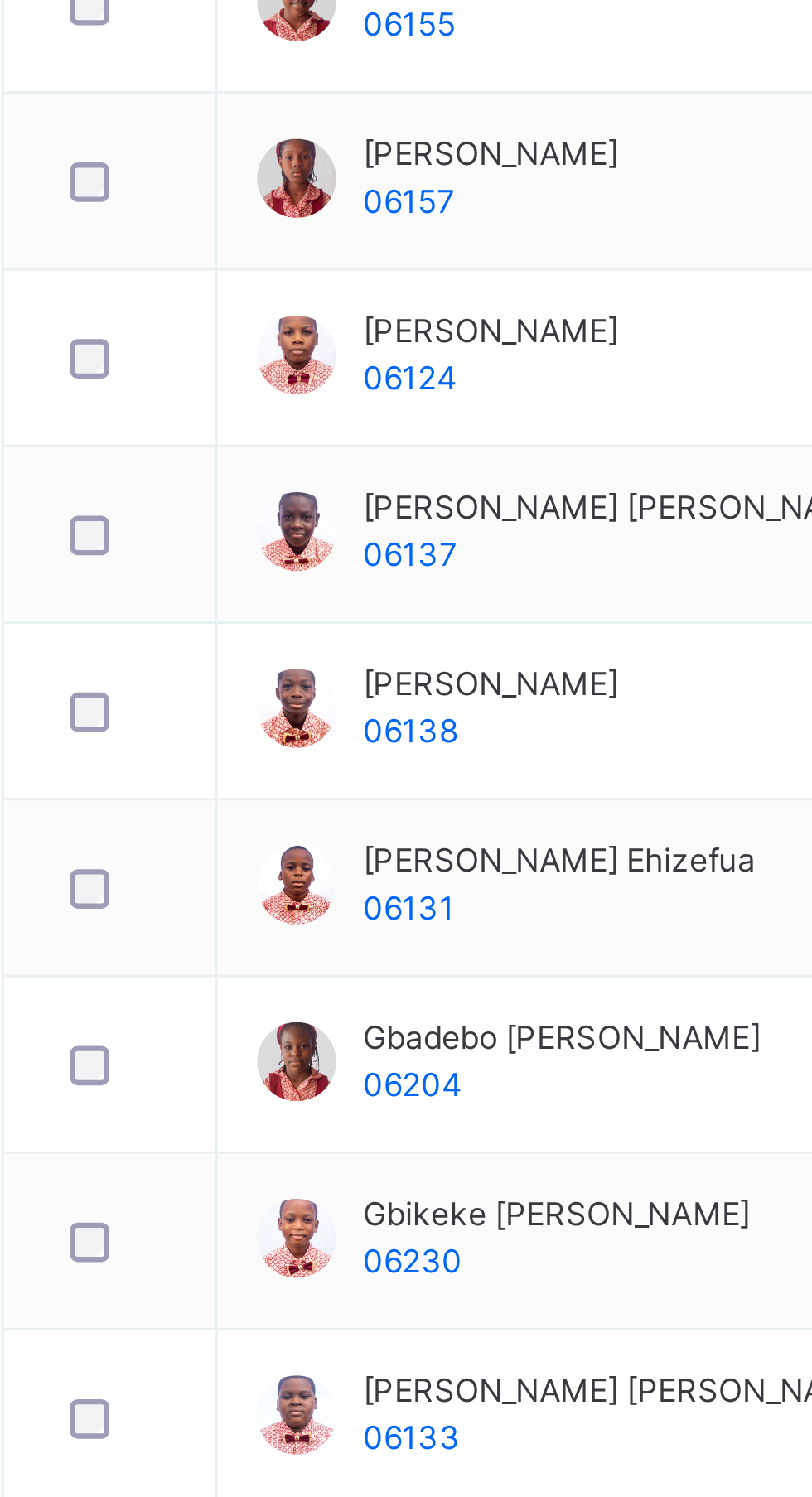
click at [350, 453] on div "27 Students in class Download Pdf Report Excel Report" at bounding box center [505, 441] width 553 height 30
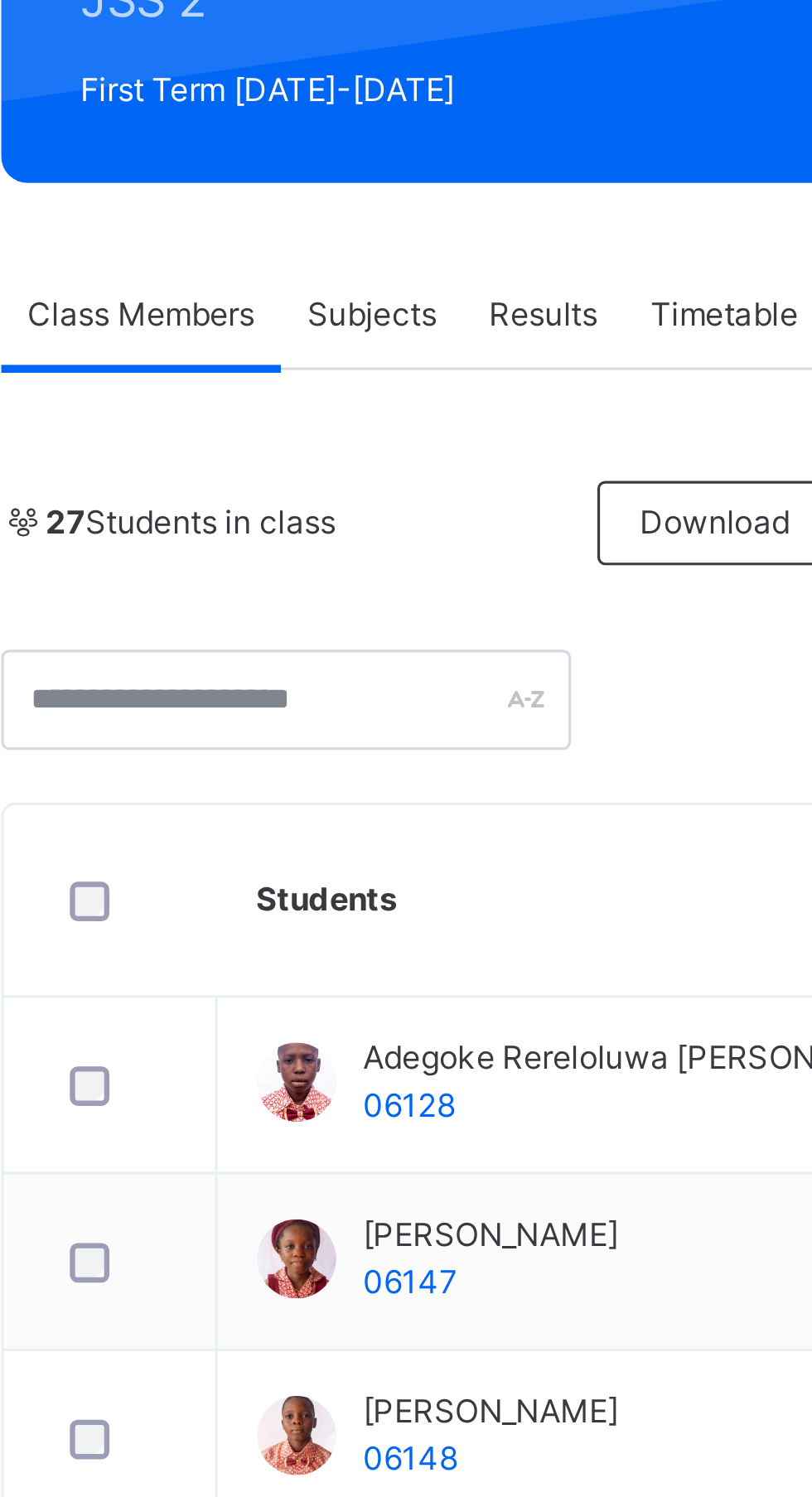
click at [349, 382] on span "Subjects" at bounding box center [344, 375] width 40 height 15
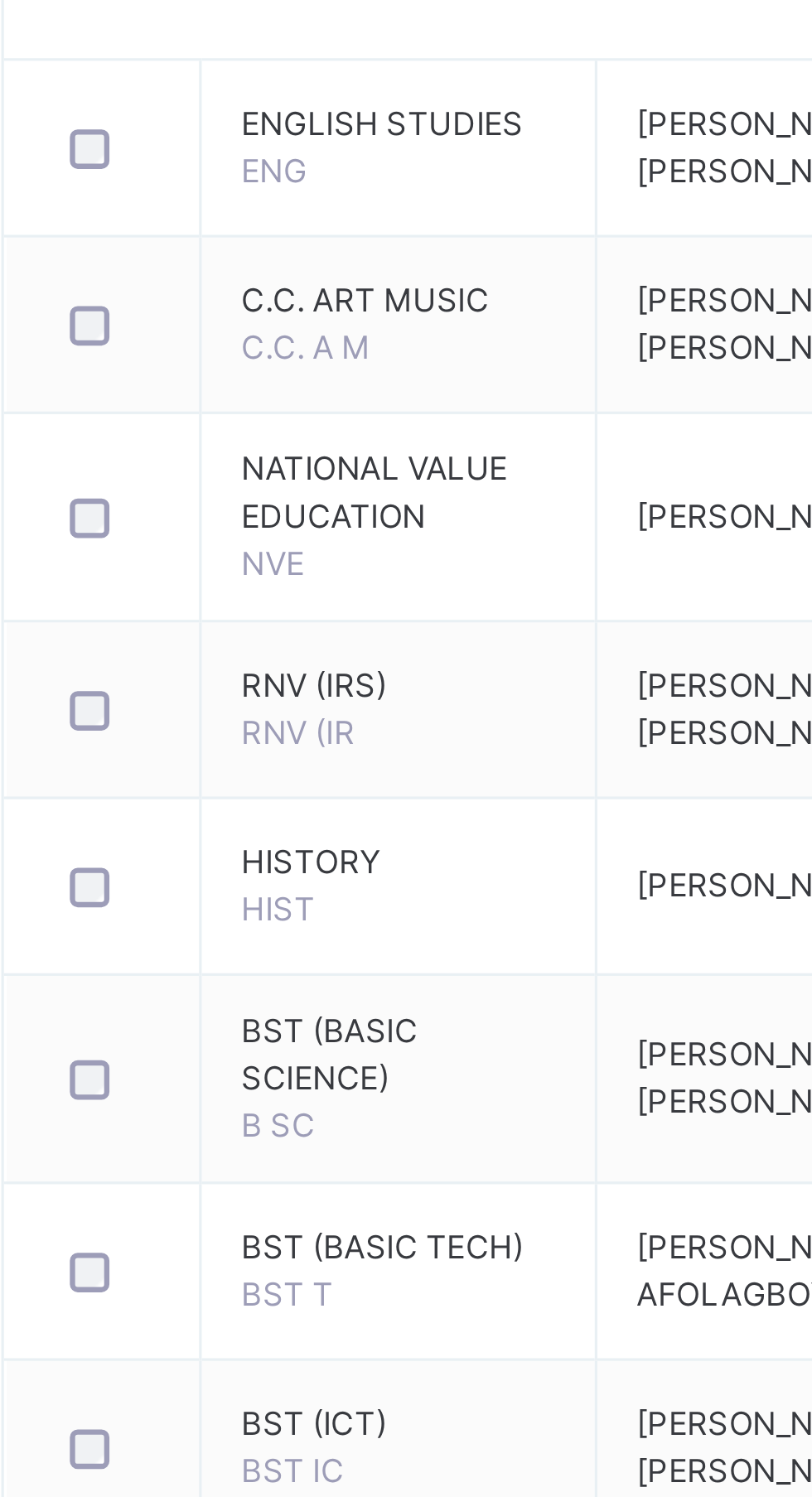
click at [342, 1378] on td "FRENCH FRENCH" at bounding box center [353, 1368] width 124 height 79
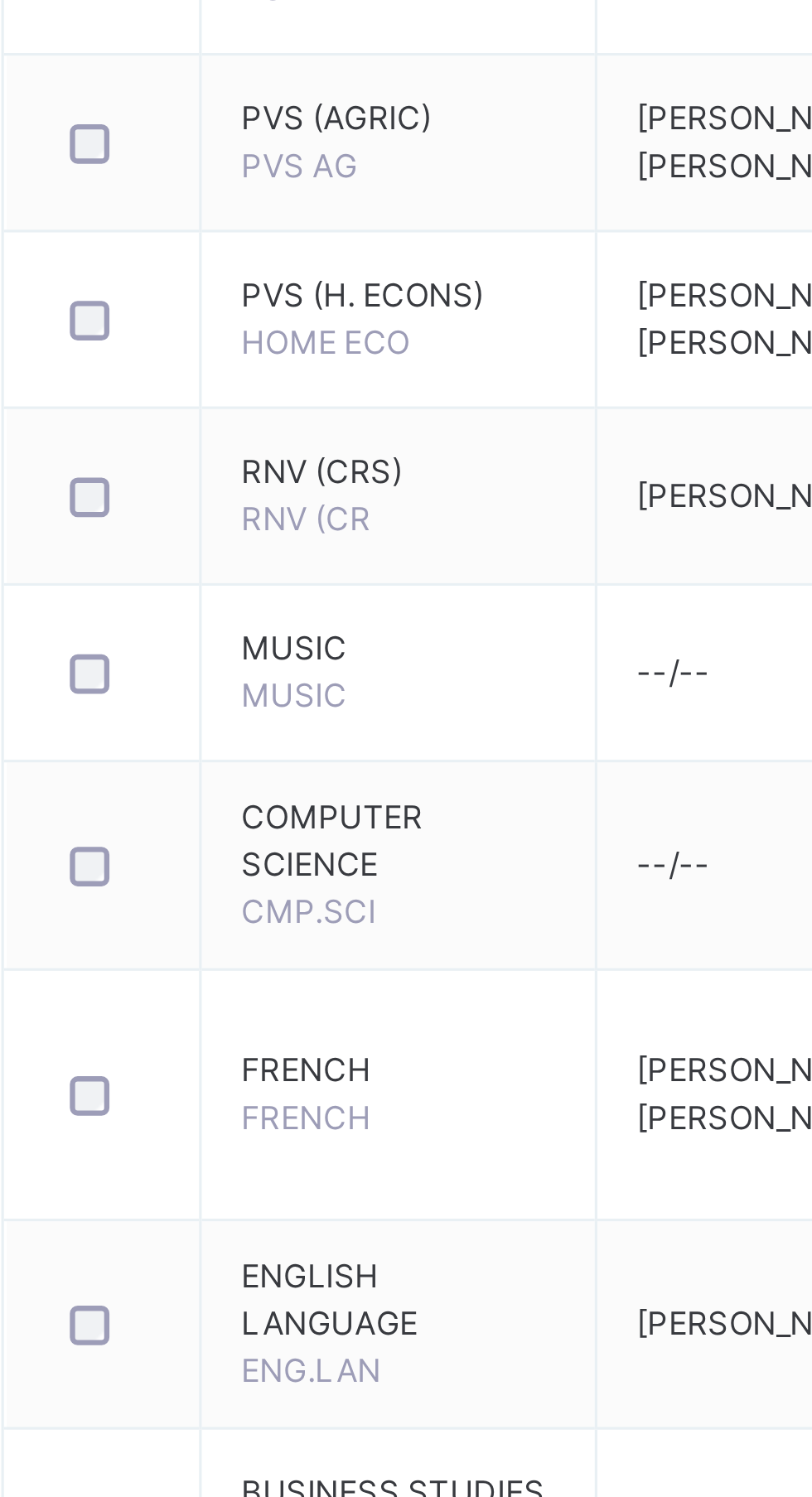
click at [340, 1381] on span "FRENCH" at bounding box center [324, 1374] width 40 height 13
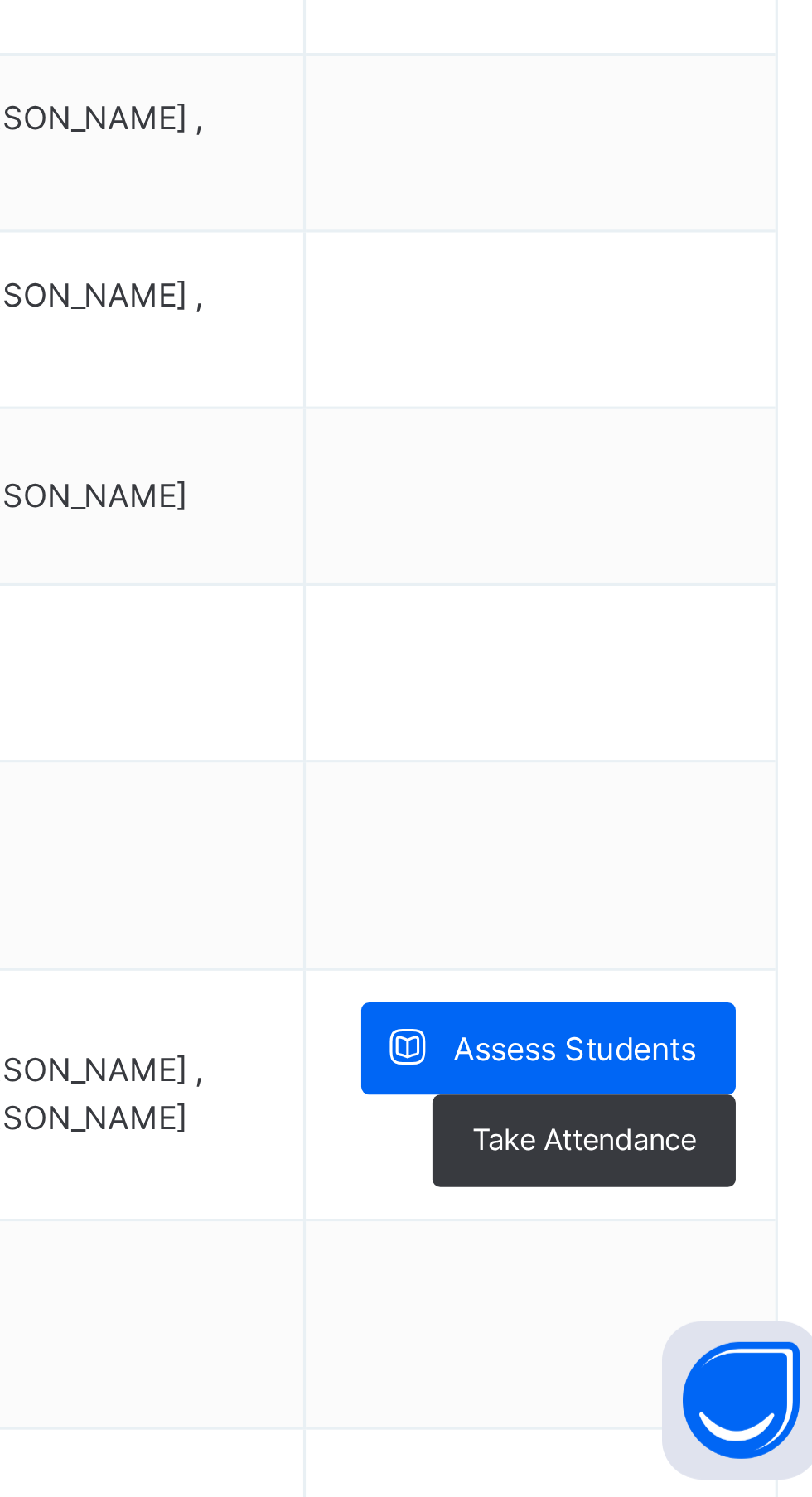
click at [739, 1361] on span "Assess Students" at bounding box center [718, 1353] width 76 height 15
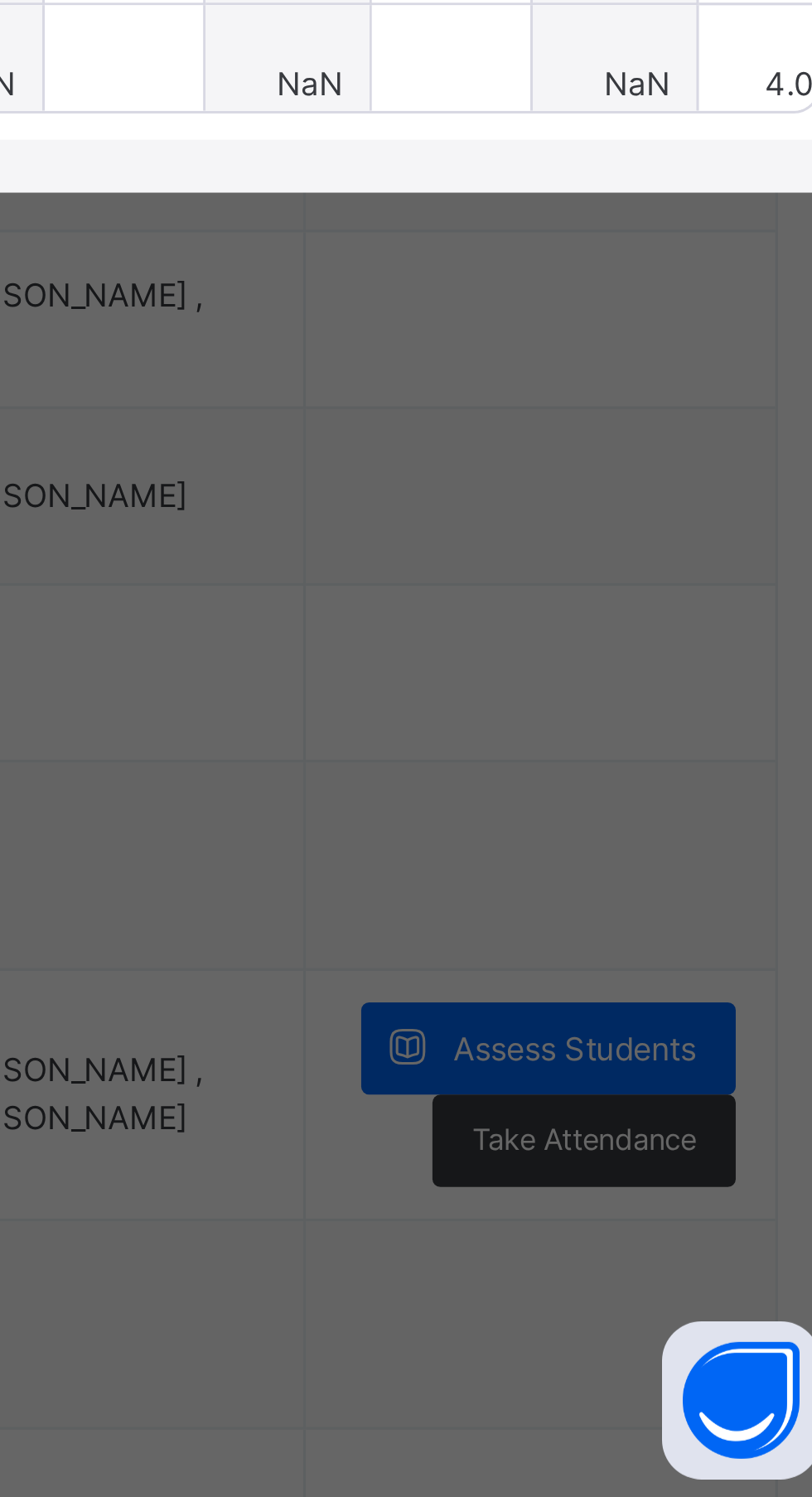
type input "***"
type input "*"
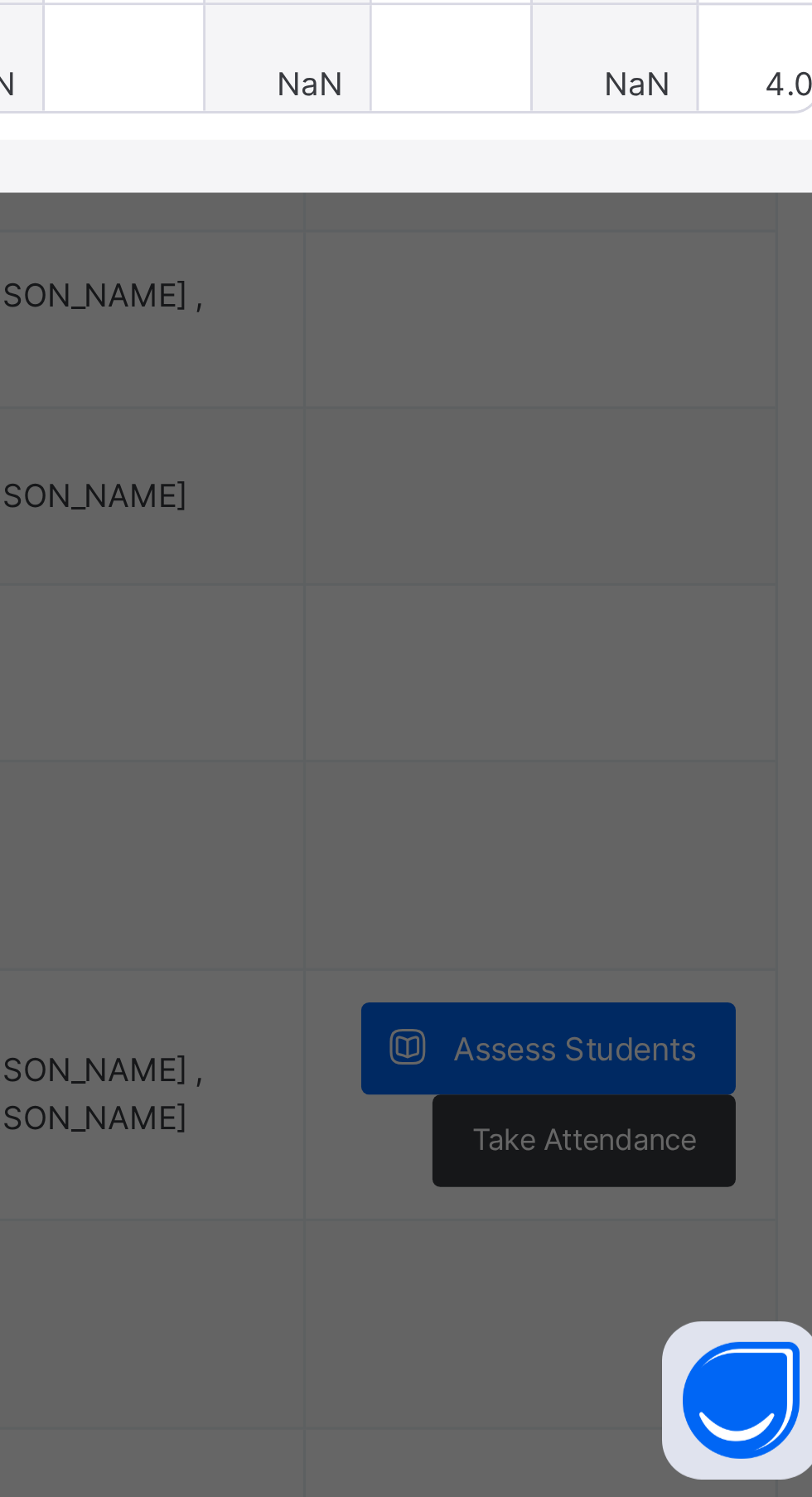
type input "*"
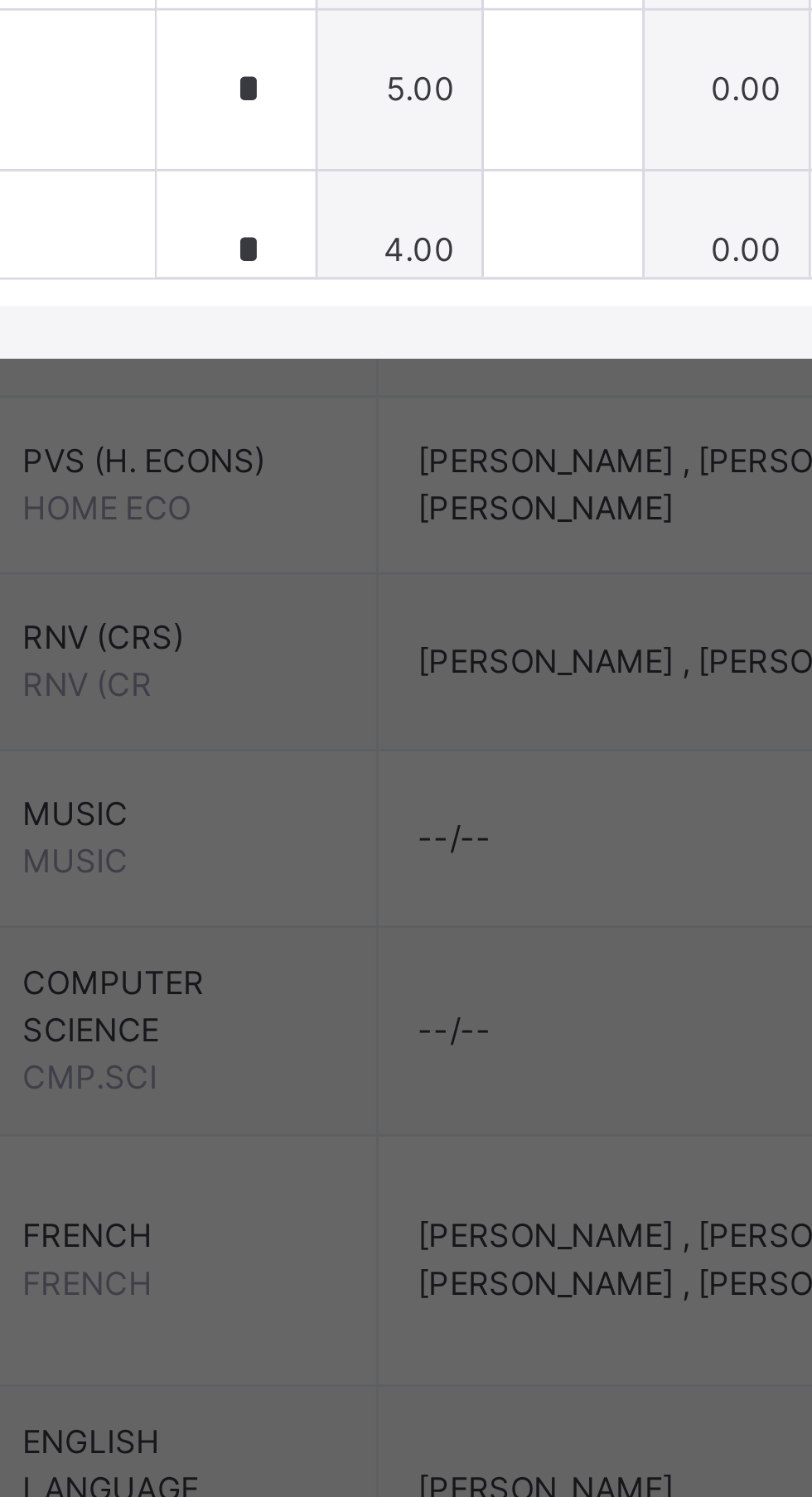
click at [396, 923] on input "*" at bounding box center [371, 899] width 49 height 49
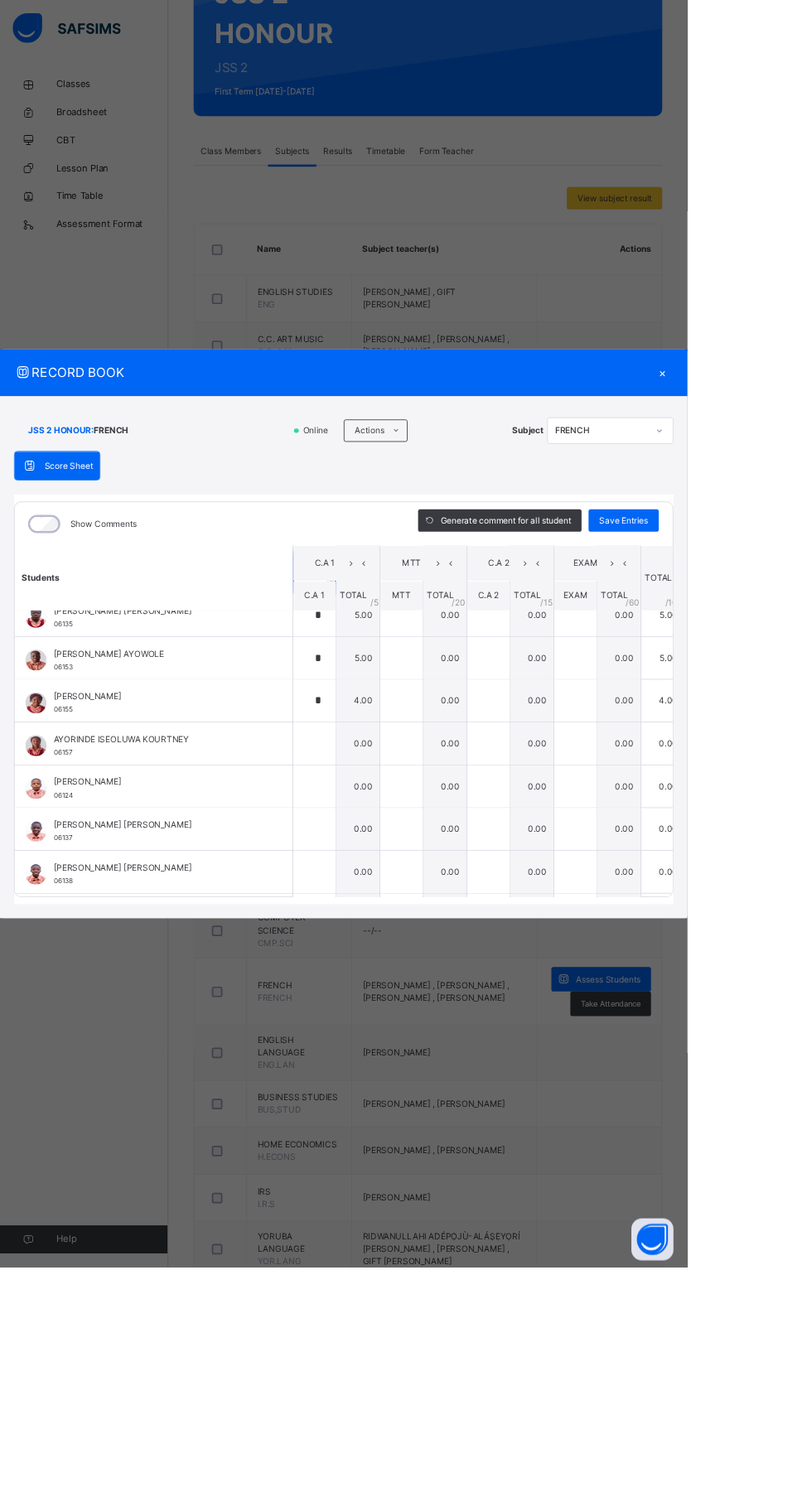
scroll to position [219, 0]
click at [396, 906] on div at bounding box center [371, 881] width 49 height 49
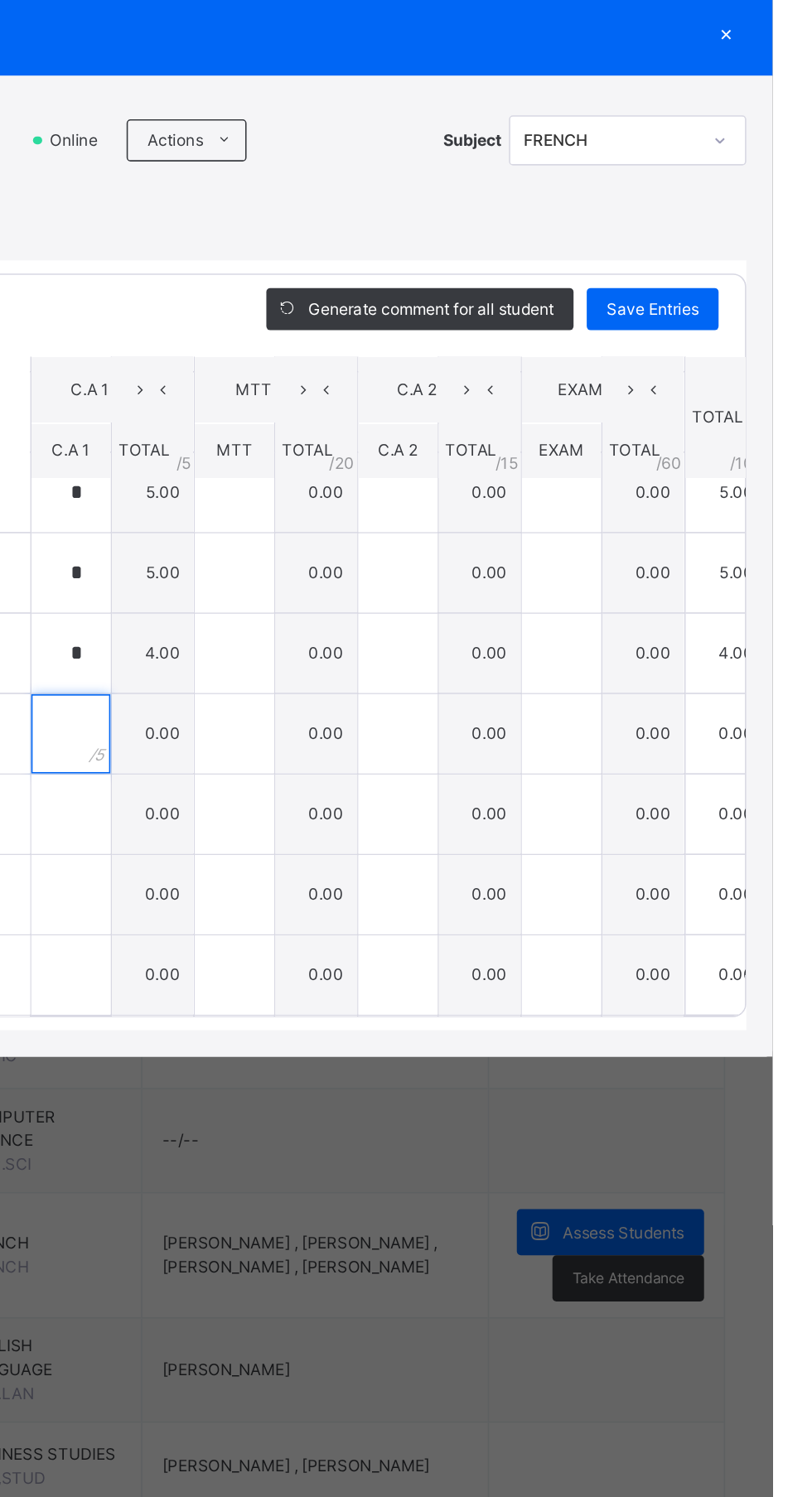
scroll to position [188, 0]
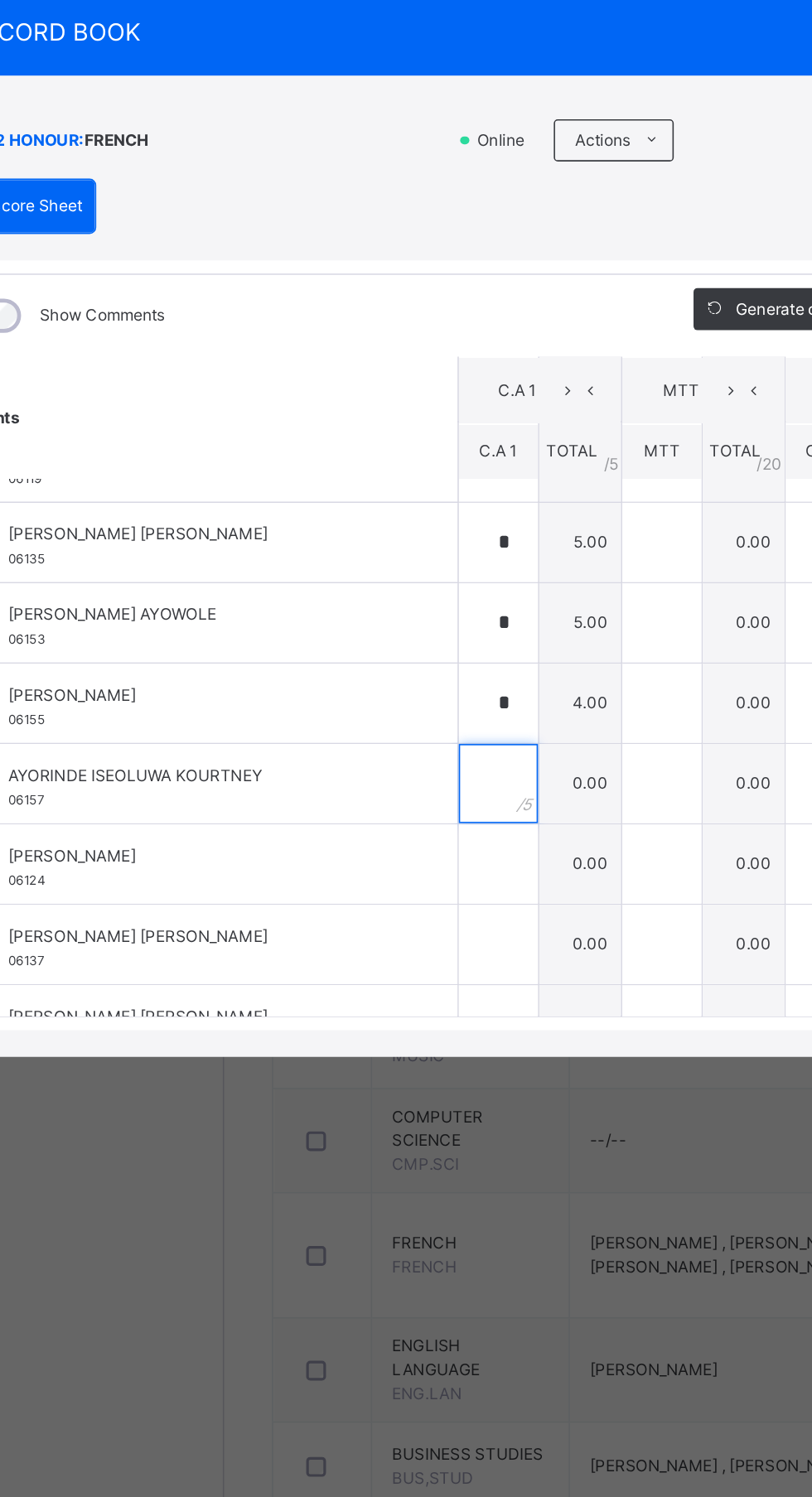
click at [396, 938] on input "text" at bounding box center [371, 912] width 49 height 49
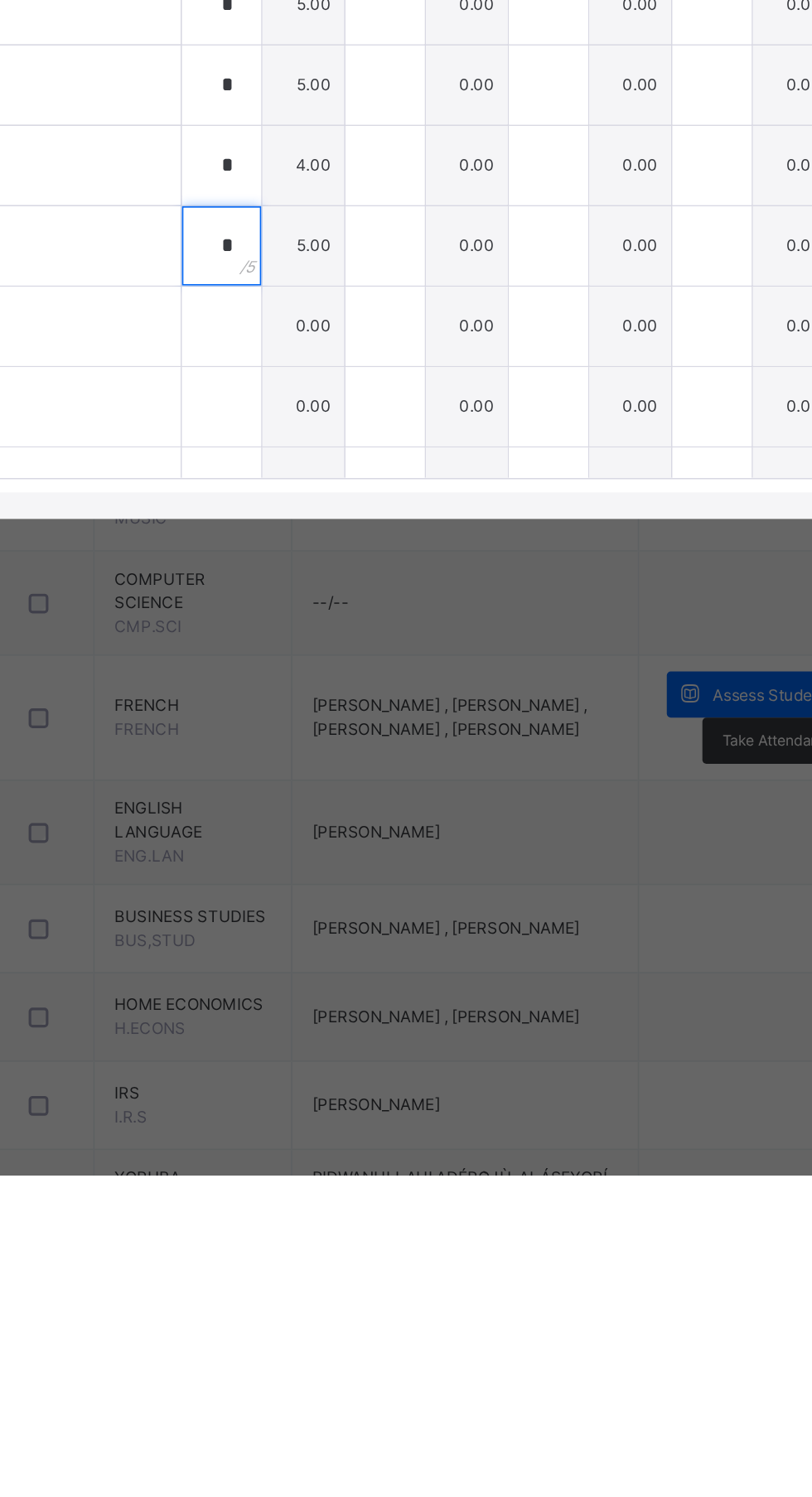
type input "*"
click at [396, 988] on input "text" at bounding box center [371, 963] width 49 height 49
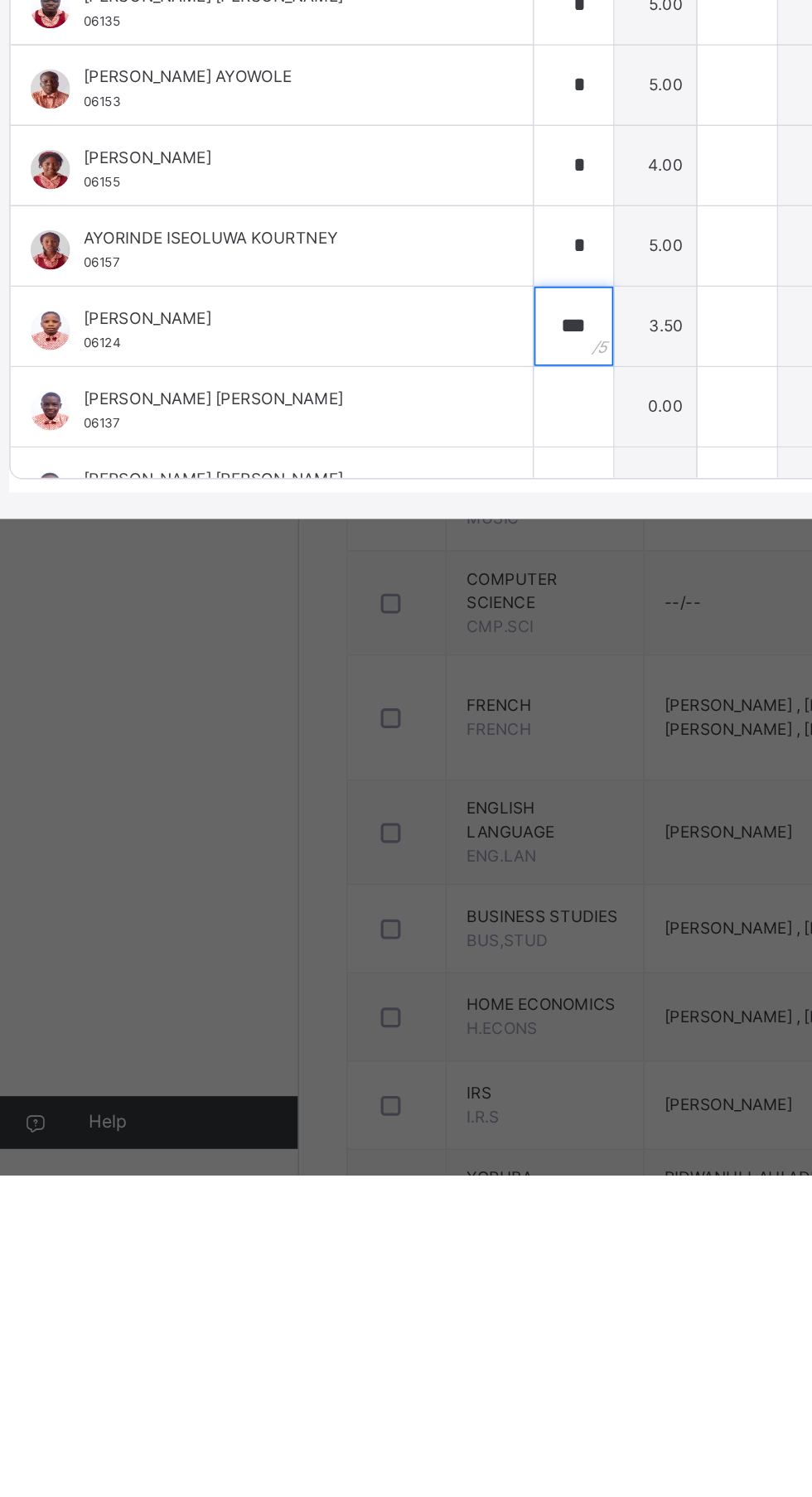
type input "***"
click at [396, 1038] on input "text" at bounding box center [371, 1014] width 49 height 49
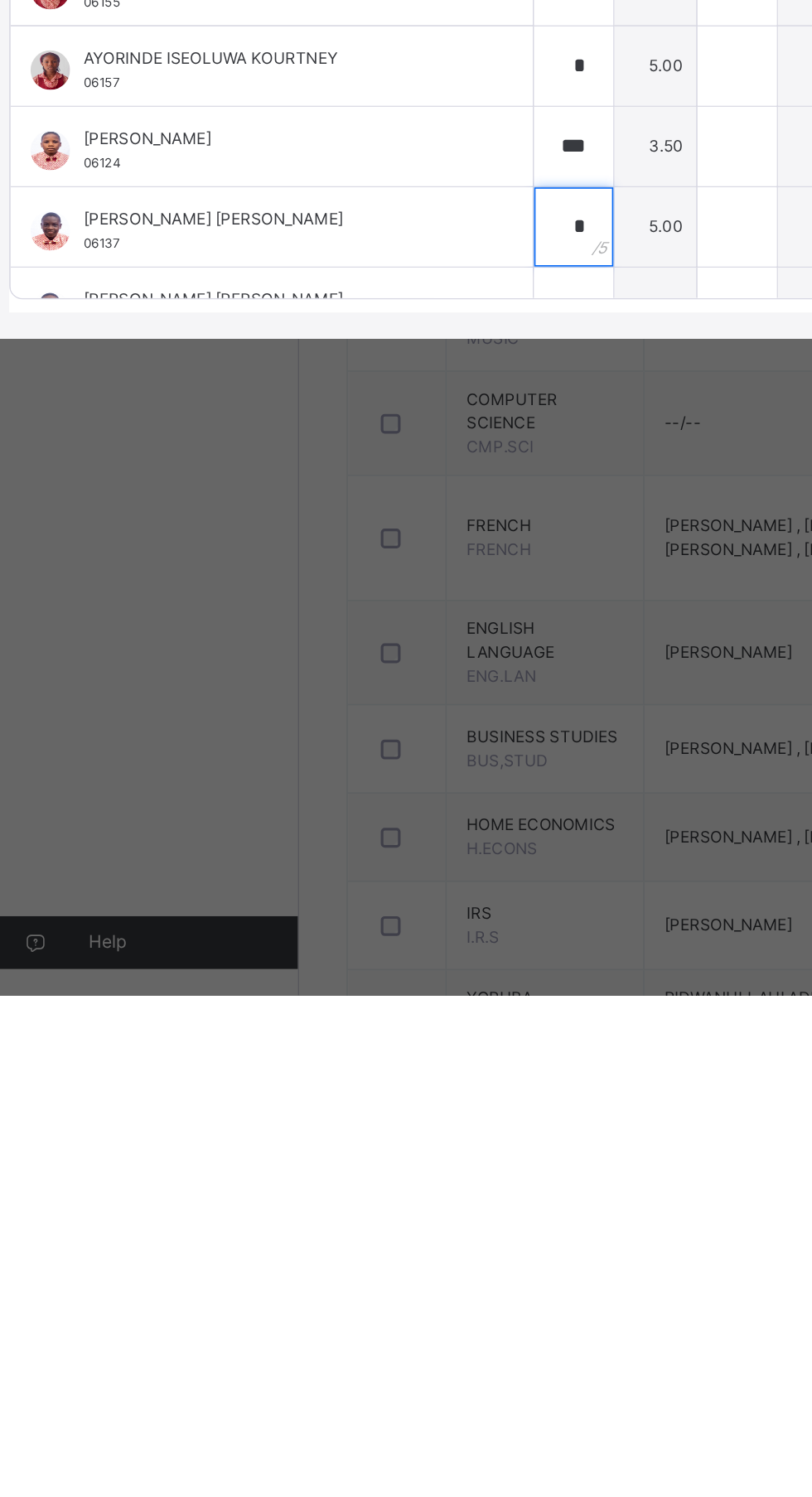
type input "*"
click at [505, 1068] on div "Show Comments Generate comment for all student Save Entries Class Level: JSS 2 …" at bounding box center [406, 825] width 779 height 483
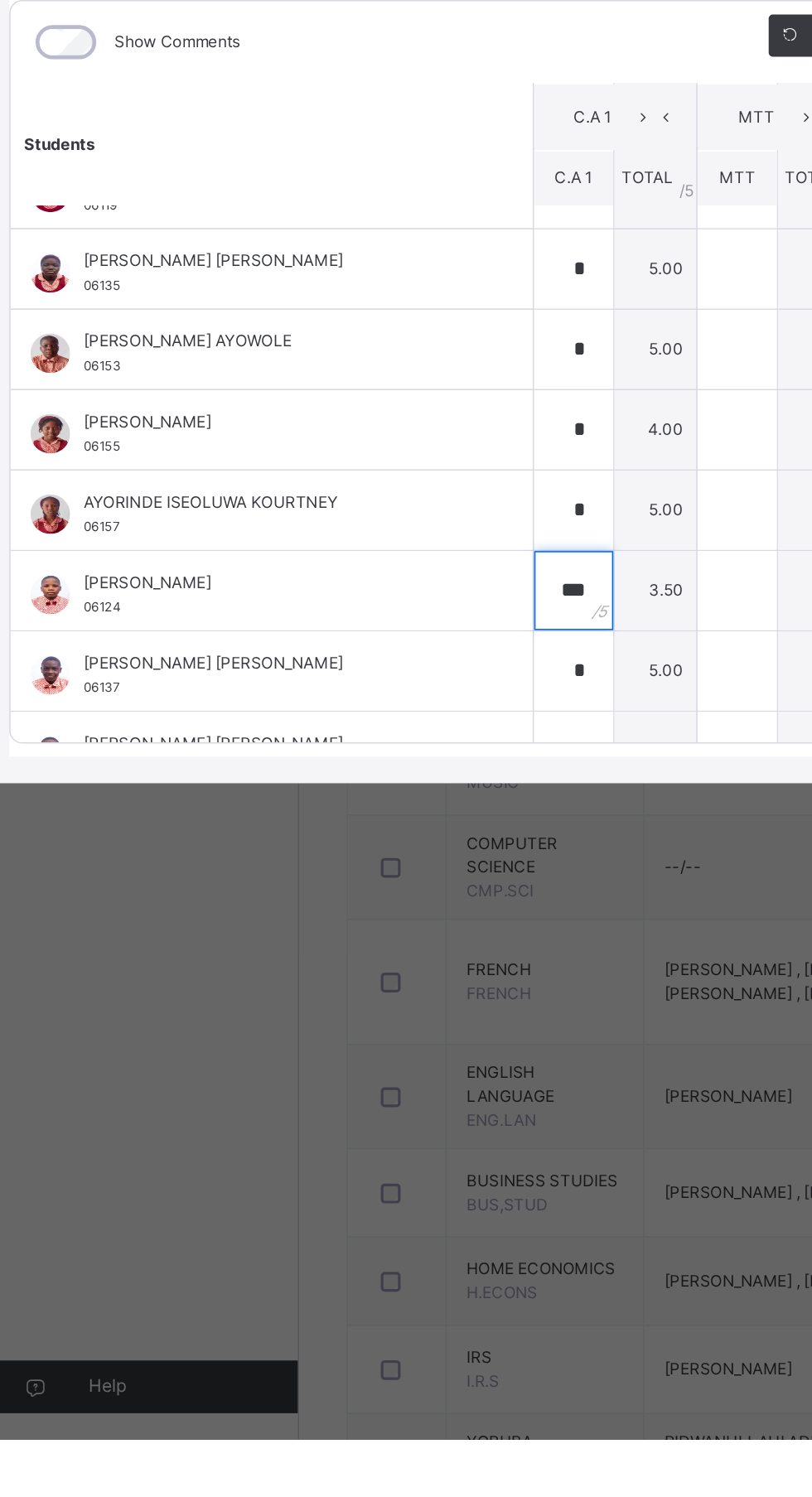
click at [396, 988] on div "***" at bounding box center [371, 963] width 49 height 49
click at [396, 1038] on input "*" at bounding box center [371, 1014] width 49 height 49
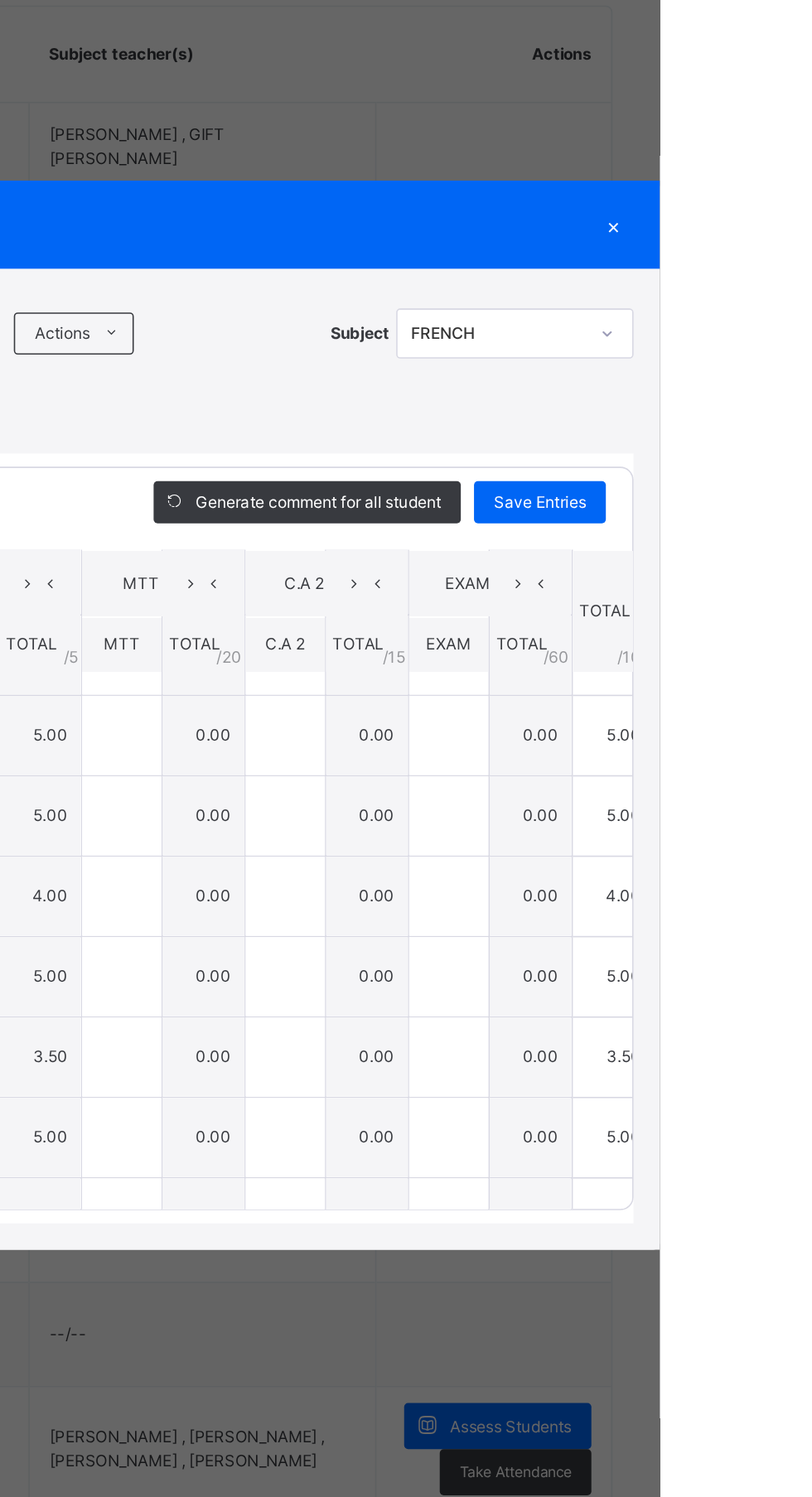
click at [766, 622] on span "Save Entries" at bounding box center [736, 614] width 58 height 15
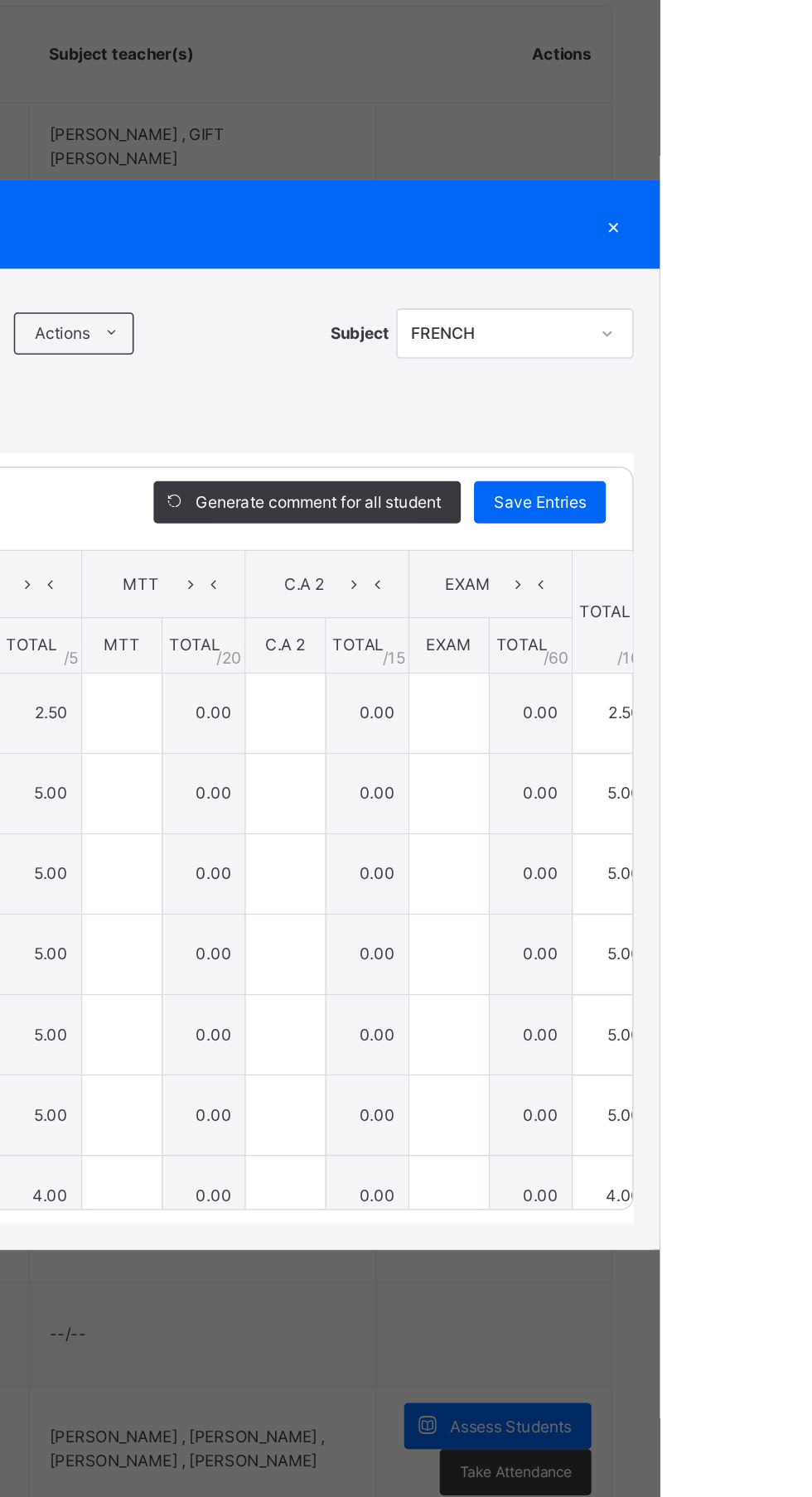
type input "***"
type input "*"
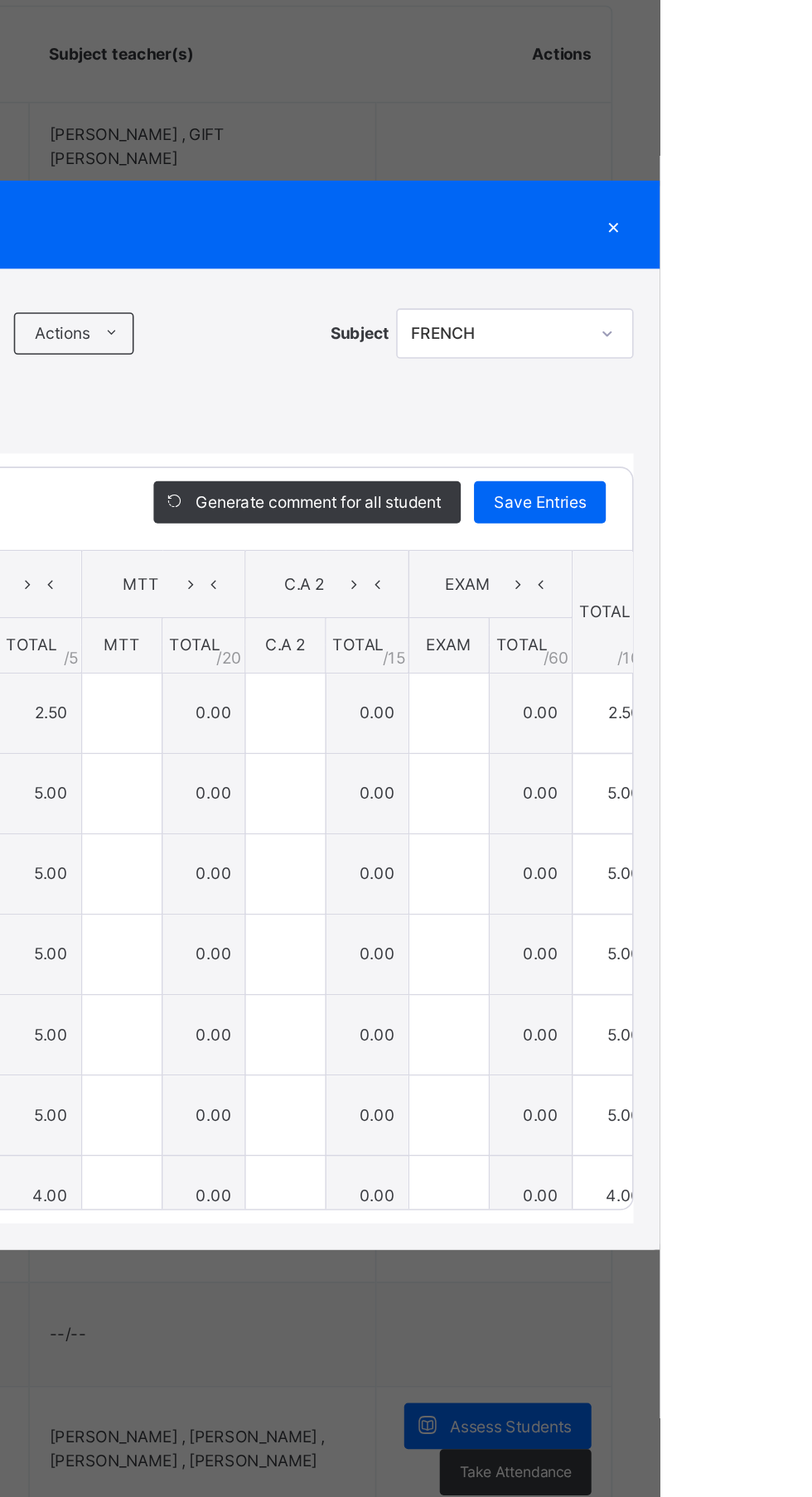
type input "*"
type input "***"
type input "*"
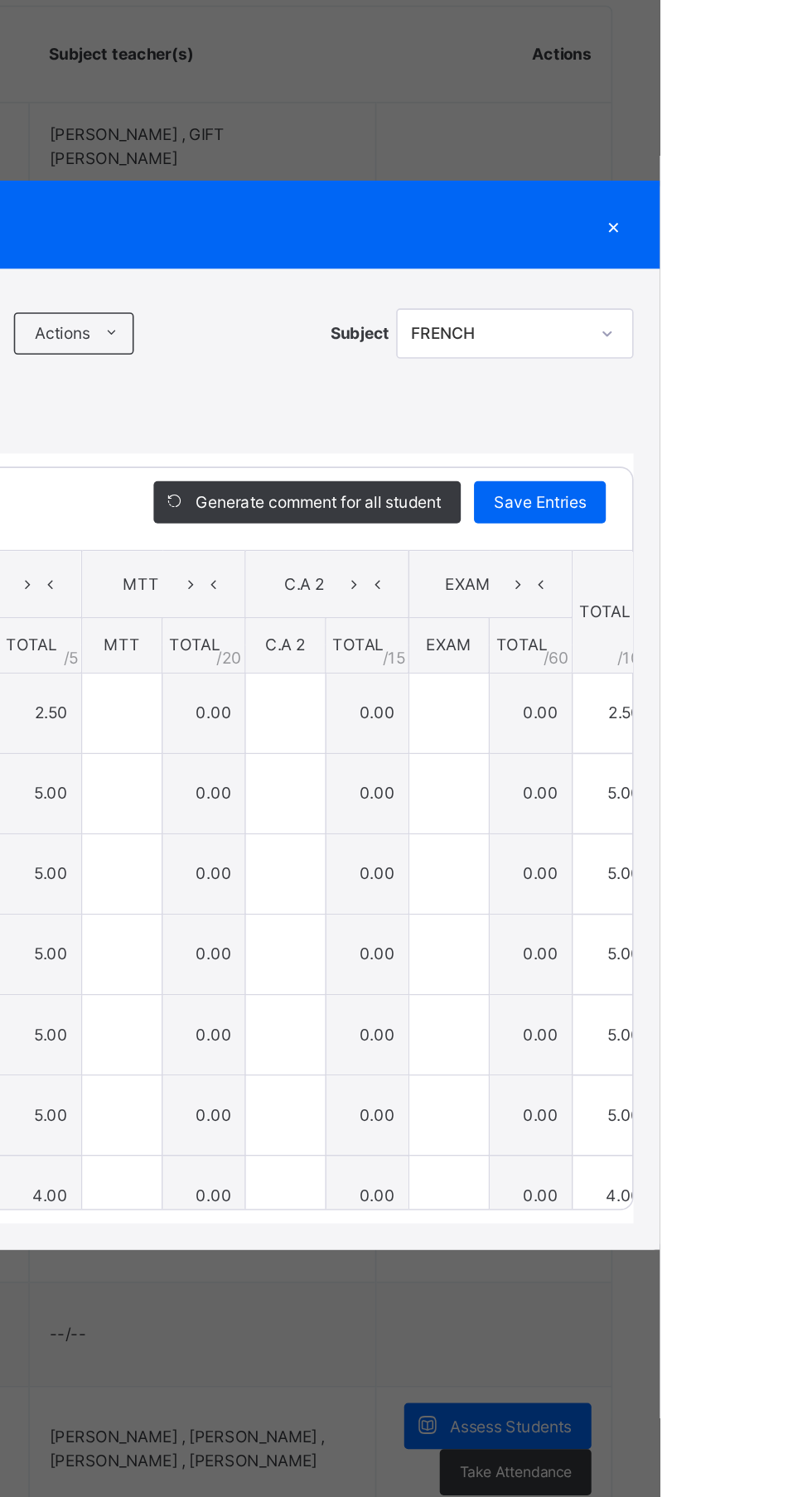
scroll to position [155, 0]
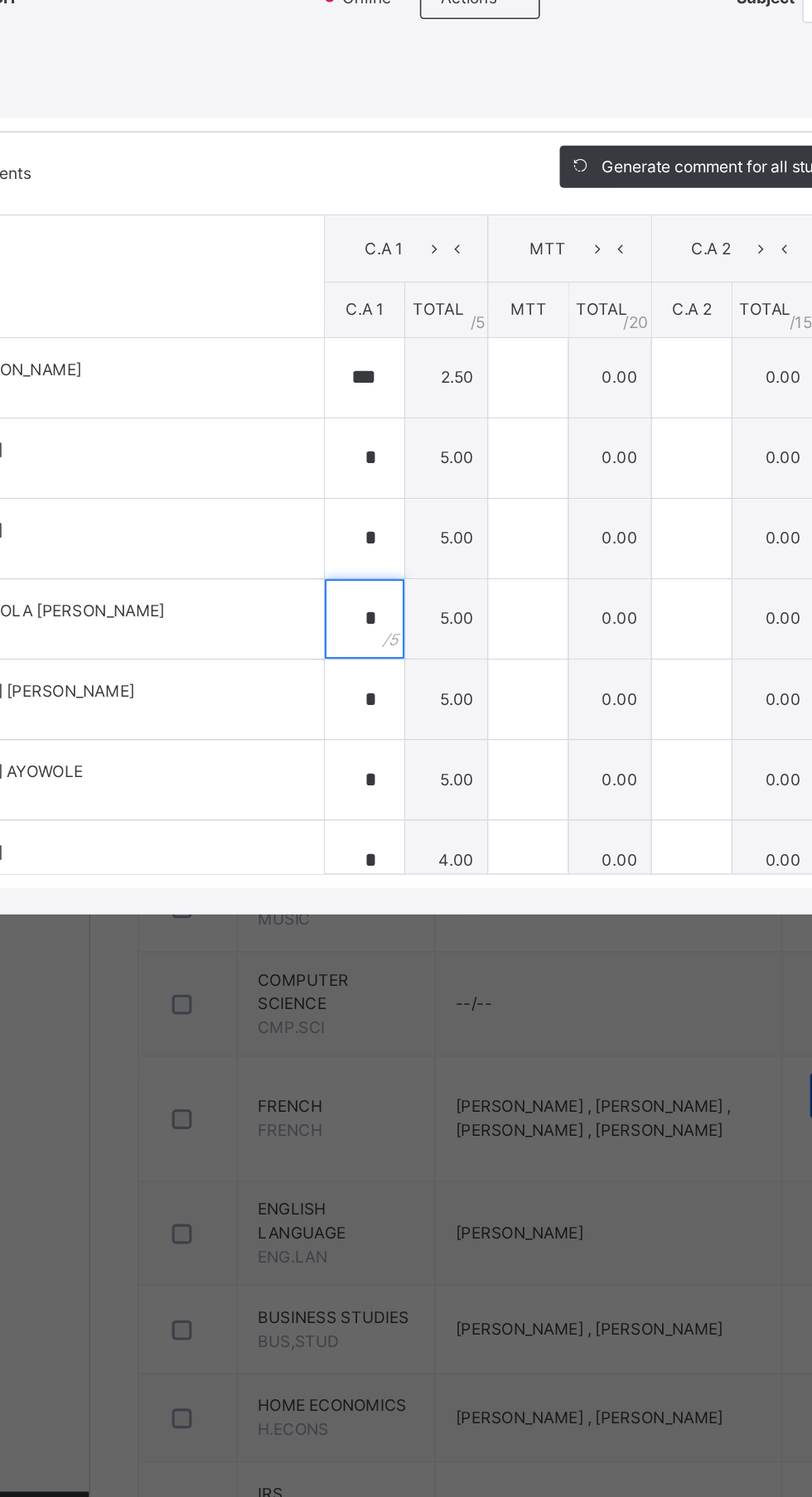
click at [396, 923] on div "*" at bounding box center [371, 899] width 49 height 49
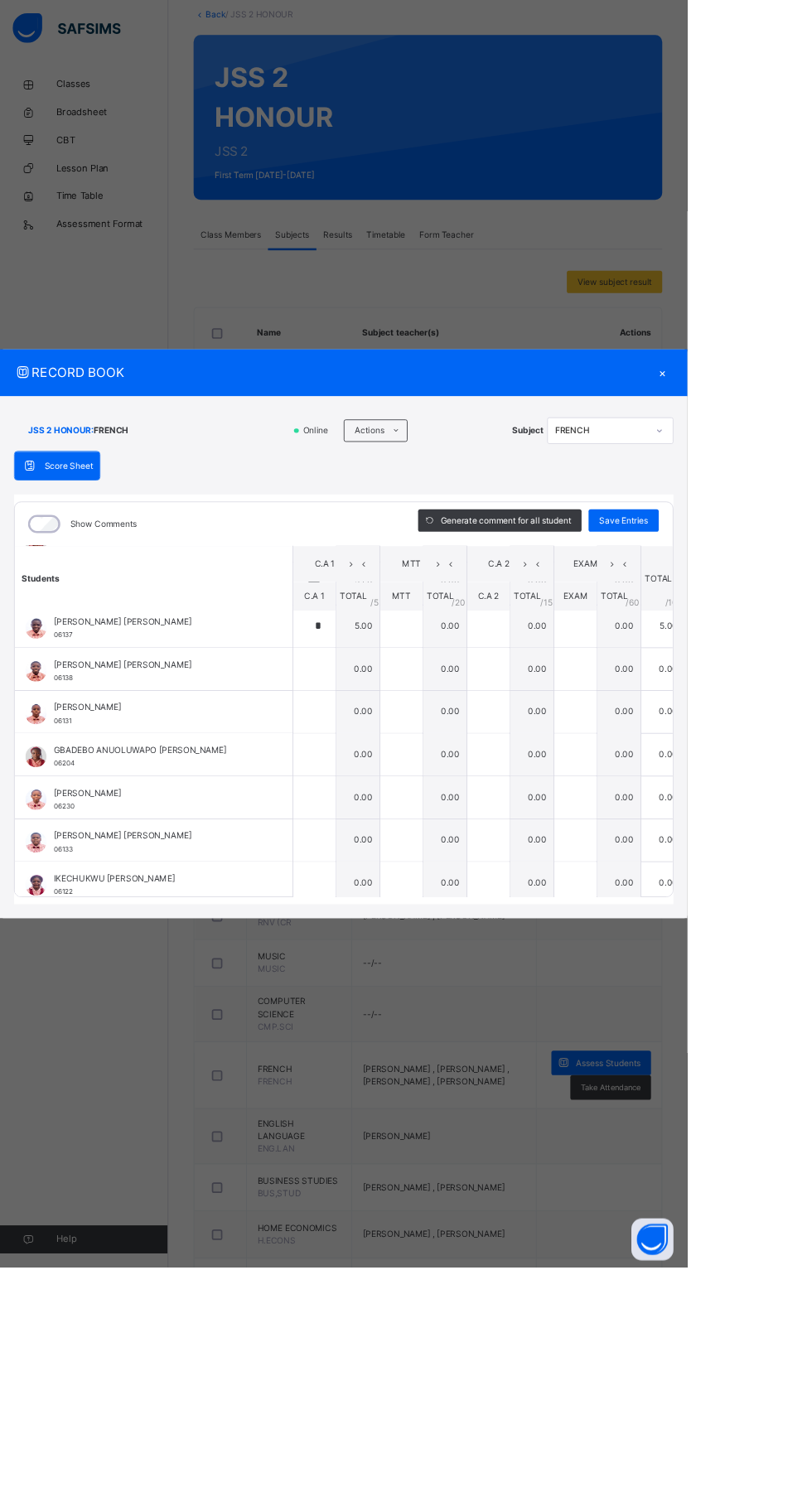
scroll to position [450, 0]
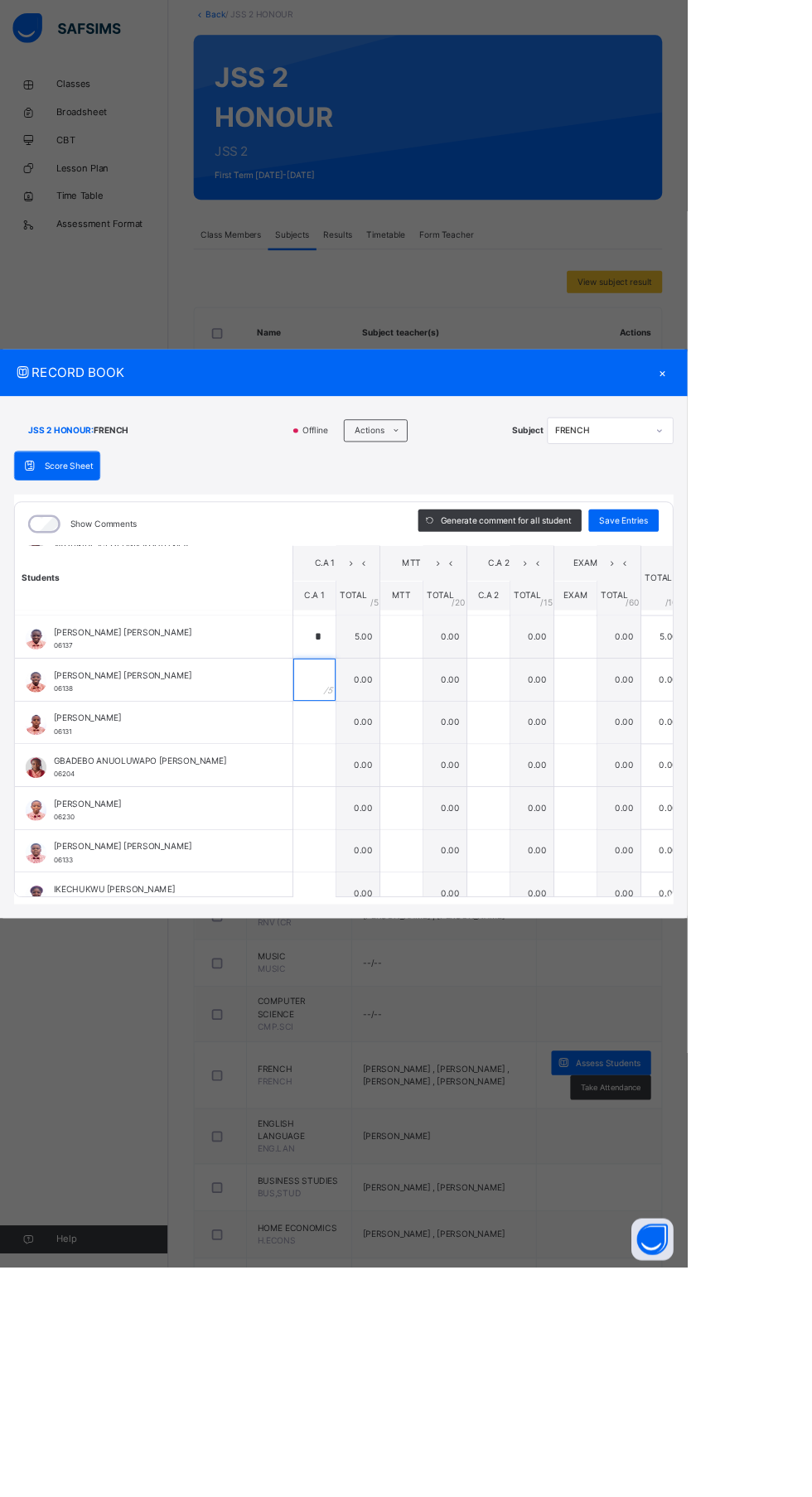
click at [396, 828] on input "text" at bounding box center [371, 802] width 49 height 49
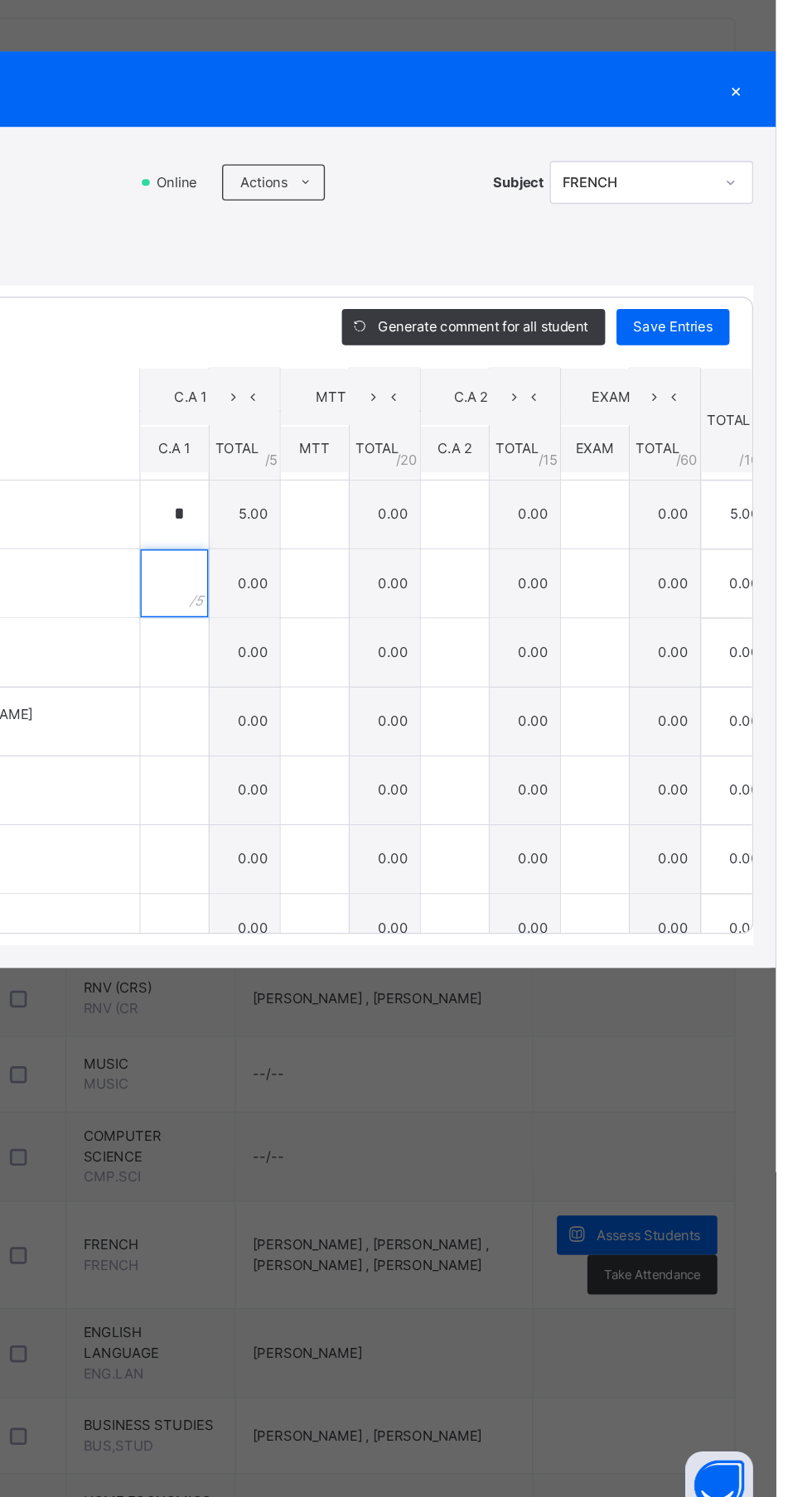
scroll to position [421, 0]
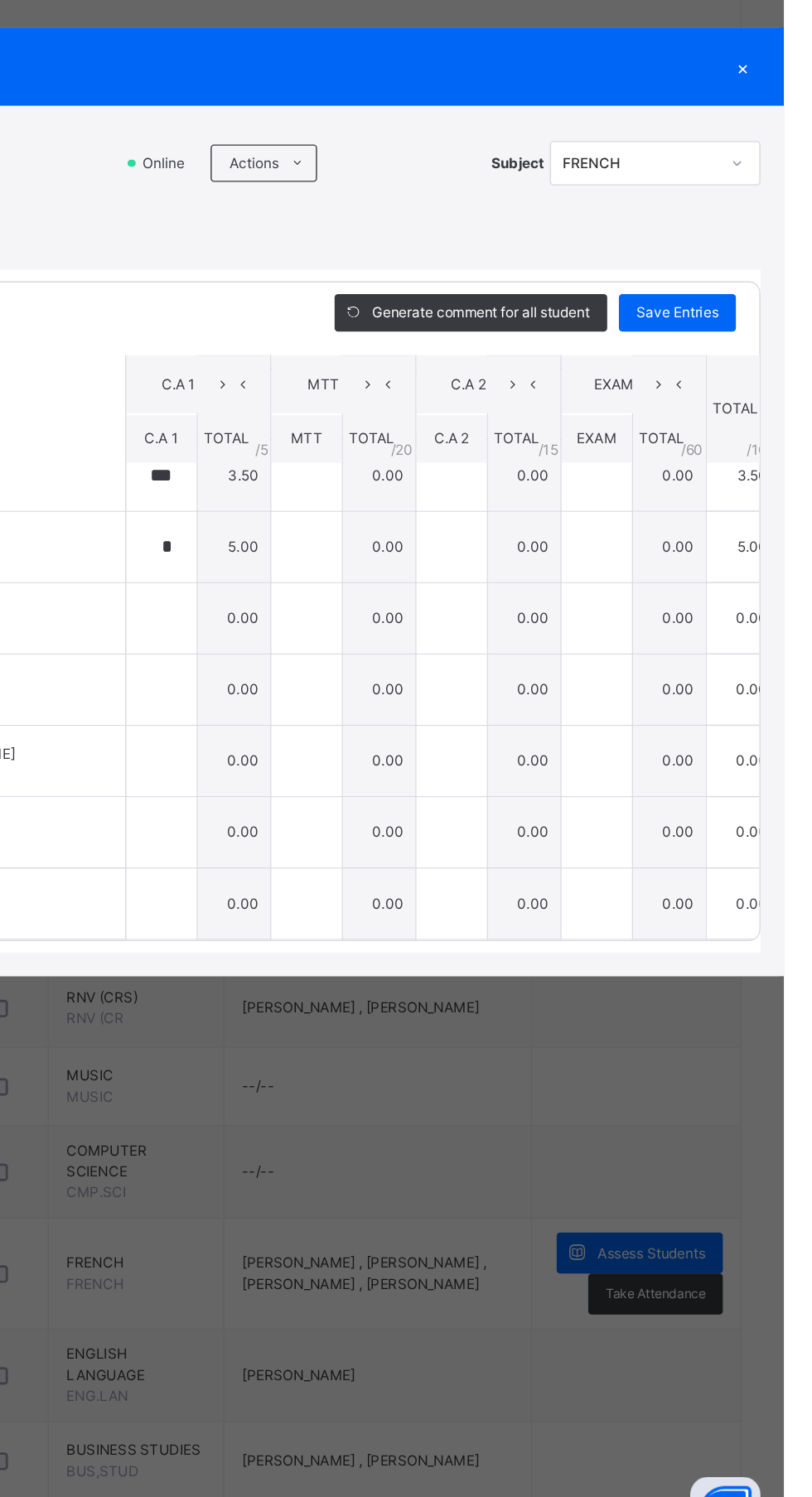
click at [614, 687] on th "C.A 2" at bounding box center [602, 665] width 102 height 42
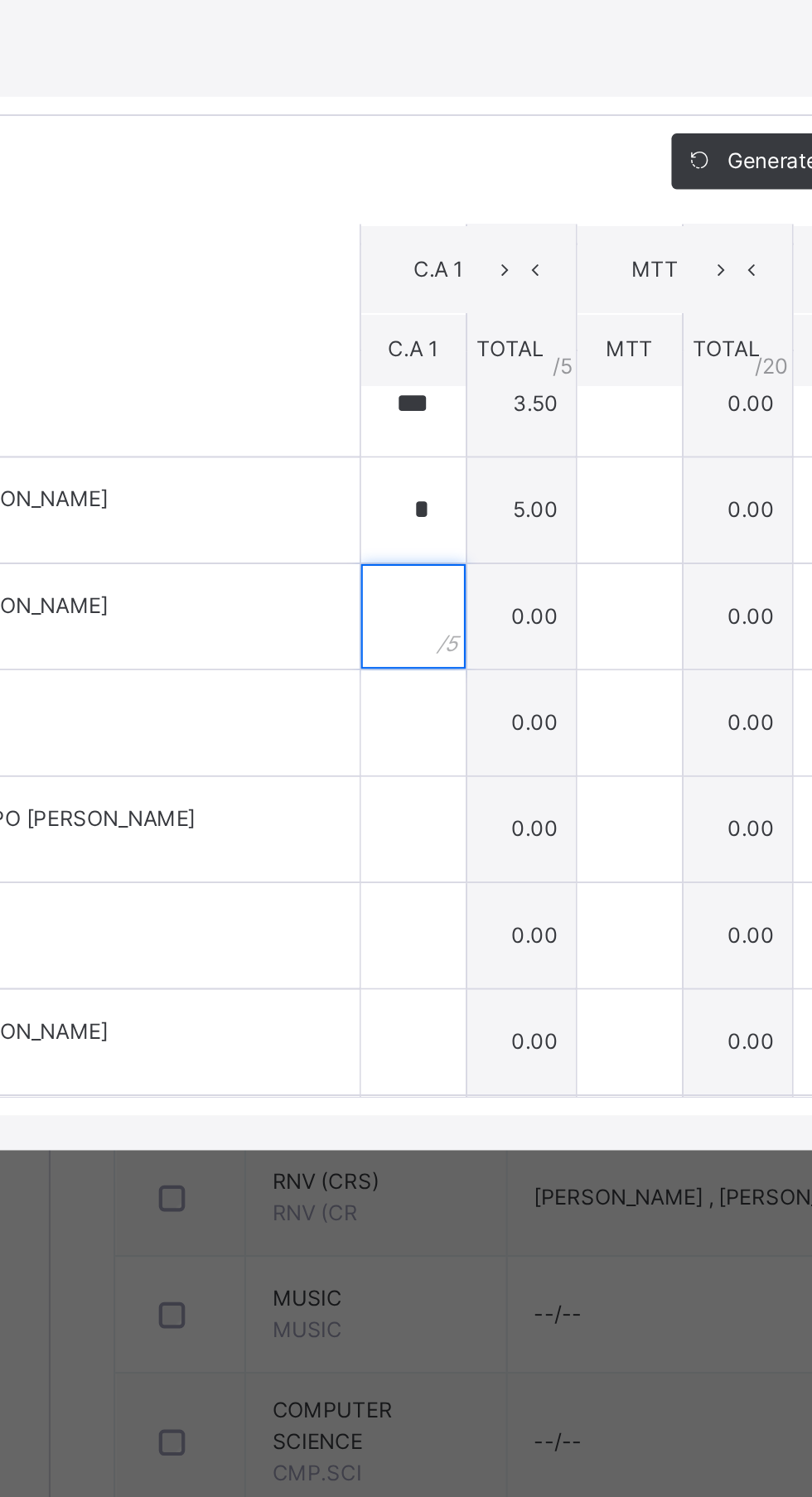
click at [396, 855] on input "text" at bounding box center [371, 831] width 49 height 49
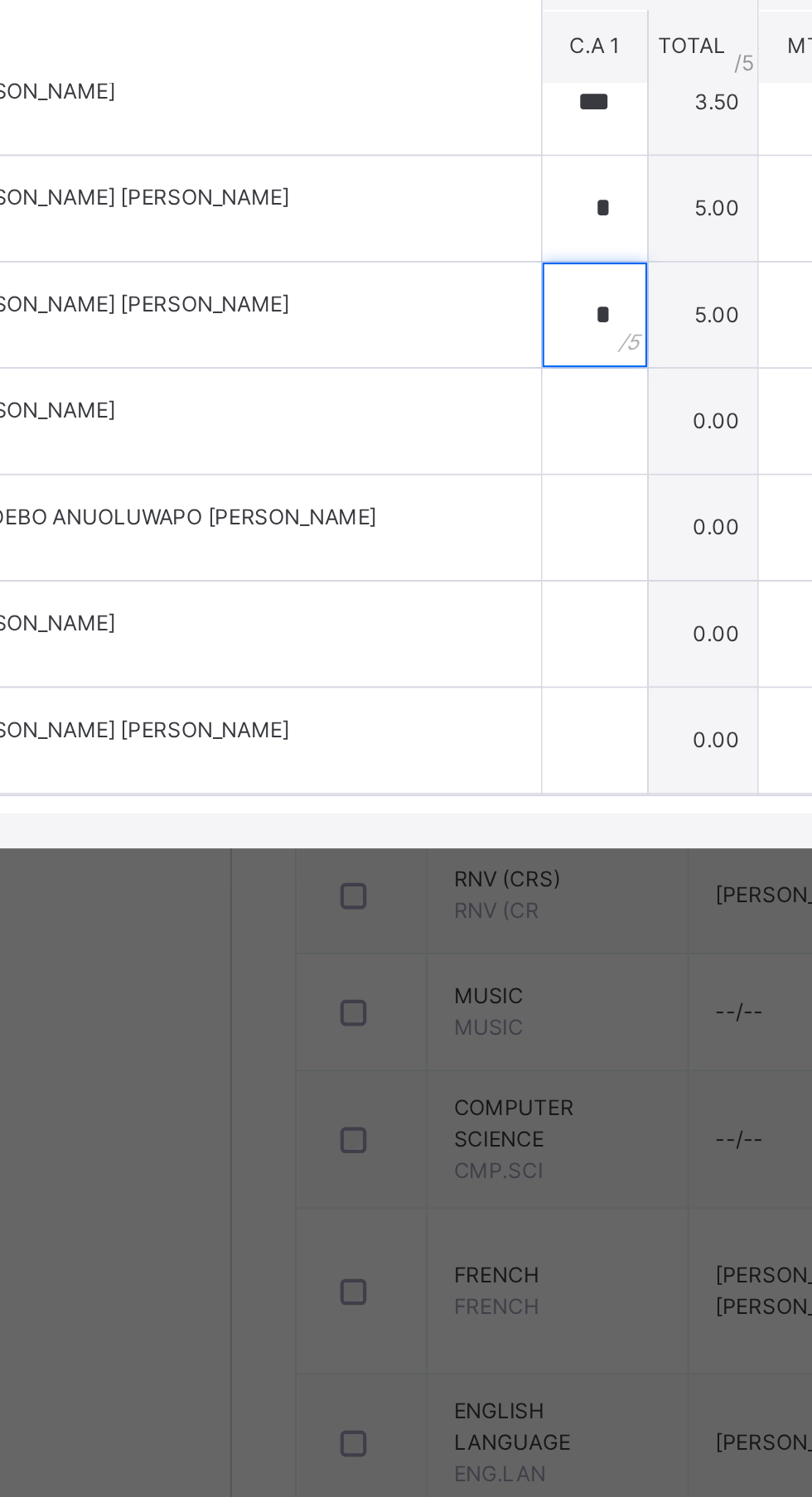
type input "*"
click at [396, 906] on input "text" at bounding box center [371, 881] width 49 height 49
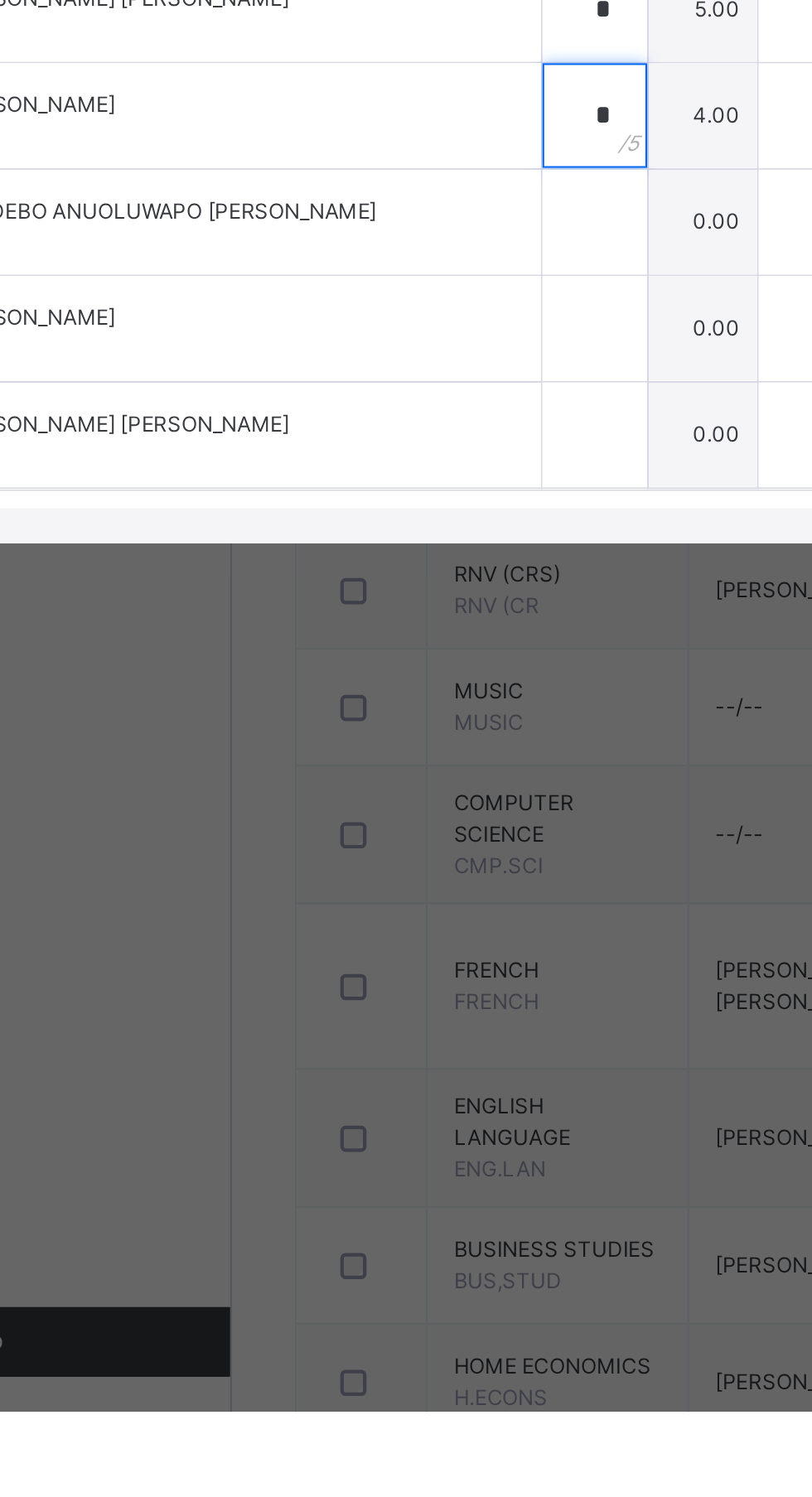
type input "*"
click at [396, 957] on input "text" at bounding box center [371, 932] width 49 height 49
type input "*"
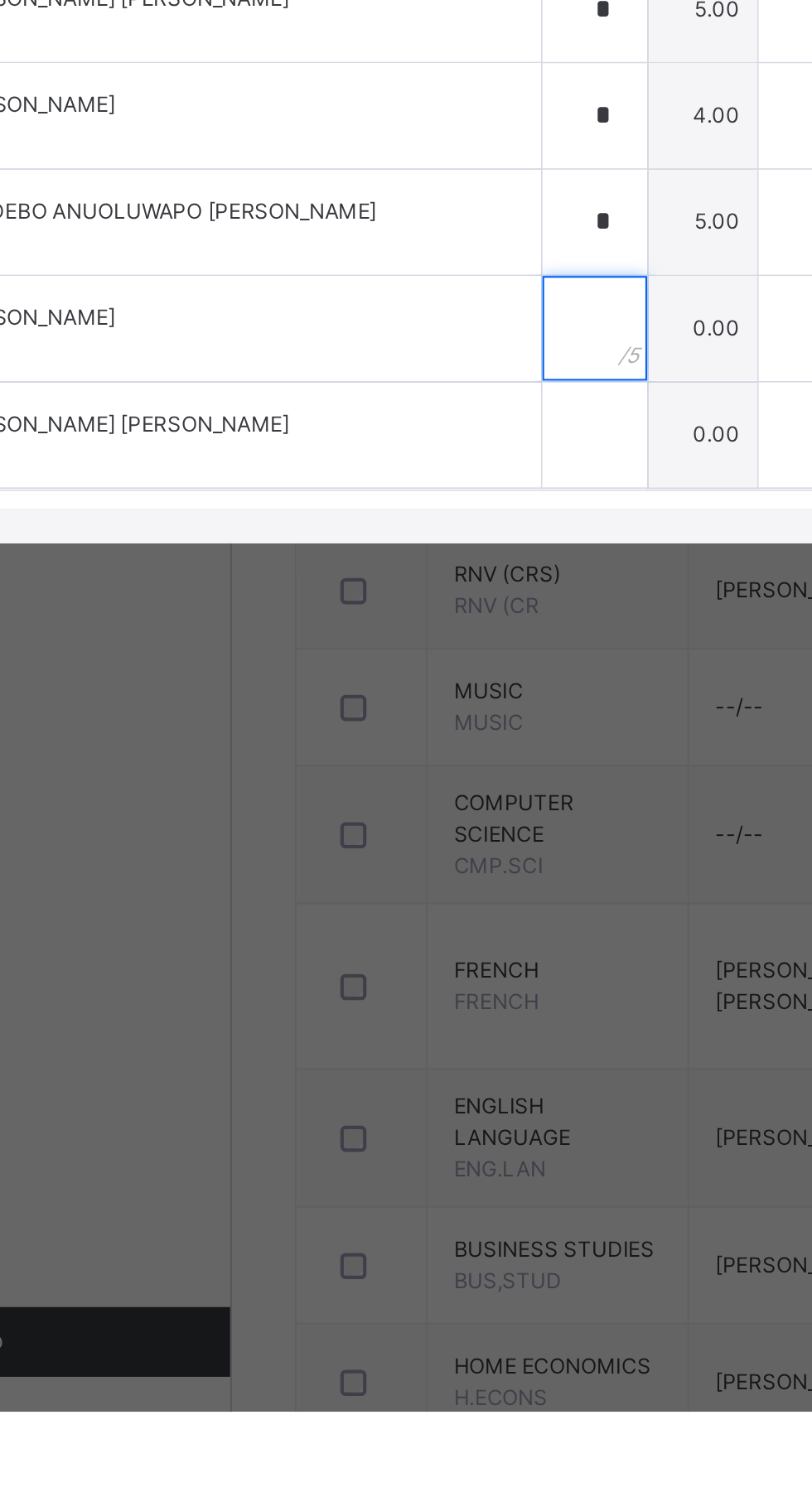
click at [396, 1007] on input "text" at bounding box center [371, 982] width 49 height 49
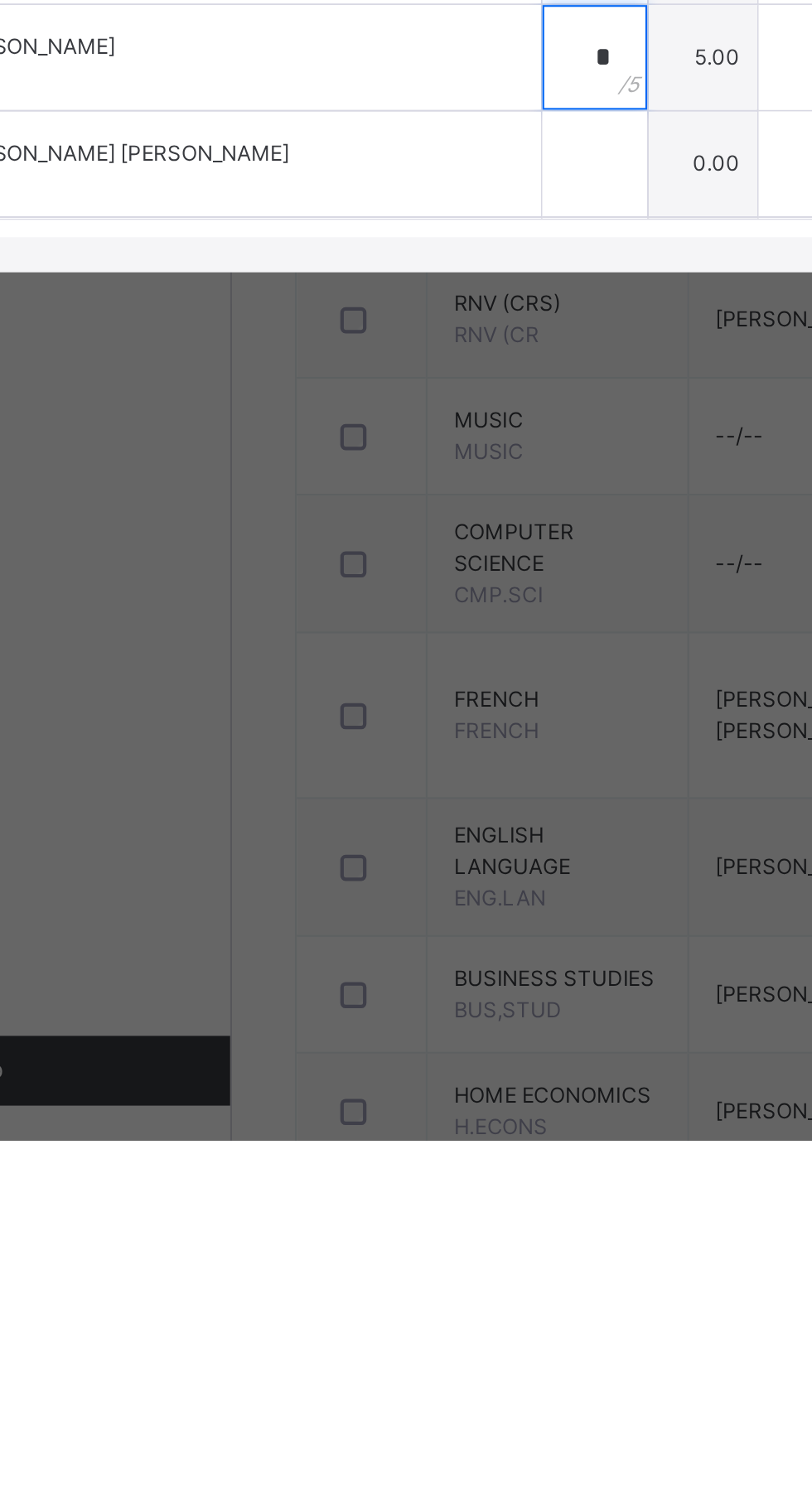
type input "*"
click at [396, 1058] on input "text" at bounding box center [371, 1032] width 49 height 49
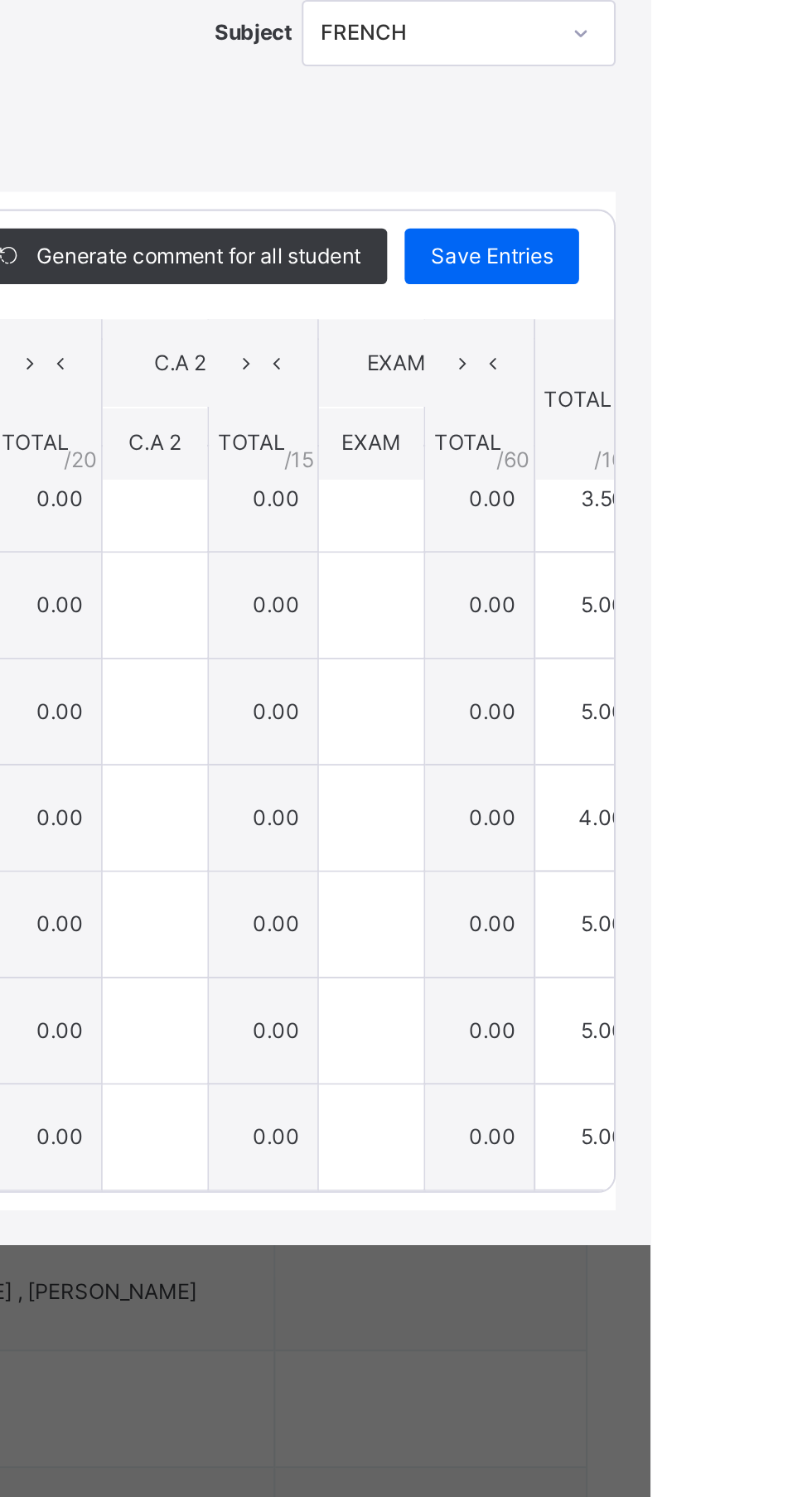
type input "*"
click at [766, 622] on span "Save Entries" at bounding box center [736, 614] width 58 height 15
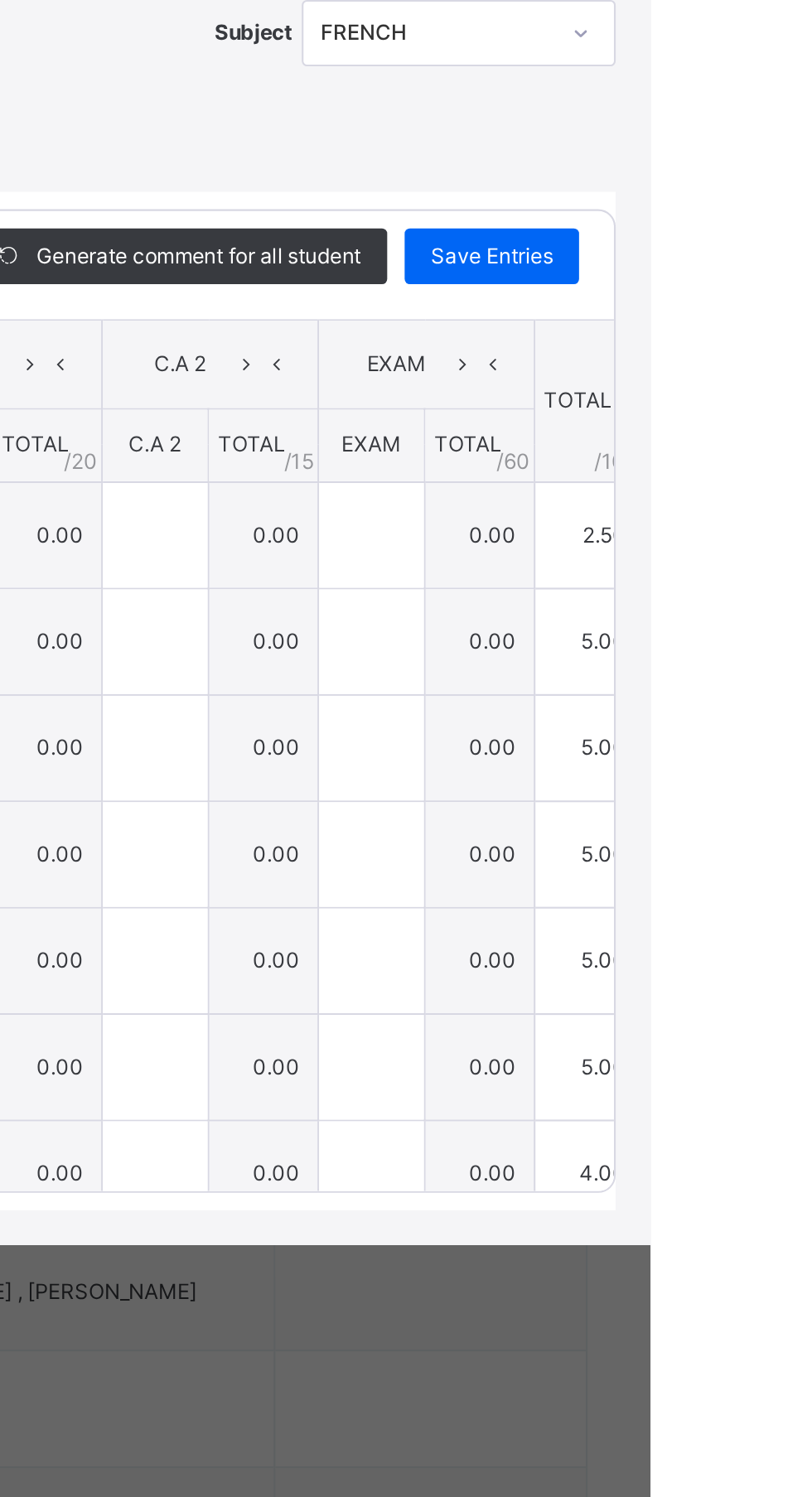
type input "***"
type input "*"
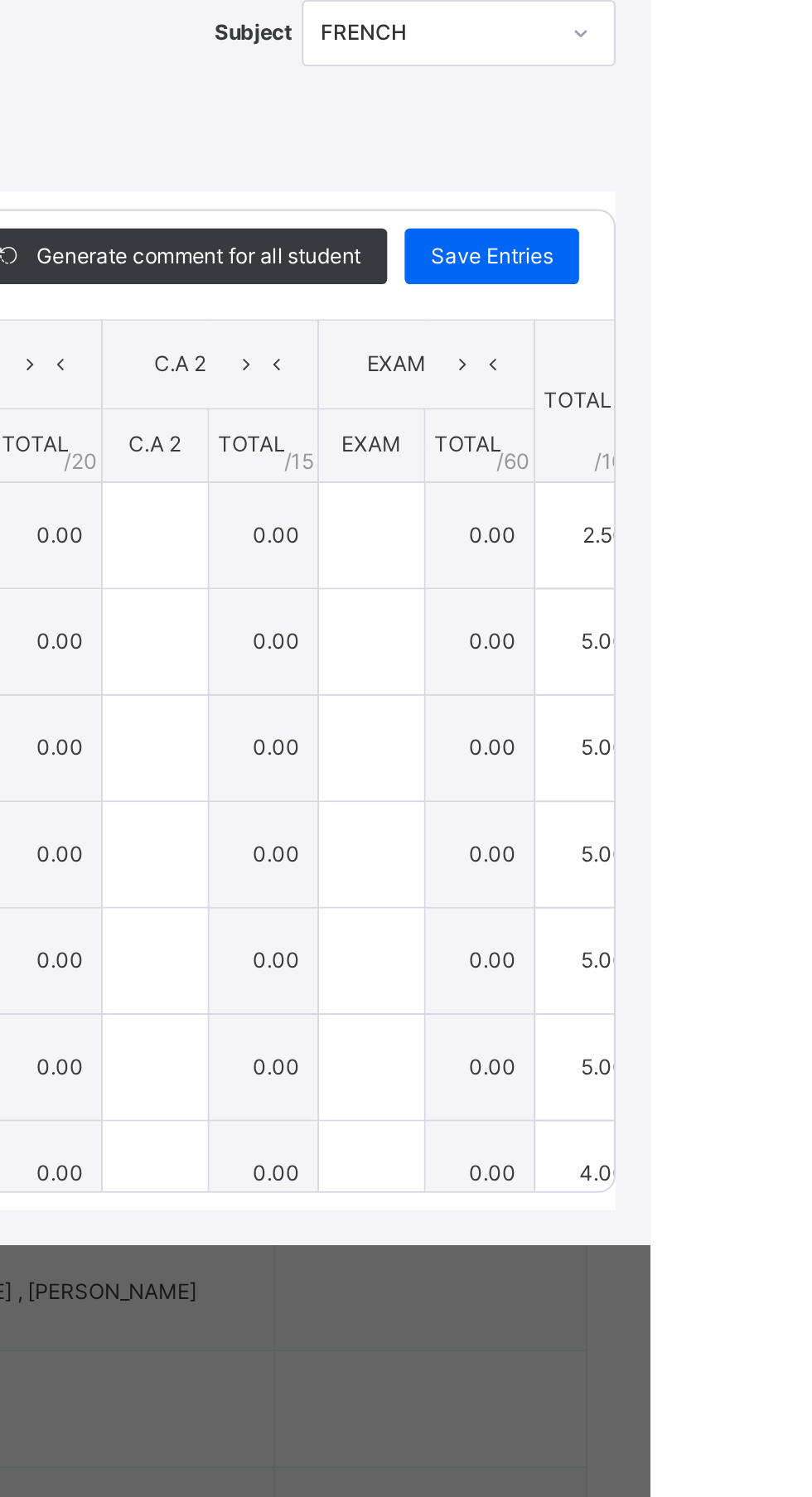
type input "*"
type input "***"
type input "*"
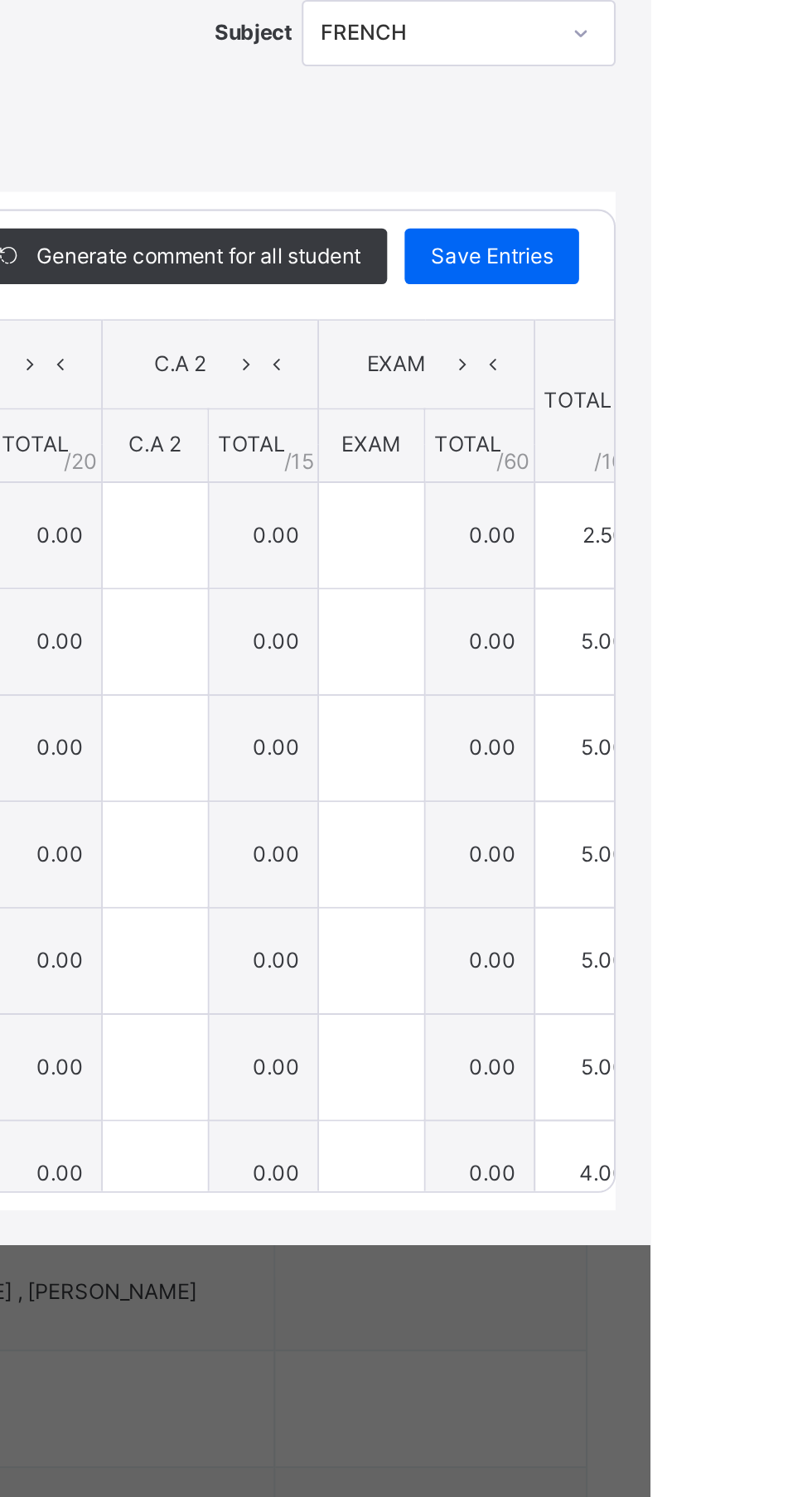
type input "*"
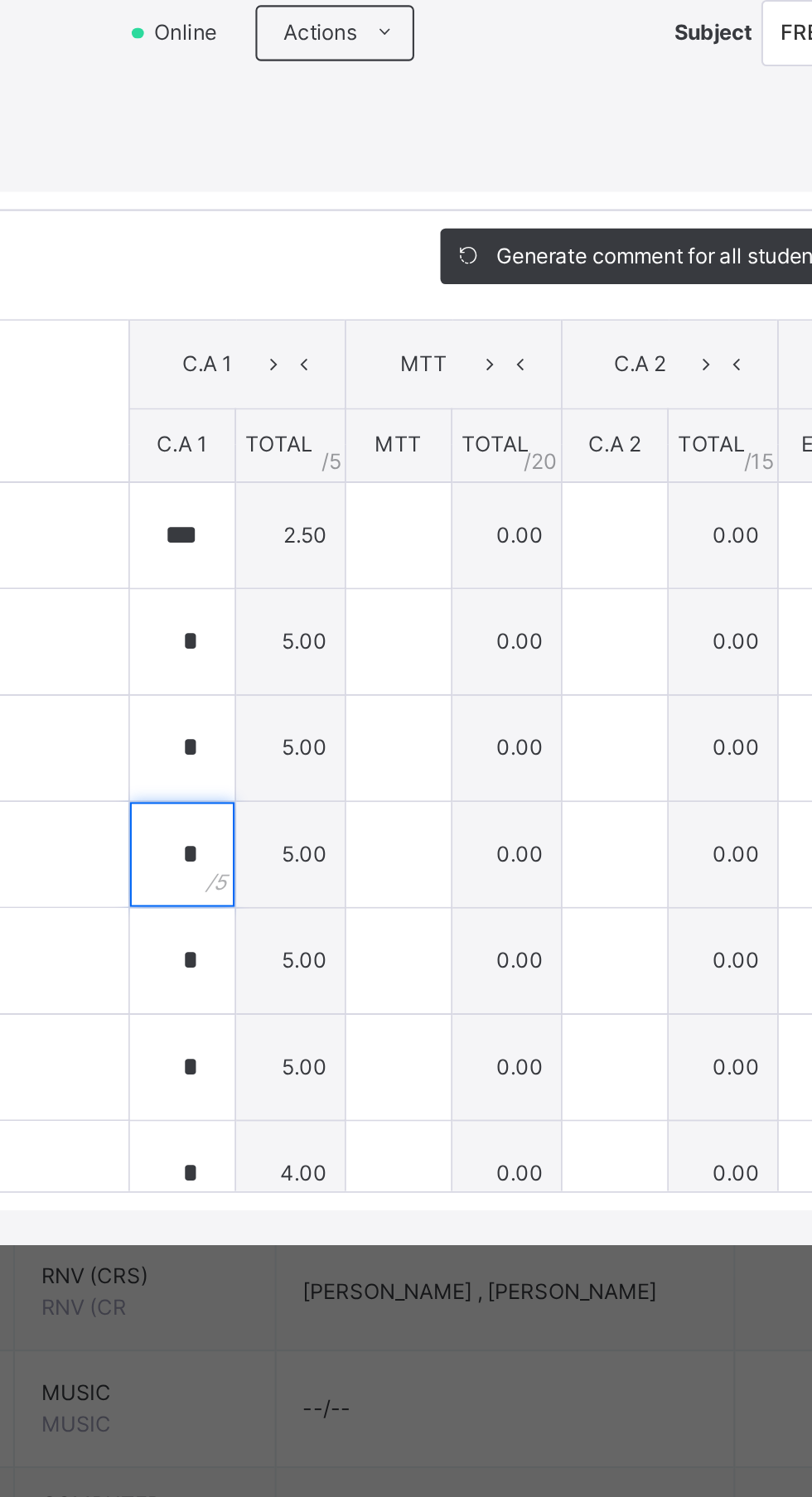
click at [396, 923] on div "*" at bounding box center [371, 899] width 49 height 49
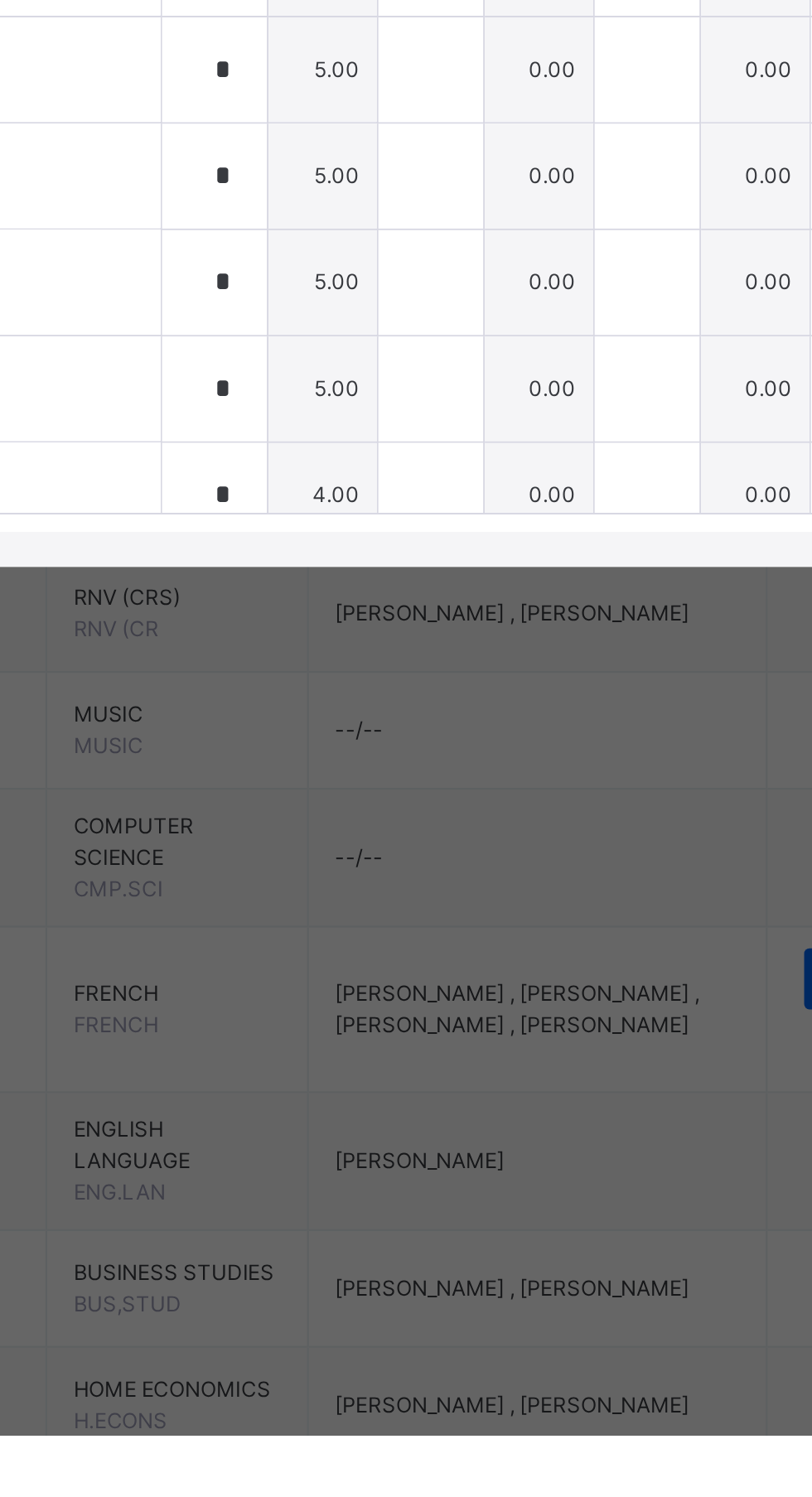
click at [415, 337] on div "RECORD BOOK × JSS 2 HONOUR : FRENCH Offline Actions Download Empty Score Sheet …" at bounding box center [406, 748] width 812 height 1497
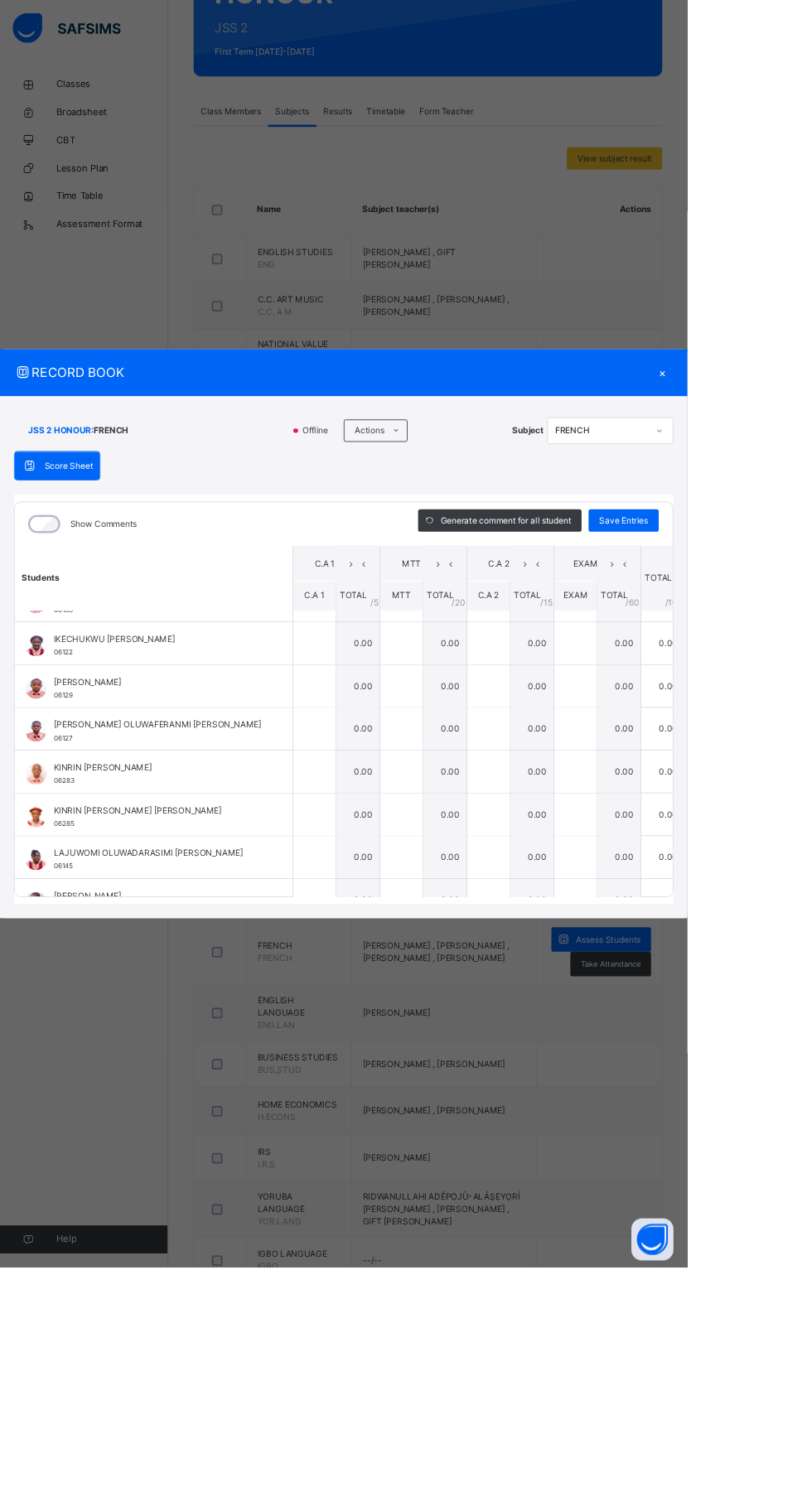
scroll to position [744, 0]
click at [396, 786] on input "text" at bounding box center [371, 761] width 49 height 49
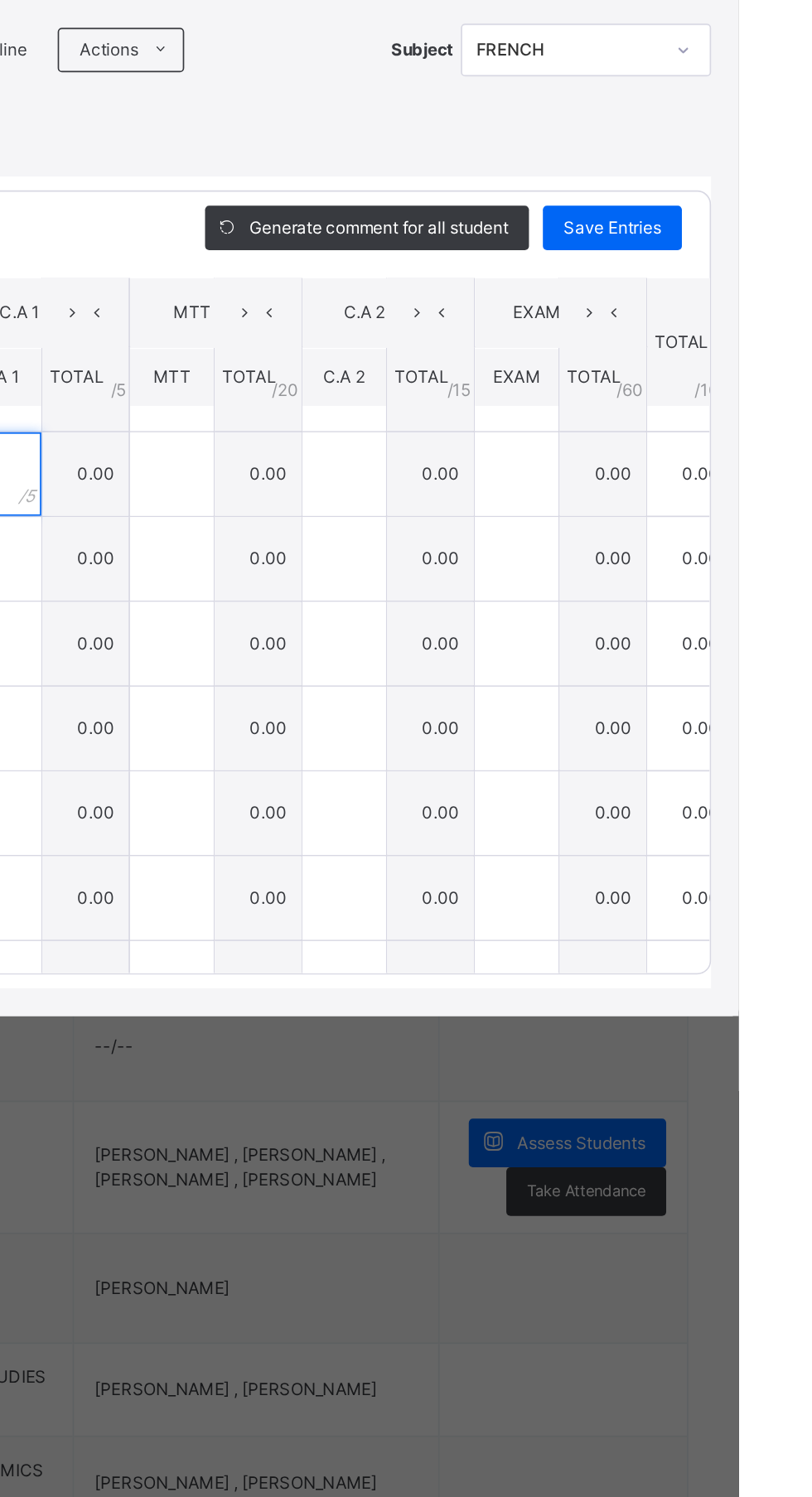
scroll to position [729, 0]
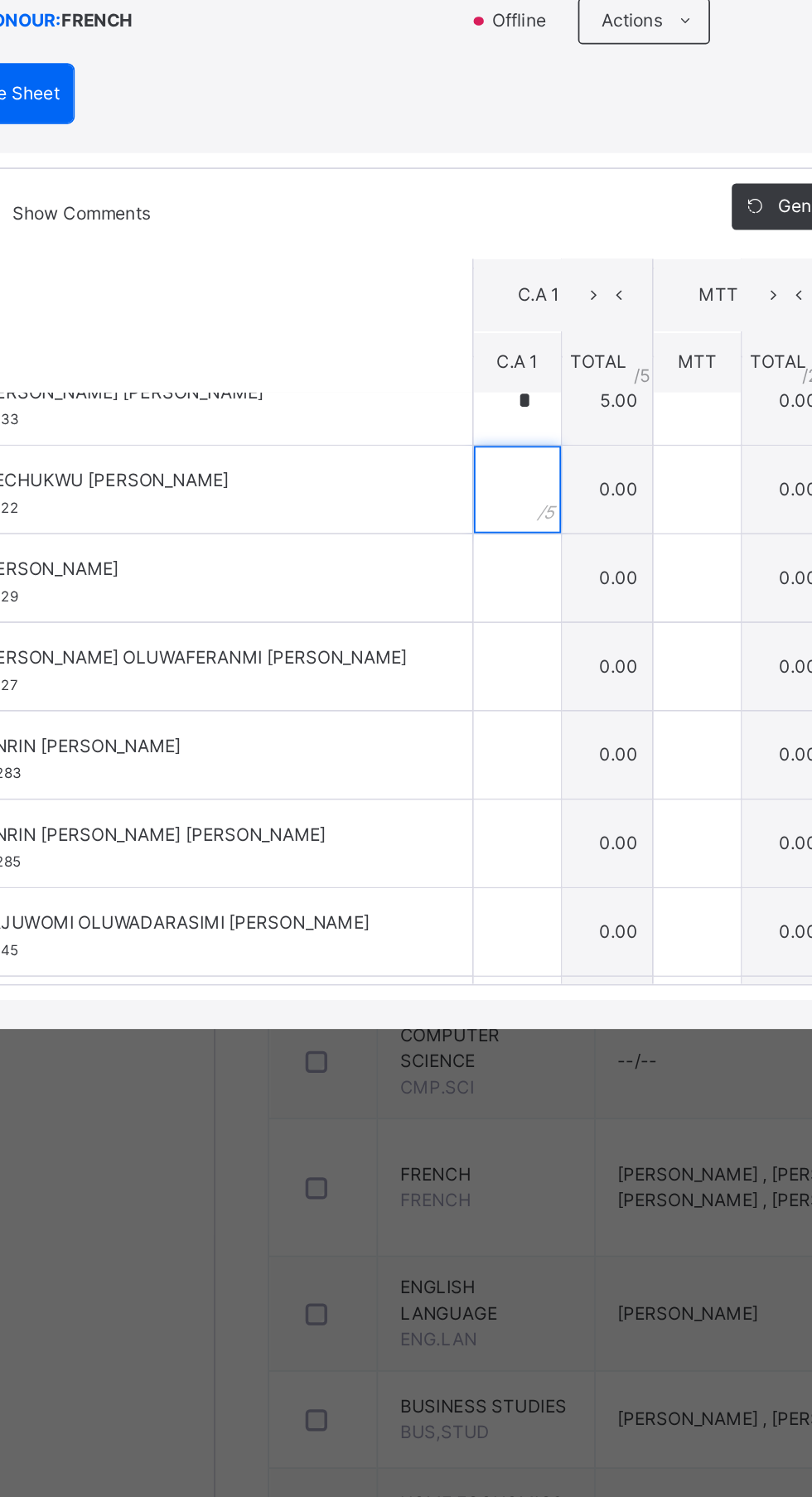
click at [396, 801] on input "text" at bounding box center [371, 776] width 49 height 49
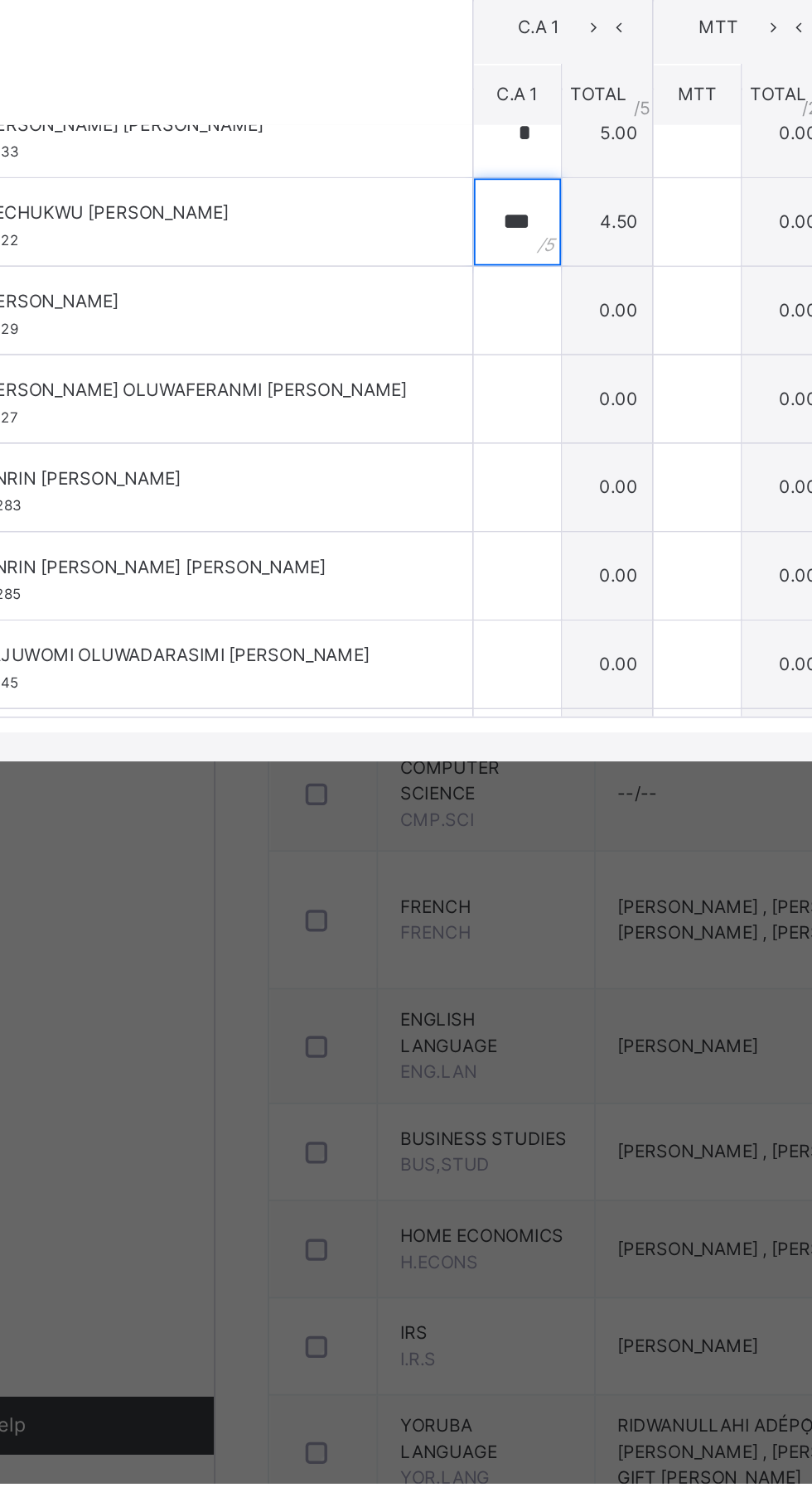
type input "***"
click at [396, 851] on input "text" at bounding box center [371, 827] width 49 height 49
type input "*"
click at [396, 902] on input "text" at bounding box center [371, 877] width 49 height 49
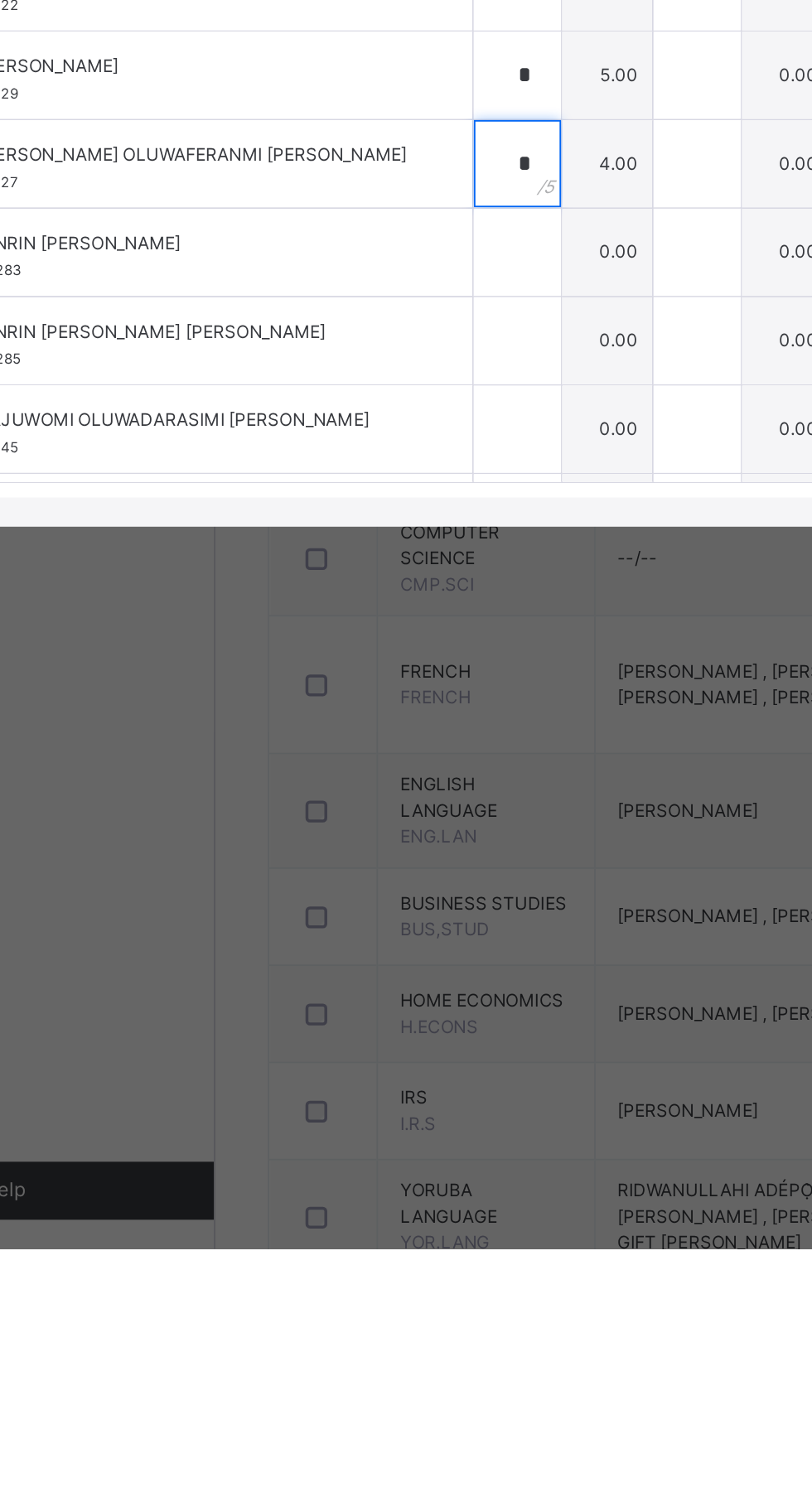
type input "*"
click at [396, 953] on input "text" at bounding box center [371, 927] width 49 height 49
type input "*"
click at [396, 1003] on input "text" at bounding box center [371, 978] width 49 height 49
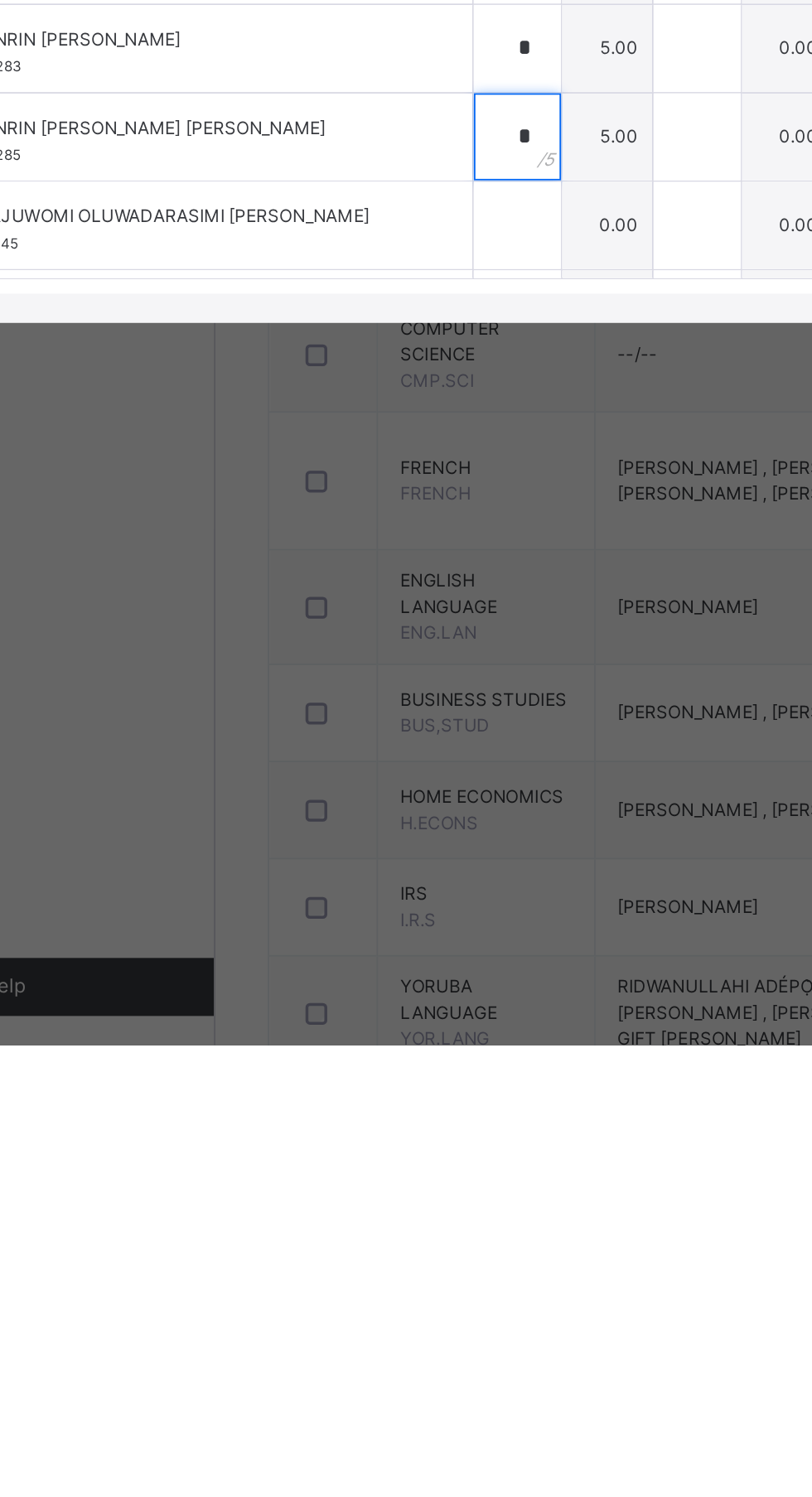
type input "*"
click at [396, 1053] on input "text" at bounding box center [371, 1029] width 49 height 49
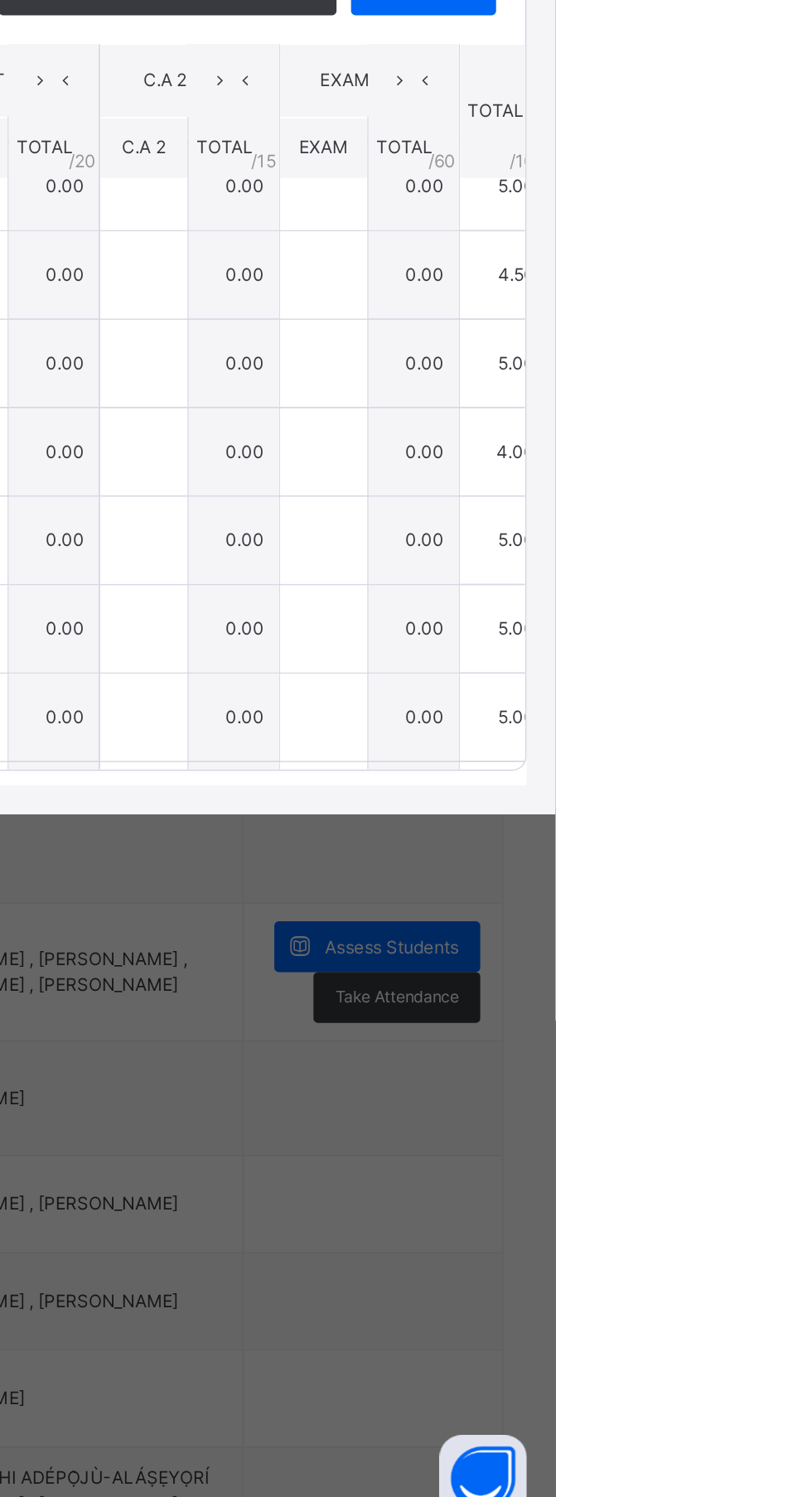
type input "*"
click at [766, 622] on span "Save Entries" at bounding box center [736, 614] width 58 height 15
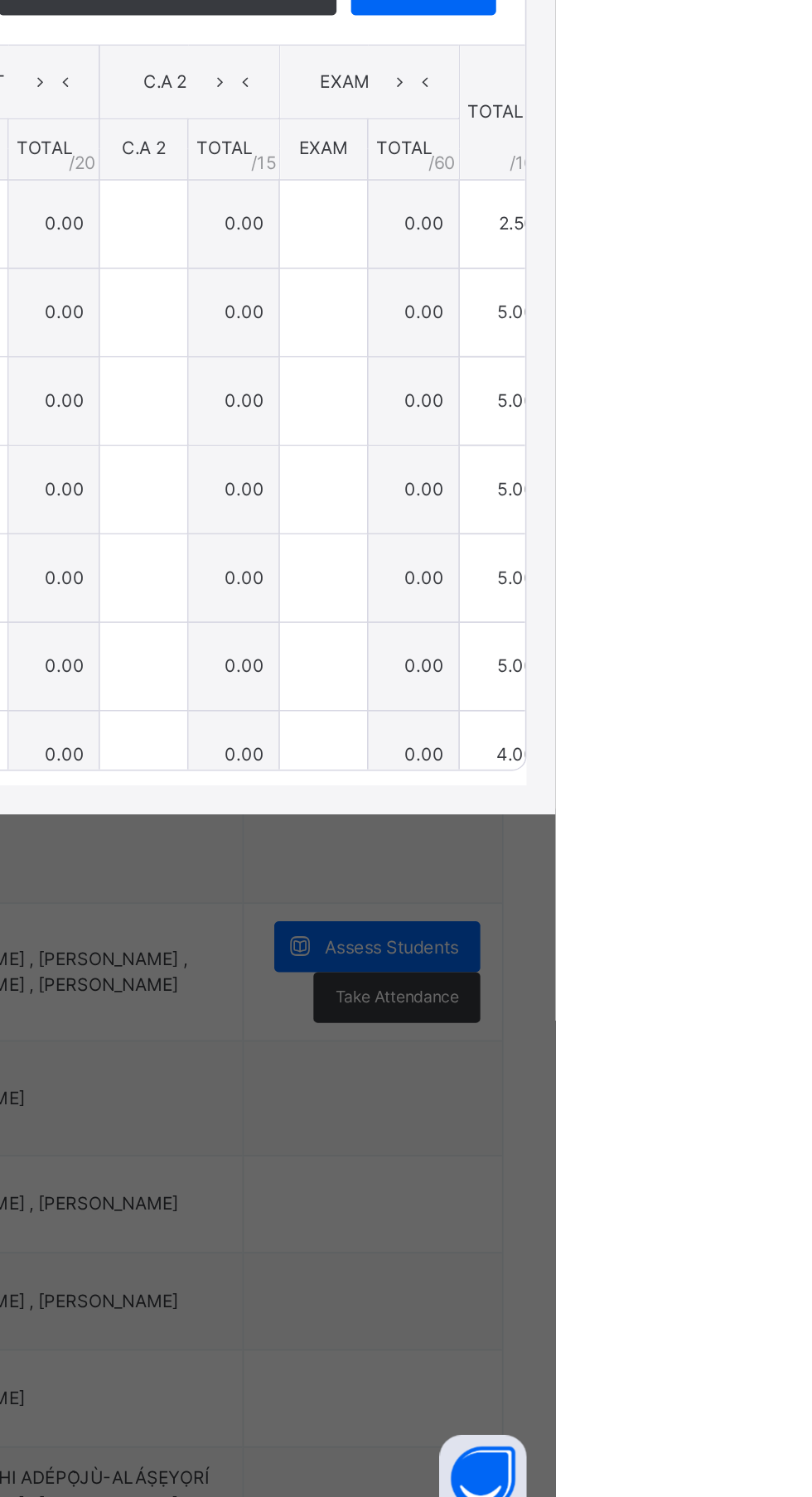
type input "***"
type input "*"
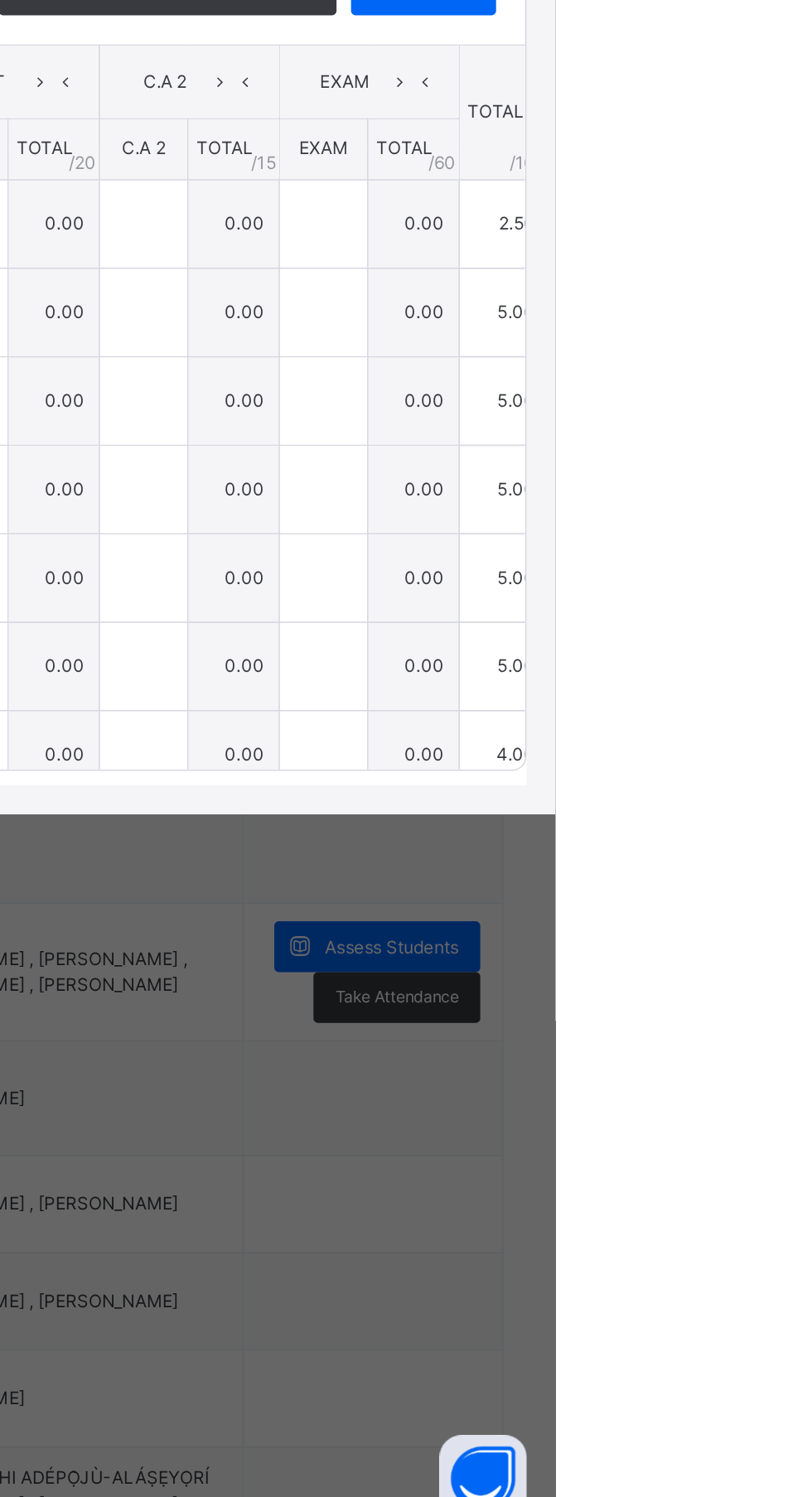
type input "*"
type input "***"
type input "*"
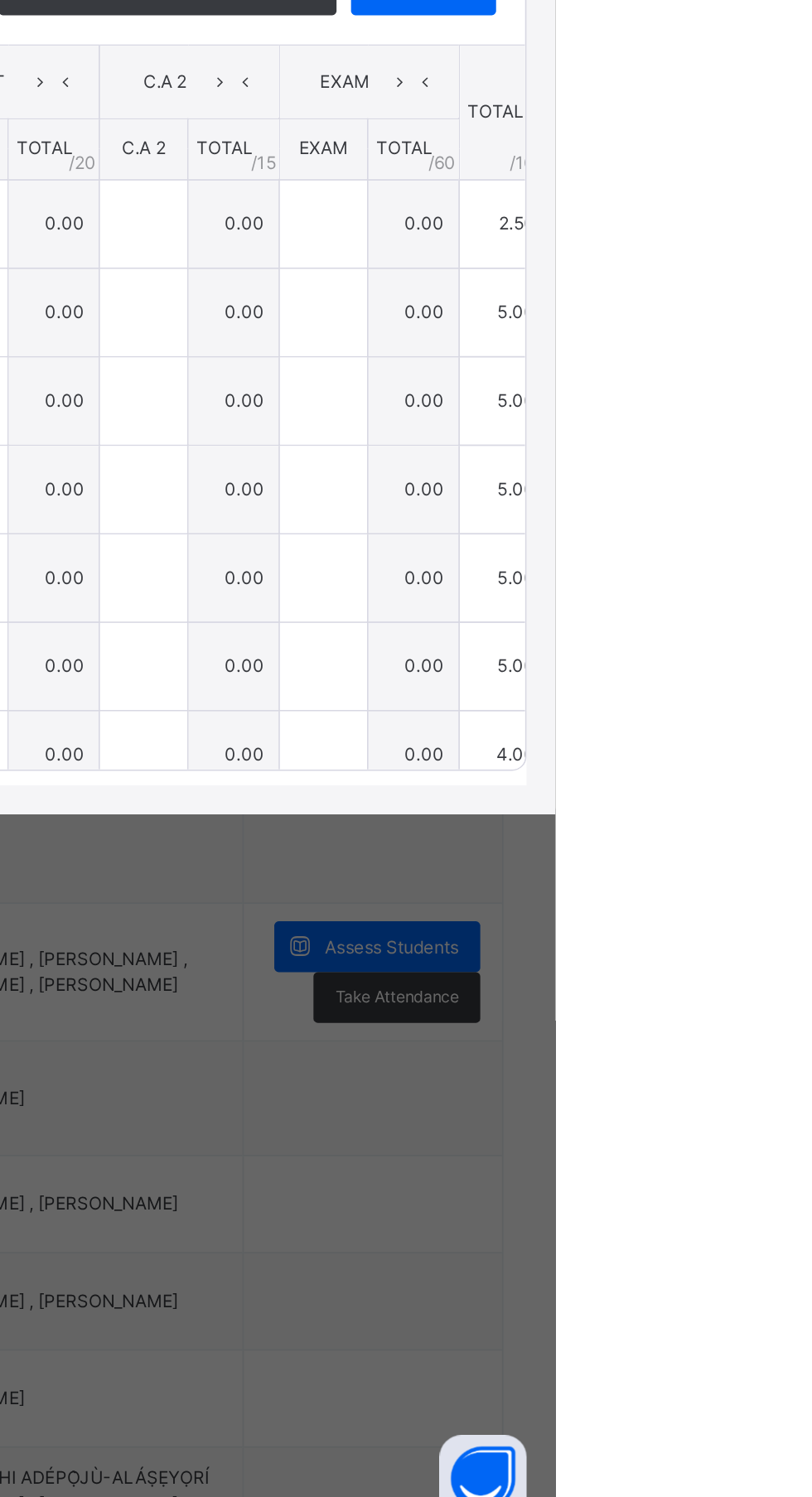
type input "*"
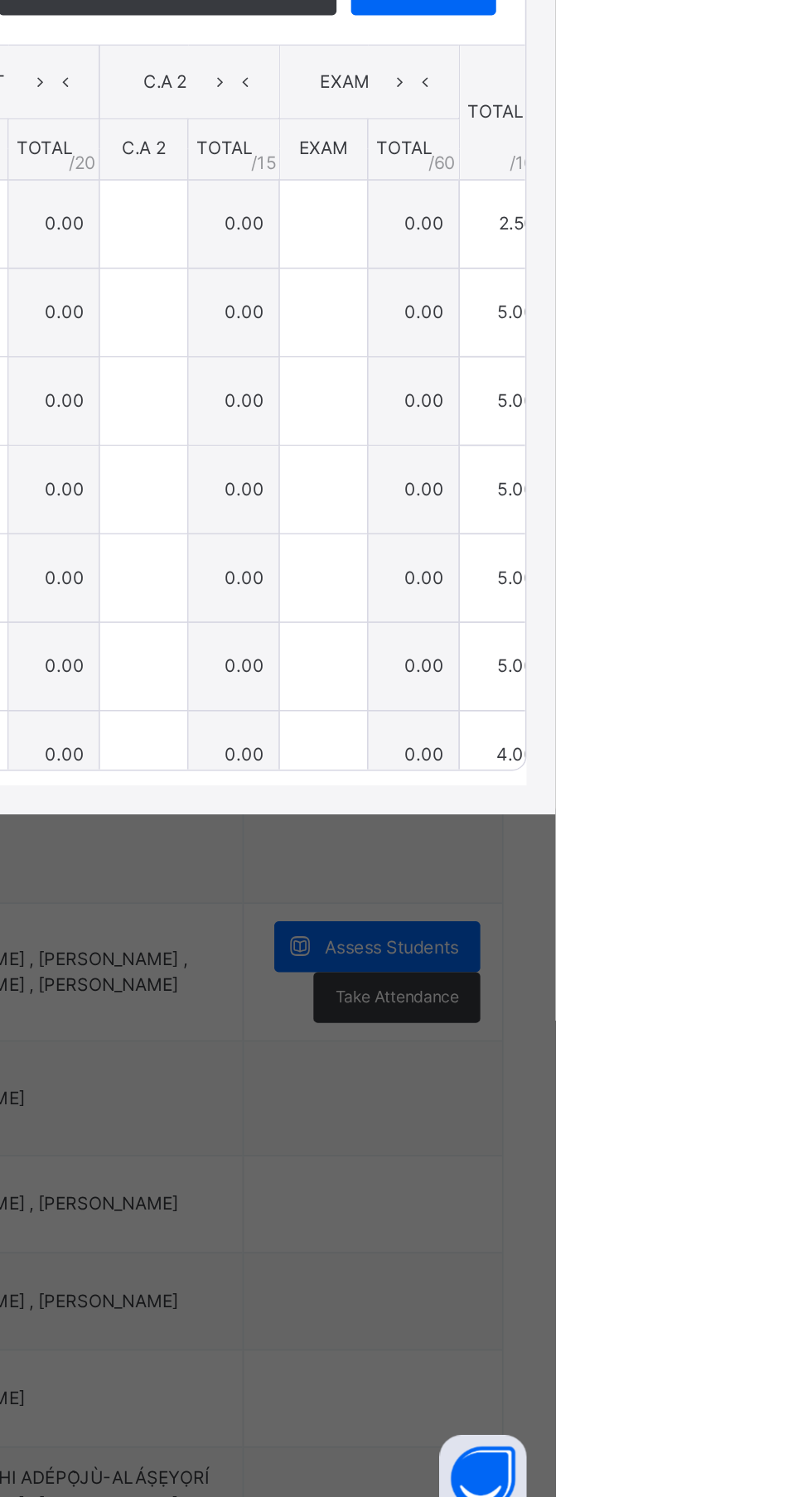
type input "***"
type input "*"
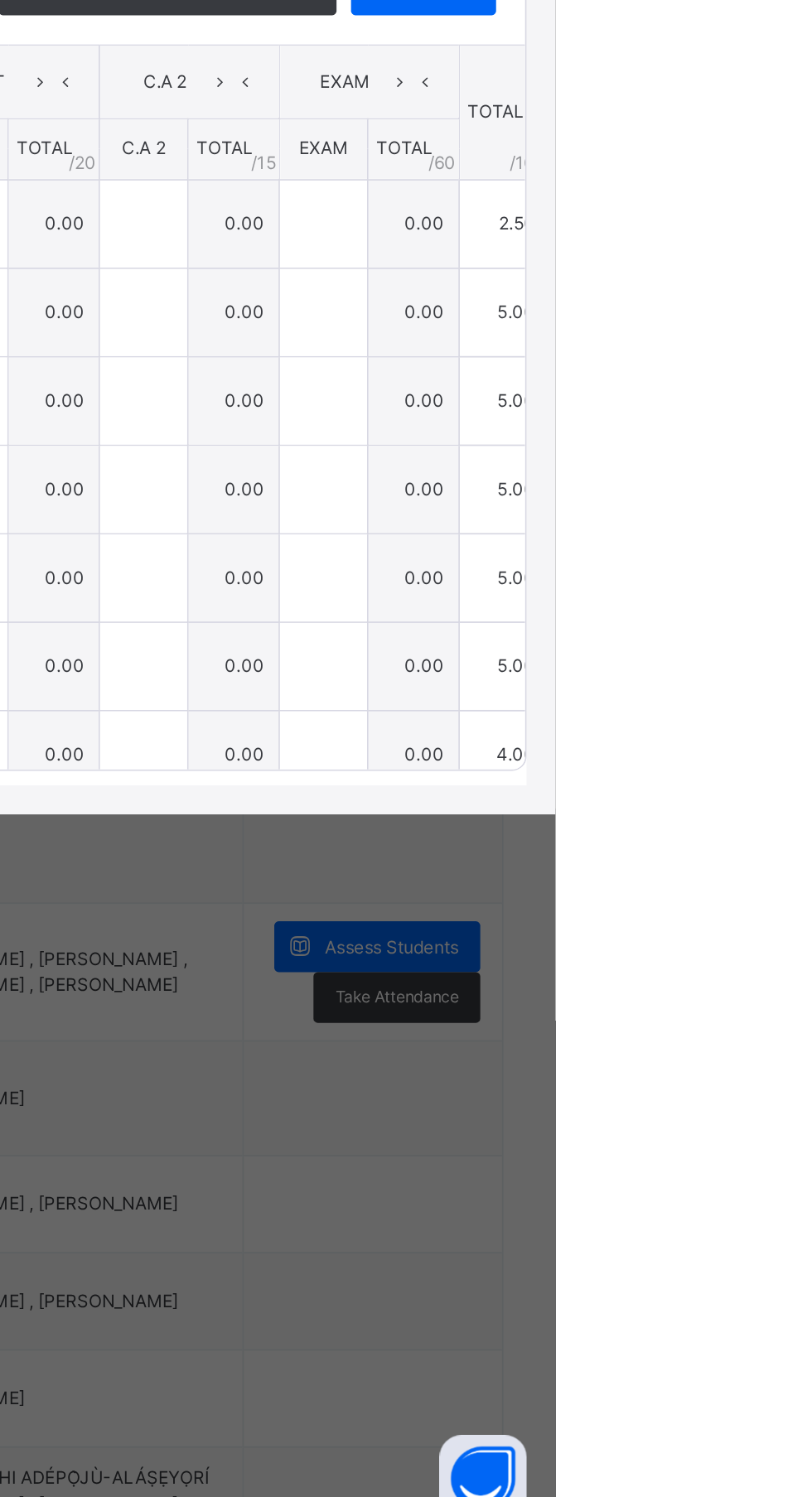
type input "*"
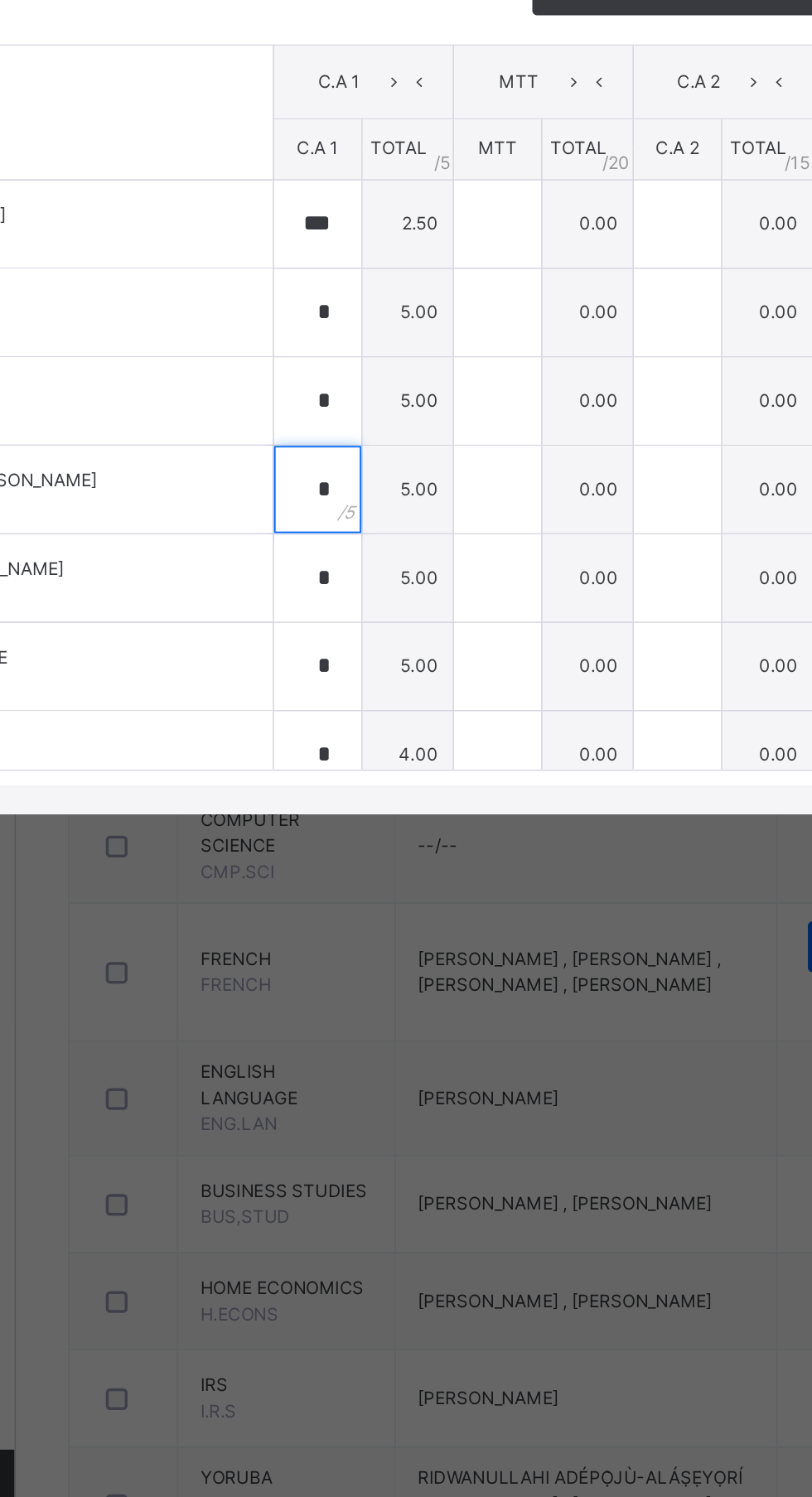
click at [396, 923] on div "*" at bounding box center [371, 899] width 49 height 49
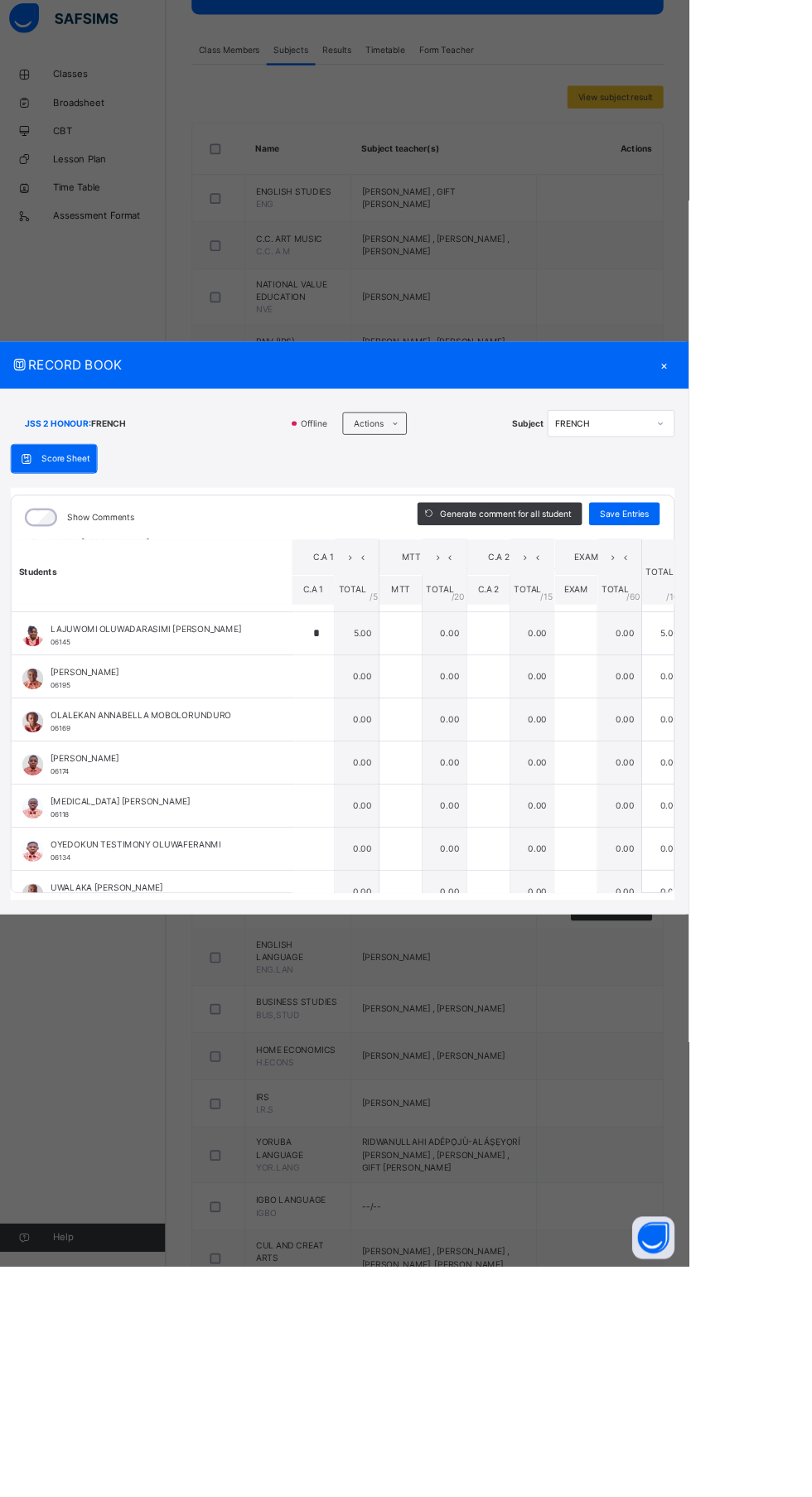
scroll to position [1019, 0]
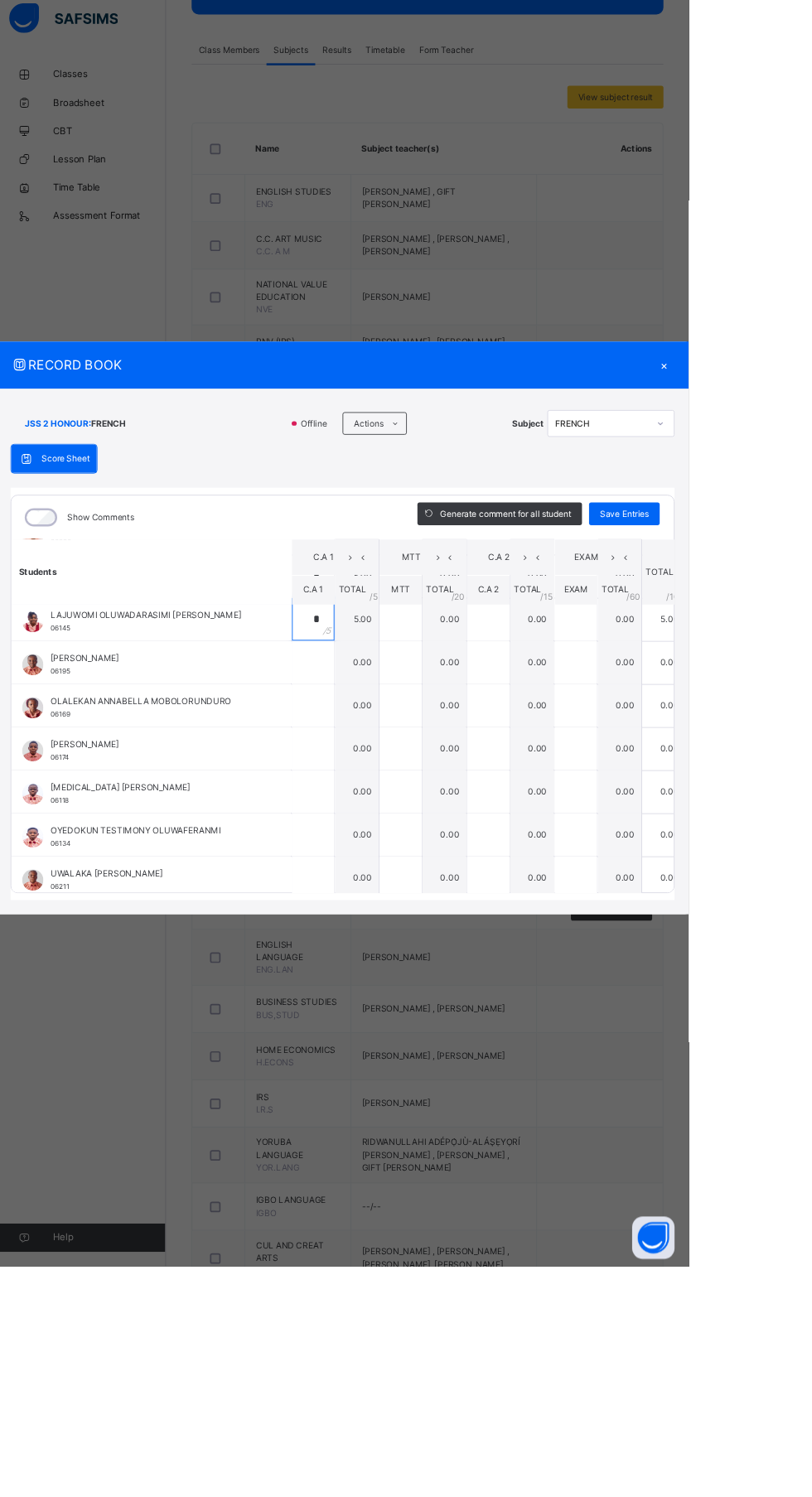
click at [396, 764] on input "*" at bounding box center [371, 738] width 49 height 49
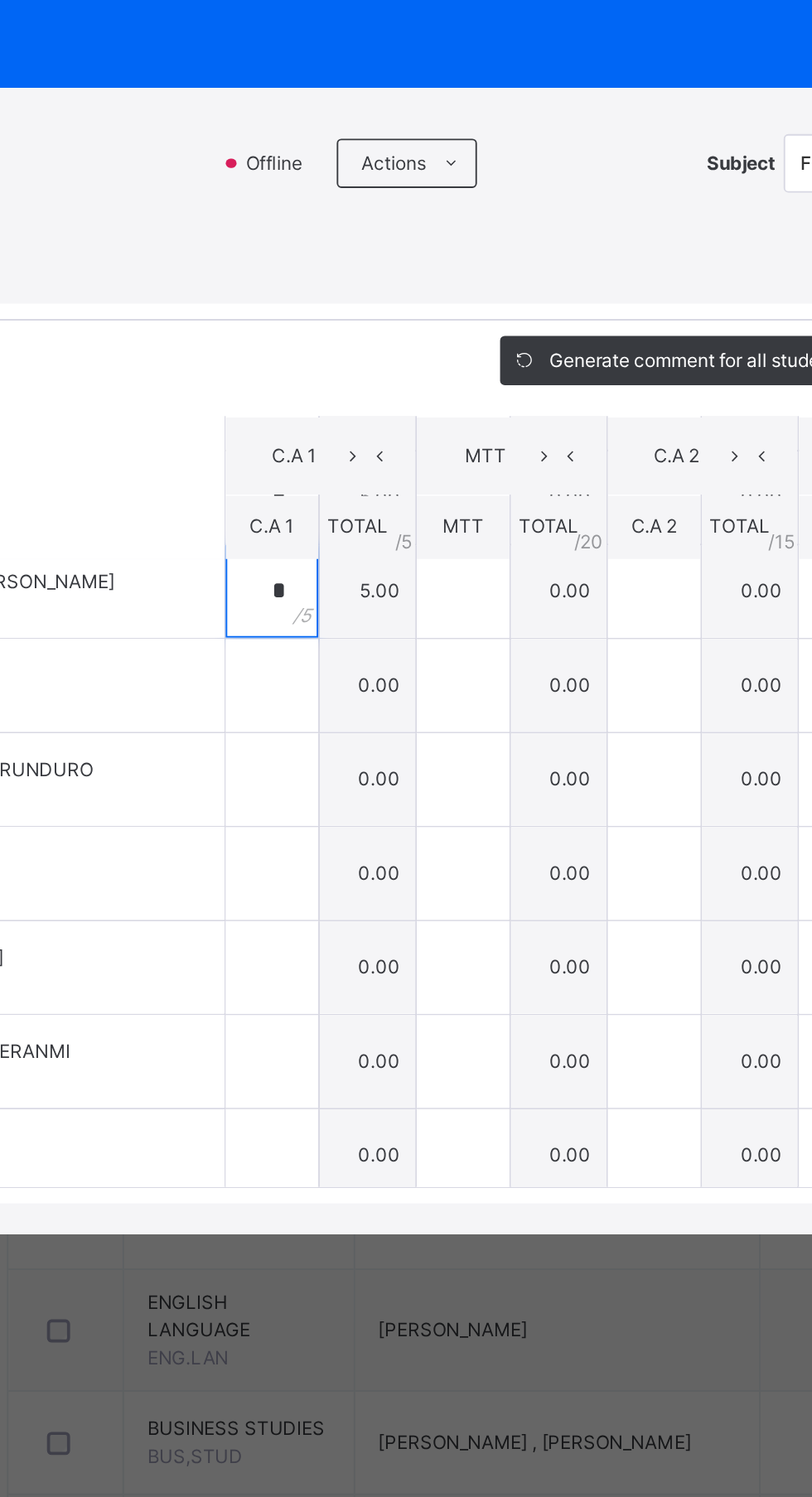
scroll to position [1006, 0]
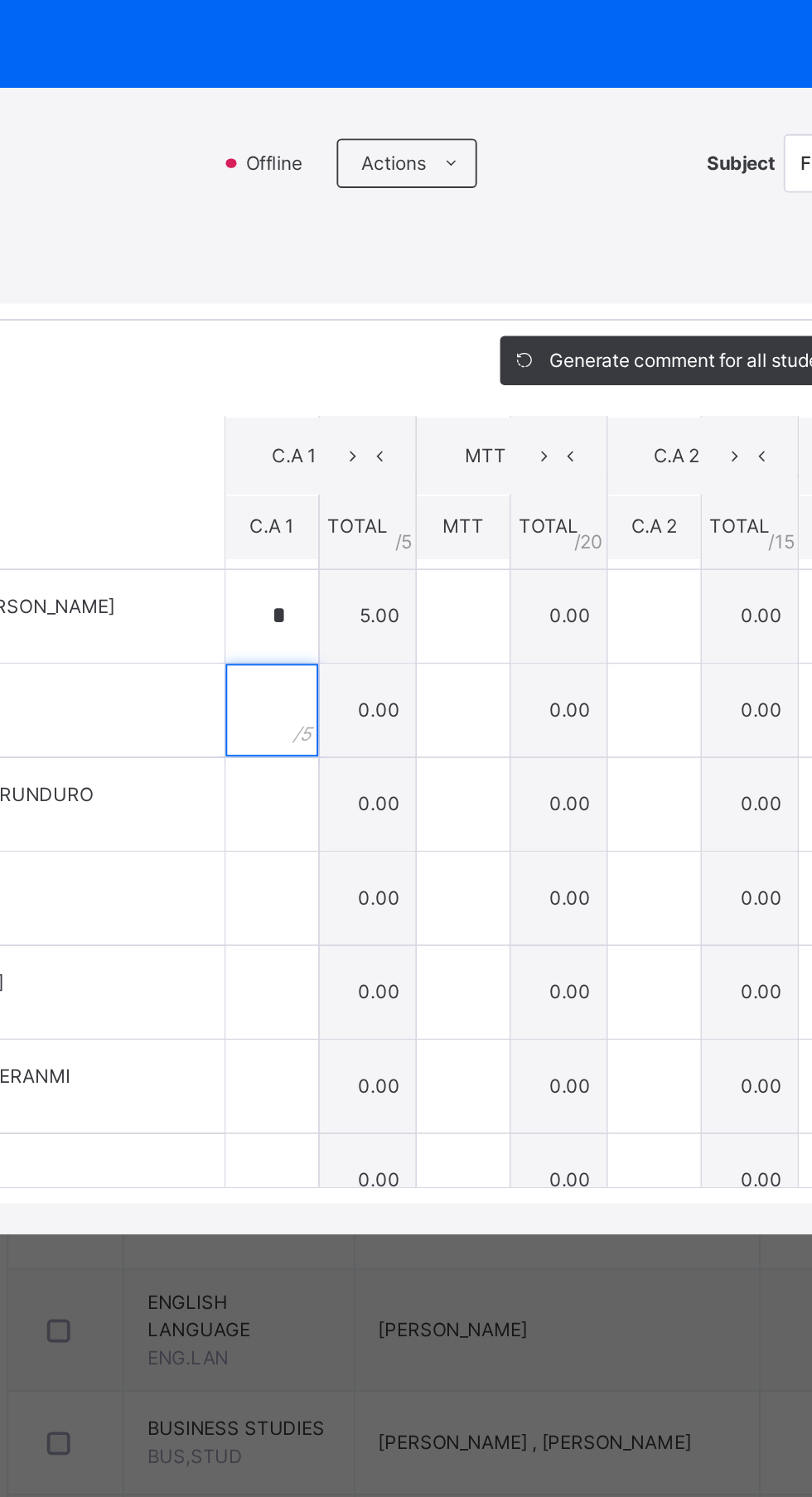
click at [396, 828] on input "text" at bounding box center [371, 802] width 49 height 49
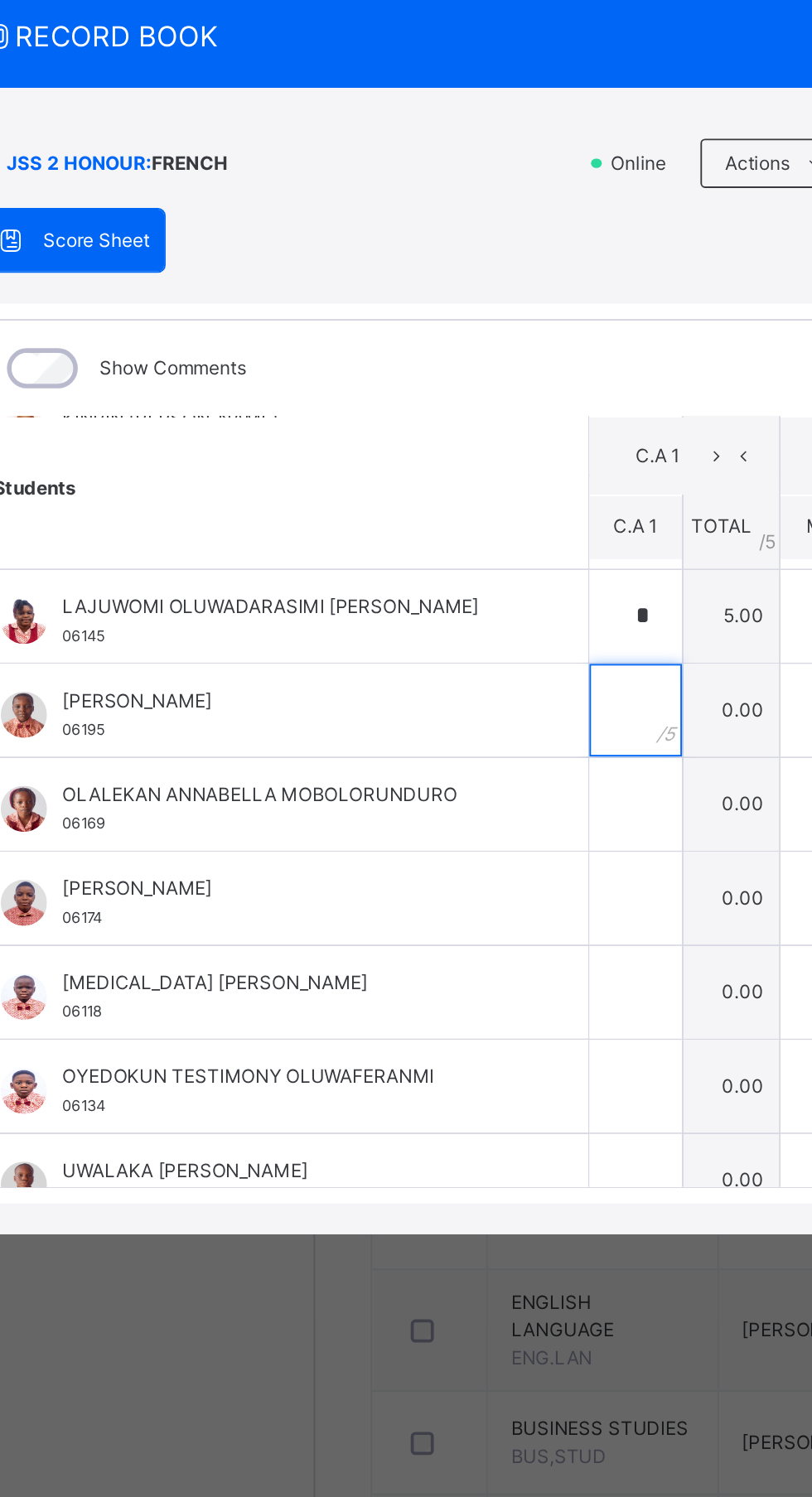
click at [396, 828] on input "text" at bounding box center [371, 802] width 49 height 49
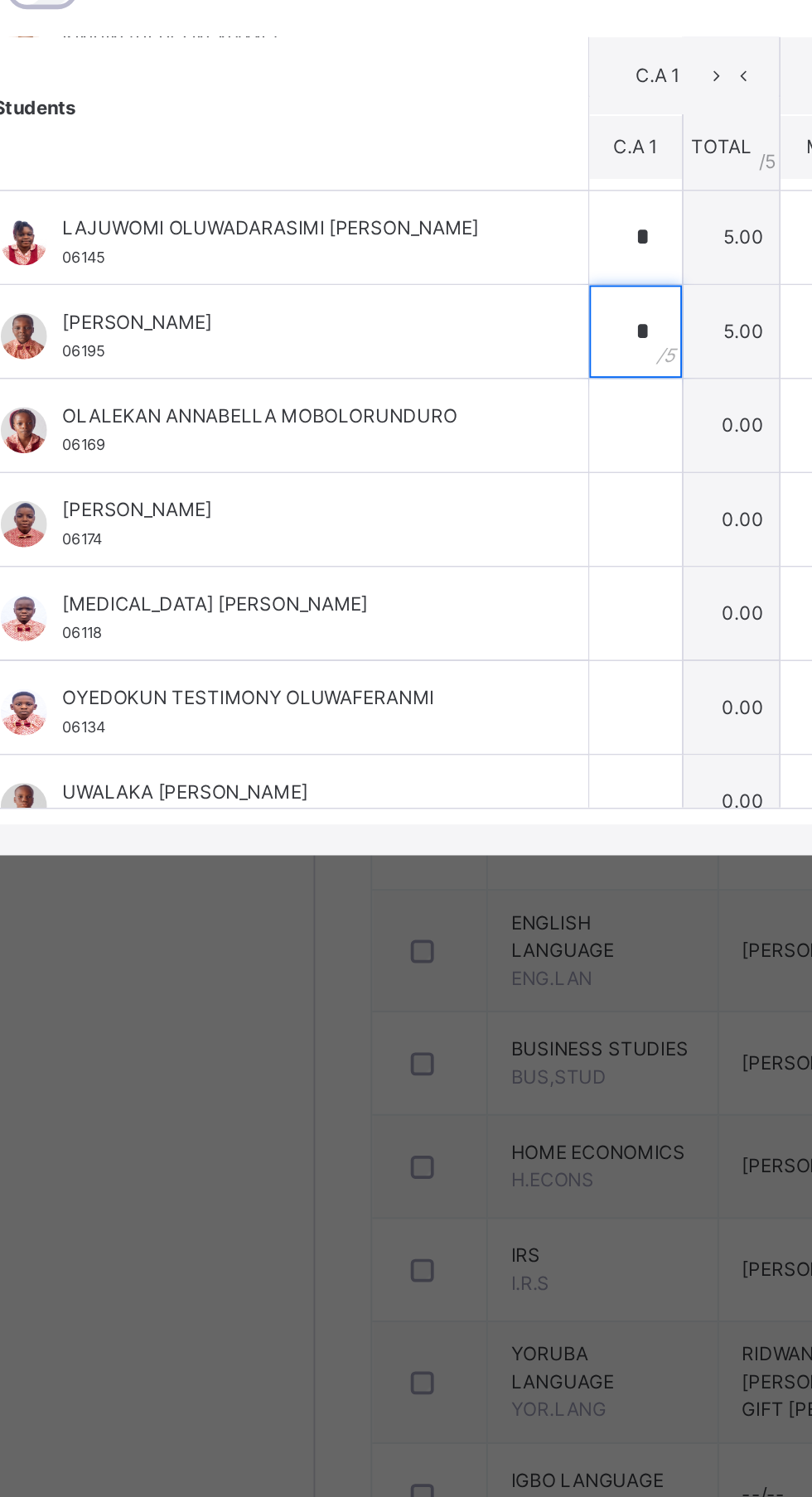
type input "*"
click at [396, 878] on input "text" at bounding box center [371, 853] width 49 height 49
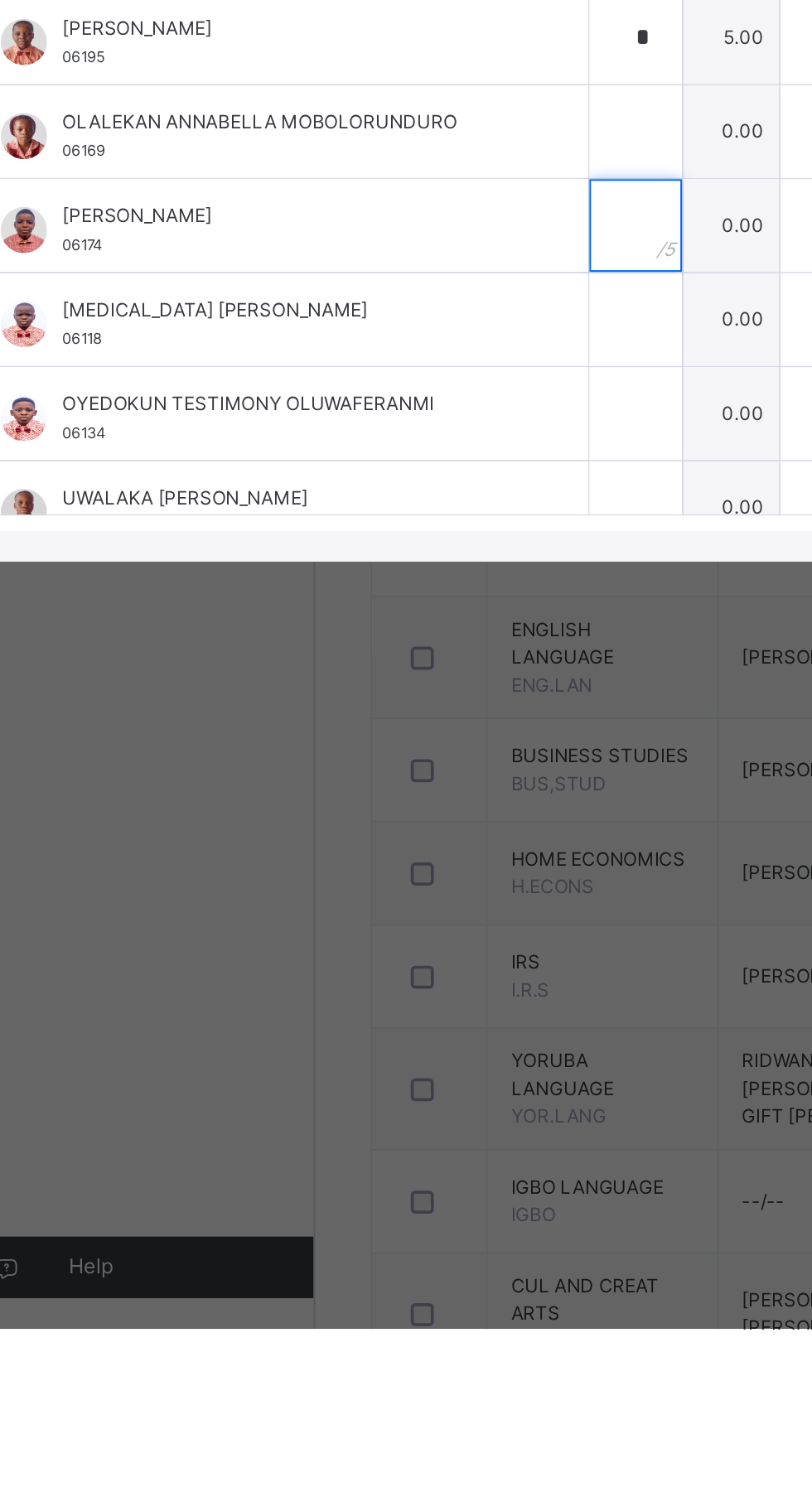
click at [396, 928] on input "text" at bounding box center [371, 904] width 49 height 49
click at [396, 979] on input "text" at bounding box center [371, 954] width 49 height 49
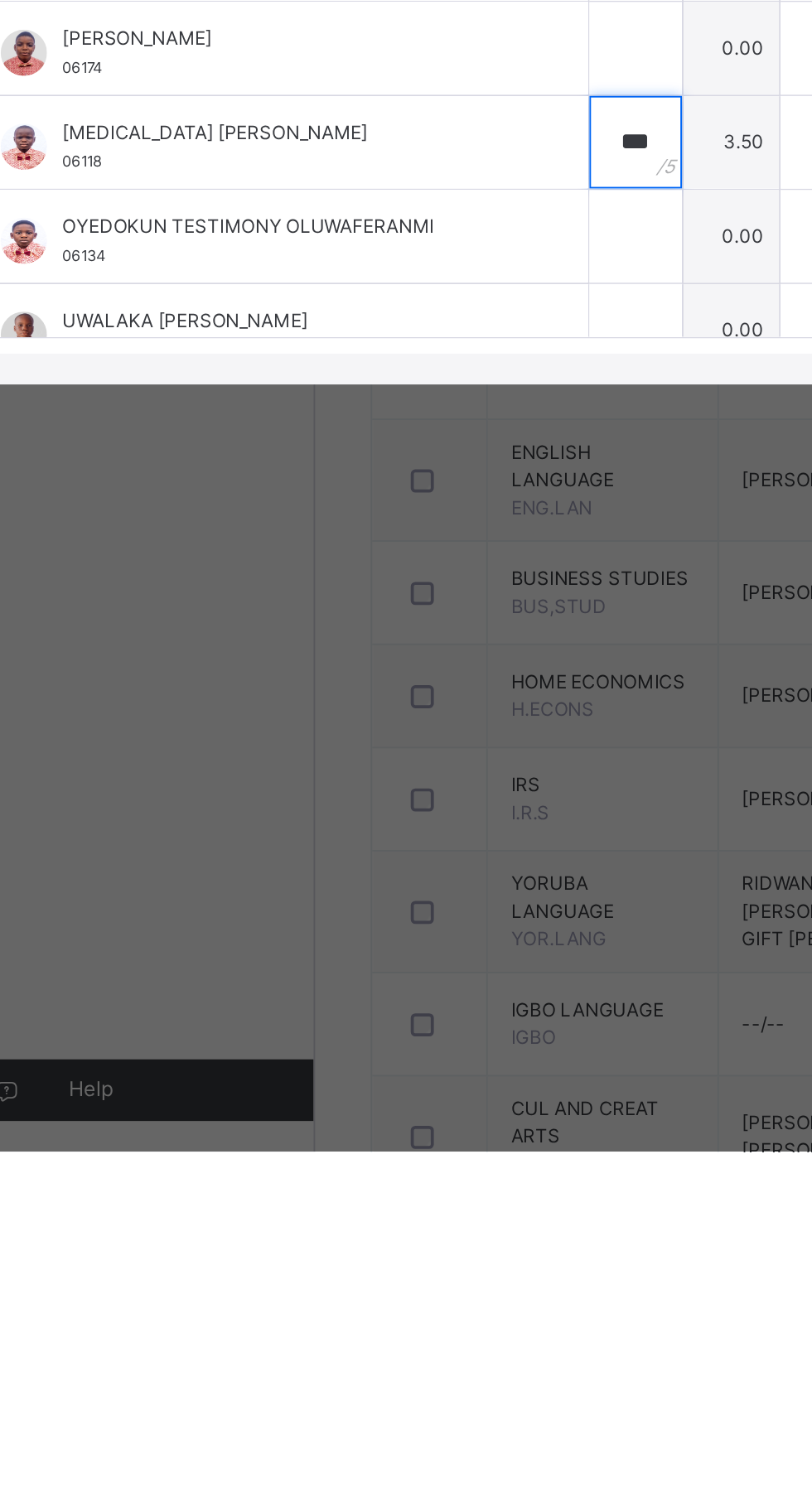
type input "***"
click at [396, 1029] on input "text" at bounding box center [371, 1005] width 49 height 49
type input "*"
click at [396, 1080] on input "text" at bounding box center [371, 1055] width 49 height 49
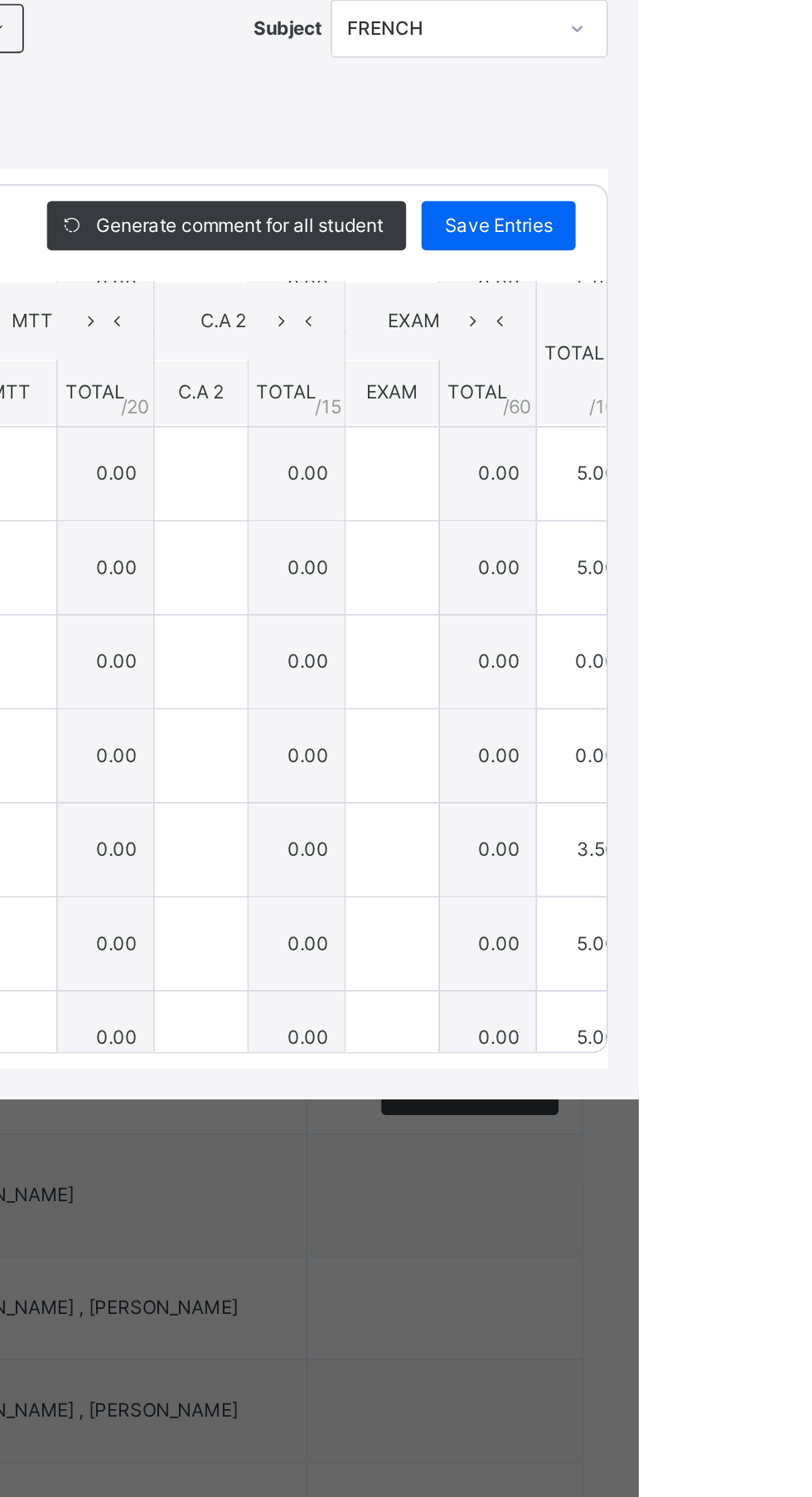
type input "*"
click at [766, 622] on span "Save Entries" at bounding box center [736, 614] width 58 height 15
type input "***"
type input "*"
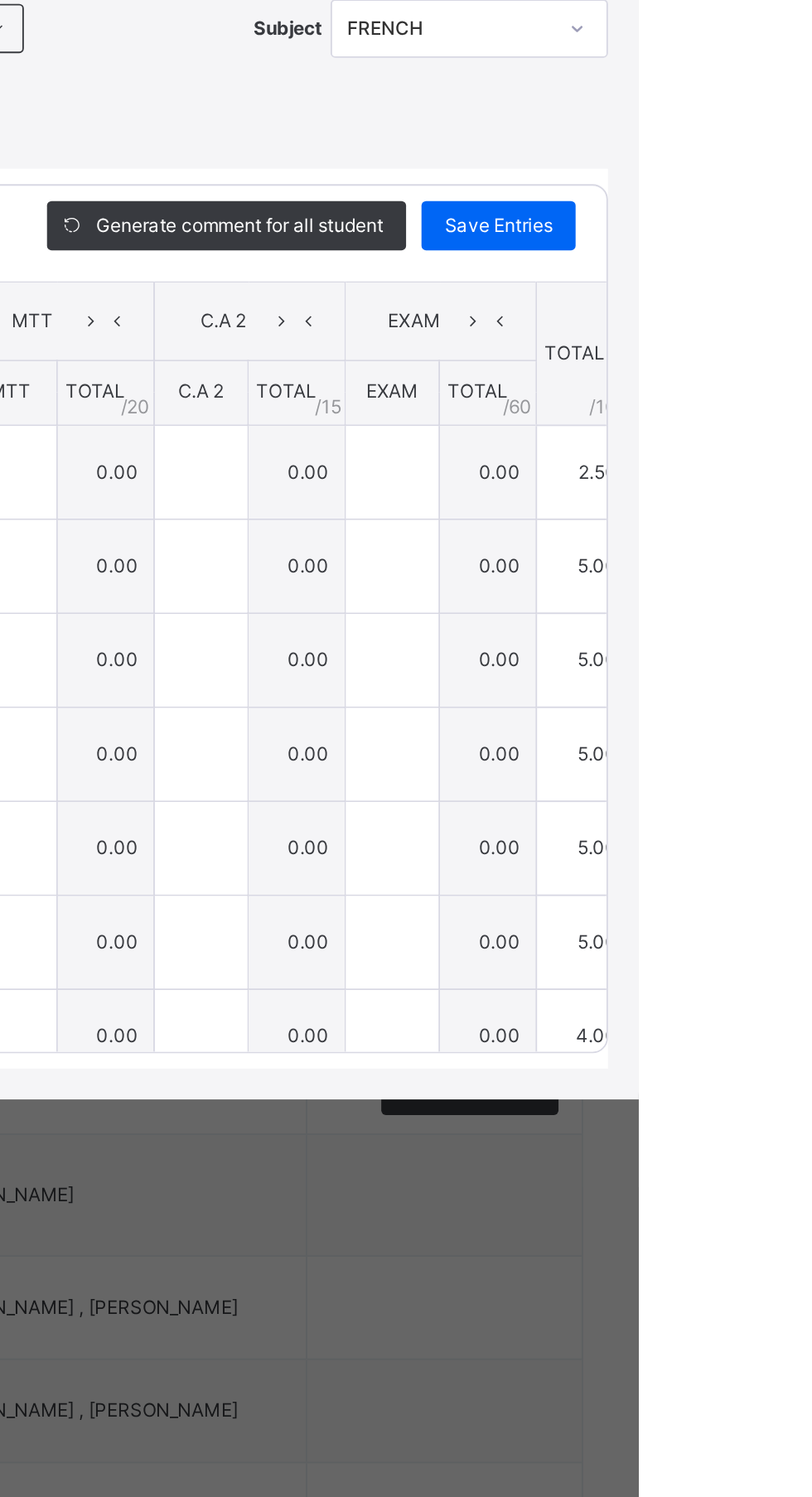
type input "*"
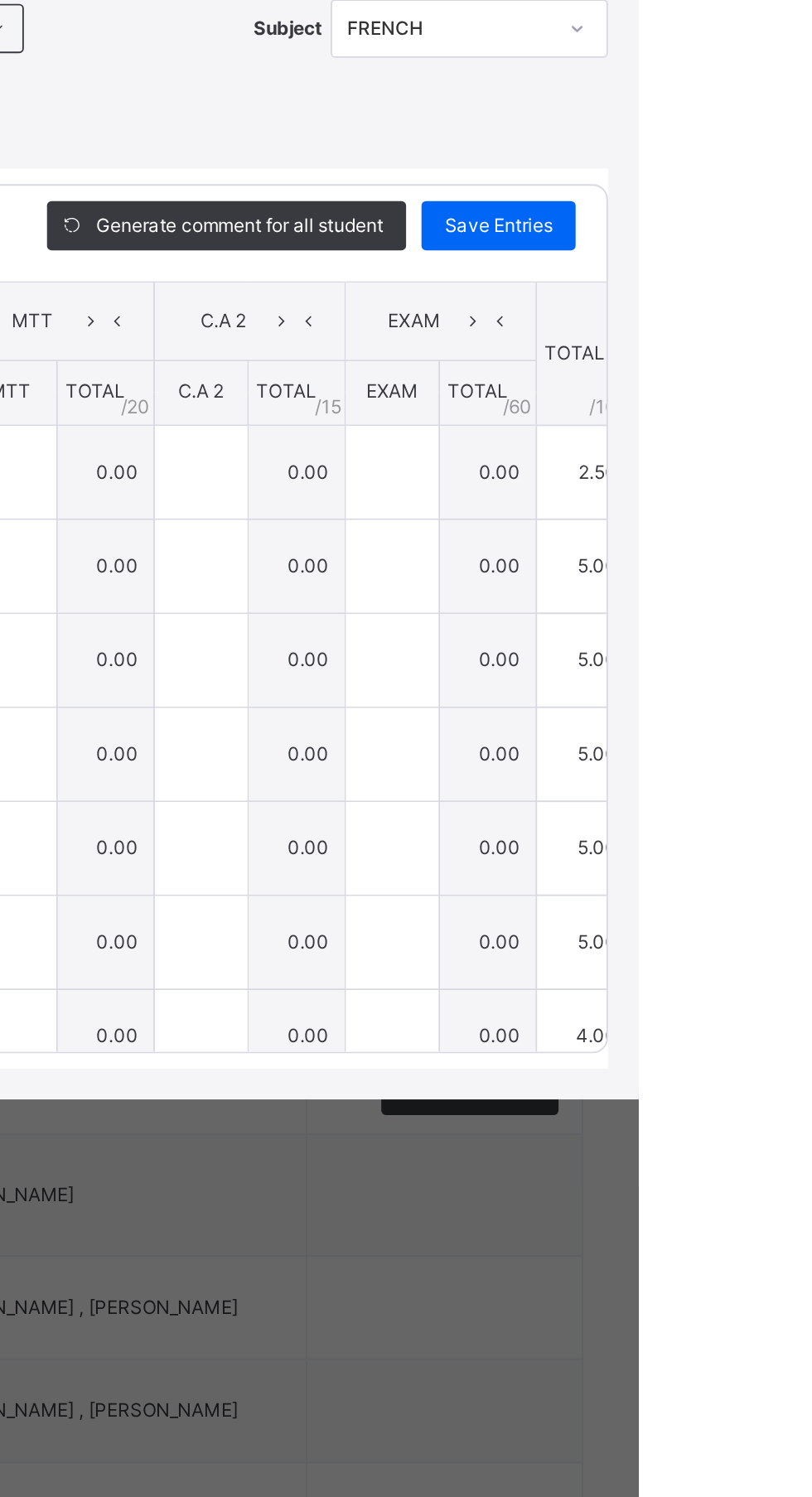
type input "***"
type input "*"
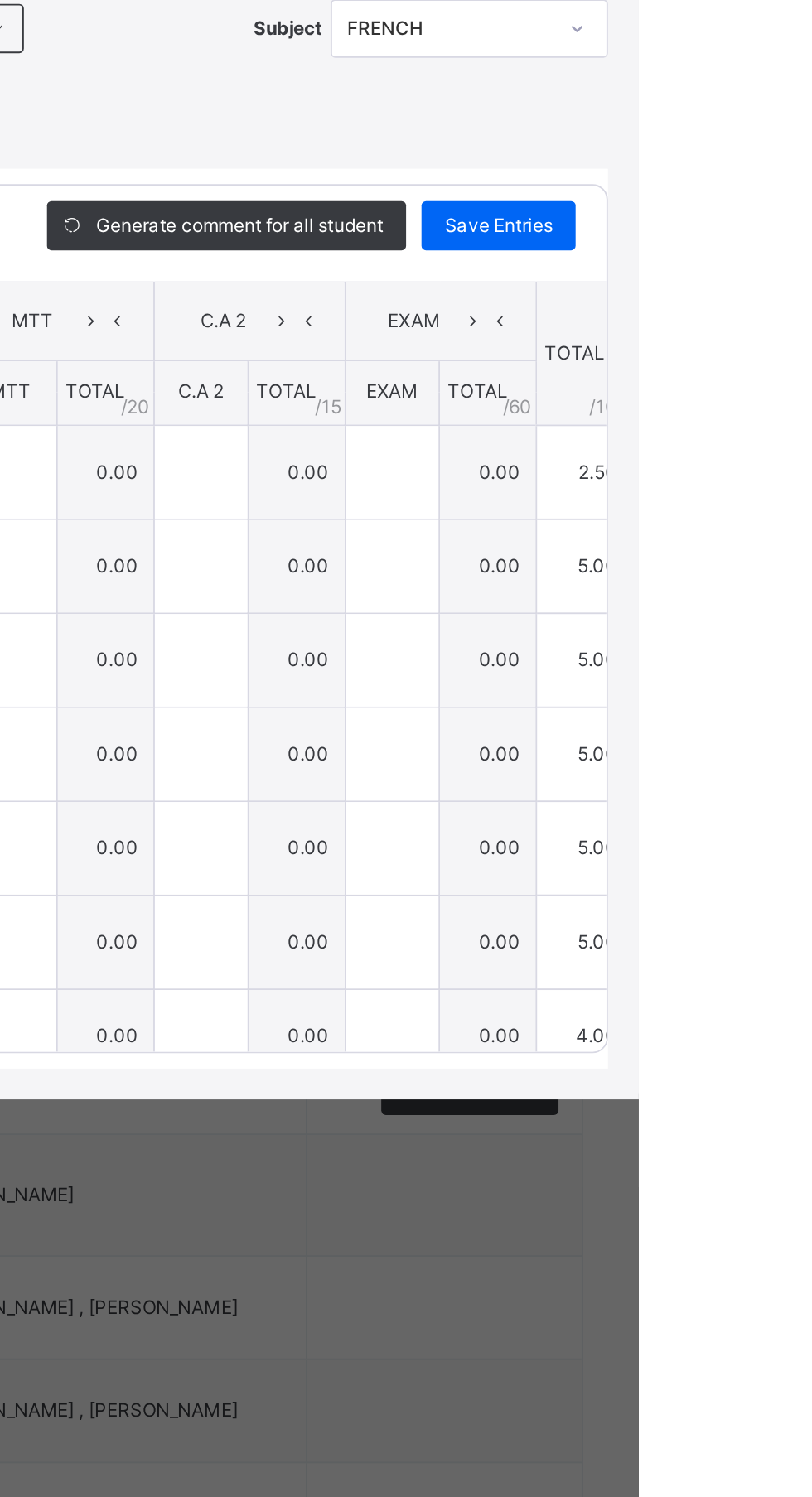
type input "*"
type input "***"
type input "*"
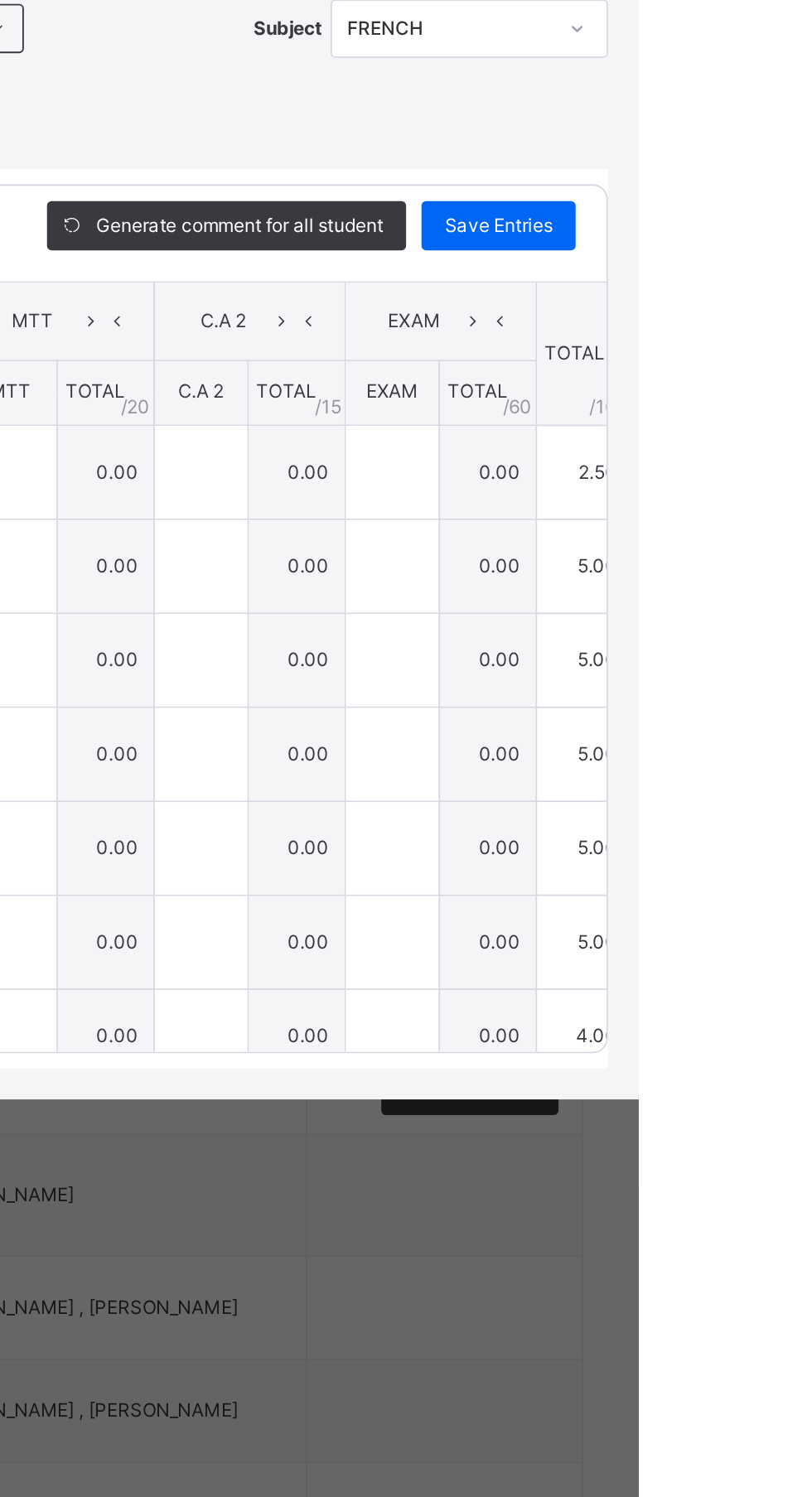
type input "*"
type input "***"
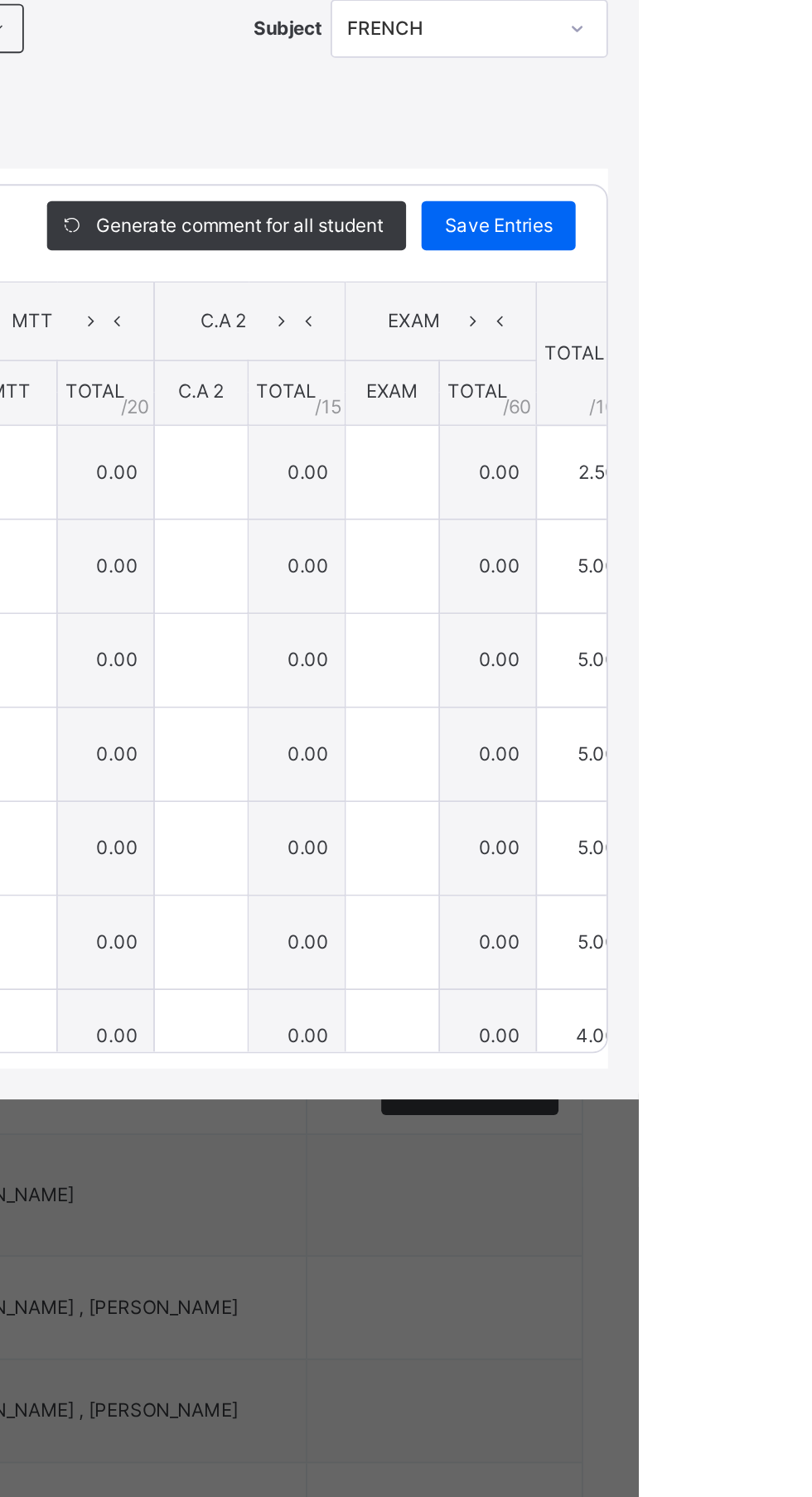
type input "*"
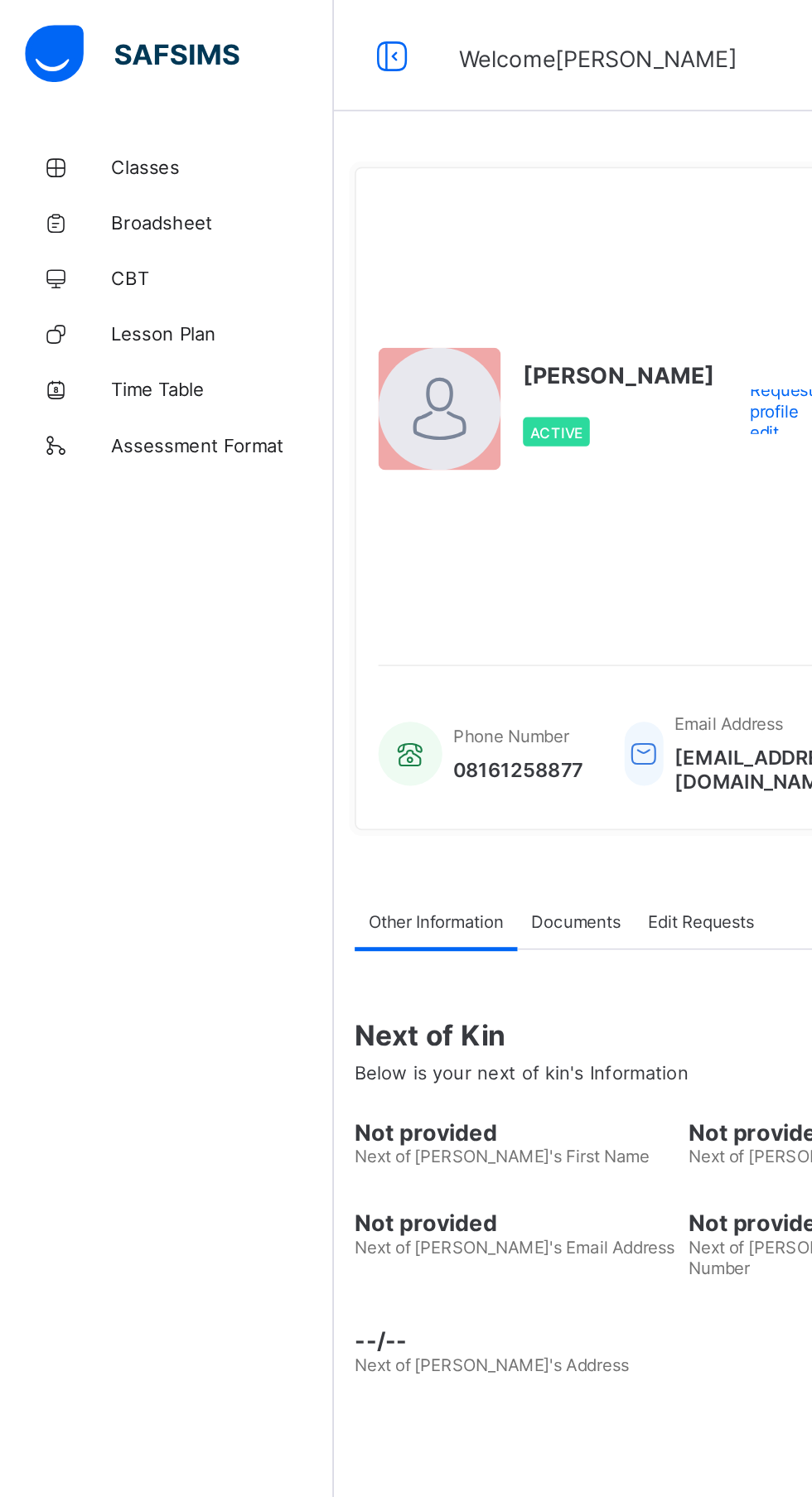
click at [92, 98] on span "Classes" at bounding box center [132, 98] width 133 height 13
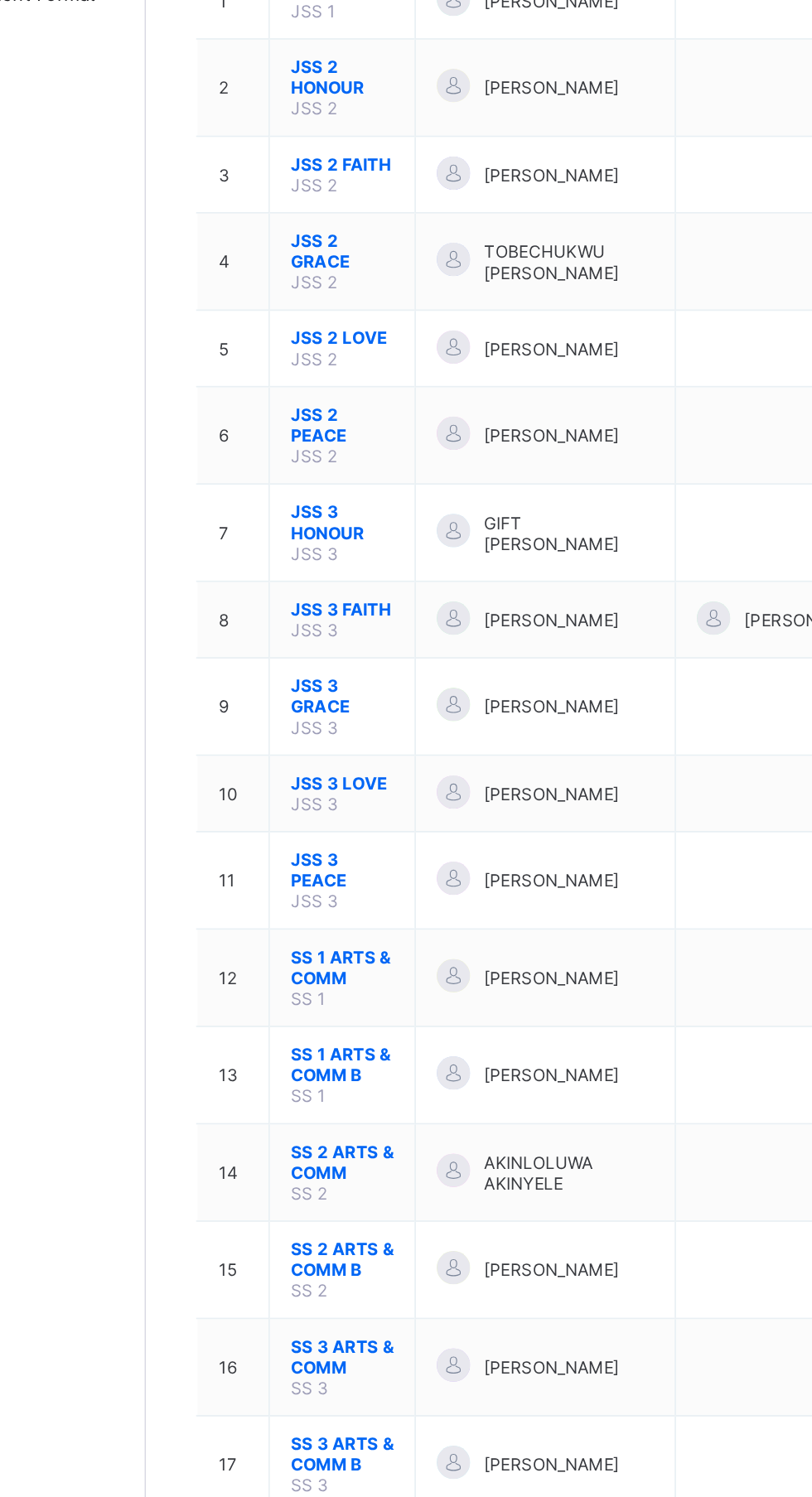
click at [306, 833] on span "SS 1 ARTS & COMM" at bounding box center [316, 844] width 61 height 25
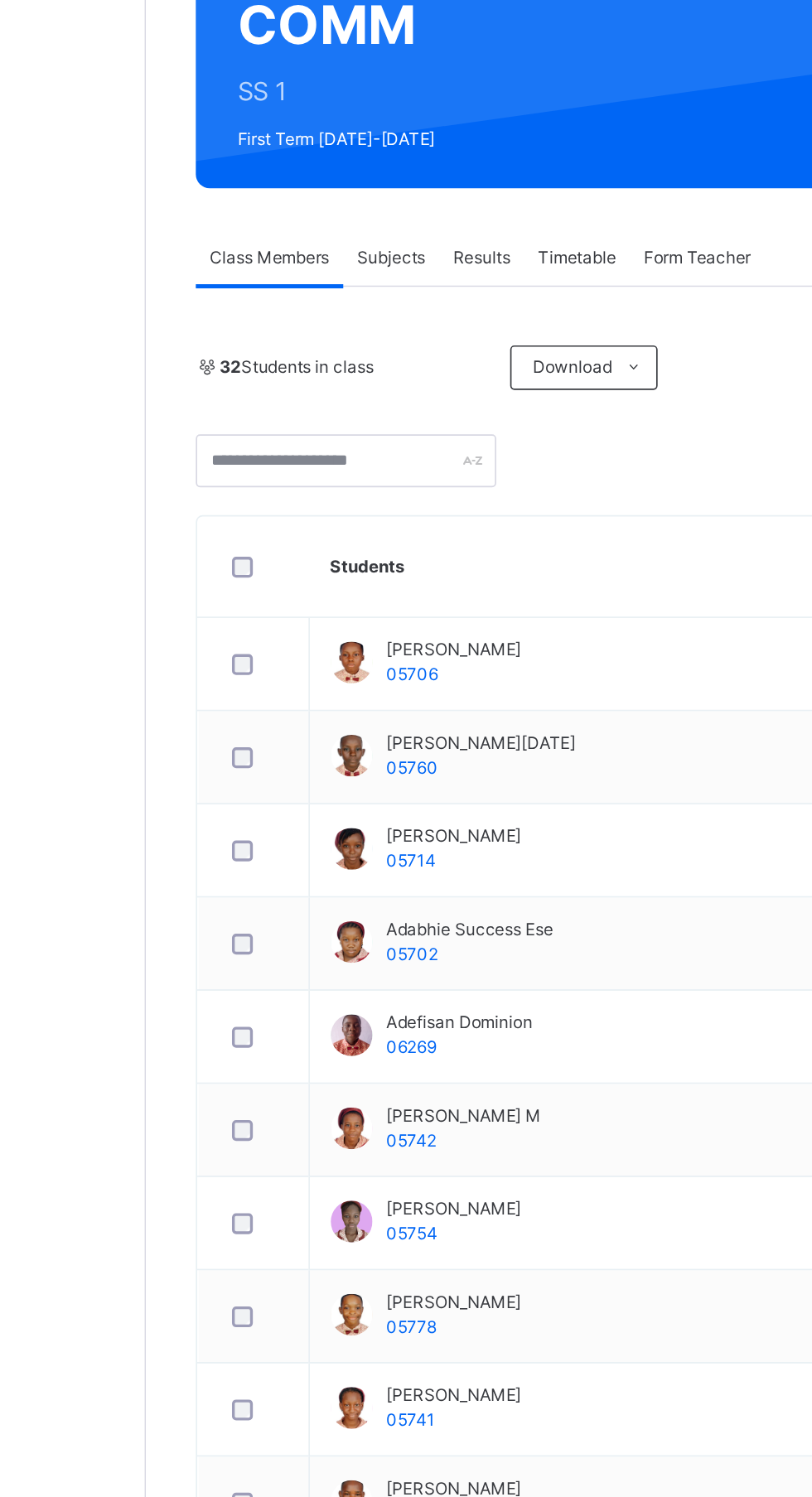
click at [343, 423] on span "Subjects" at bounding box center [344, 422] width 40 height 15
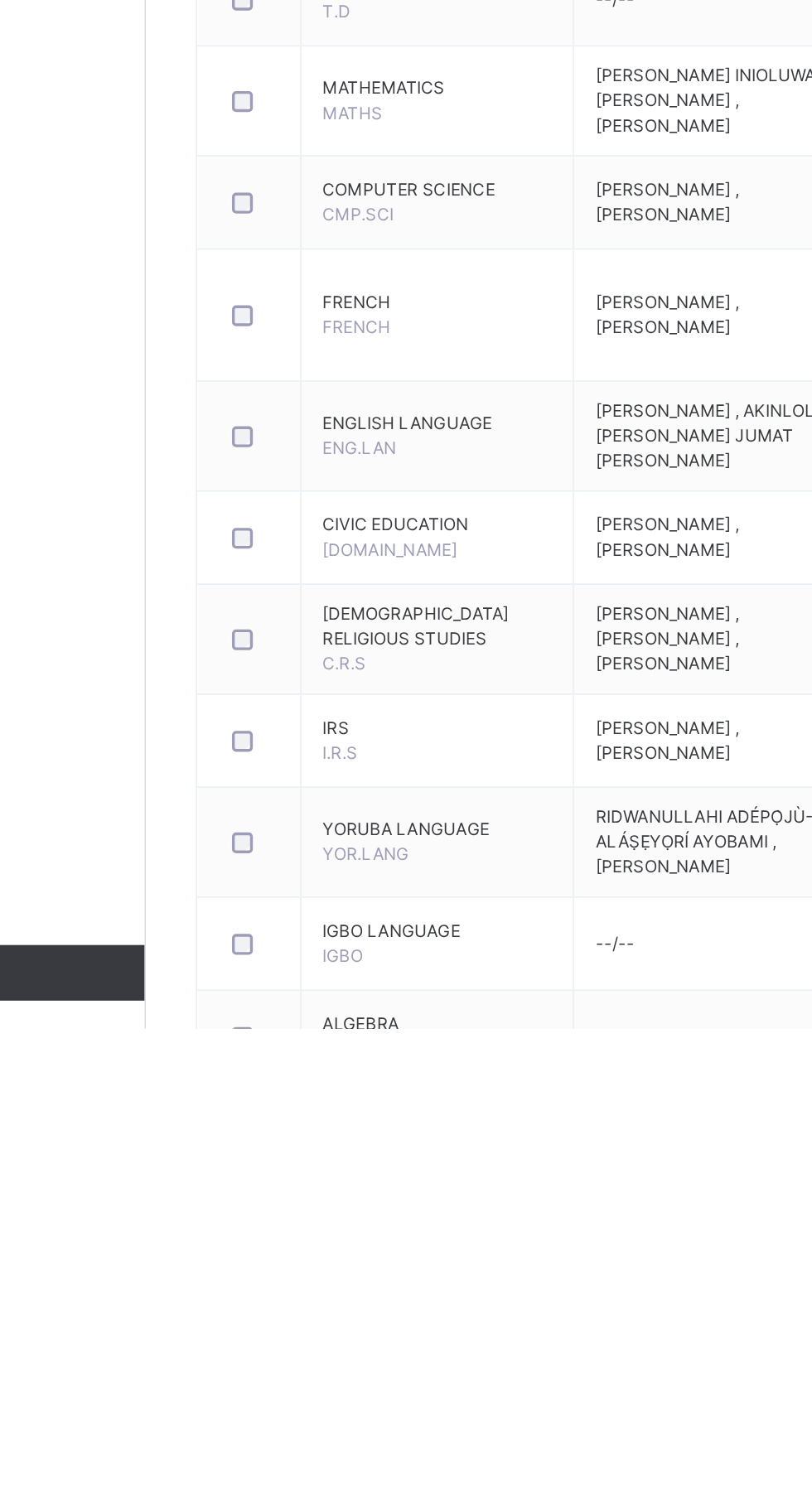
click at [325, 1072] on span "FRENCH" at bounding box center [372, 1064] width 137 height 15
click at [321, 1072] on span "FRENCH" at bounding box center [372, 1064] width 137 height 15
click at [327, 1072] on span "FRENCH" at bounding box center [372, 1064] width 137 height 15
click at [340, 1085] on span "FRENCH" at bounding box center [324, 1079] width 40 height 13
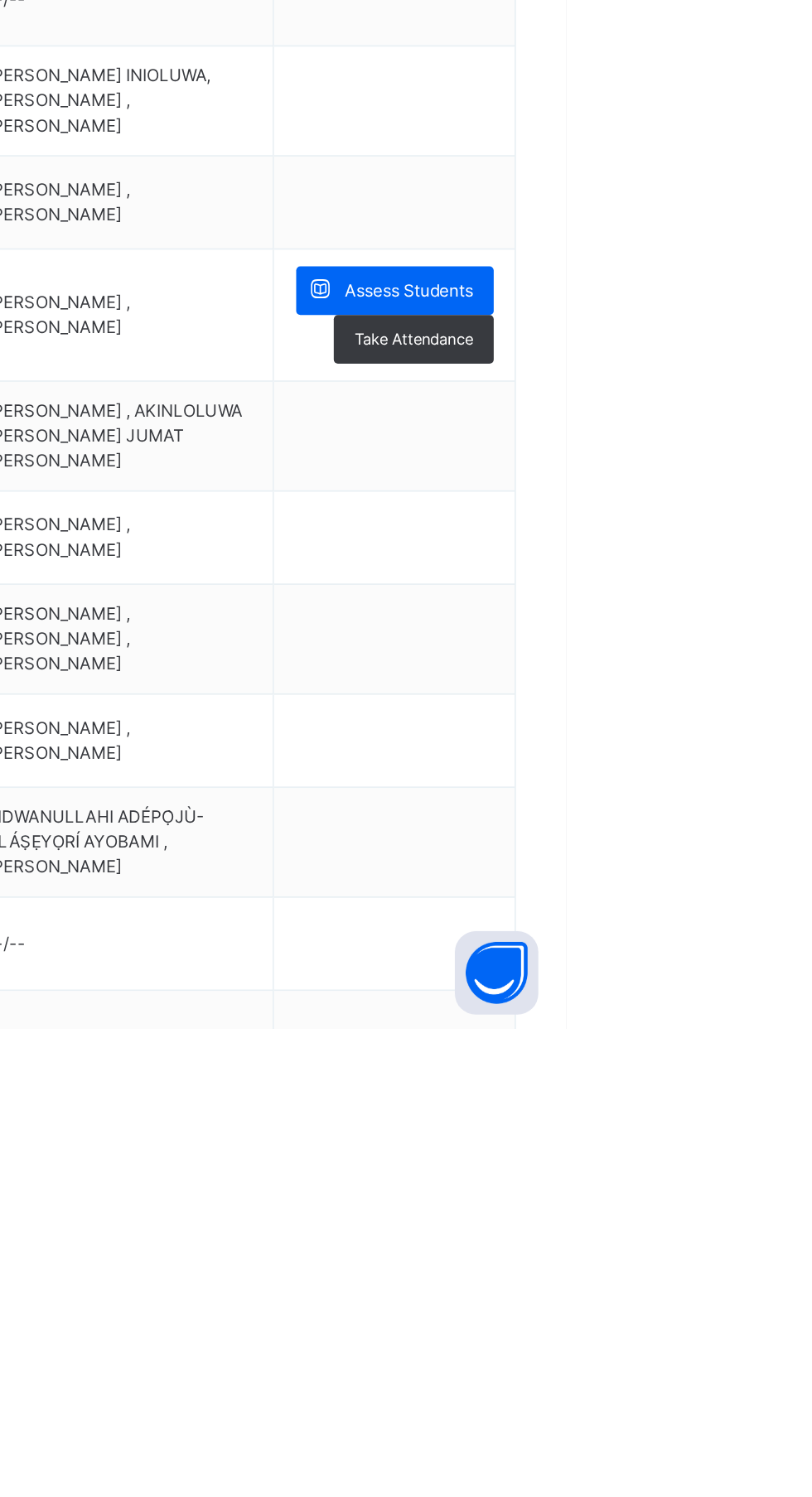
click at [742, 1063] on span "Assess Students" at bounding box center [718, 1057] width 76 height 15
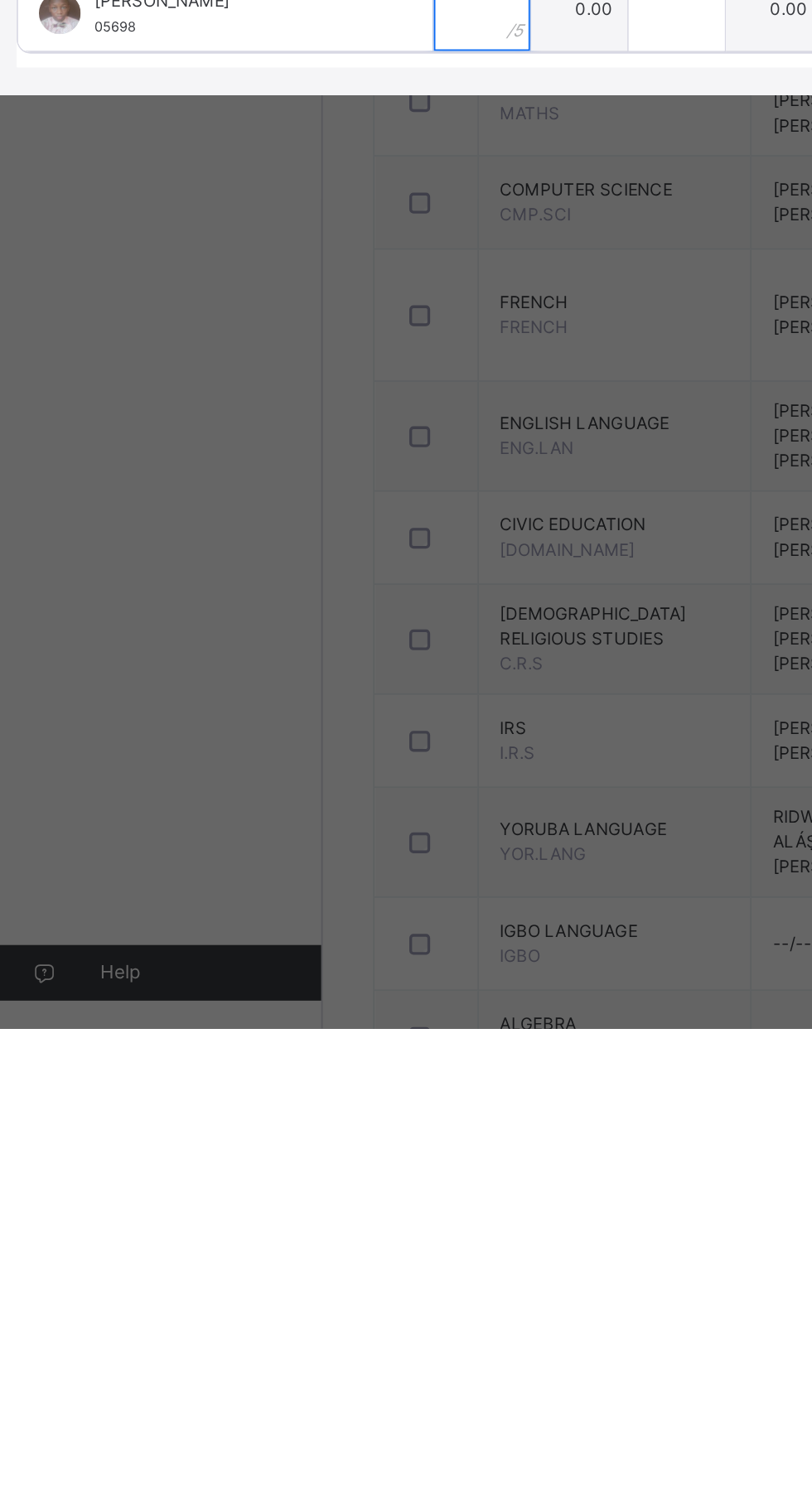
click at [322, 914] on input "text" at bounding box center [293, 890] width 57 height 49
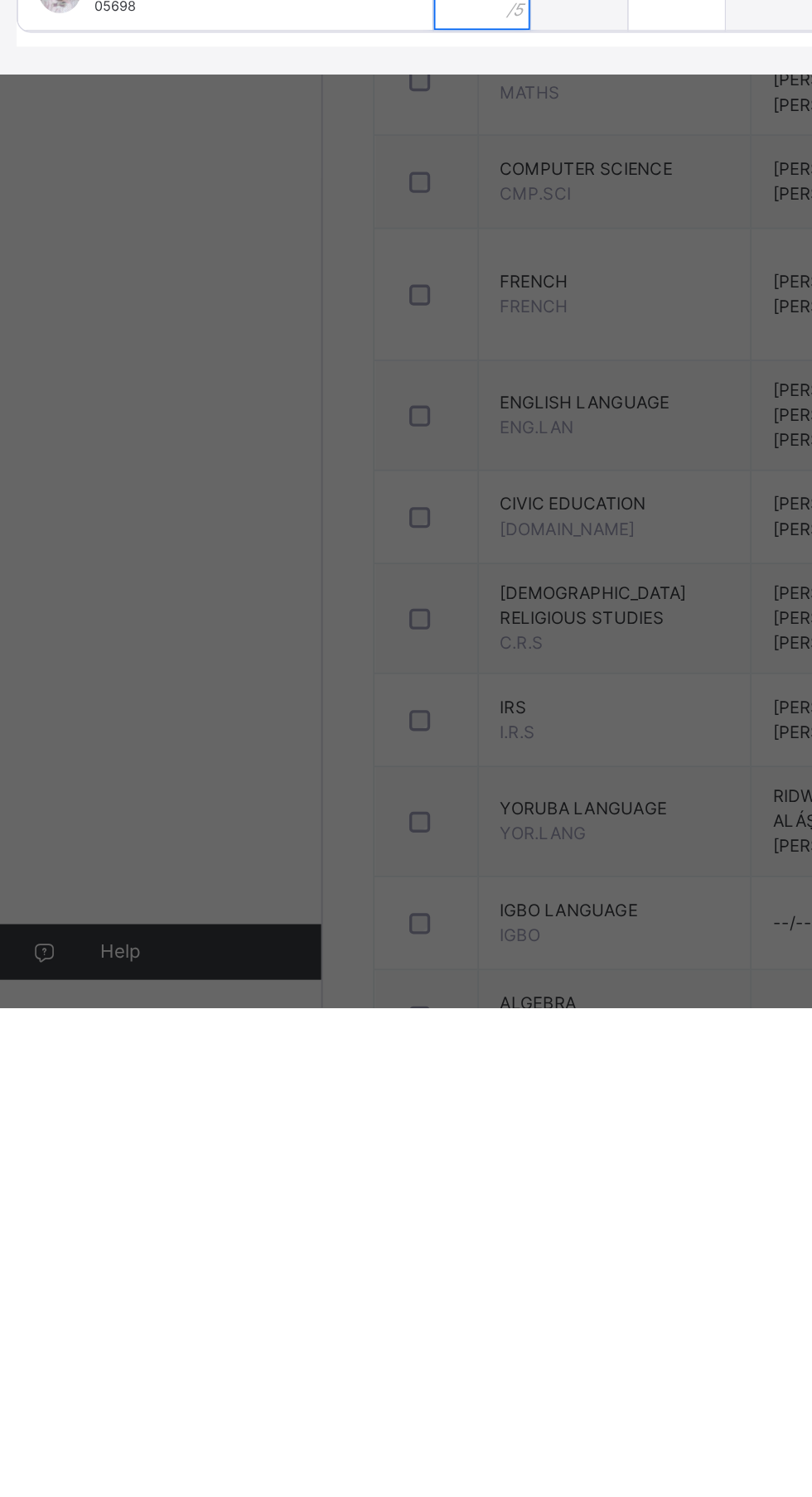
scroll to position [116, 0]
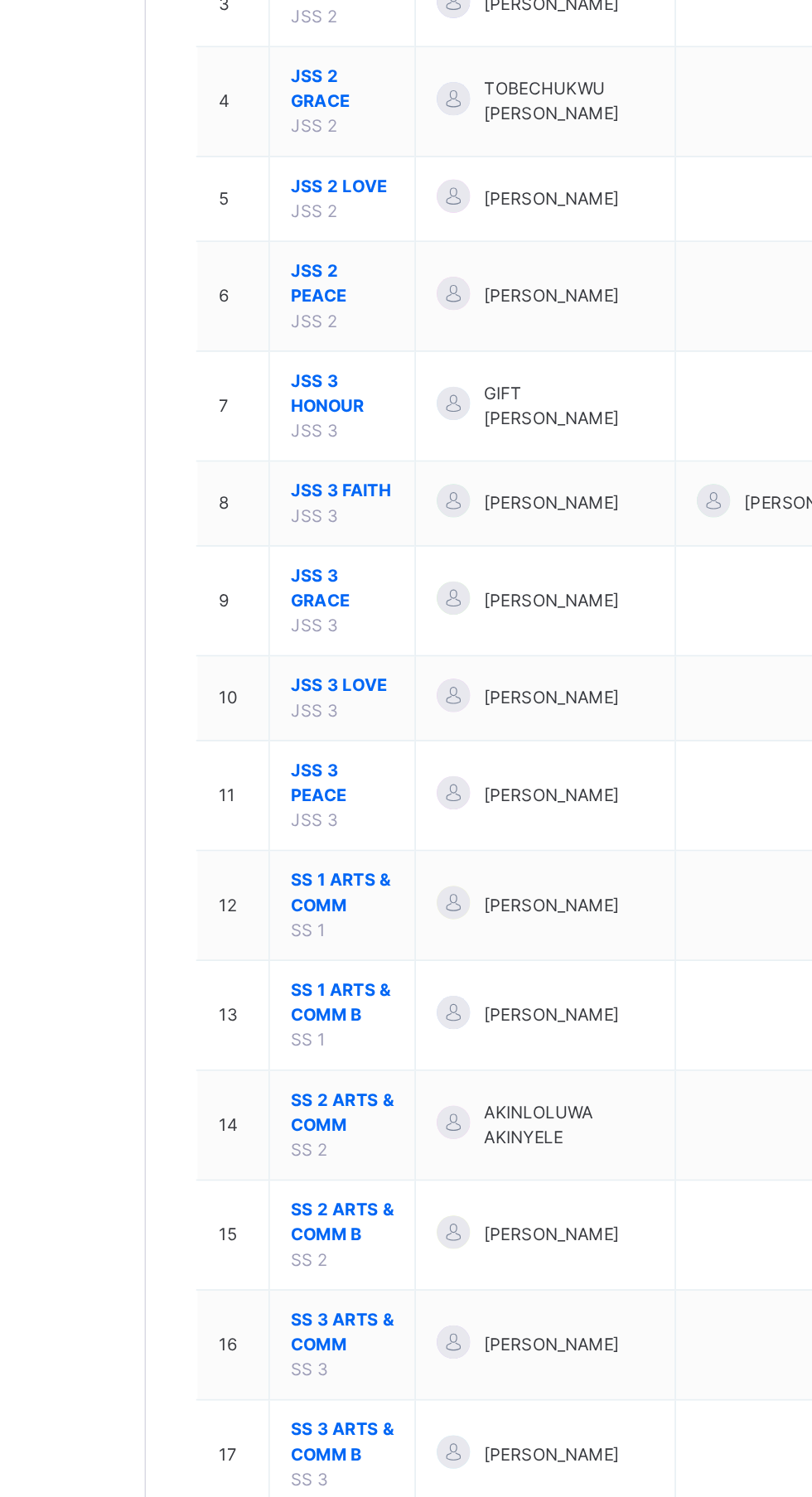
click at [308, 996] on span "SS 1 ARTS & COMM B" at bounding box center [316, 987] width 61 height 30
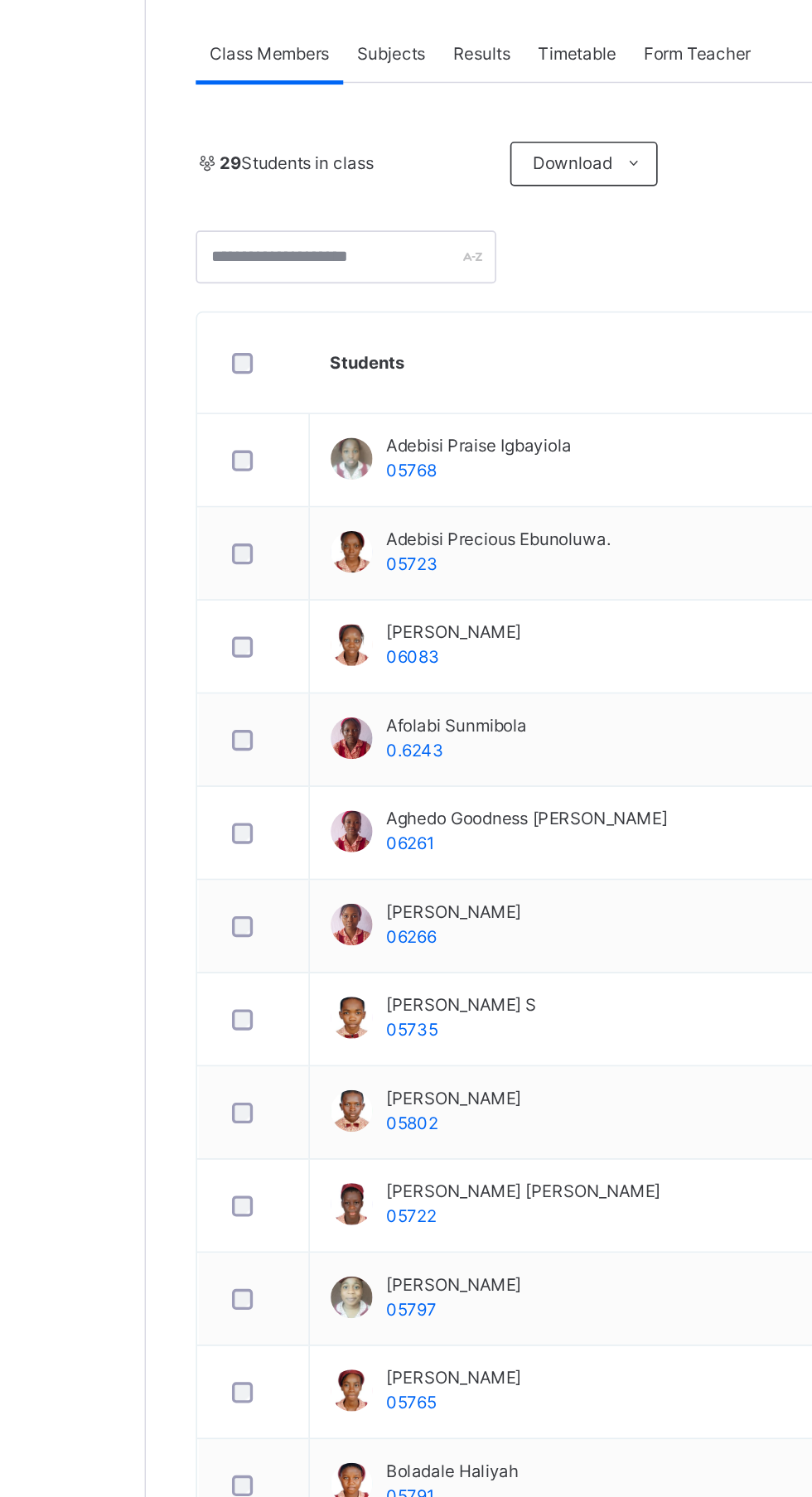
click at [352, 421] on span "Subjects" at bounding box center [344, 422] width 40 height 15
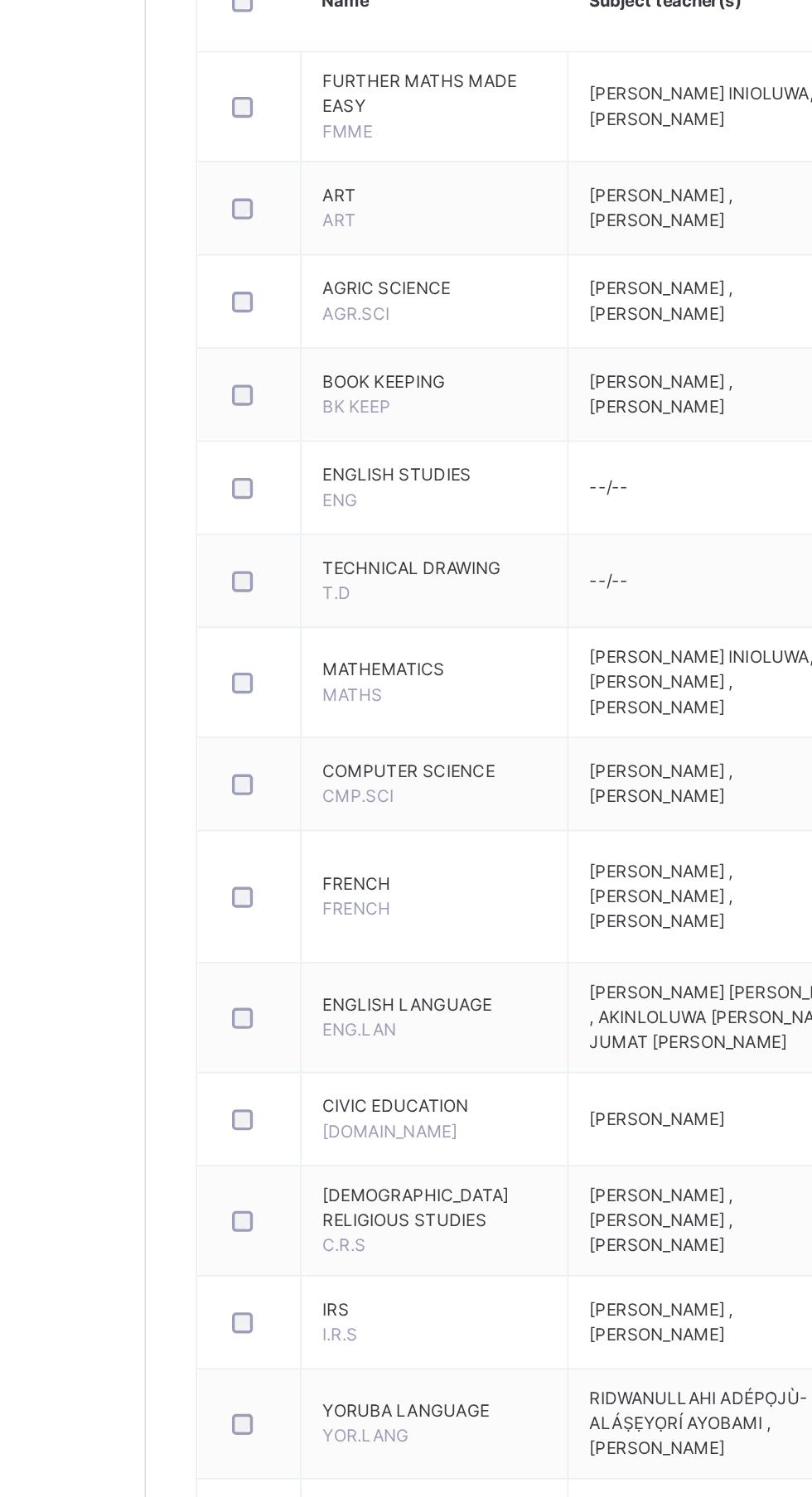
click at [332, 1072] on span "FRENCH" at bounding box center [370, 1064] width 133 height 15
click at [341, 1085] on span "FRENCH" at bounding box center [324, 1079] width 40 height 13
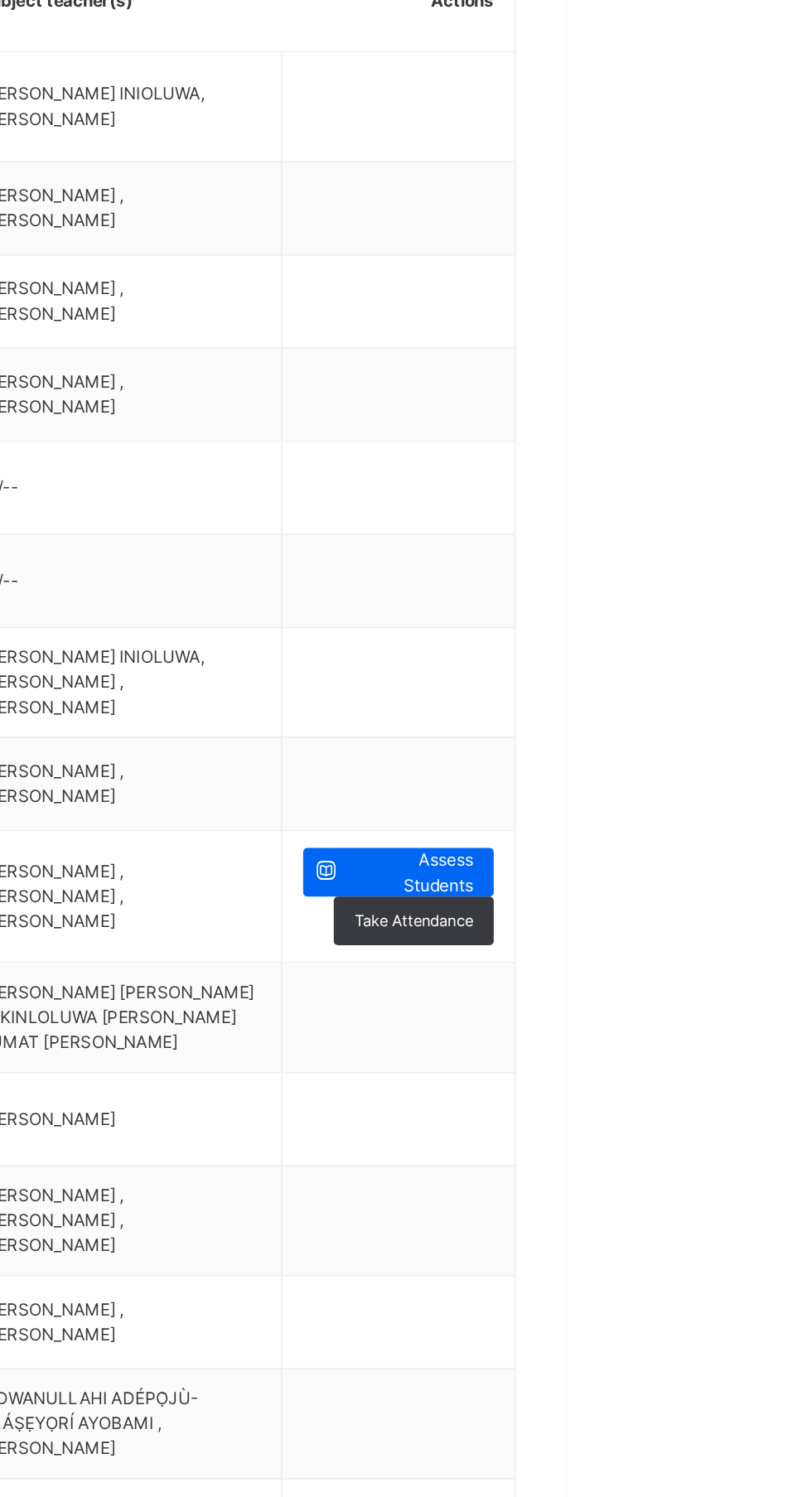
click at [760, 1053] on div "Assess Students" at bounding box center [712, 1057] width 113 height 29
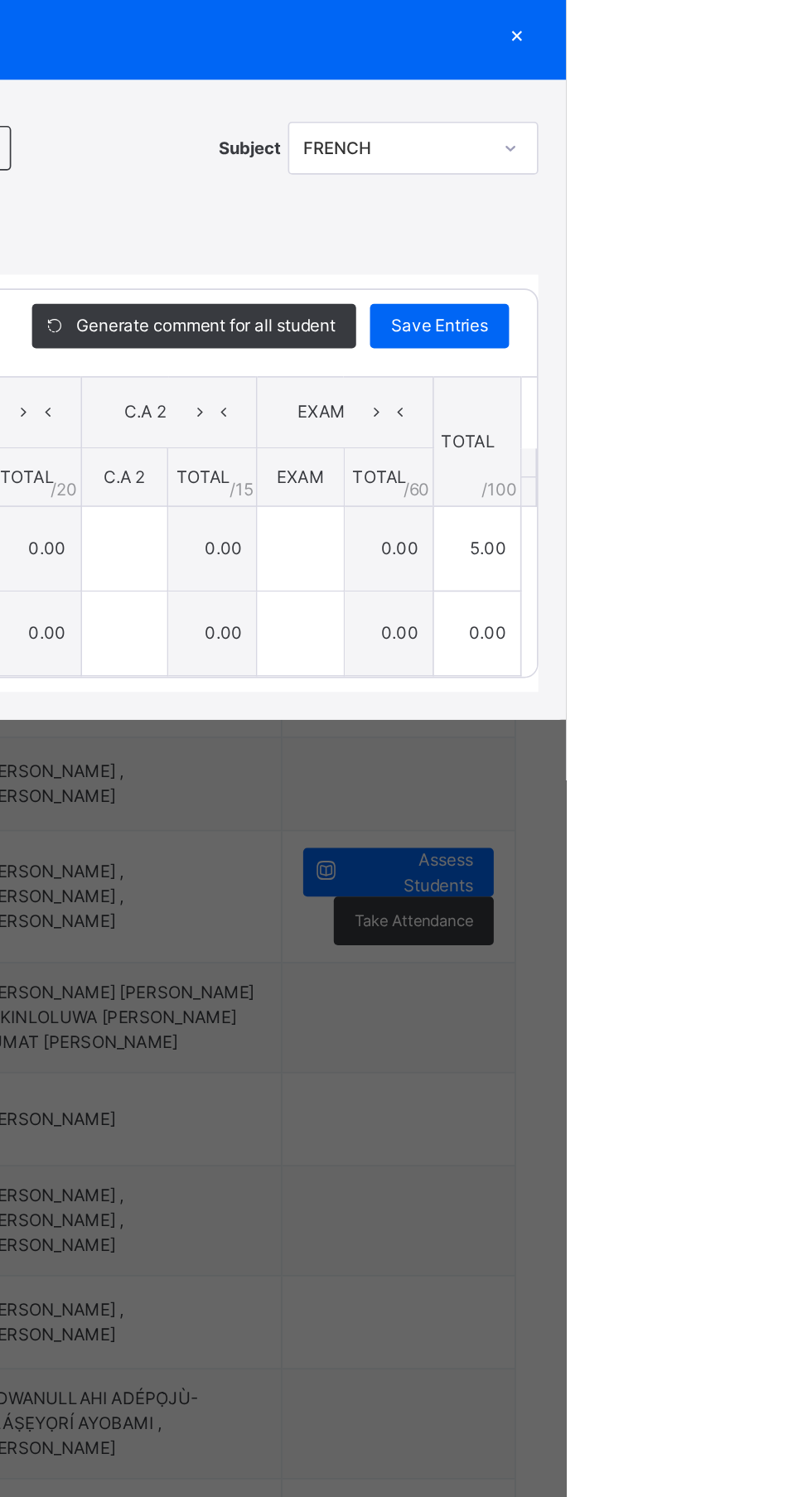
type input "*"
